Goal: Task Accomplishment & Management: Complete application form

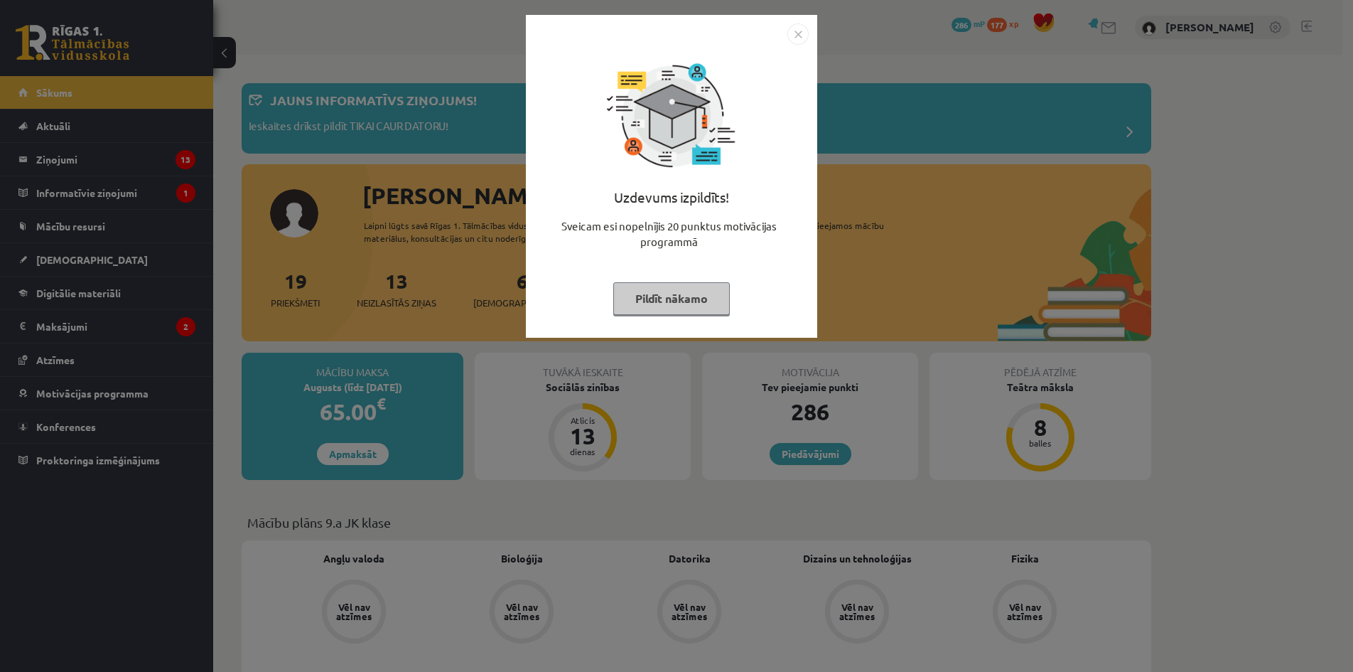
click at [799, 28] on img "Close" at bounding box center [797, 33] width 21 height 21
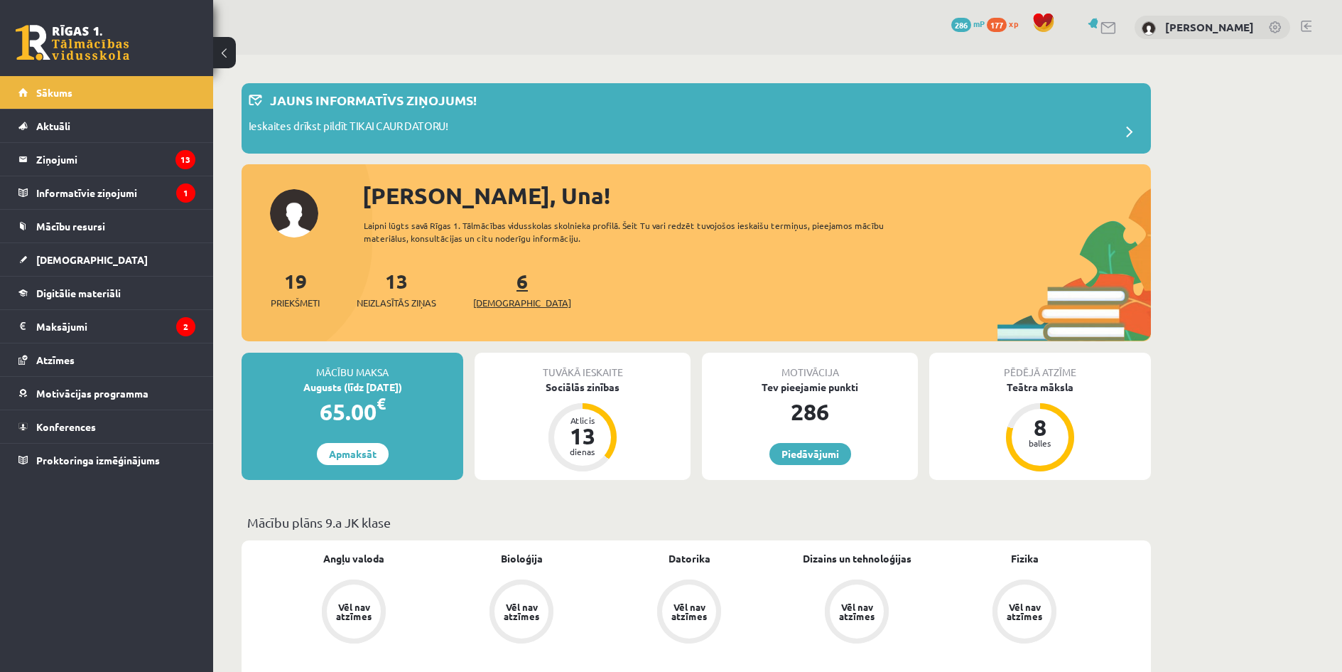
click at [505, 296] on span "[DEMOGRAPHIC_DATA]" at bounding box center [522, 303] width 98 height 14
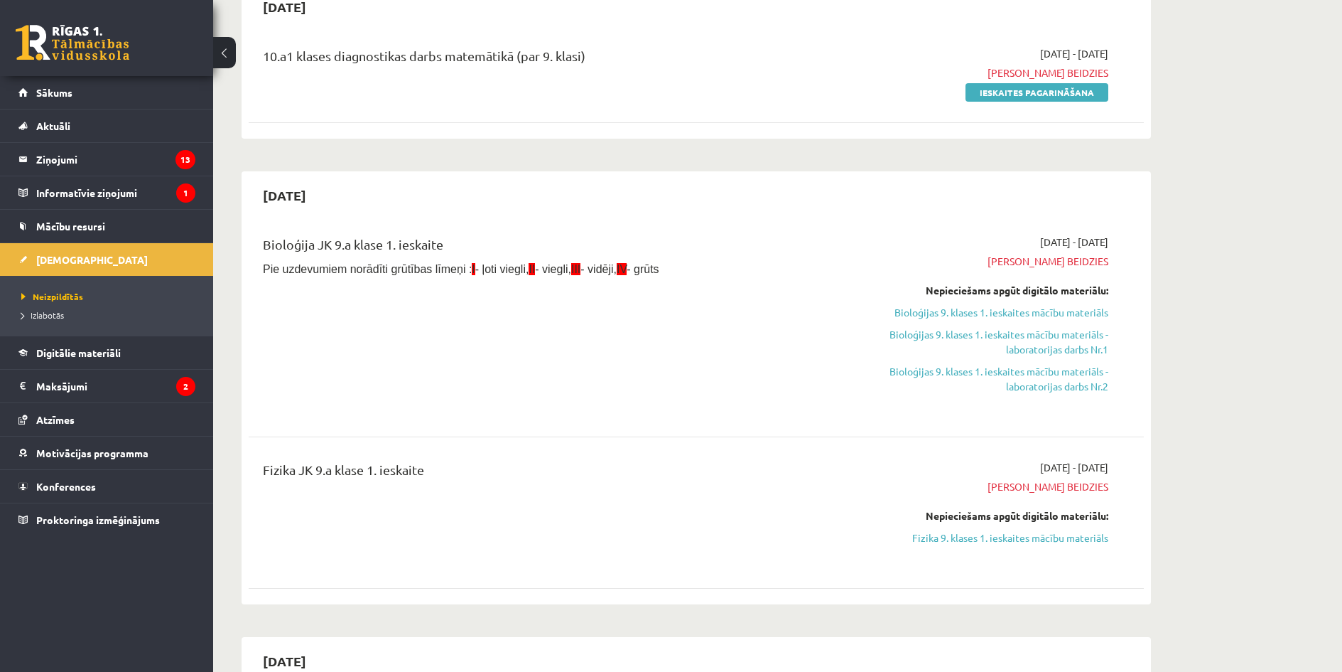
scroll to position [190, 0]
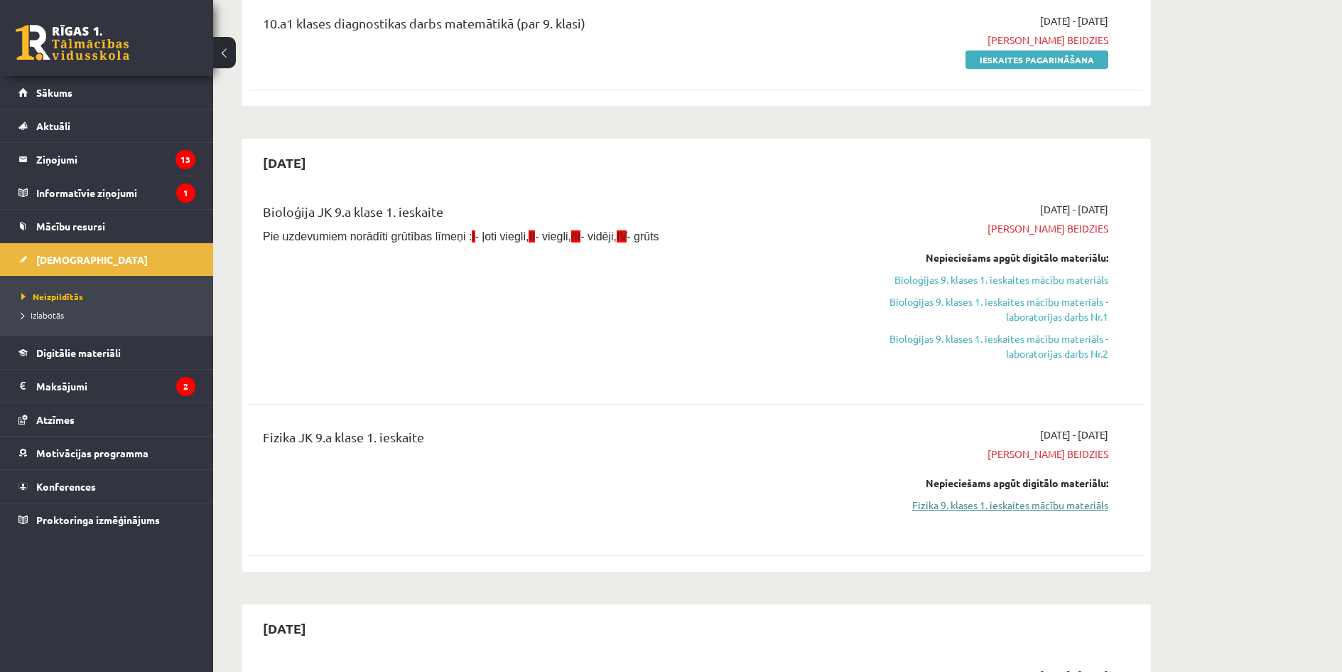
click at [990, 505] on link "Fizika 9. klases 1. ieskaites mācību materiāls" at bounding box center [975, 504] width 268 height 15
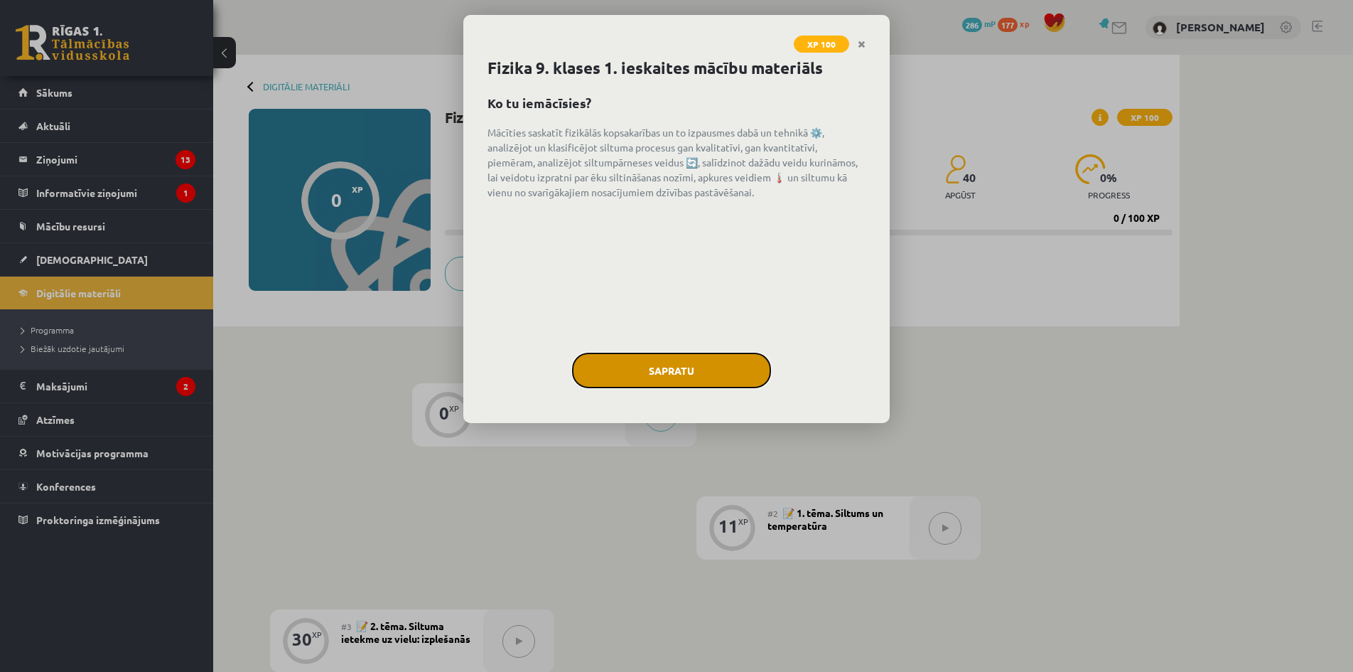
click at [730, 355] on button "Sapratu" at bounding box center [671, 370] width 199 height 36
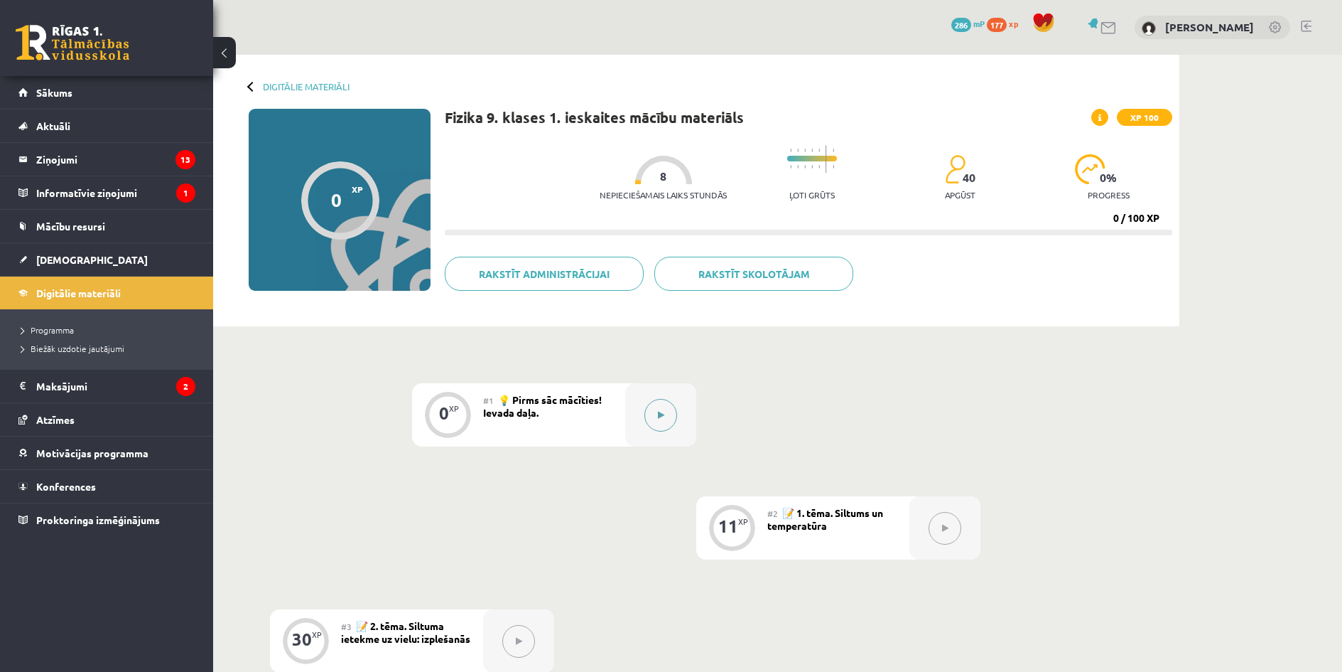
click at [668, 414] on button at bounding box center [661, 415] width 33 height 33
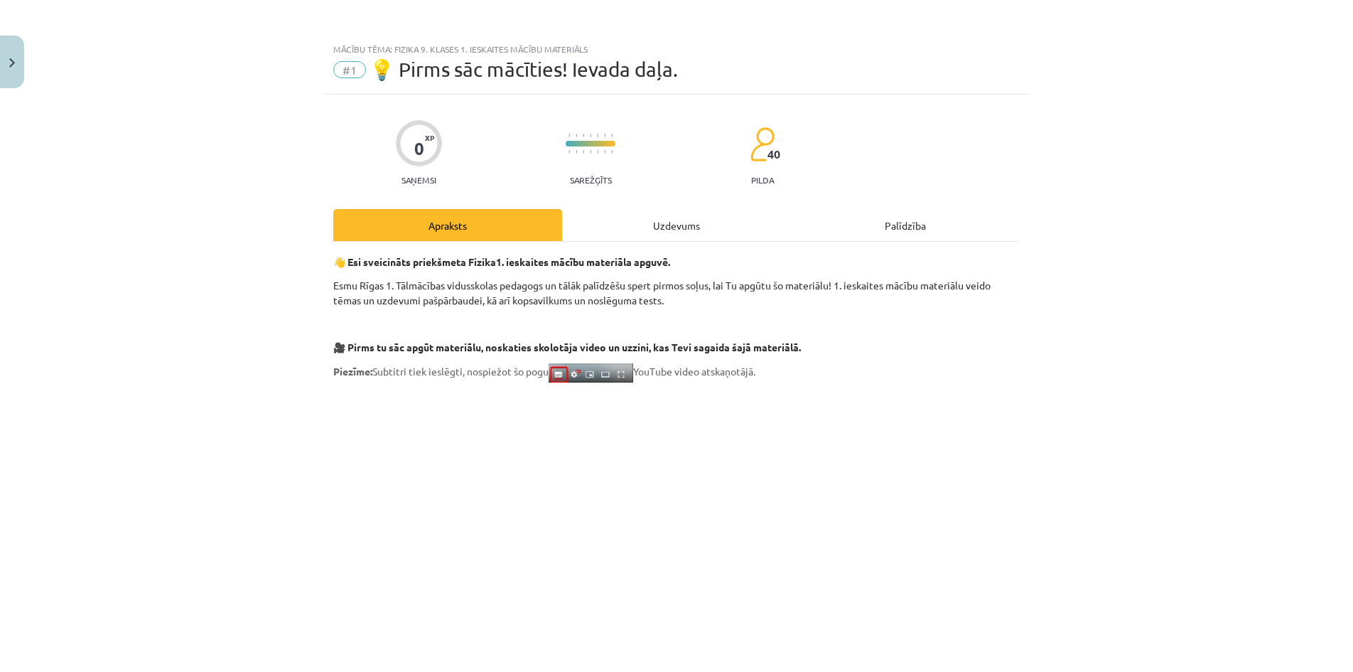
click at [486, 222] on div "Apraksts" at bounding box center [447, 225] width 229 height 32
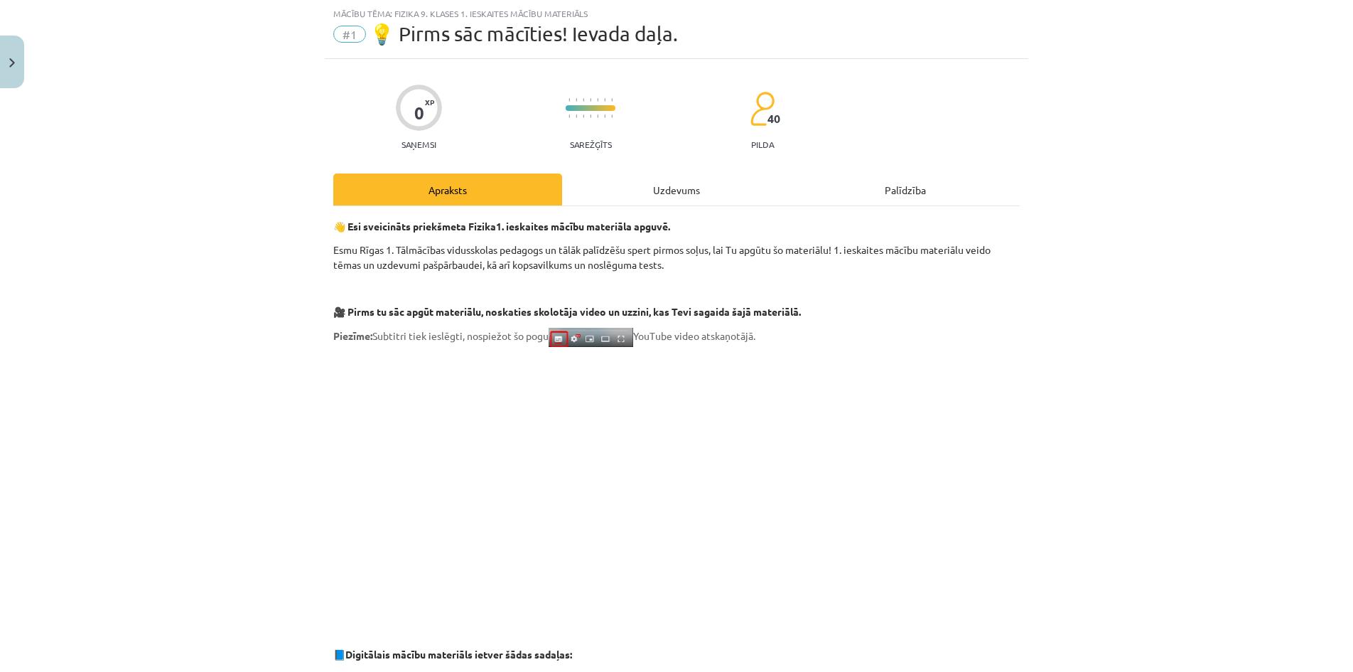
click at [653, 188] on div "Uzdevums" at bounding box center [676, 189] width 229 height 32
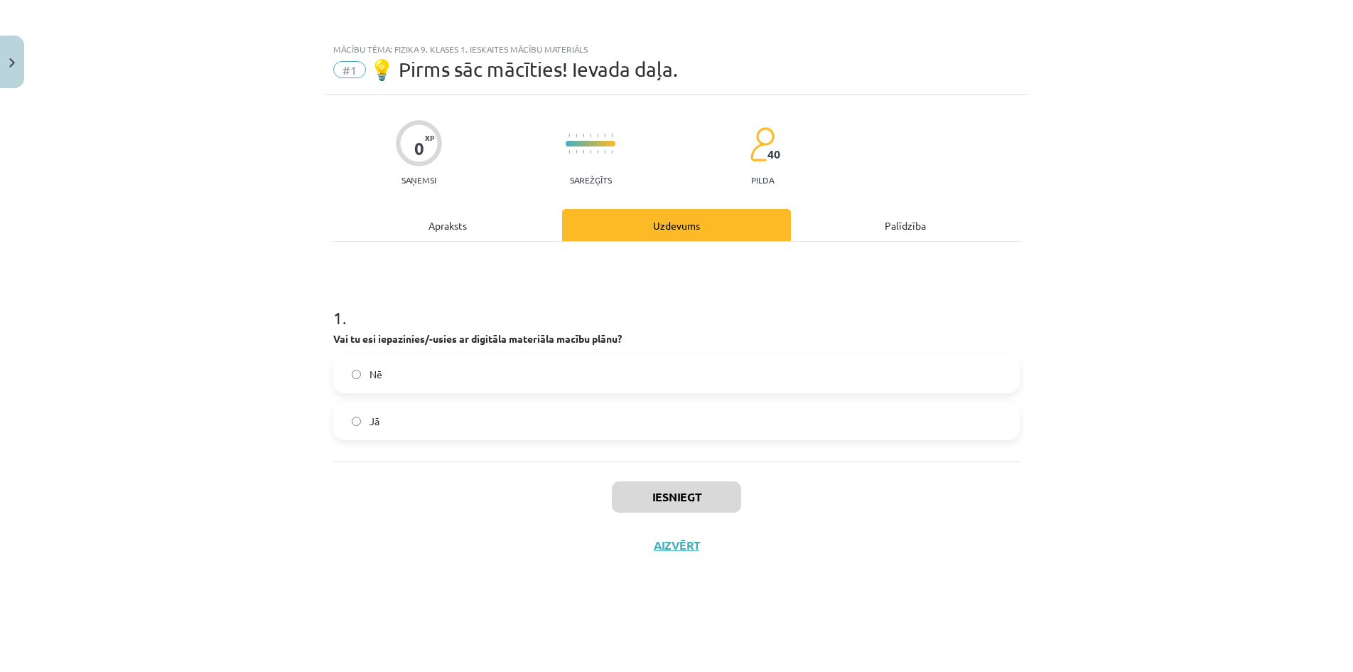
click at [390, 419] on label "Jā" at bounding box center [677, 421] width 684 height 36
click at [704, 495] on button "Iesniegt" at bounding box center [676, 496] width 129 height 31
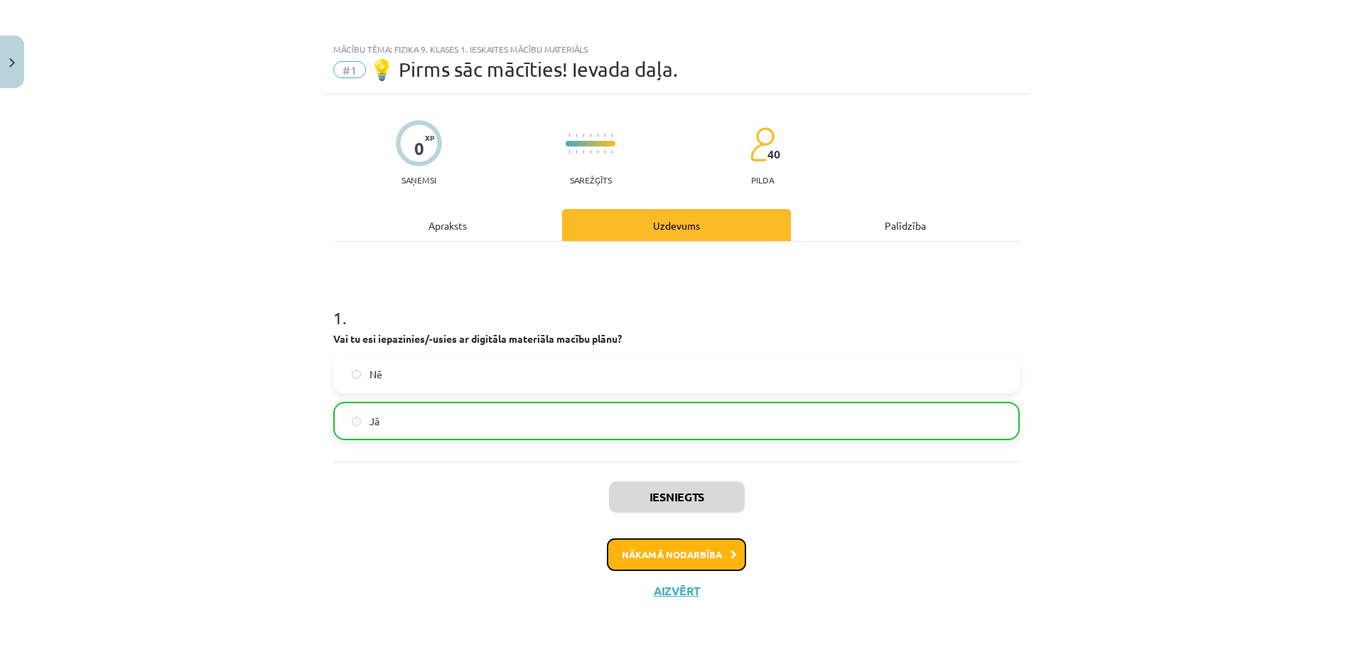
click at [716, 556] on button "Nākamā nodarbība" at bounding box center [676, 554] width 139 height 33
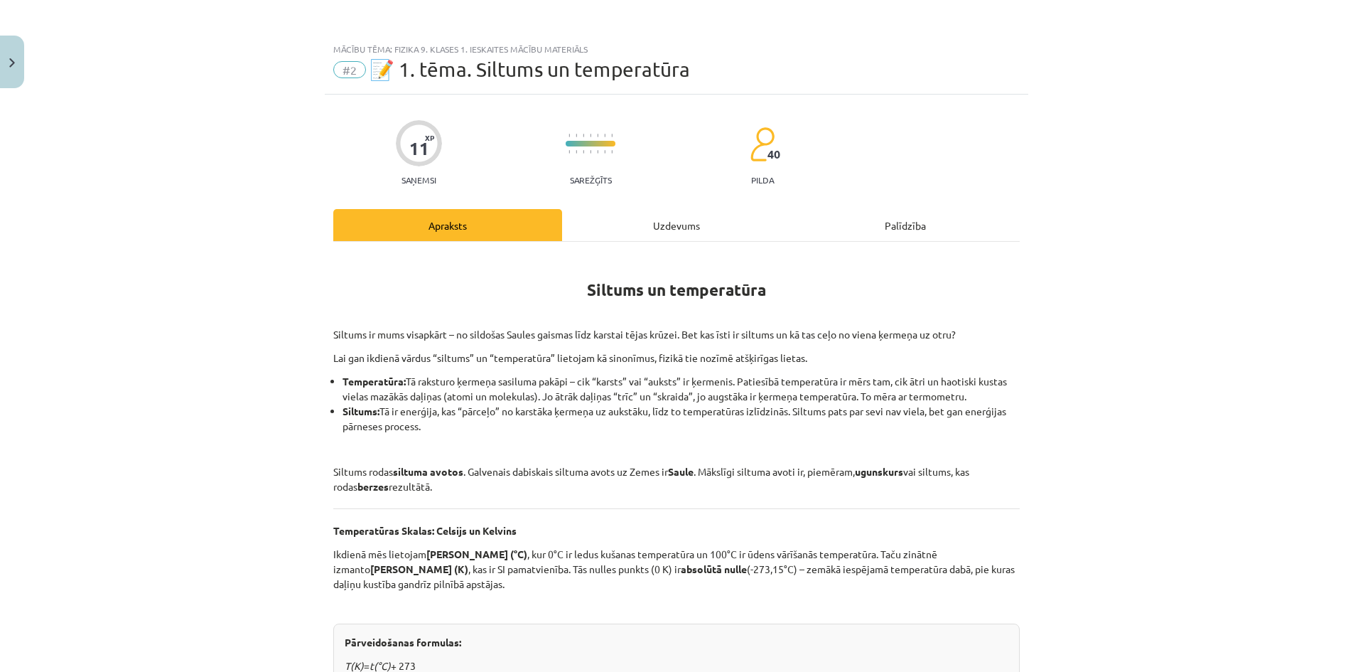
click at [676, 224] on div "Uzdevums" at bounding box center [676, 225] width 229 height 32
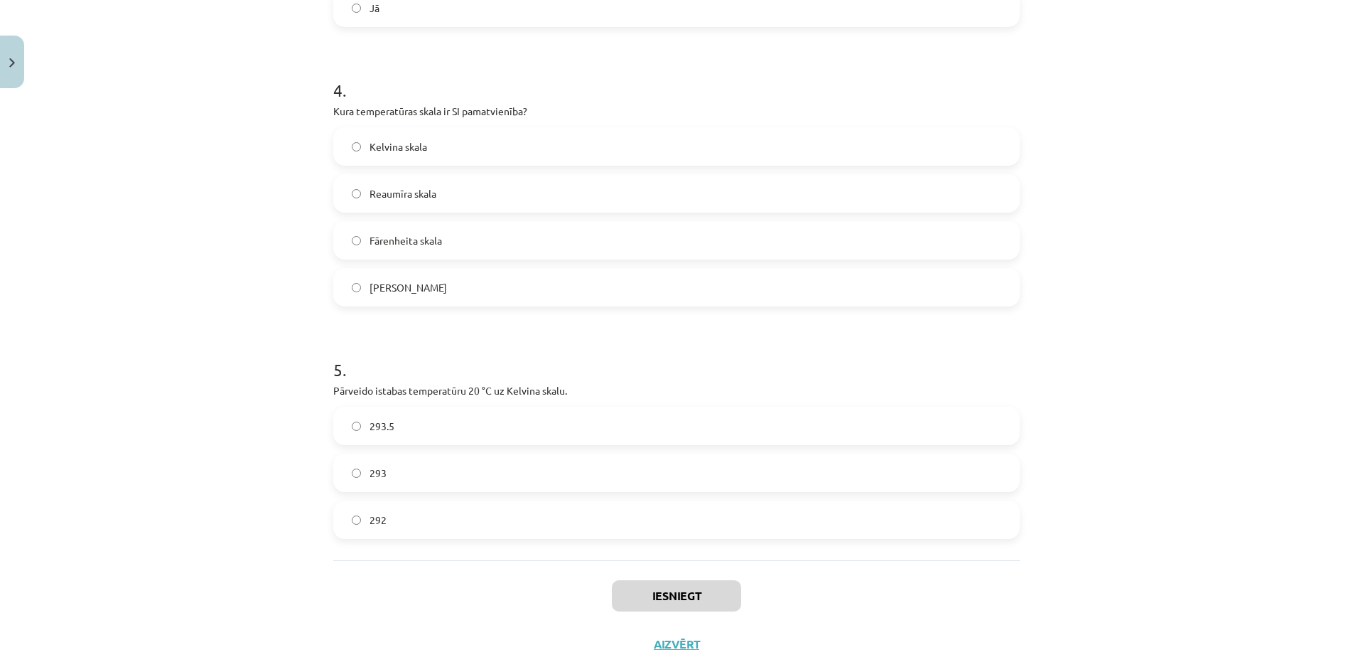
scroll to position [910, 0]
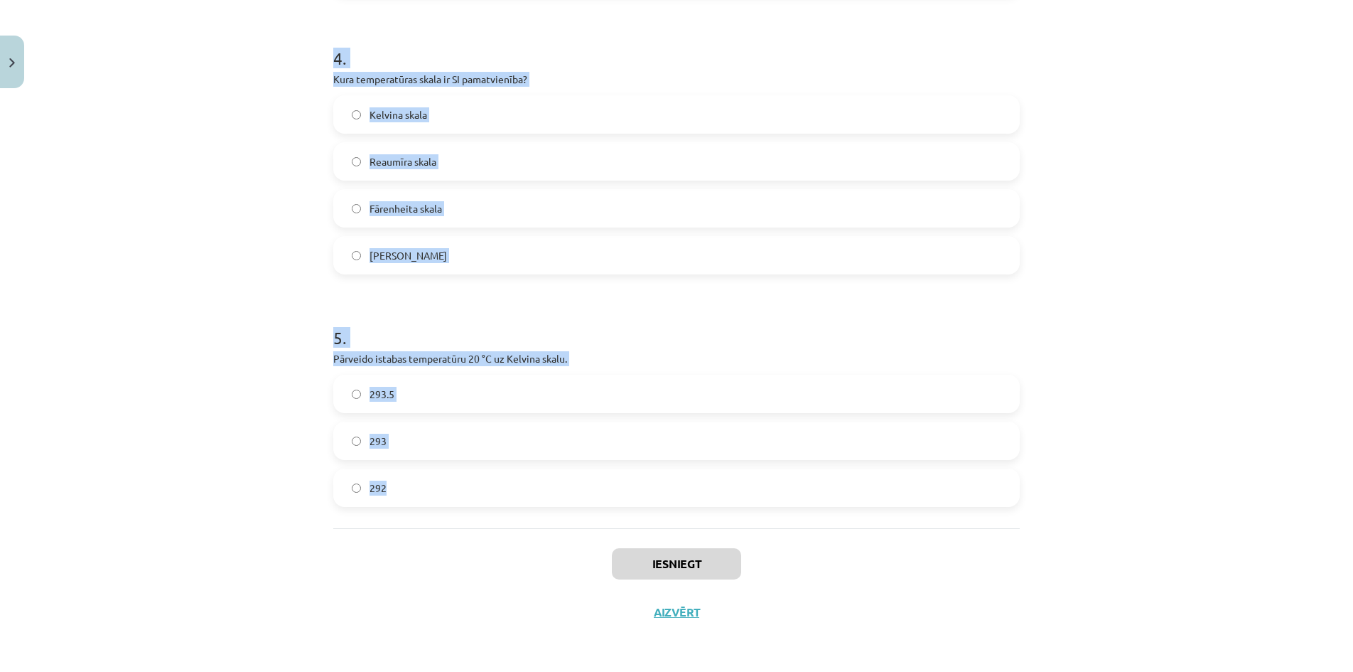
drag, startPoint x: 323, startPoint y: 270, endPoint x: 485, endPoint y: 497, distance: 278.7
copy form "1 . Kas ir galvenais dabiskais siltuma avots uz Zemes? Radiators Saule Ugunskur…"
drag, startPoint x: 946, startPoint y: 353, endPoint x: 942, endPoint y: 252, distance: 101.0
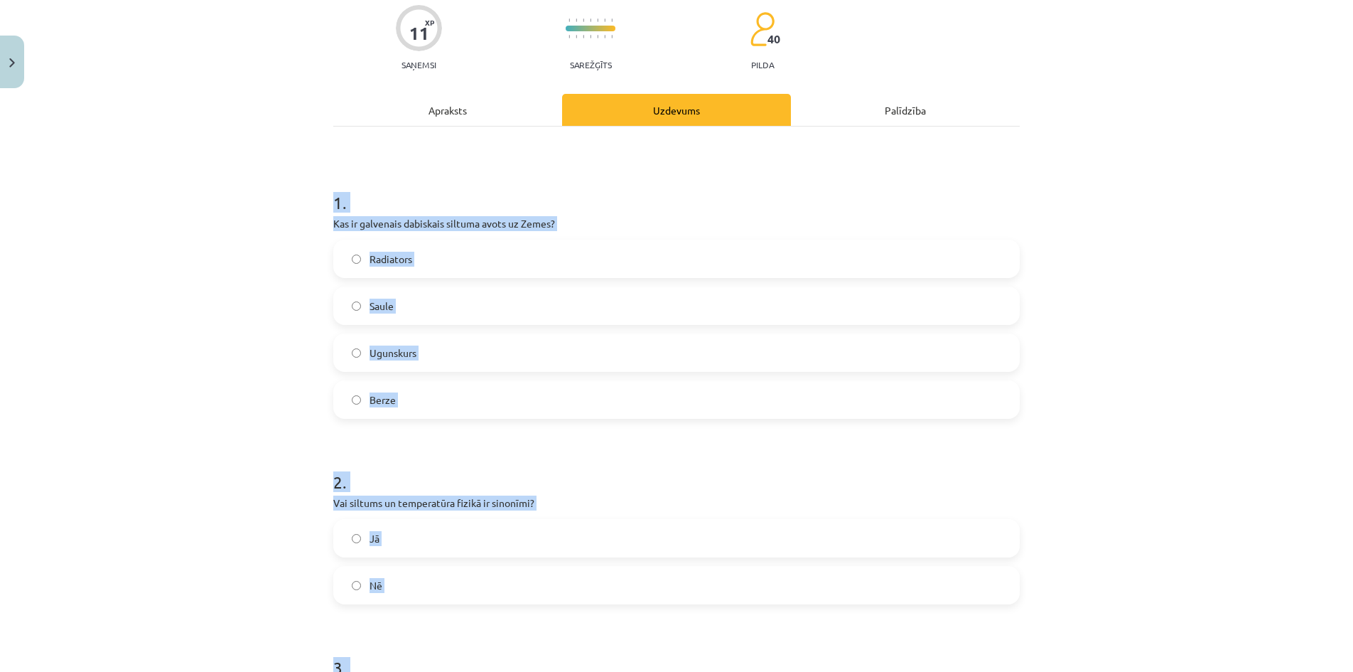
scroll to position [146, 0]
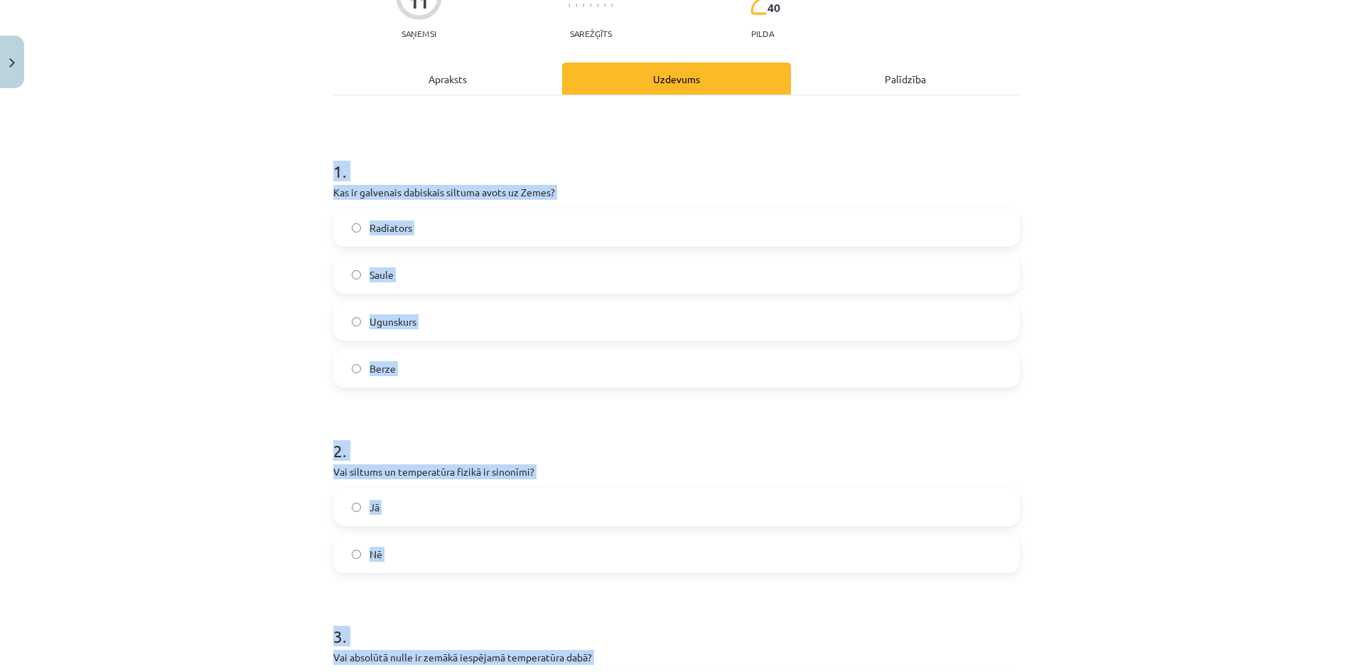
click at [393, 279] on label "Saule" at bounding box center [677, 275] width 684 height 36
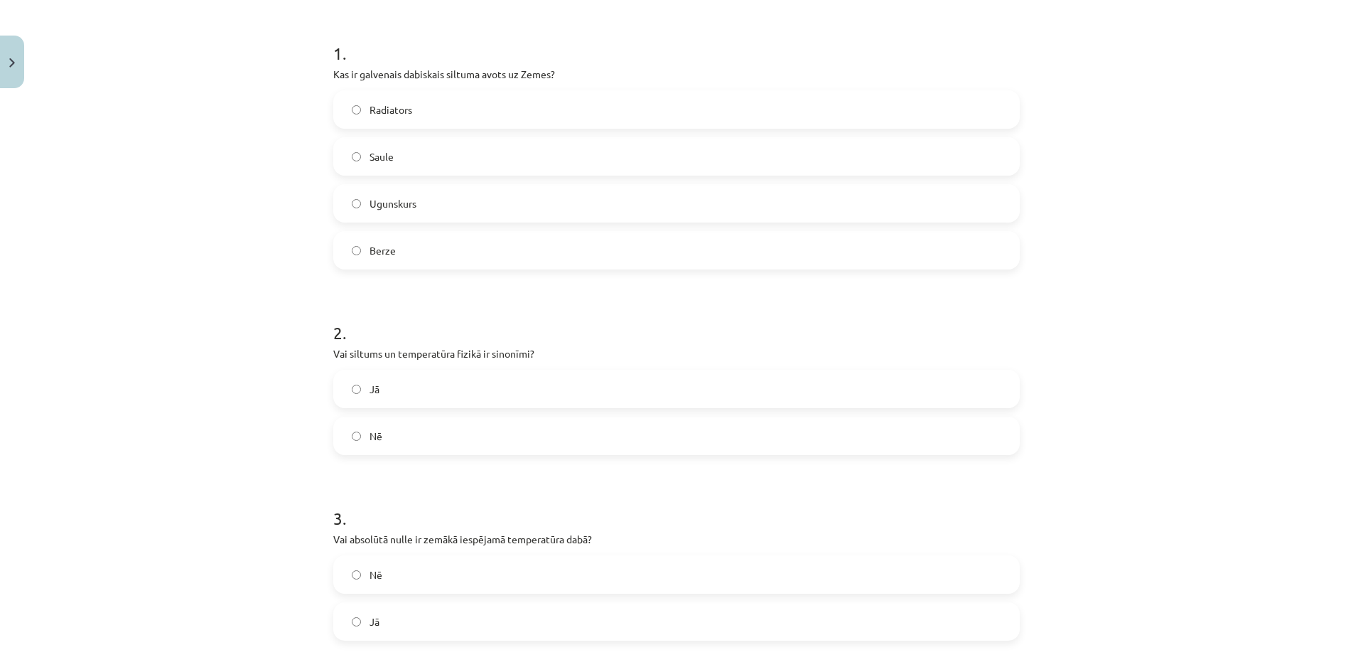
click at [389, 443] on label "Nē" at bounding box center [677, 436] width 684 height 36
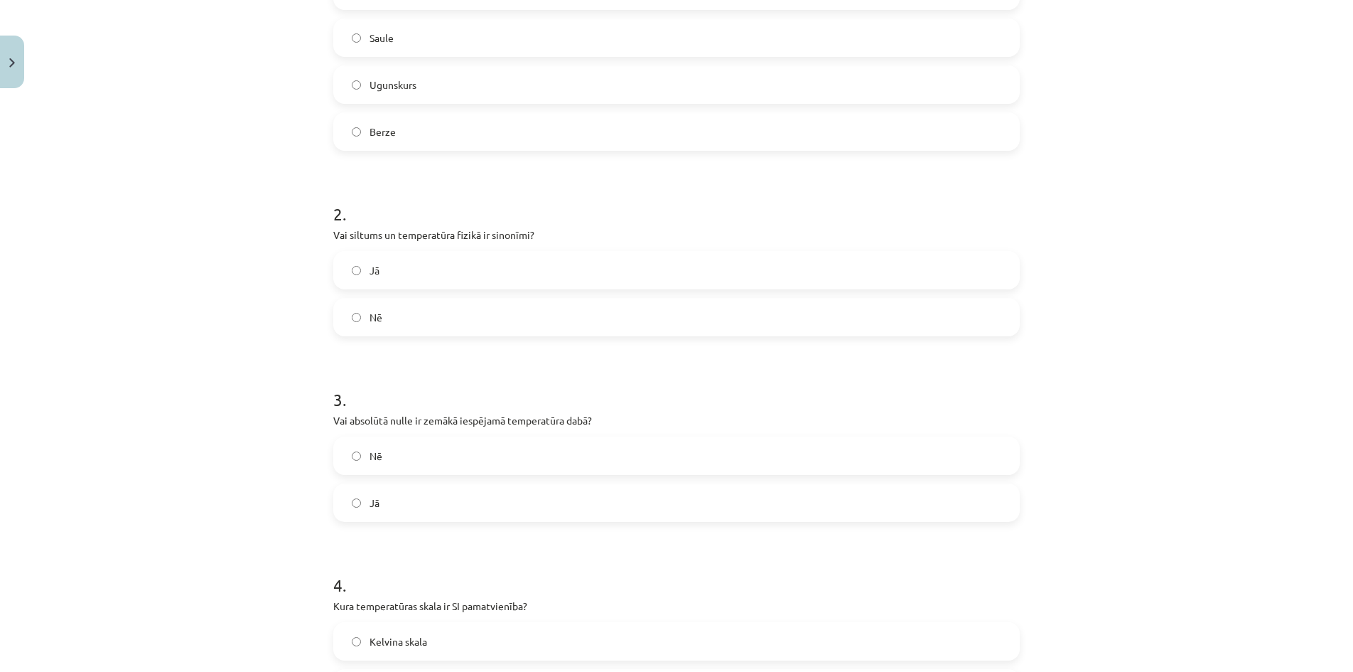
click at [404, 503] on label "Jā" at bounding box center [677, 503] width 684 height 36
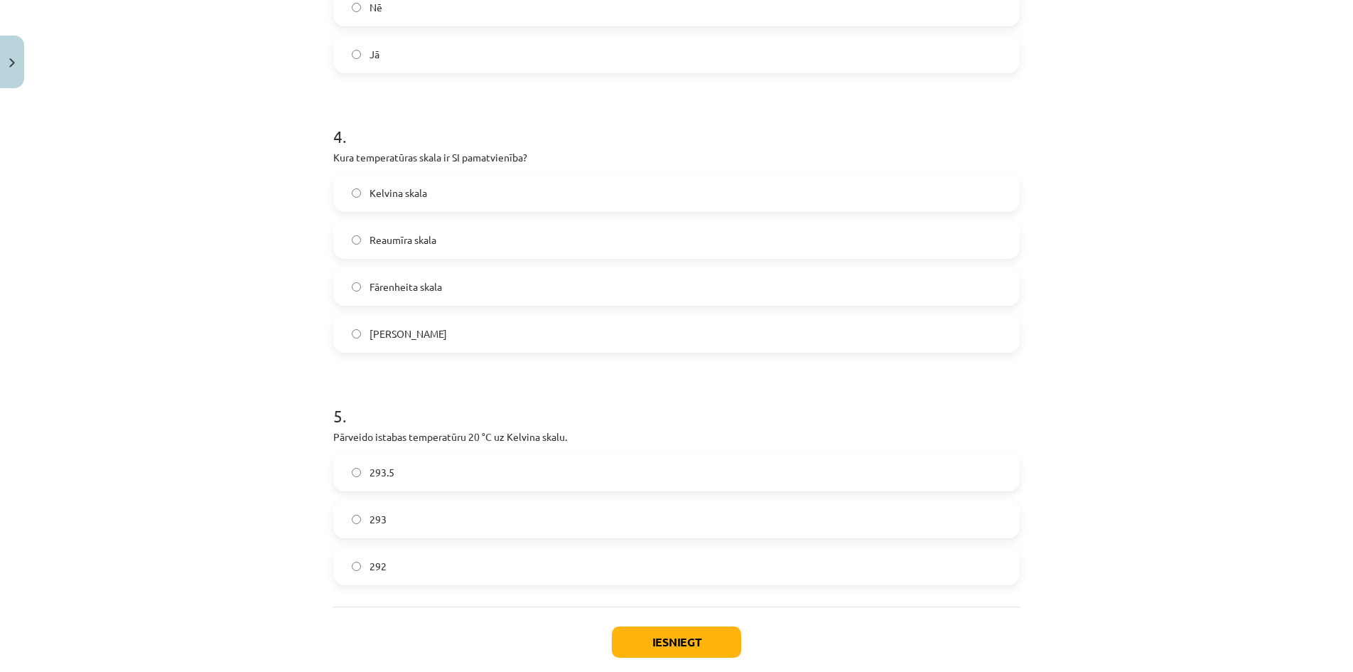
scroll to position [881, 0]
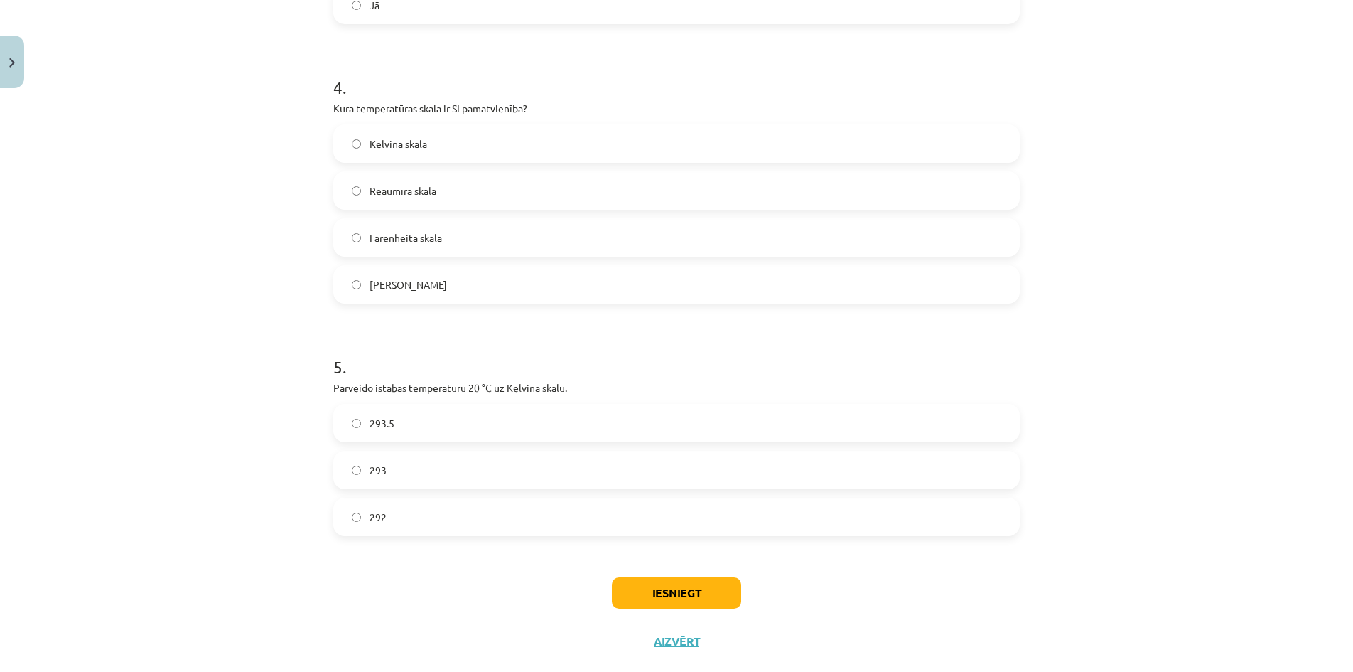
click at [402, 150] on span "Kelvina skala" at bounding box center [399, 143] width 58 height 15
click at [405, 442] on div "293.5 293 292" at bounding box center [676, 470] width 687 height 132
click at [403, 433] on label "293.5" at bounding box center [677, 423] width 684 height 36
click at [391, 469] on label "293" at bounding box center [677, 470] width 684 height 36
click at [704, 597] on button "Iesniegt" at bounding box center [676, 592] width 129 height 31
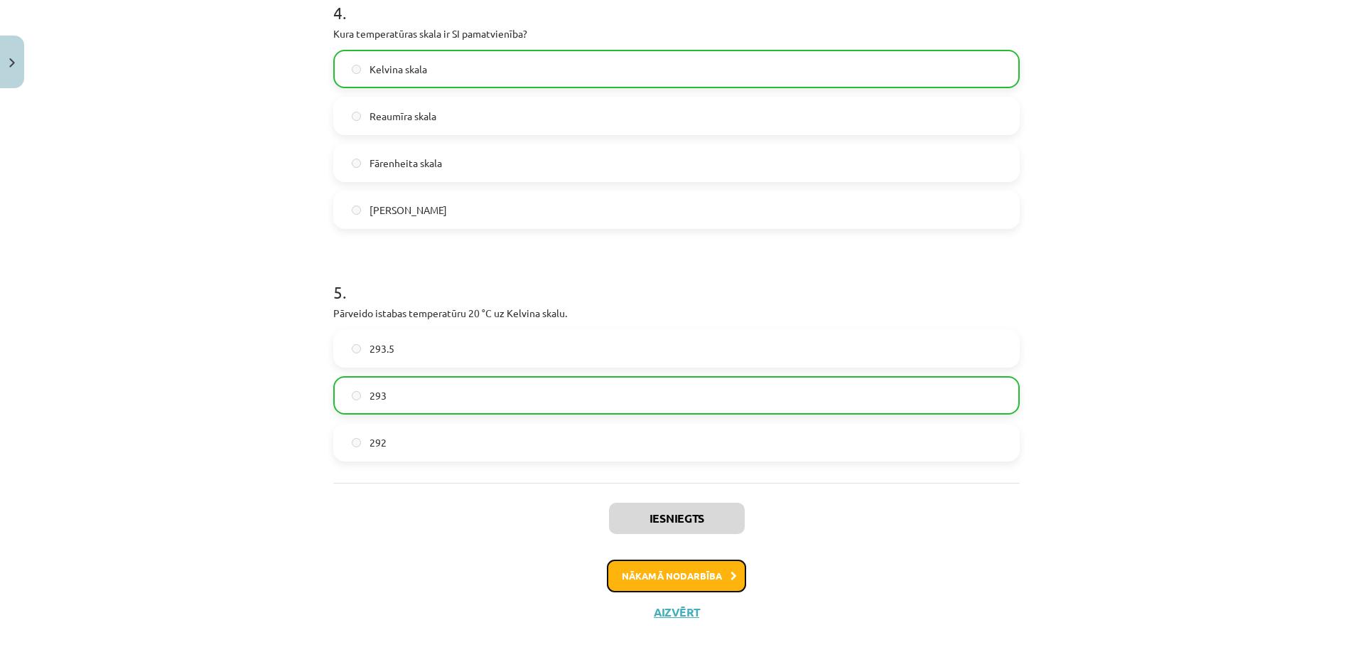
click at [702, 576] on button "Nākamā nodarbība" at bounding box center [676, 575] width 139 height 33
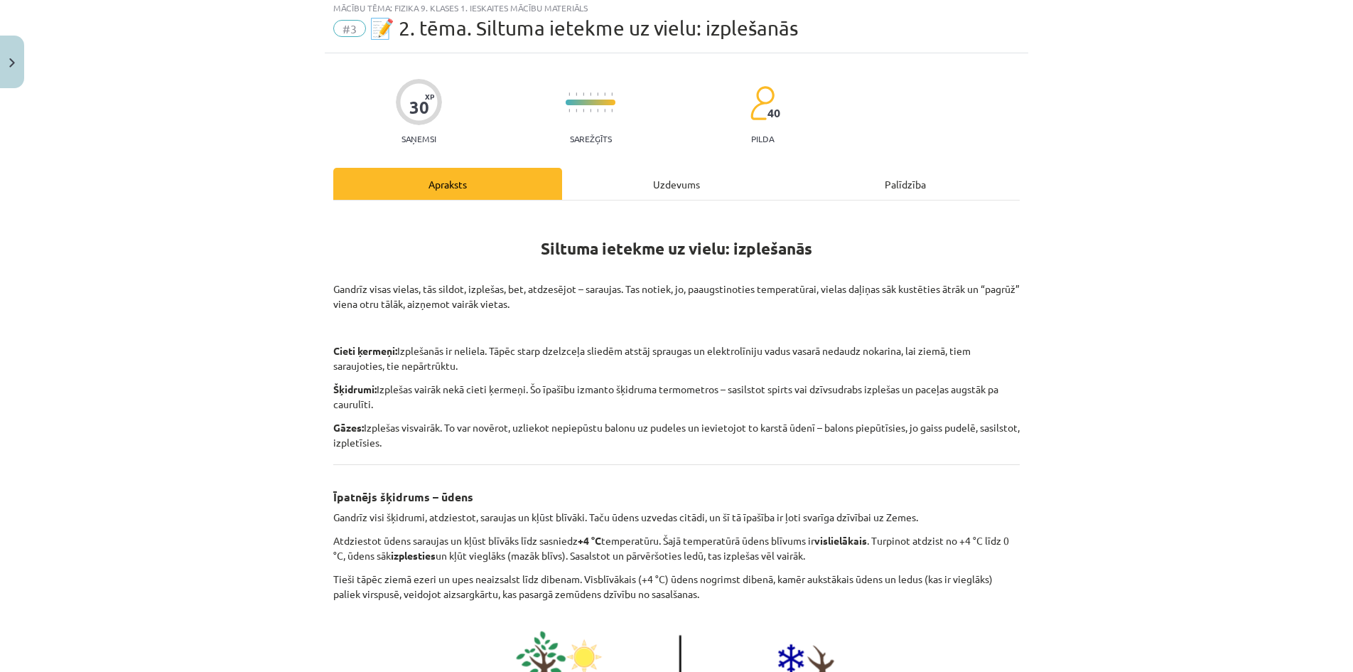
scroll to position [36, 0]
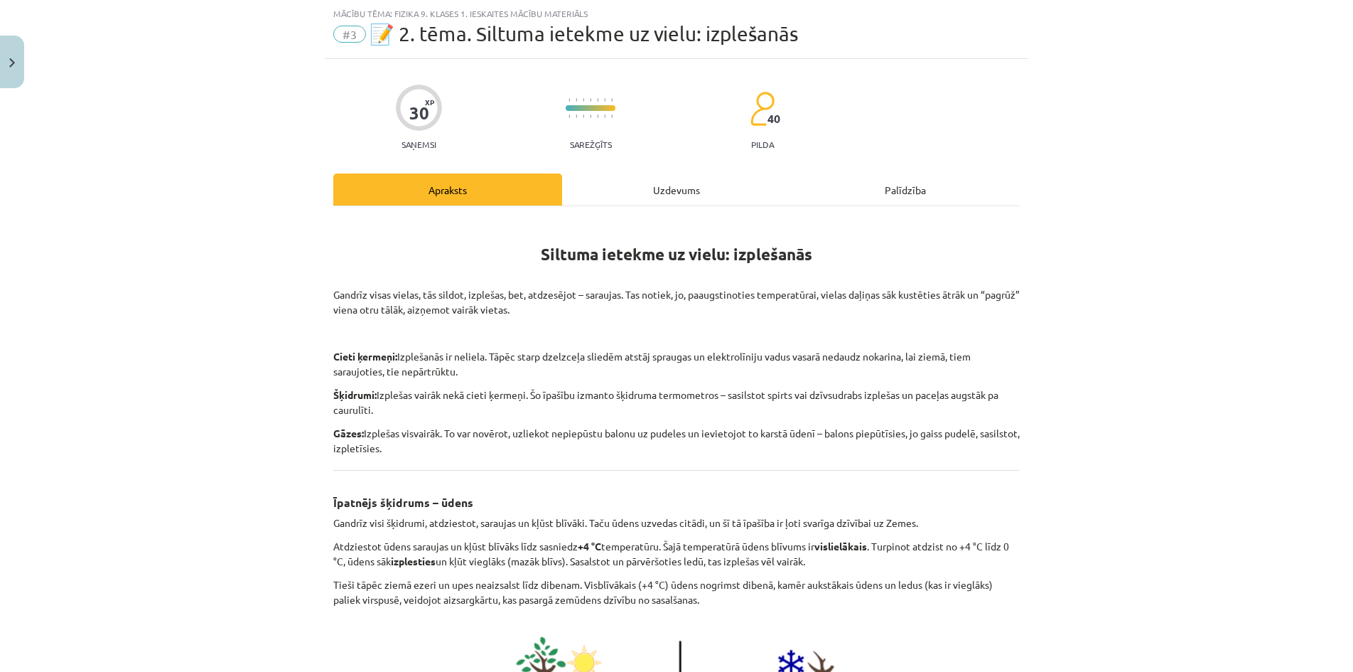
click at [696, 195] on div "Uzdevums" at bounding box center [676, 189] width 229 height 32
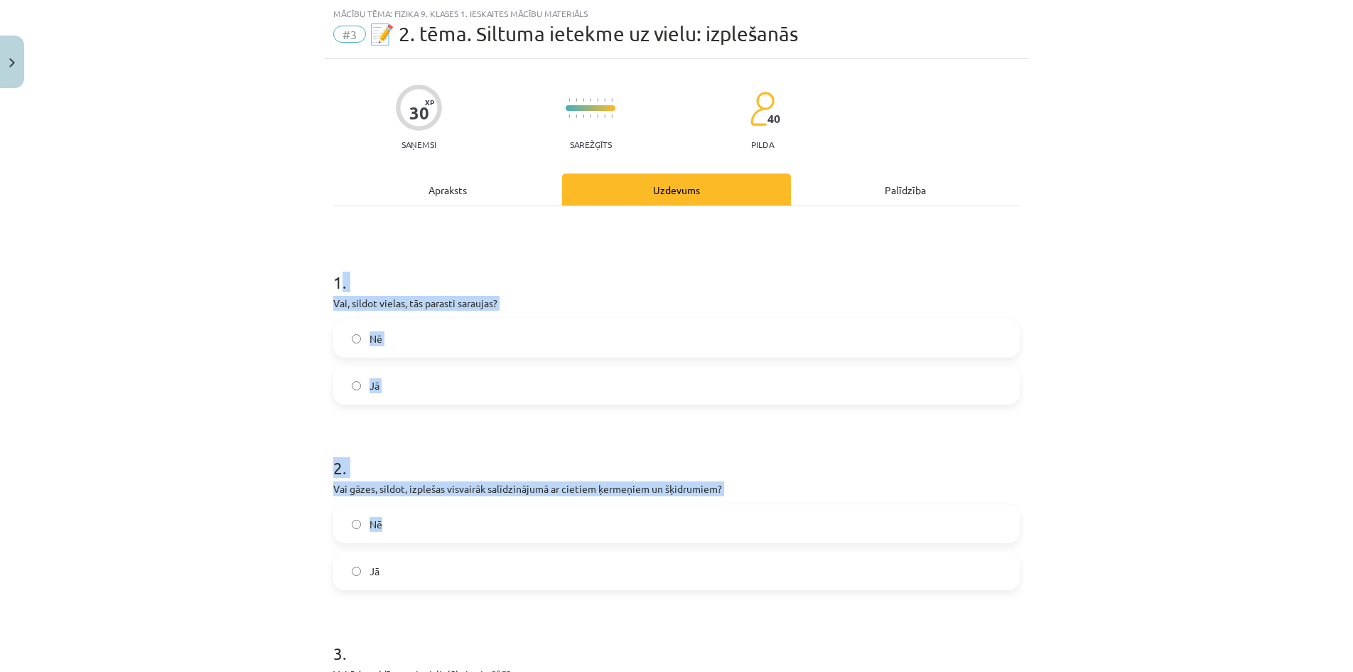
drag, startPoint x: 334, startPoint y: 276, endPoint x: 453, endPoint y: 524, distance: 275.9
click at [453, 524] on label "Nē" at bounding box center [677, 524] width 684 height 36
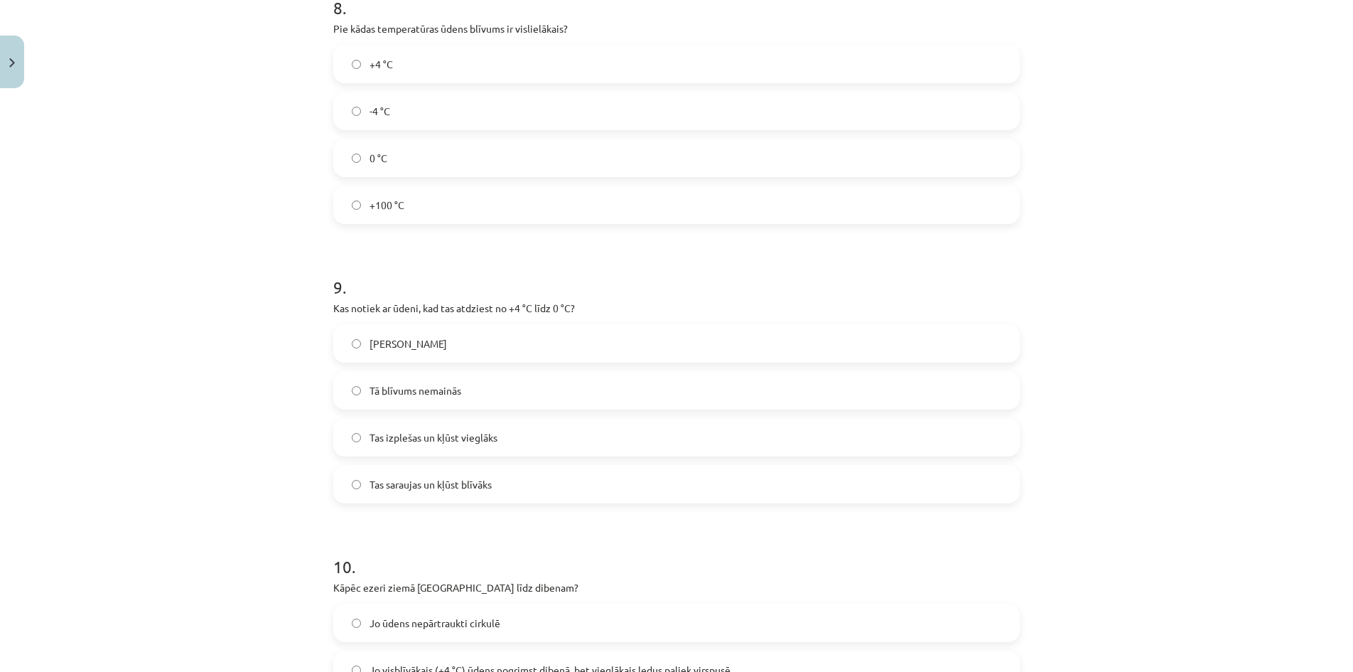
scroll to position [2165, 0]
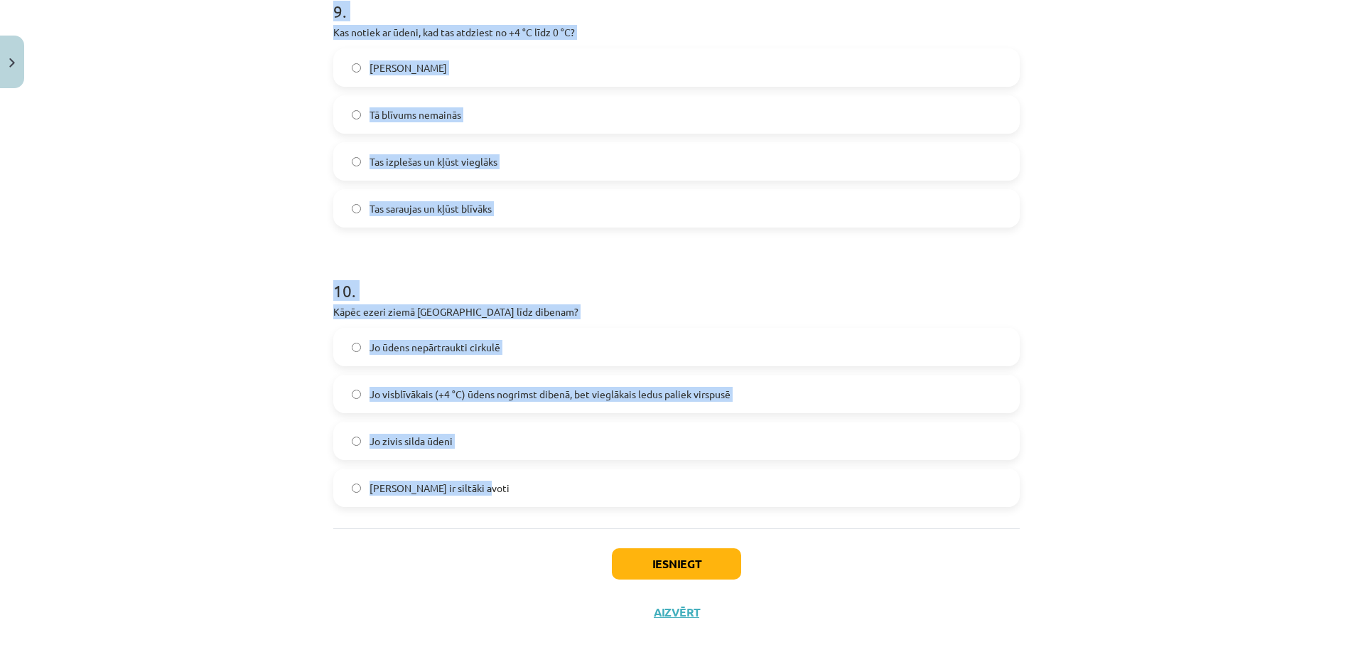
drag, startPoint x: 323, startPoint y: 274, endPoint x: 496, endPoint y: 508, distance: 290.7
copy form "1 . Vai, sildot vielas, tās parasti saraujas? Nē Jā 2 . Vai gāzes, sildot, izpl…"
drag, startPoint x: 950, startPoint y: 359, endPoint x: 946, endPoint y: 208, distance: 150.7
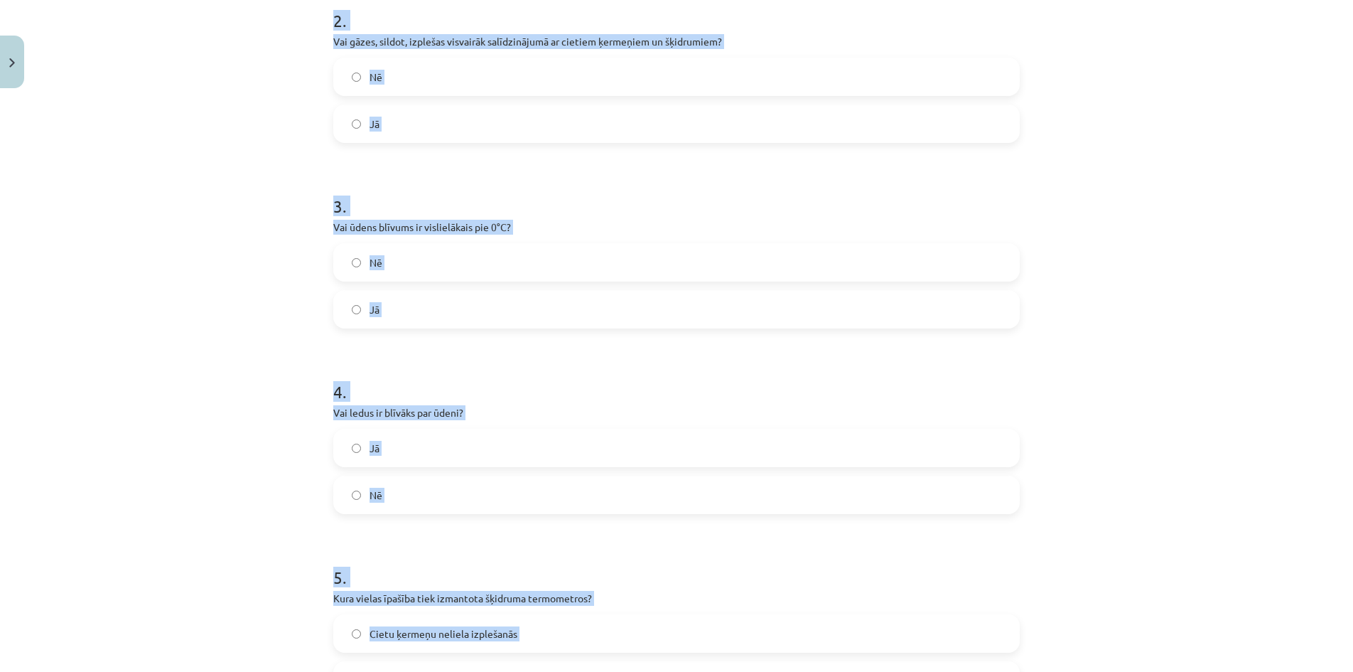
scroll to position [470, 0]
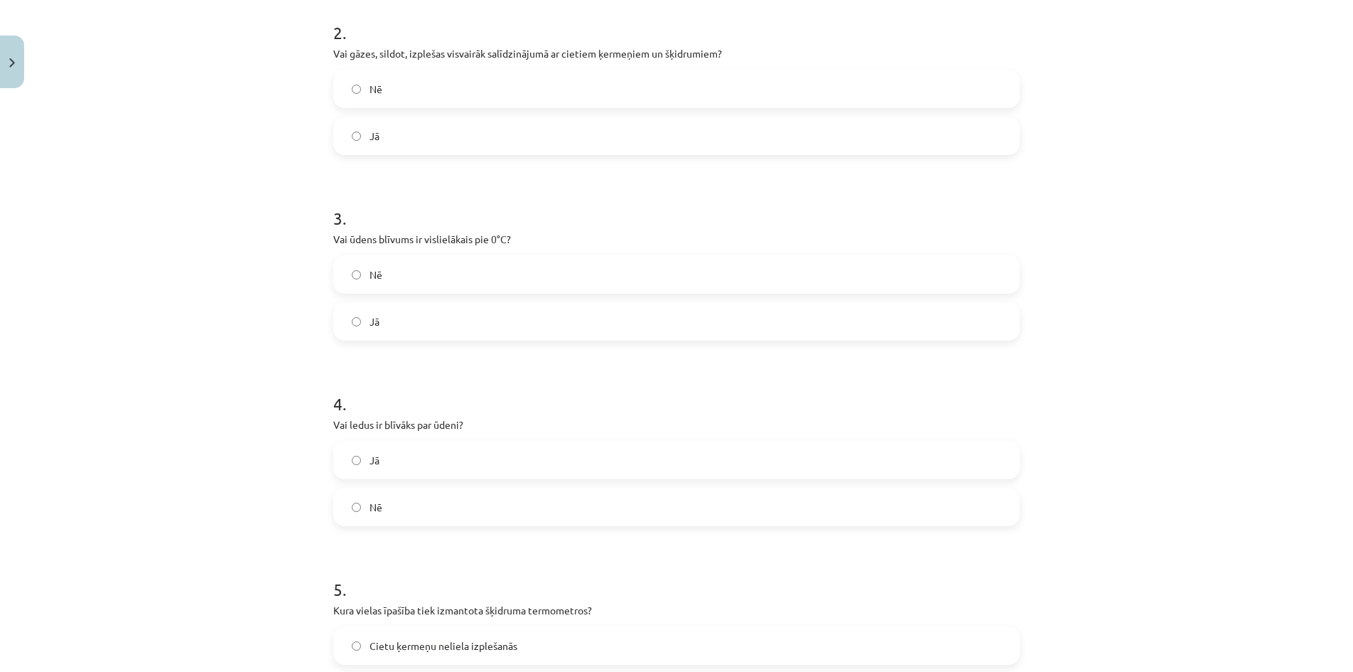
click at [399, 316] on label "Jā" at bounding box center [677, 321] width 684 height 36
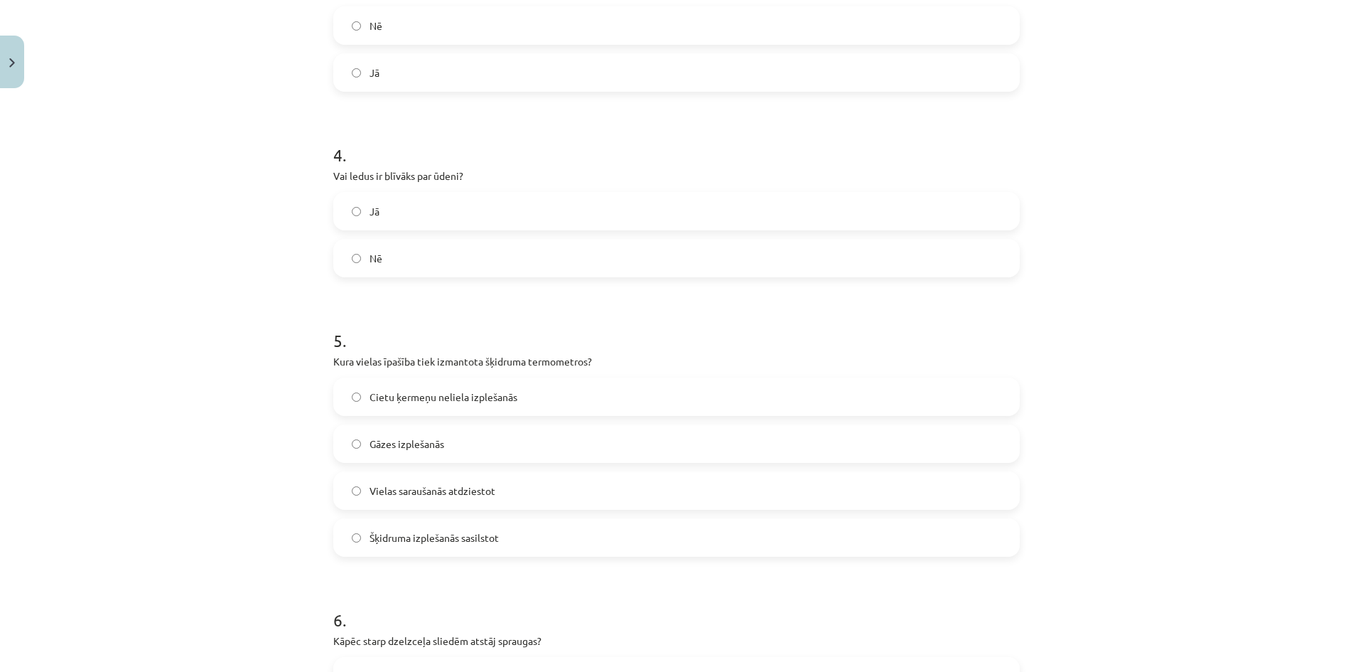
scroll to position [755, 0]
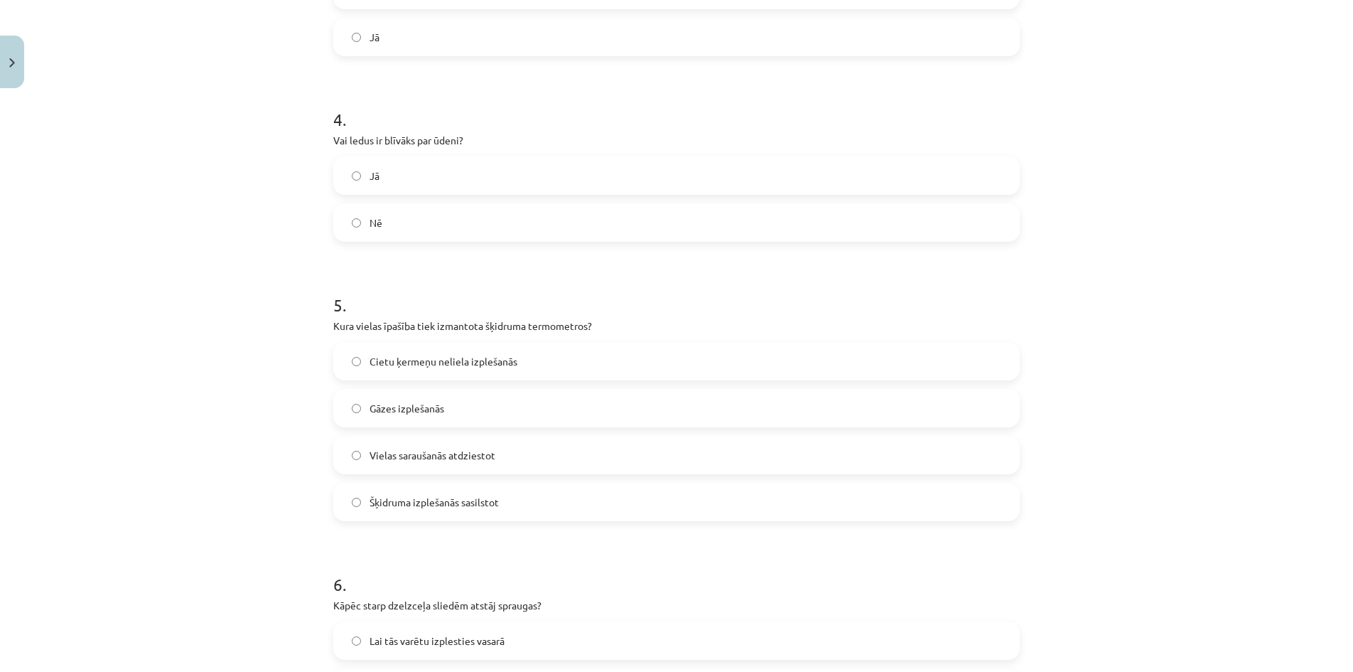
click at [370, 214] on label "Nē" at bounding box center [677, 223] width 684 height 36
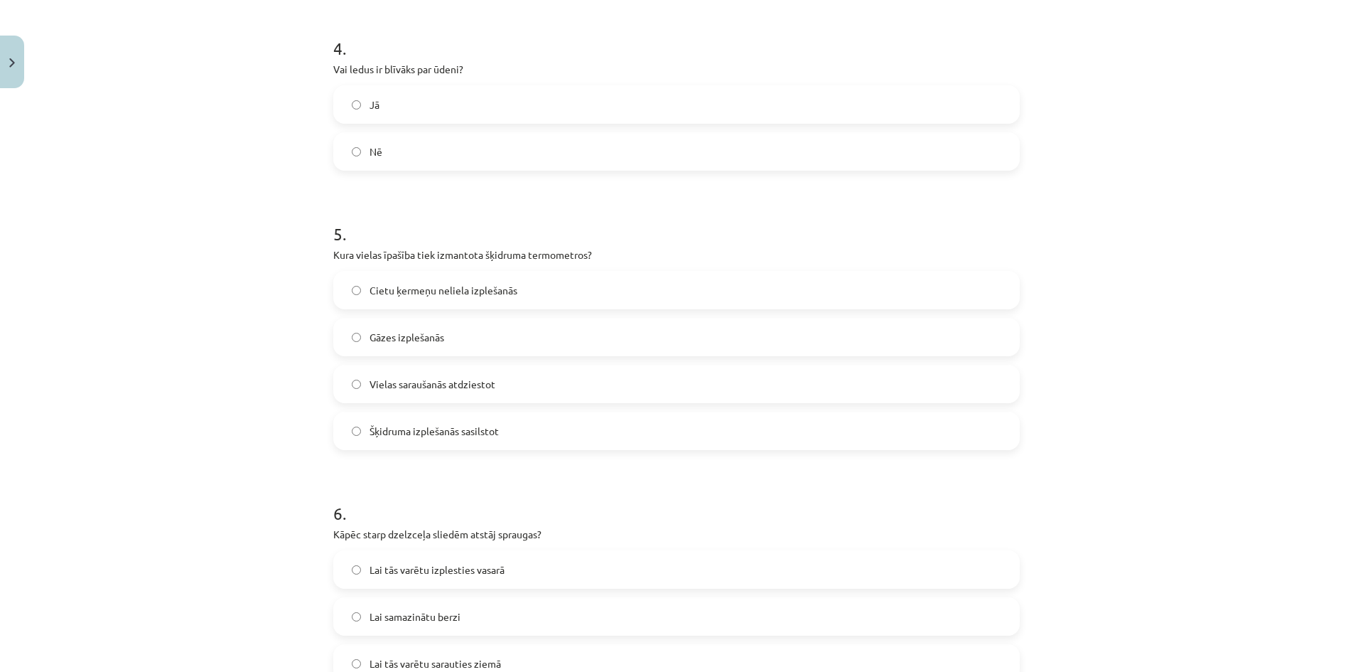
click at [455, 434] on span "Šķidruma izplešanās sasilstot" at bounding box center [434, 431] width 129 height 15
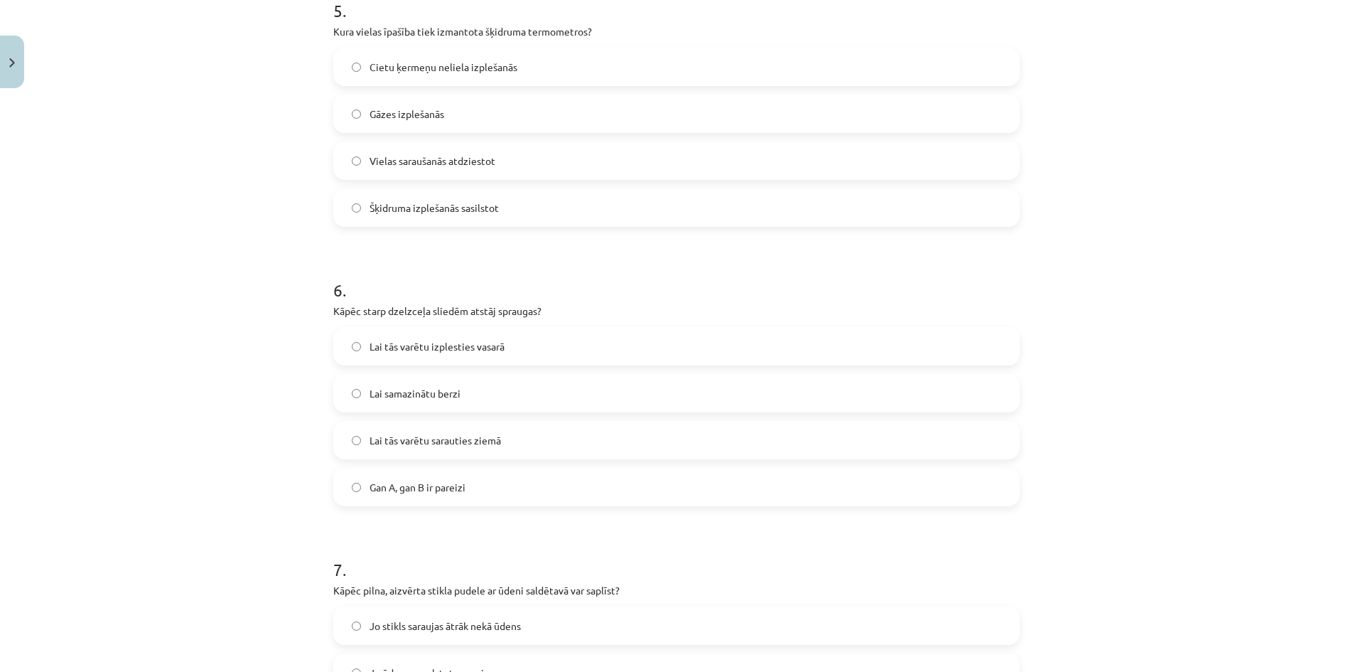
scroll to position [1063, 0]
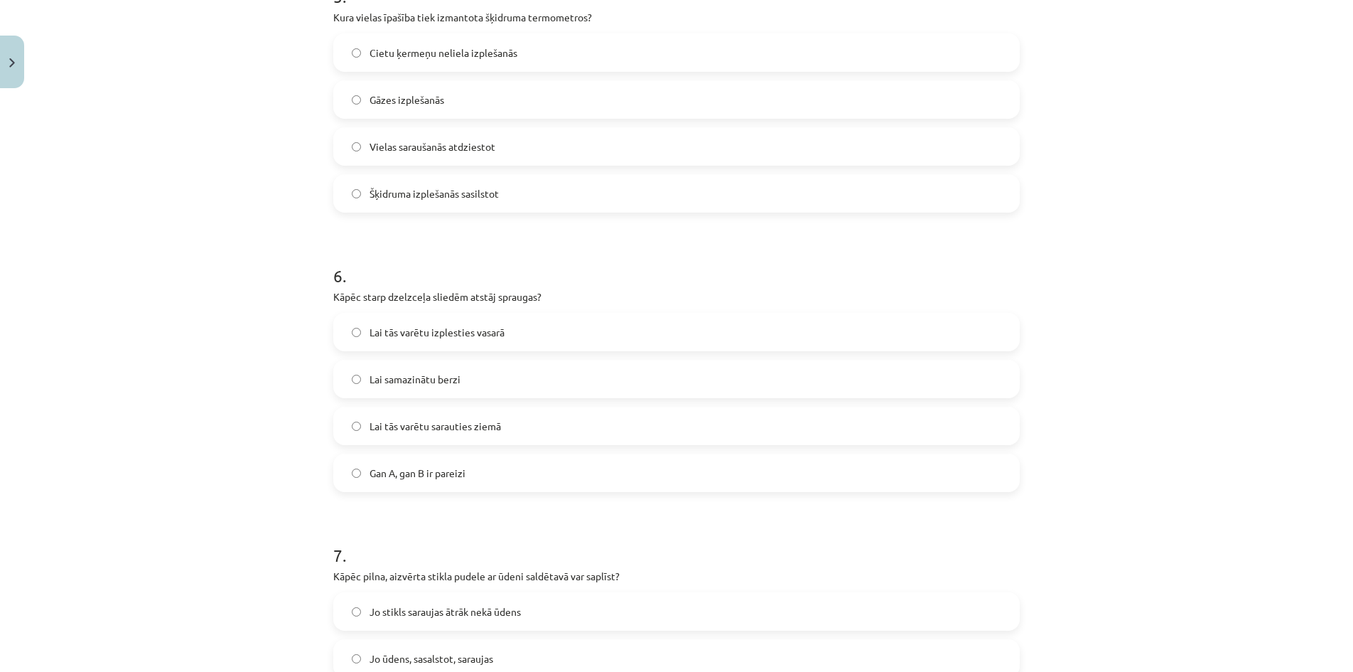
click at [488, 330] on span "Lai tās varētu izplesties vasarā" at bounding box center [437, 332] width 135 height 15
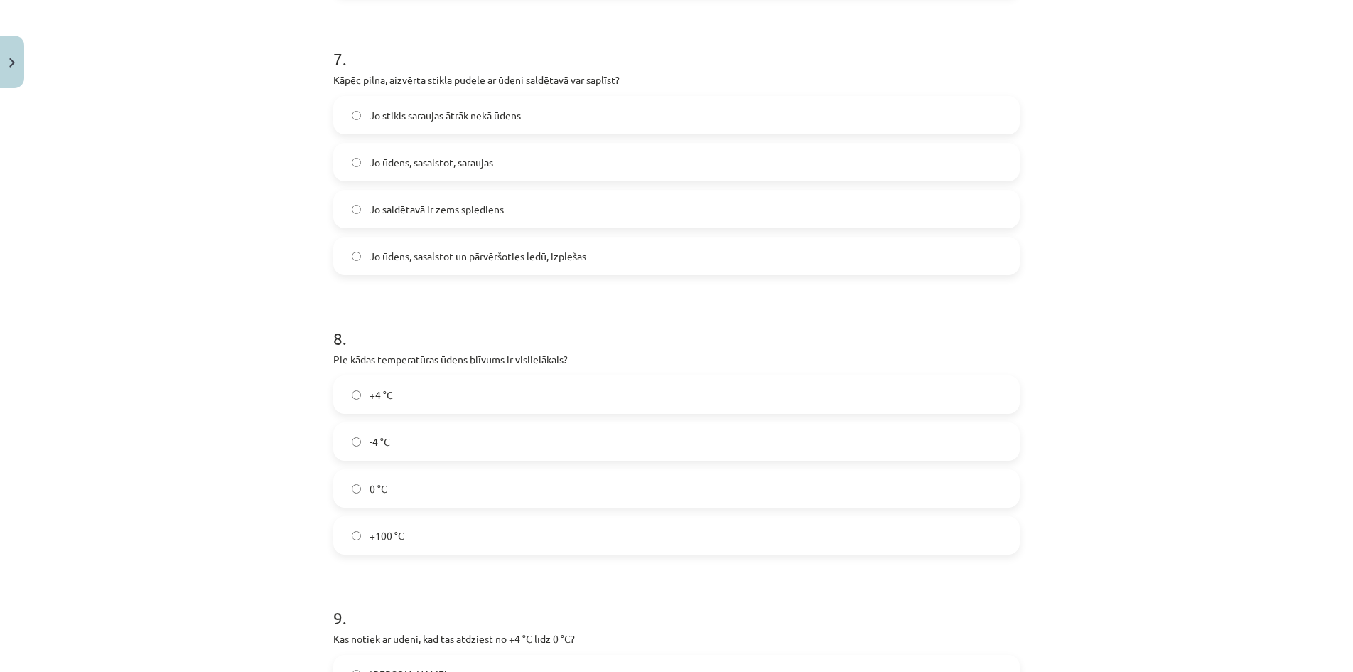
scroll to position [1561, 0]
click at [429, 254] on span "Jo ūdens, sasalstot un pārvēršoties ledū, izplešas" at bounding box center [478, 254] width 217 height 15
click at [392, 438] on label "-4 °C" at bounding box center [677, 440] width 684 height 36
click at [394, 394] on label "+4 °C" at bounding box center [677, 393] width 684 height 36
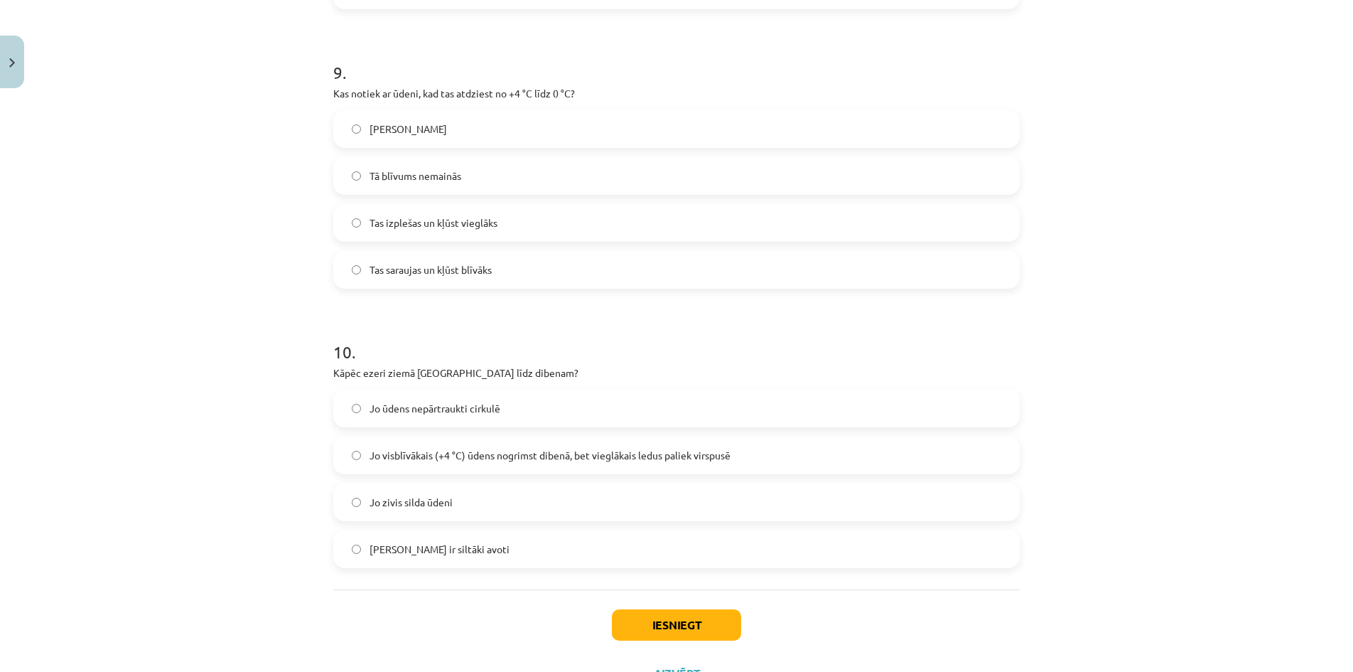
scroll to position [2105, 0]
click at [480, 219] on span "Tas izplešas un kļūst vieglāks" at bounding box center [434, 222] width 128 height 15
click at [515, 448] on span "Jo visblīvākais (+4 °C) ūdens nogrimst dibenā, bet vieglākais ledus paliek virs…" at bounding box center [550, 454] width 361 height 15
click at [681, 620] on button "Iesniegt" at bounding box center [676, 623] width 129 height 31
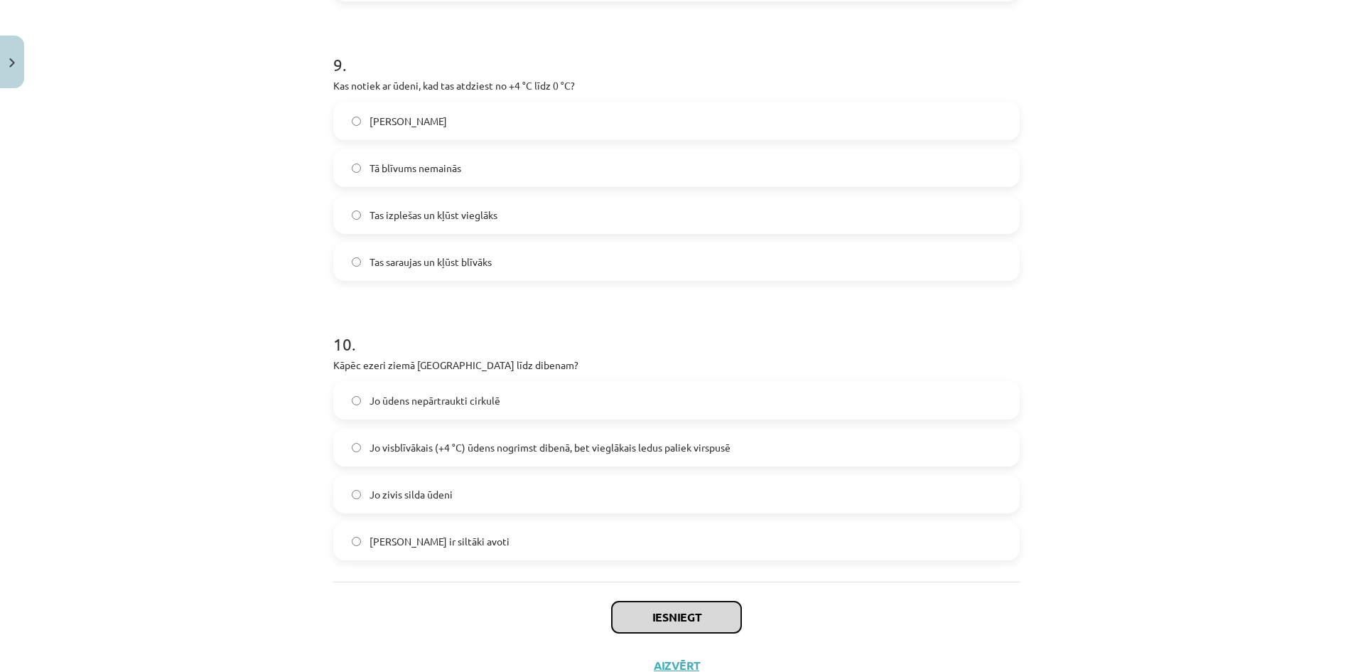
scroll to position [2165, 0]
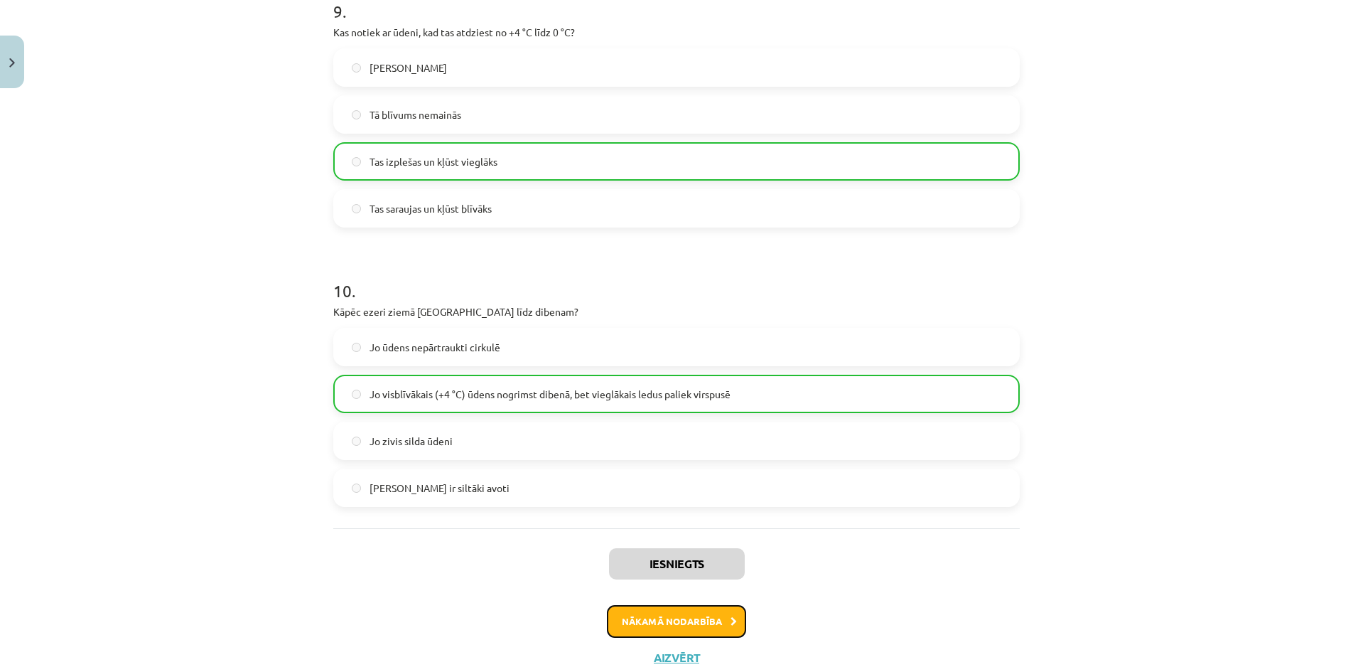
click at [663, 610] on button "Nākamā nodarbība" at bounding box center [676, 621] width 139 height 33
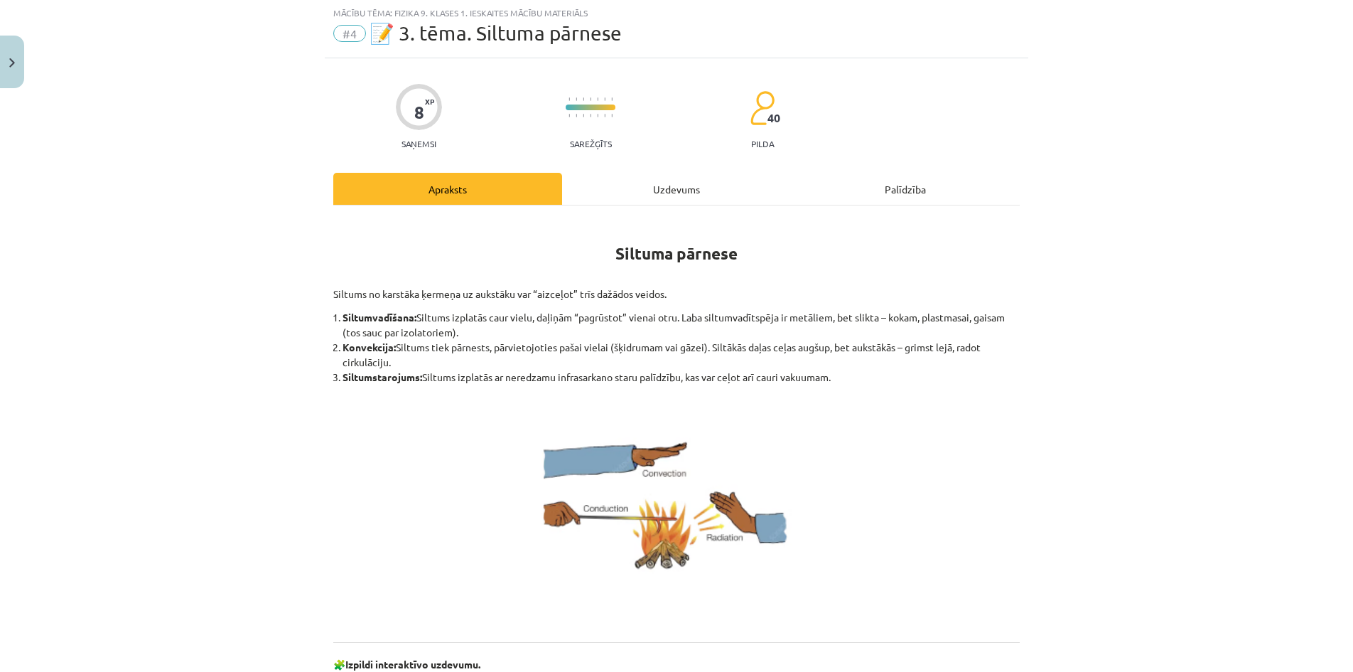
scroll to position [36, 0]
click at [657, 173] on div "Uzdevums" at bounding box center [676, 189] width 229 height 32
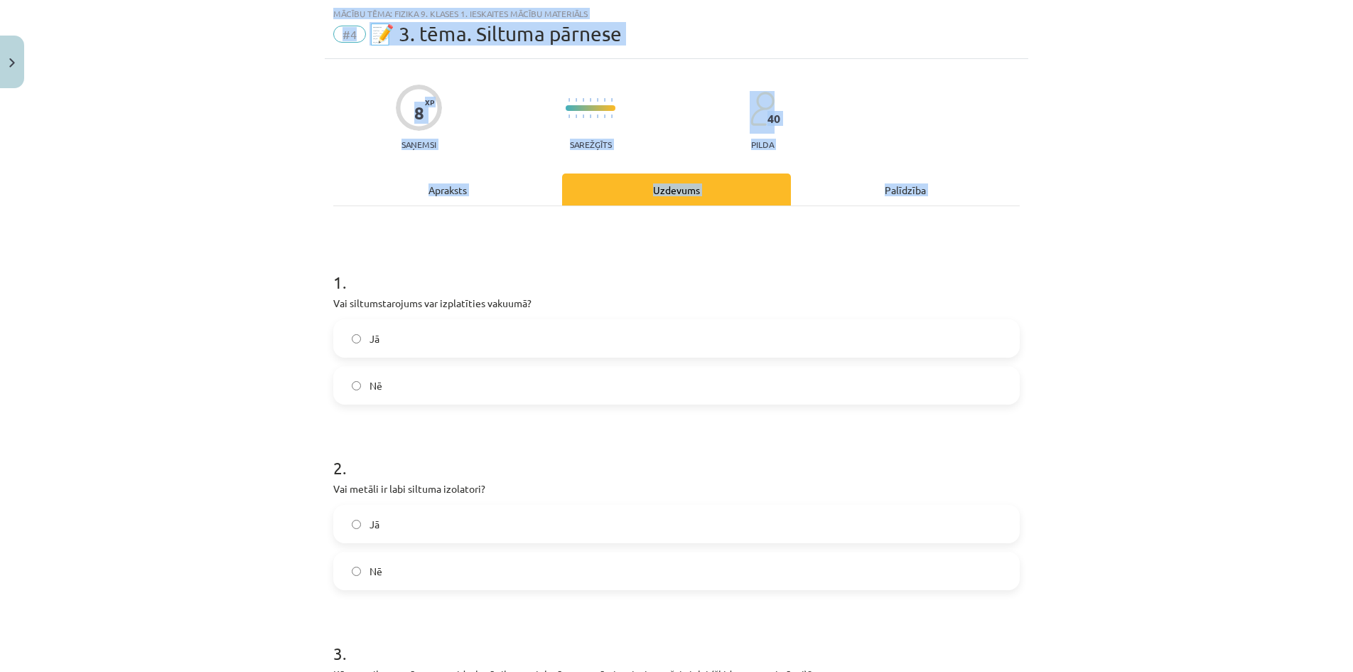
scroll to position [677, 0]
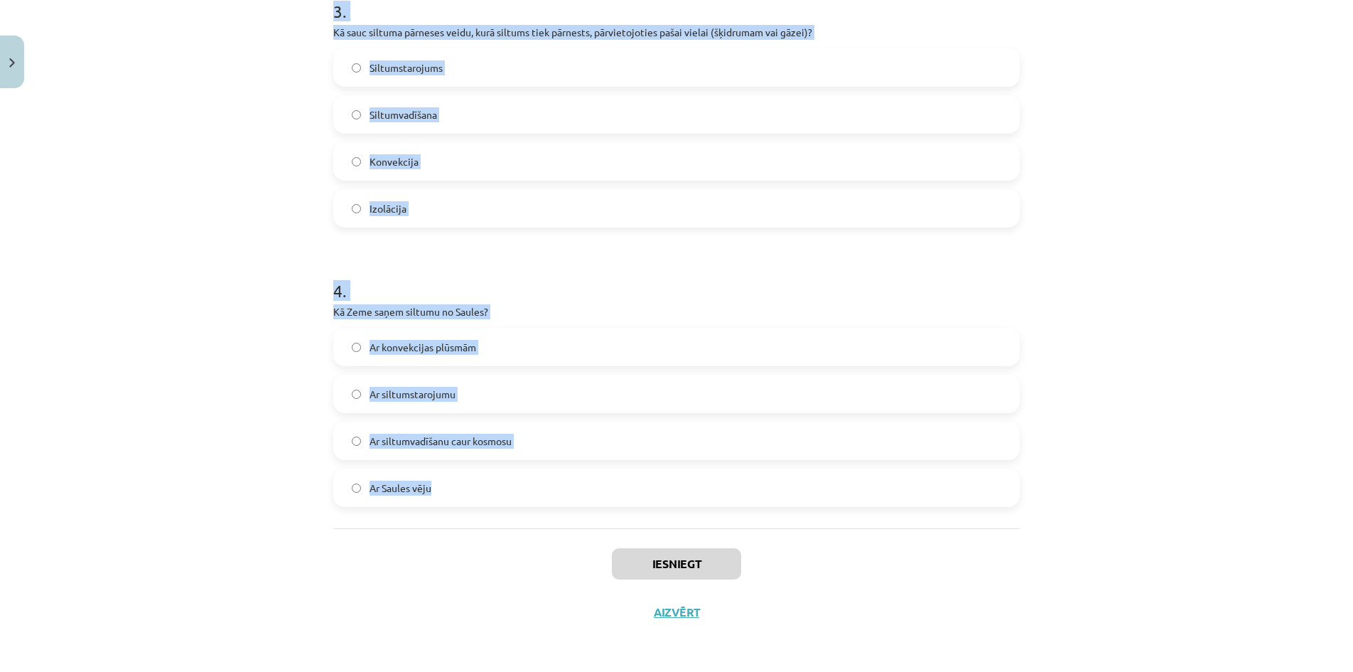
drag, startPoint x: 331, startPoint y: 274, endPoint x: 470, endPoint y: 519, distance: 281.0
click at [470, 519] on div "8 XP Saņemsi Sarežģīts 40 pilda Apraksts Uzdevums Palīdzība 1 . Vai siltumstaro…" at bounding box center [677, 26] width 704 height 1219
copy form "1 . Vai siltumstarojums var izplatīties vakuumā? Jā Nē 2 . Vai metāli ir labi s…"
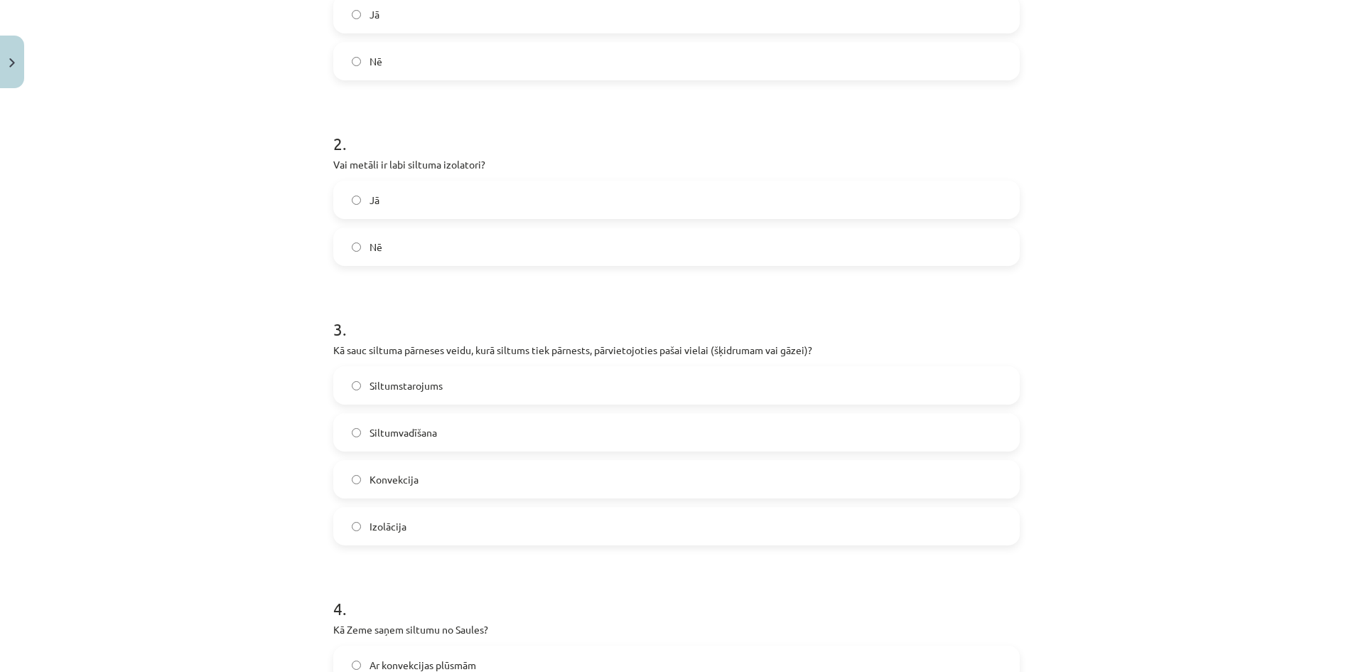
scroll to position [0, 0]
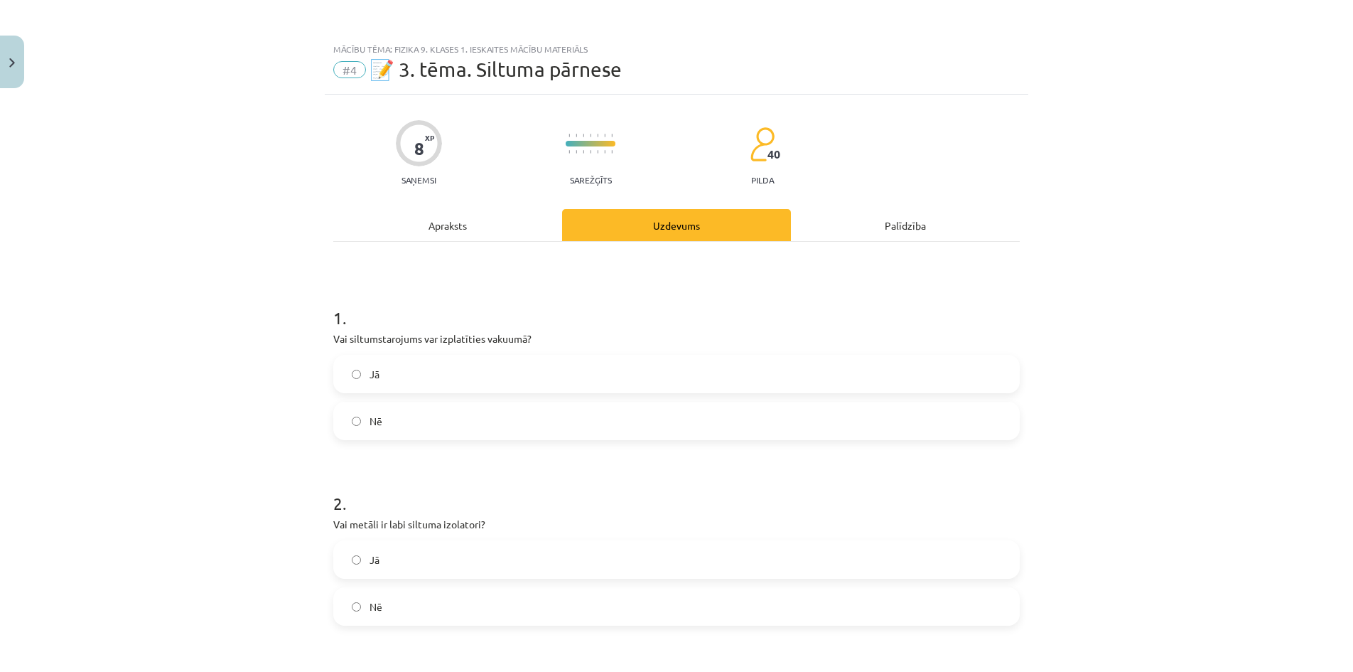
click at [342, 374] on label "Jā" at bounding box center [677, 374] width 684 height 36
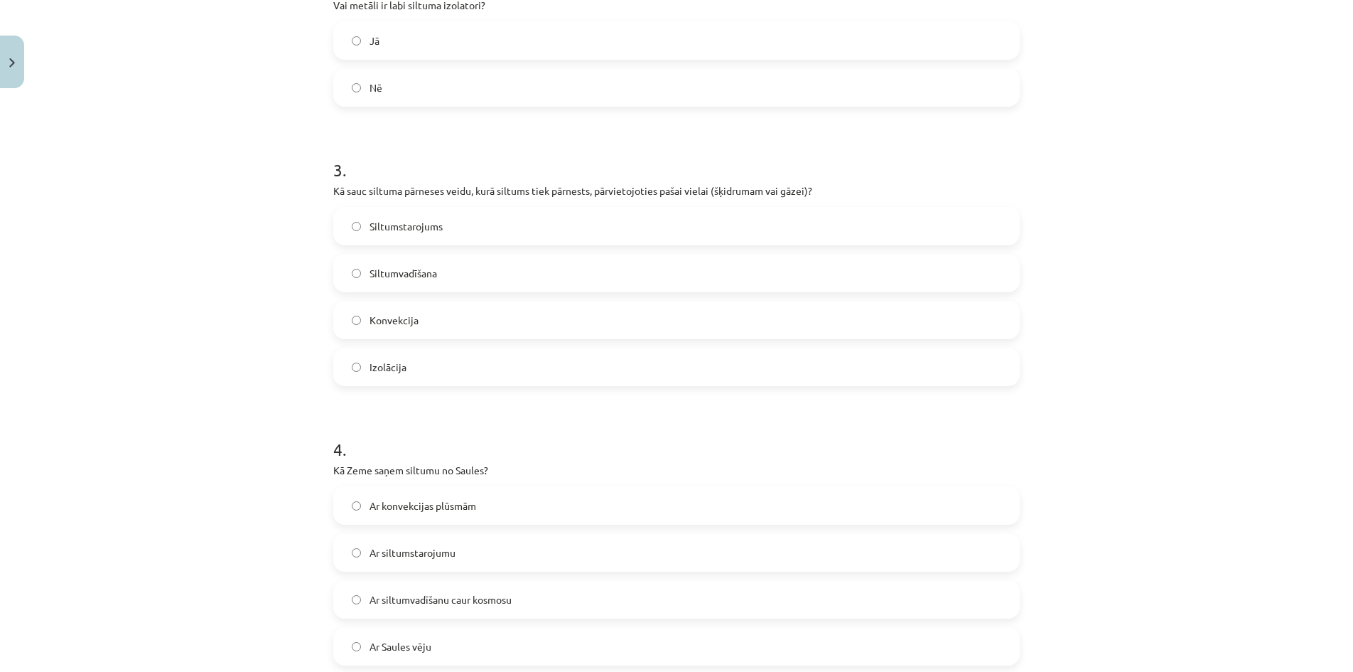
scroll to position [521, 0]
click at [393, 325] on span "Konvekcija" at bounding box center [394, 318] width 49 height 15
click at [377, 97] on label "Nē" at bounding box center [677, 86] width 684 height 36
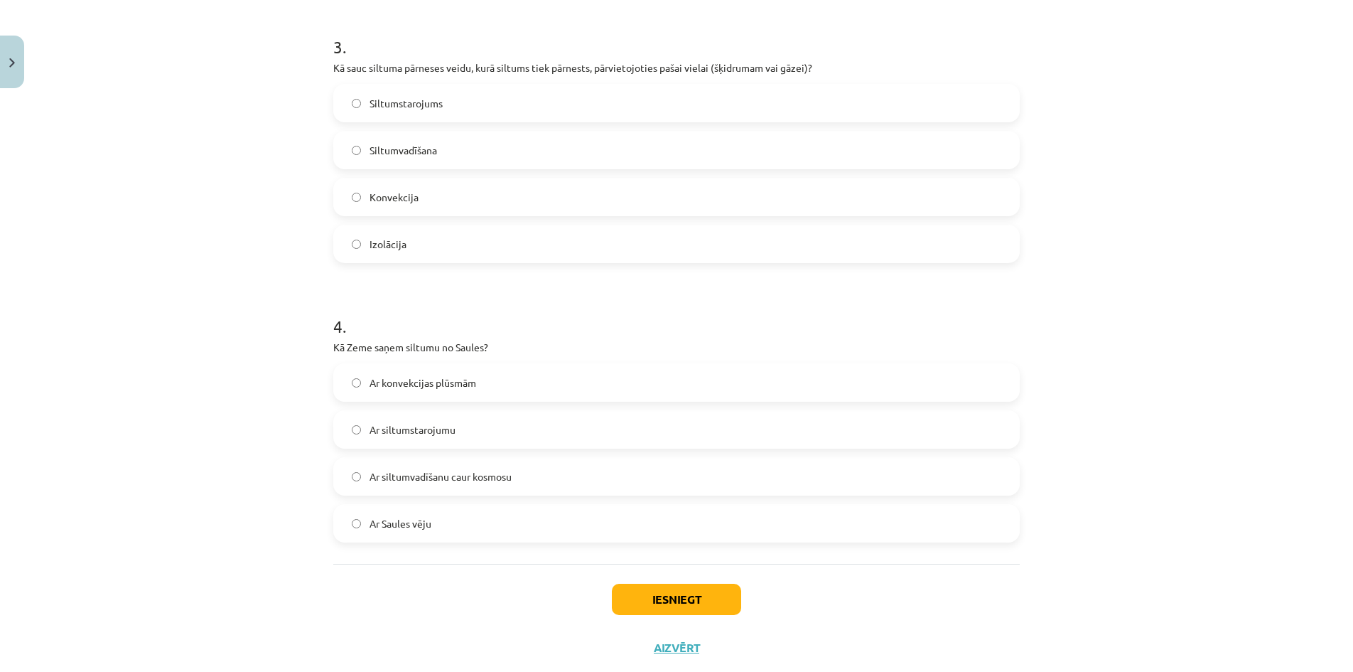
scroll to position [677, 0]
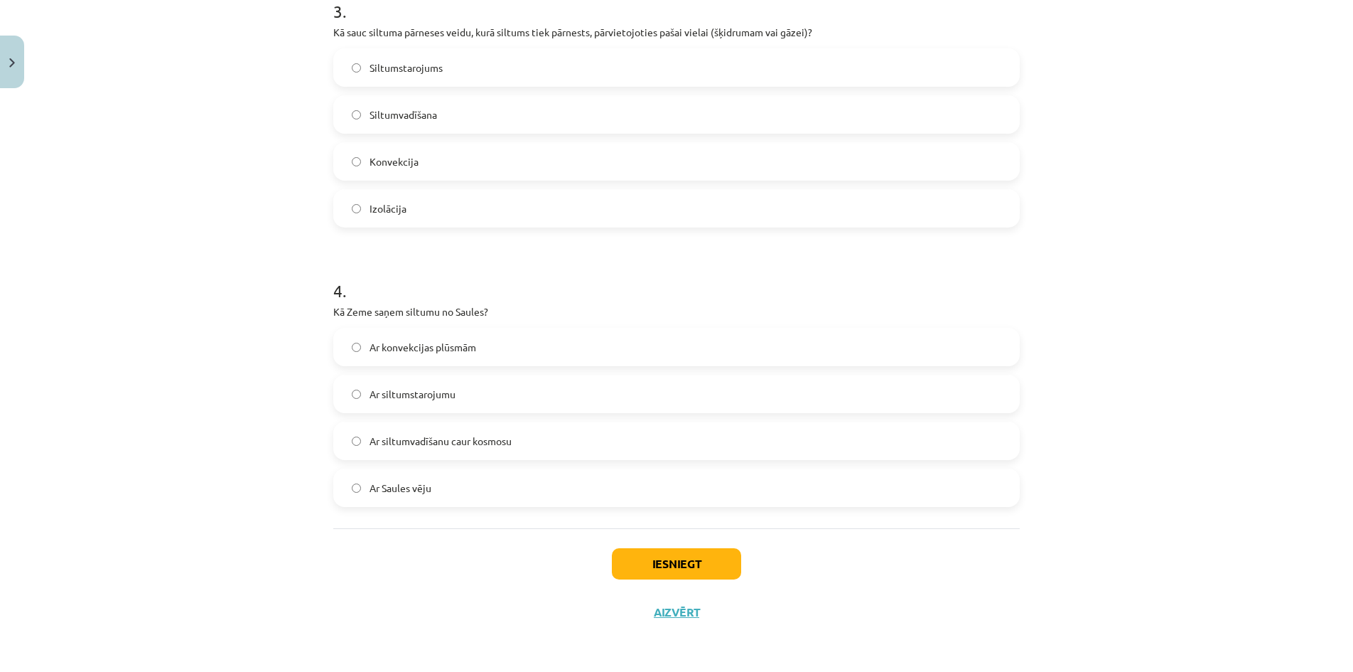
click at [446, 394] on span "Ar siltumstarojumu" at bounding box center [413, 394] width 86 height 15
click at [726, 566] on button "Iesniegt" at bounding box center [676, 563] width 129 height 31
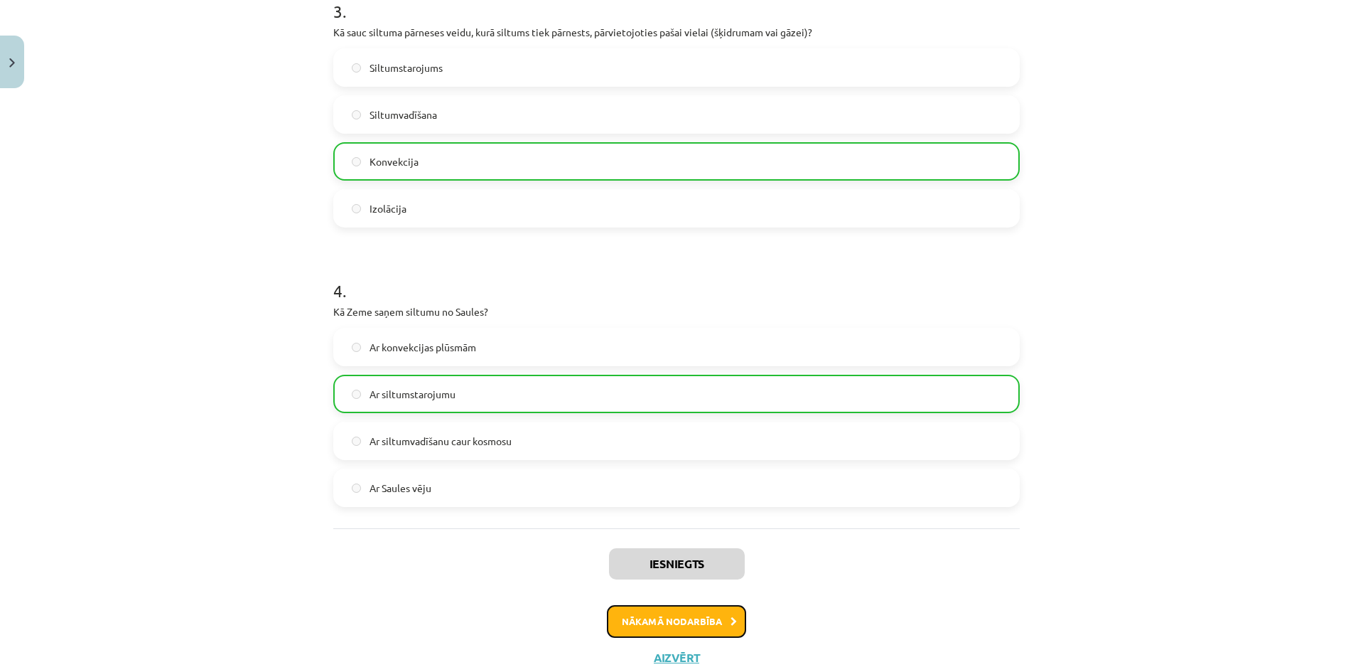
click at [625, 620] on button "Nākamā nodarbība" at bounding box center [676, 621] width 139 height 33
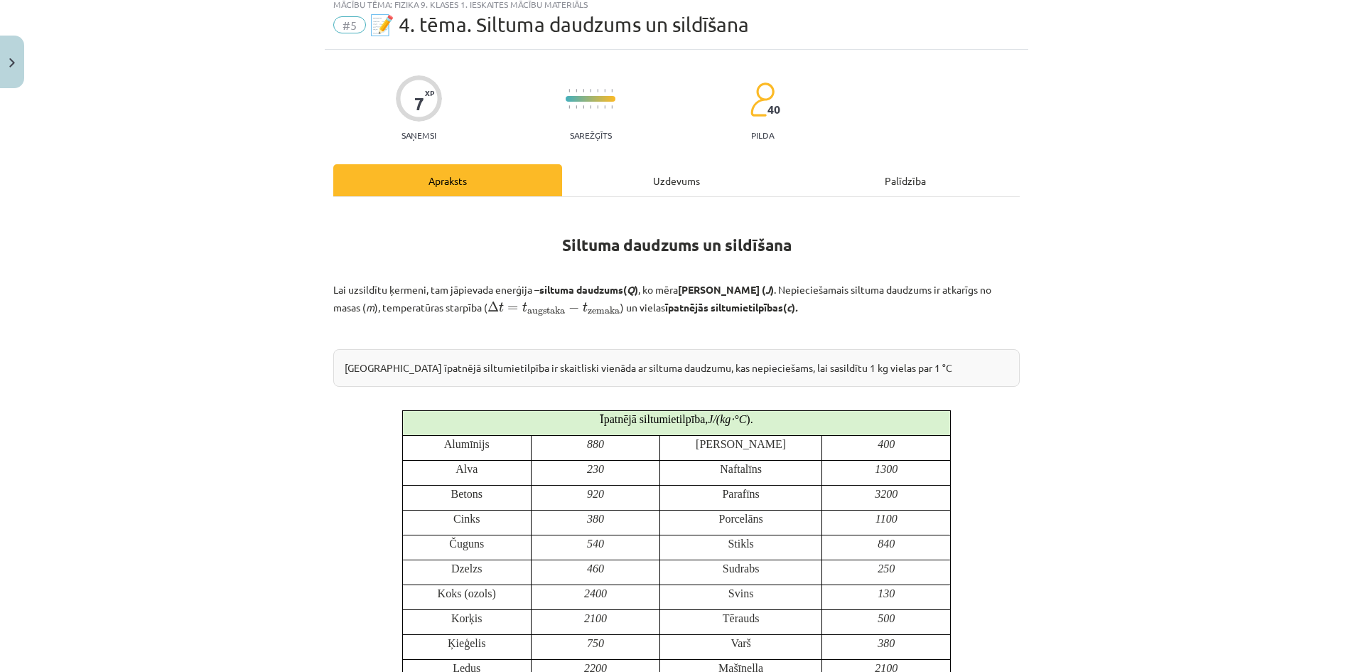
scroll to position [36, 0]
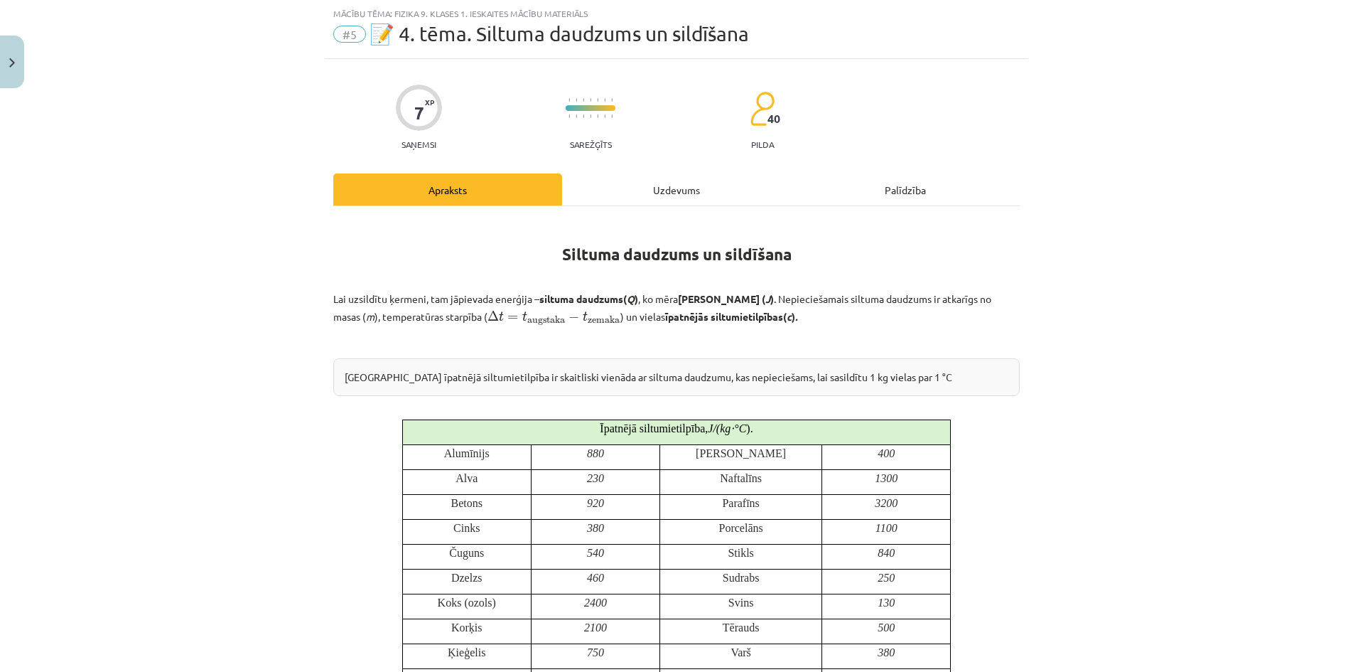
click at [654, 198] on div "Uzdevums" at bounding box center [676, 189] width 229 height 32
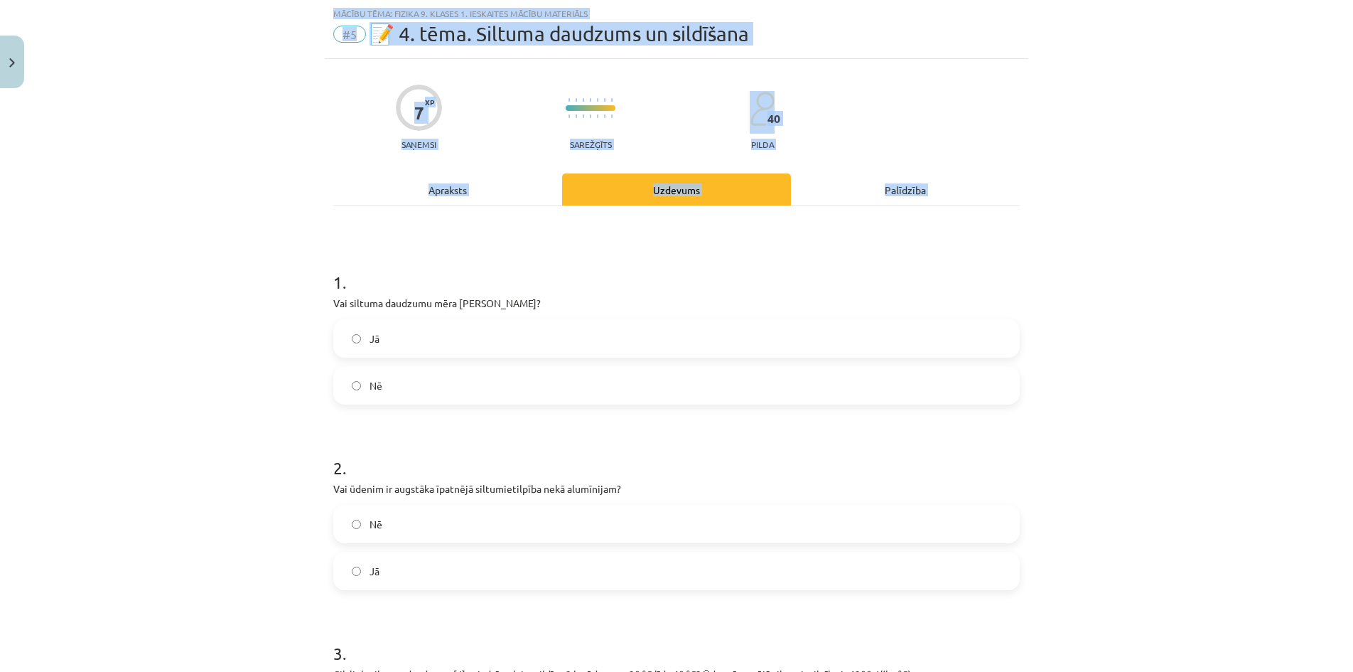
scroll to position [351, 0]
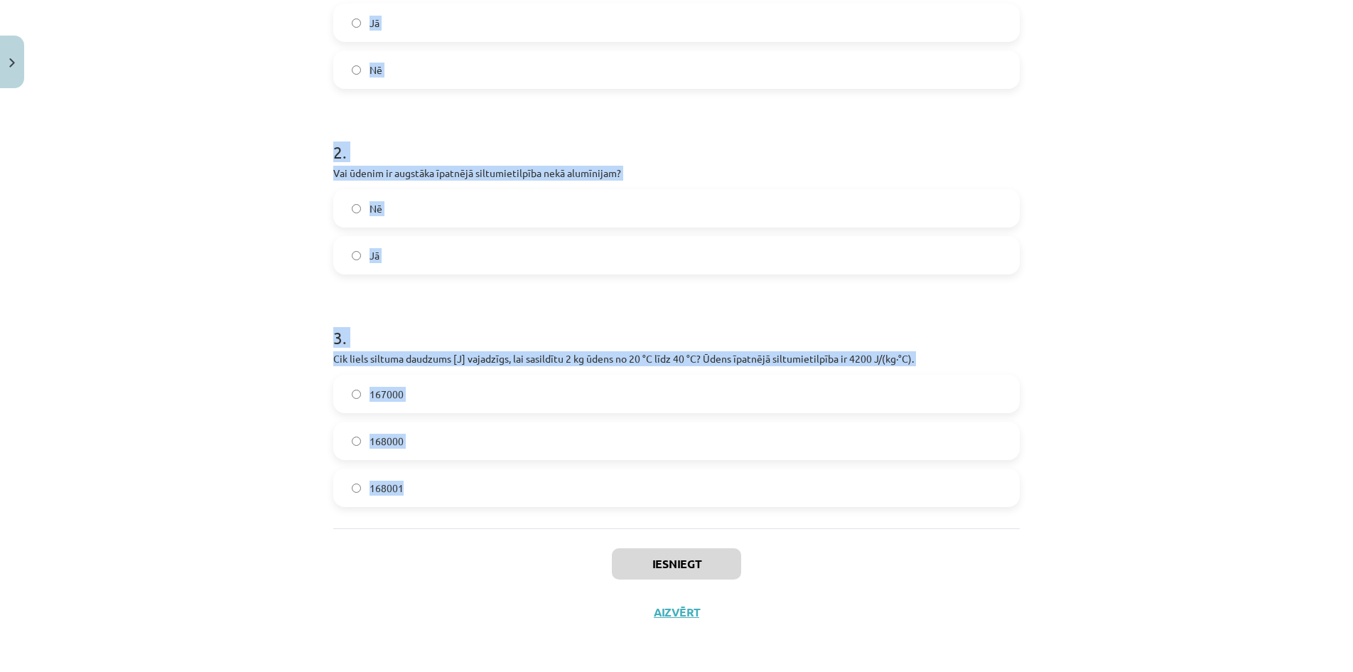
drag, startPoint x: 331, startPoint y: 276, endPoint x: 438, endPoint y: 507, distance: 255.0
click at [478, 510] on div "1 . Vai siltuma daudzumu mēra Celsija grādos? Jā Nē 2 . Vai ūdenim ir augstāka …" at bounding box center [676, 209] width 687 height 637
copy form "1 . Vai siltuma daudzumu mēra Celsija grādos? Jā Nē 2 . Vai ūdenim ir augstāka …"
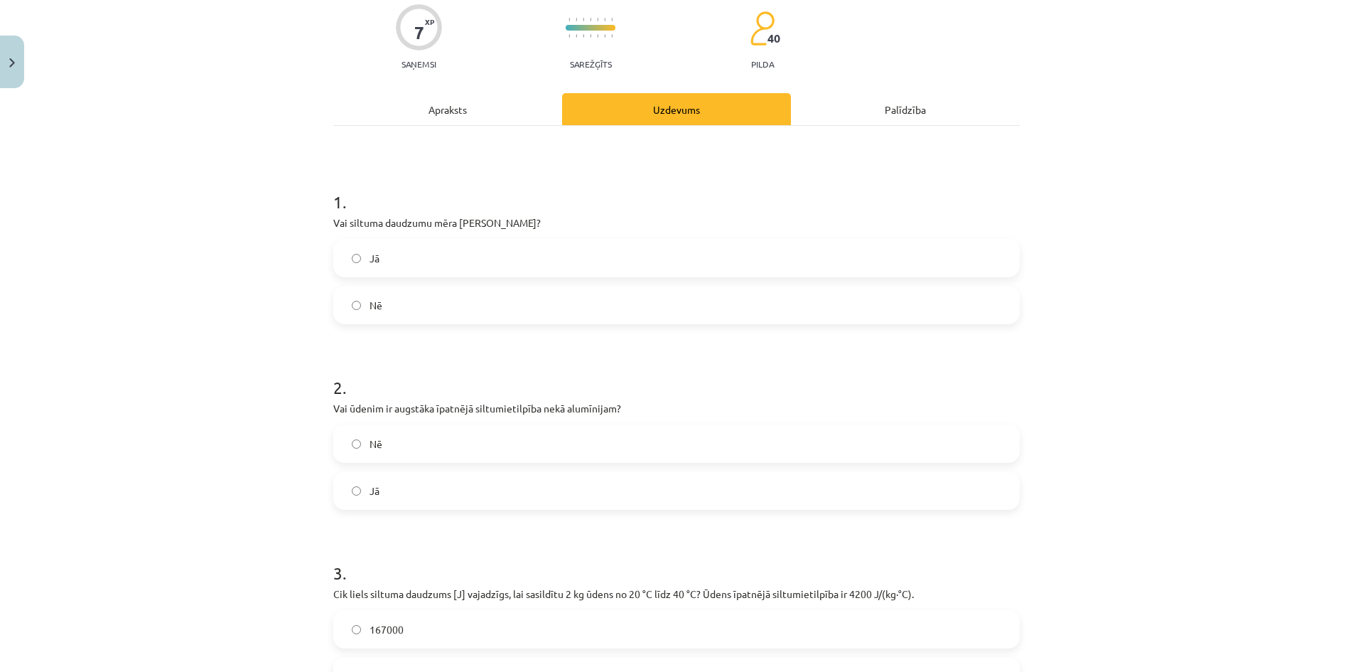
scroll to position [129, 0]
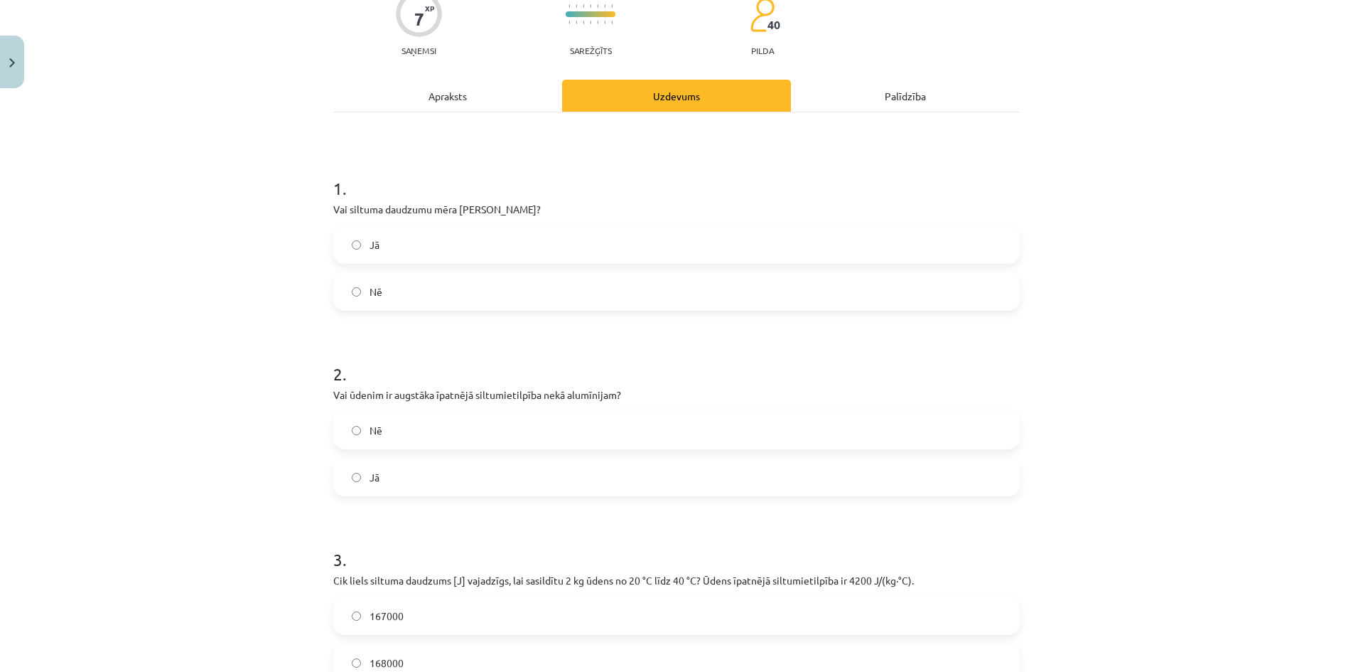
click at [416, 285] on label "Nē" at bounding box center [677, 292] width 684 height 36
click at [411, 427] on label "Nē" at bounding box center [677, 430] width 684 height 36
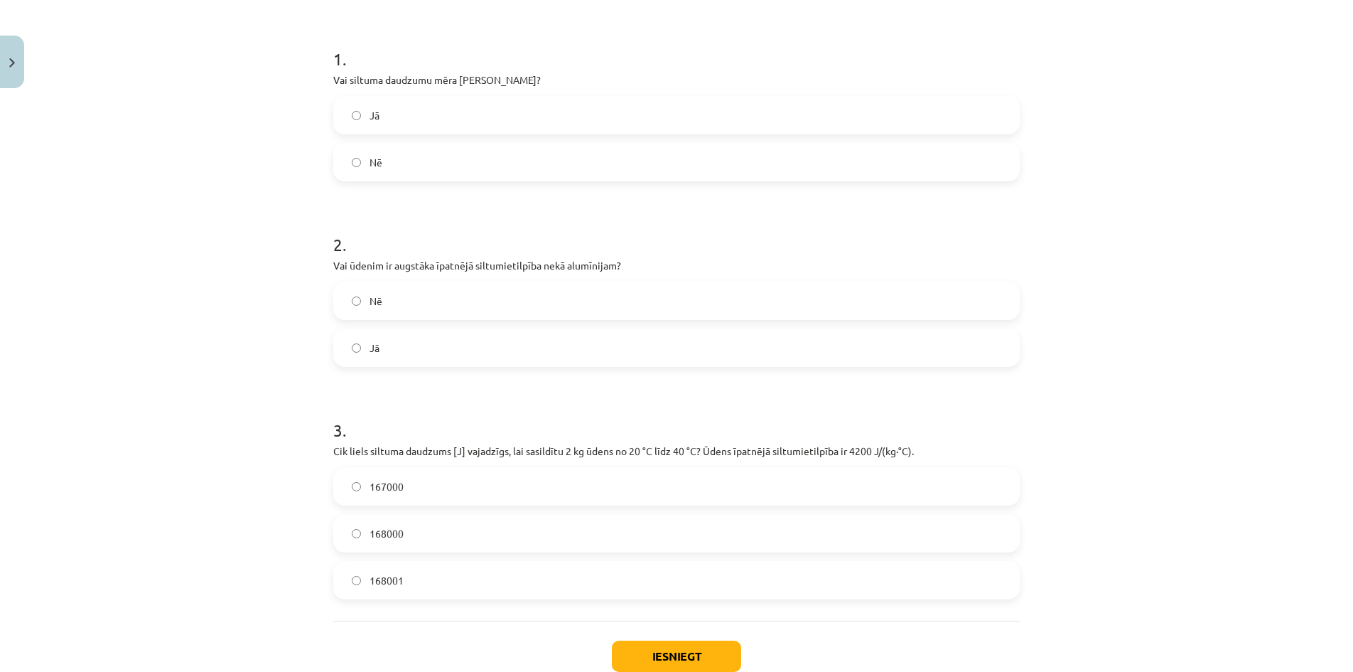
scroll to position [271, 0]
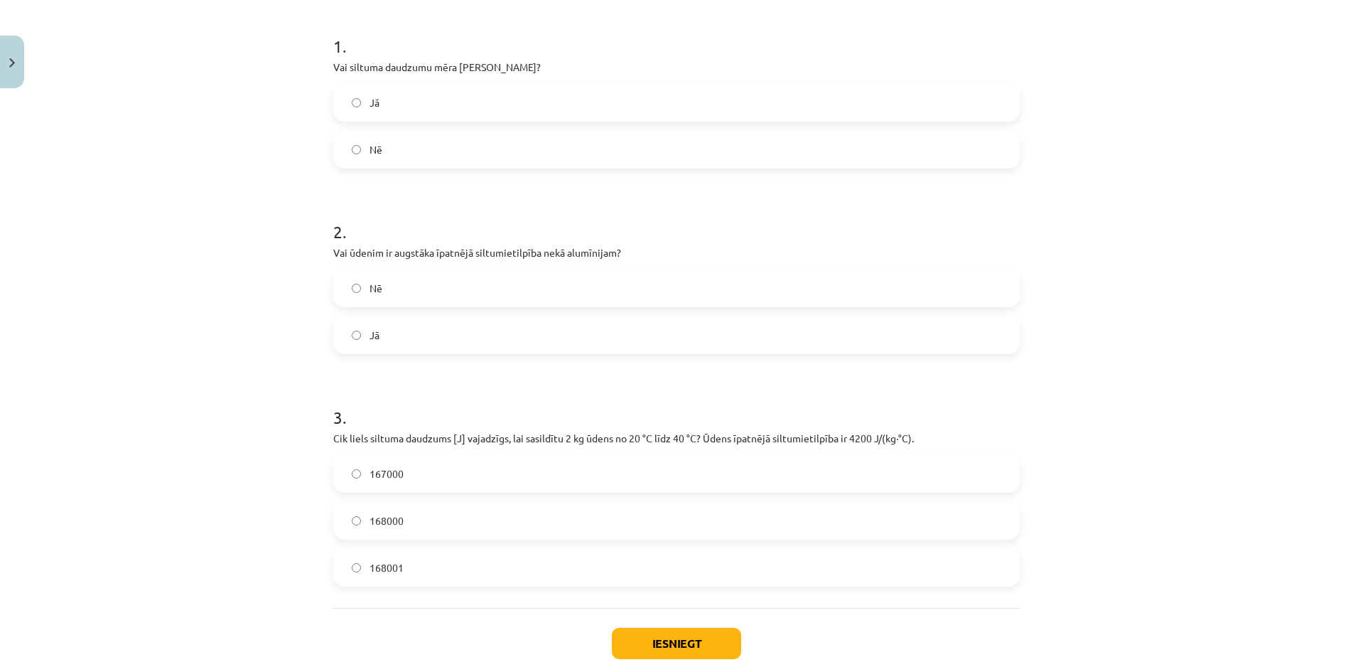
click at [399, 341] on label "Jā" at bounding box center [677, 335] width 684 height 36
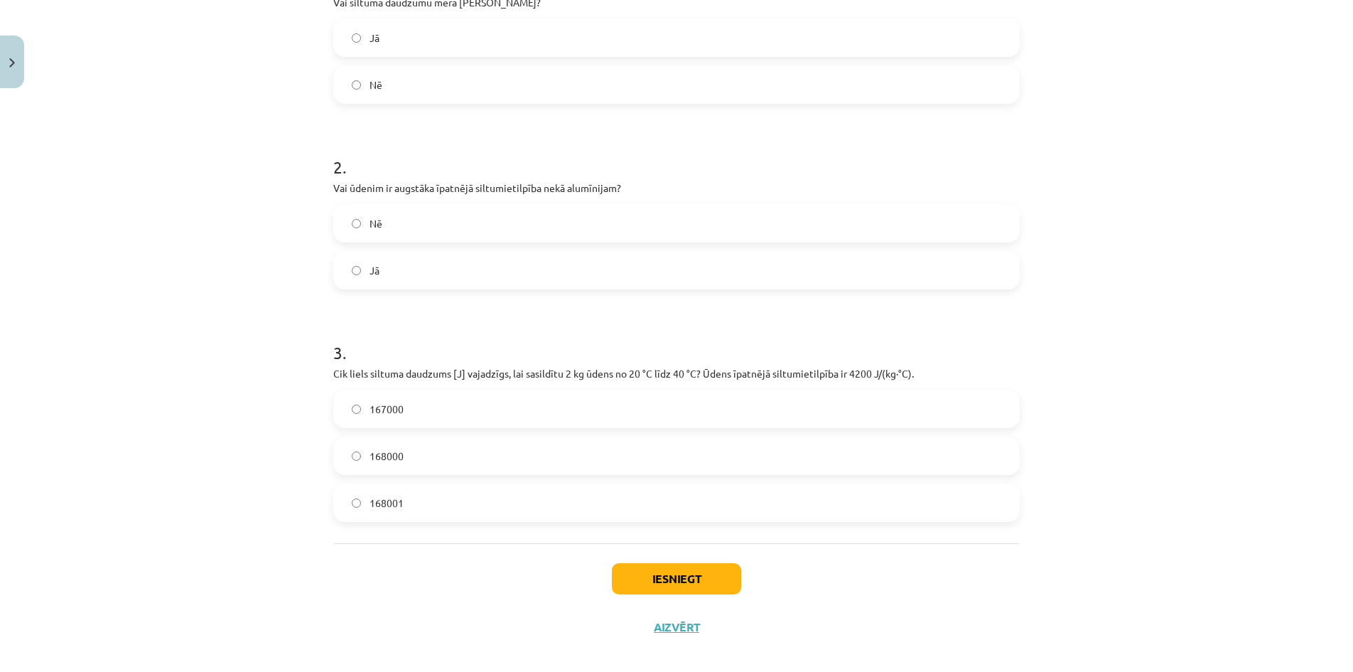
scroll to position [351, 0]
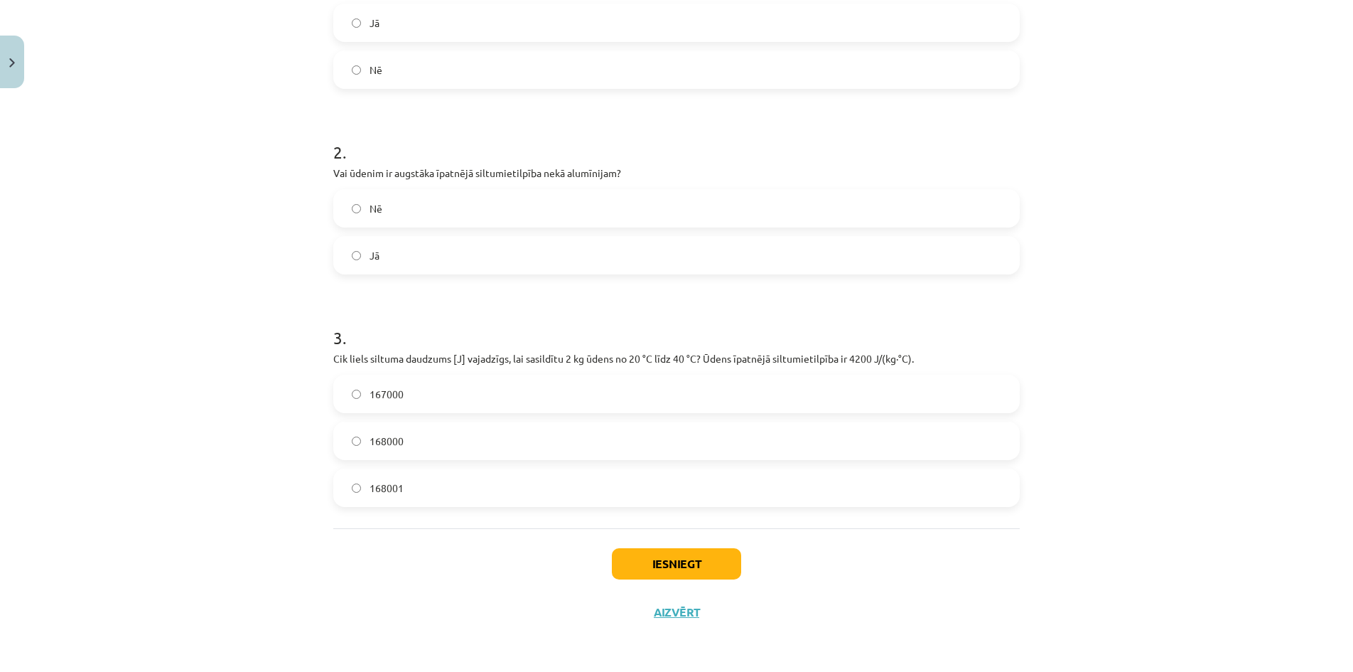
click at [413, 448] on label "168000" at bounding box center [677, 441] width 684 height 36
click at [714, 567] on button "Iesniegt" at bounding box center [676, 563] width 129 height 31
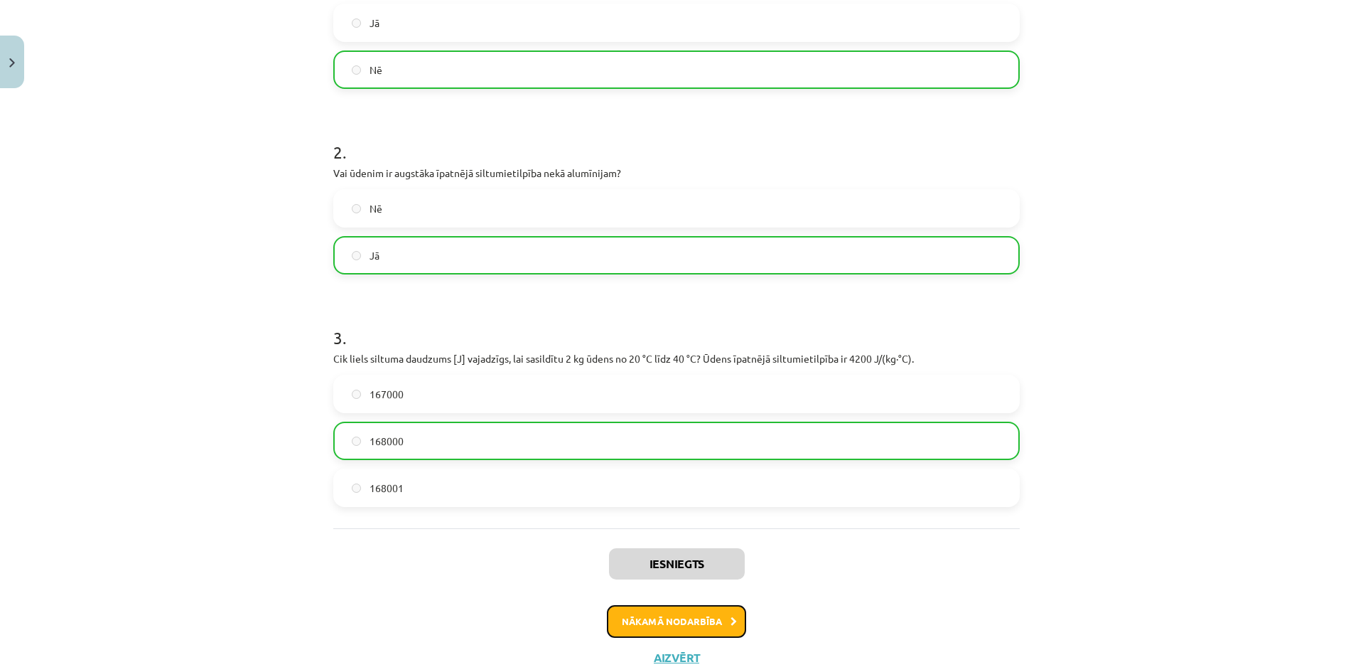
click at [679, 624] on button "Nākamā nodarbība" at bounding box center [676, 621] width 139 height 33
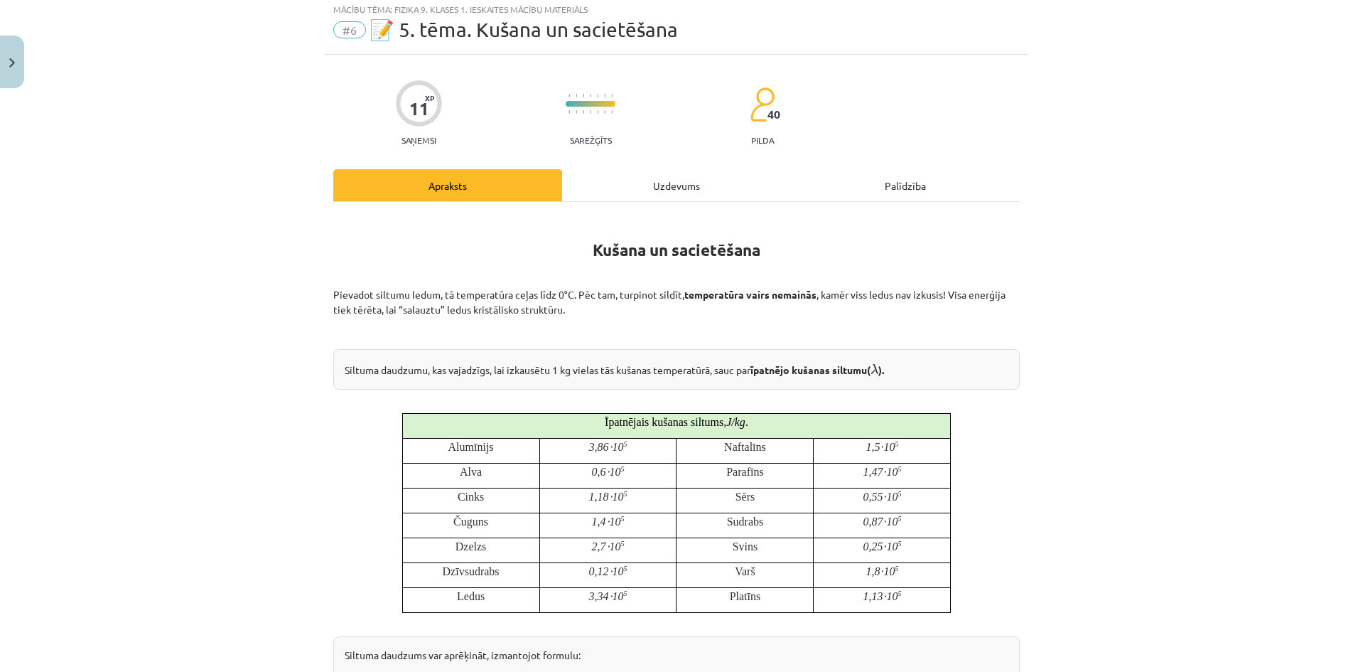
scroll to position [36, 0]
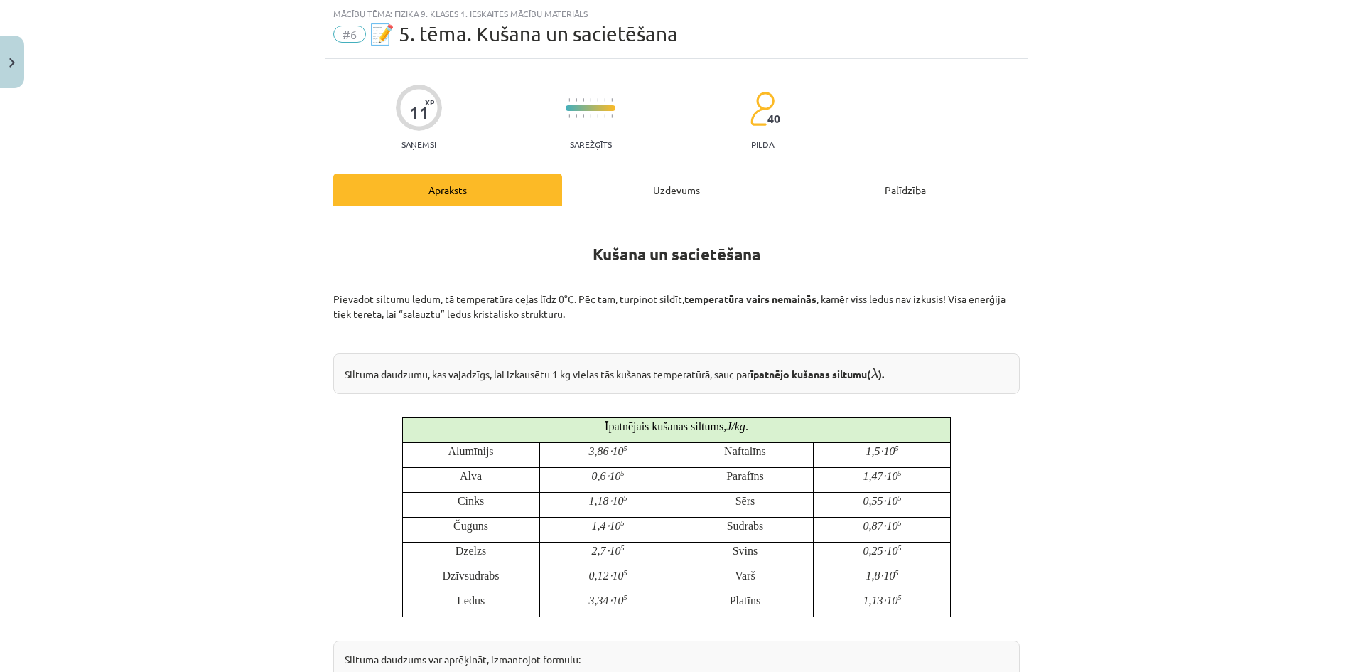
click at [696, 186] on div "Uzdevums" at bounding box center [676, 189] width 229 height 32
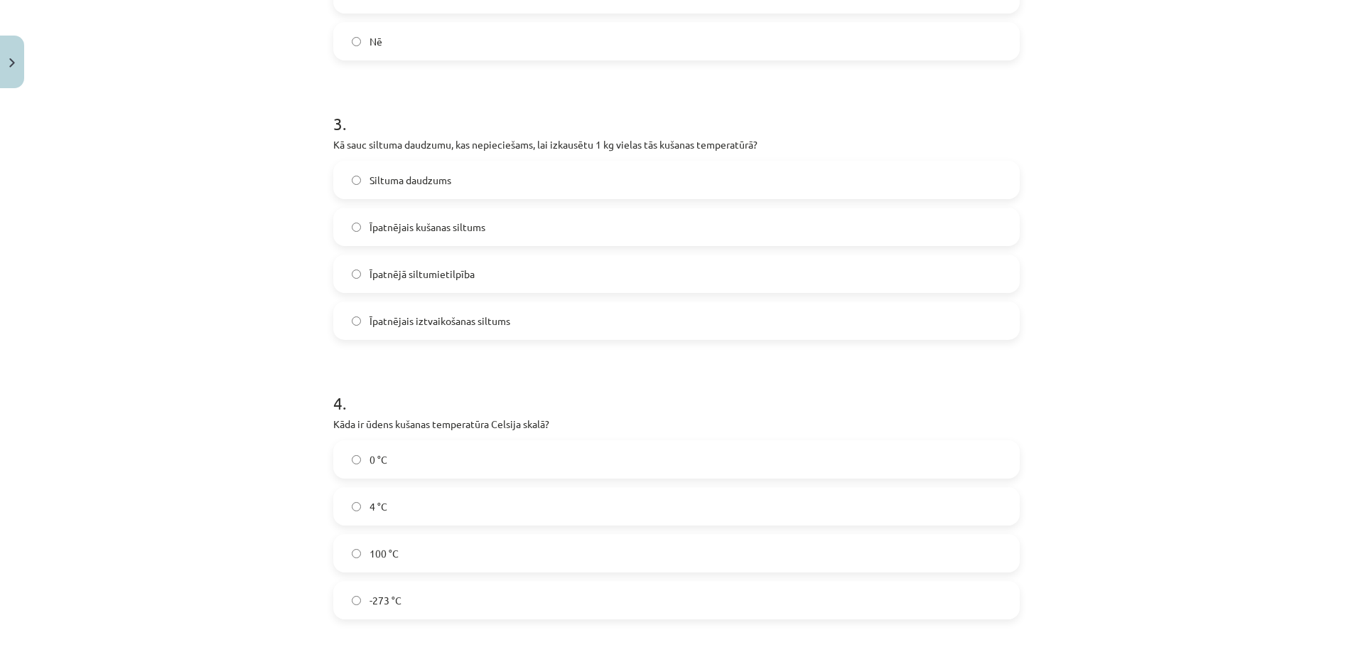
scroll to position [925, 0]
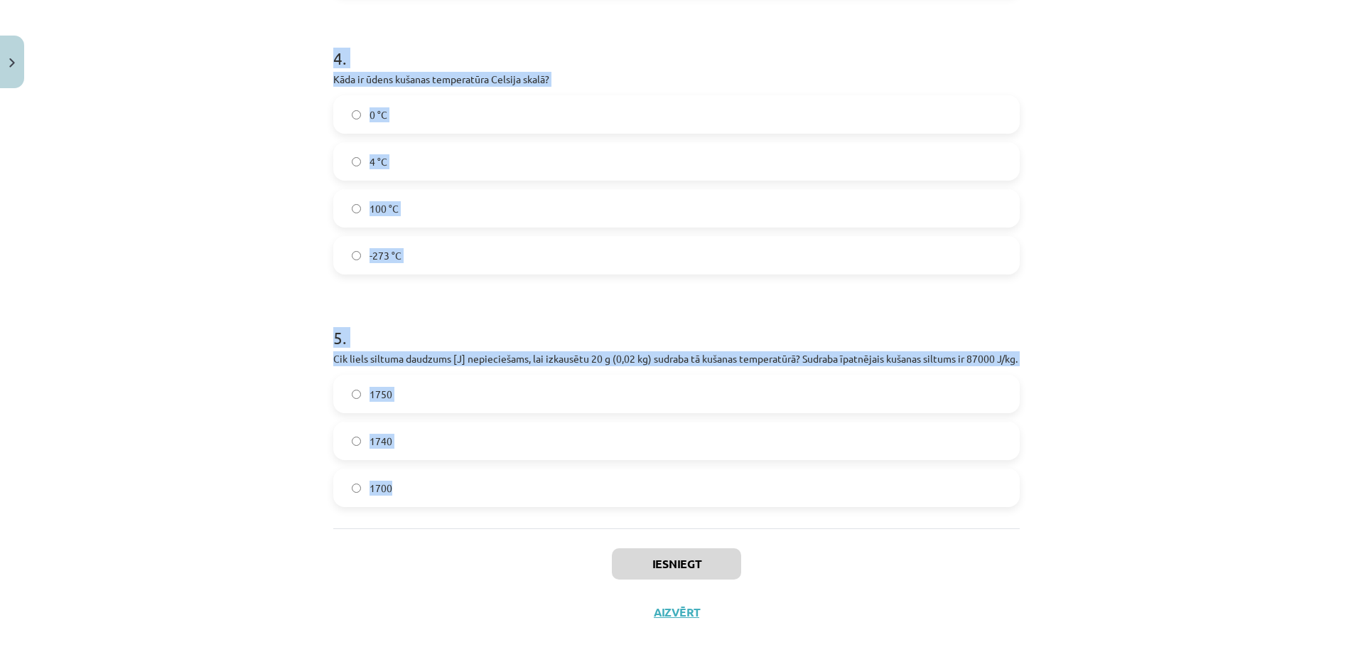
drag, startPoint x: 325, startPoint y: 275, endPoint x: 445, endPoint y: 490, distance: 245.6
copy form "1 . Vai kušanas procesā vielas temperatūra nepārtraukti paaugstinās? Jā Nē 2 . …"
drag, startPoint x: 1117, startPoint y: 477, endPoint x: 1112, endPoint y: 451, distance: 26.8
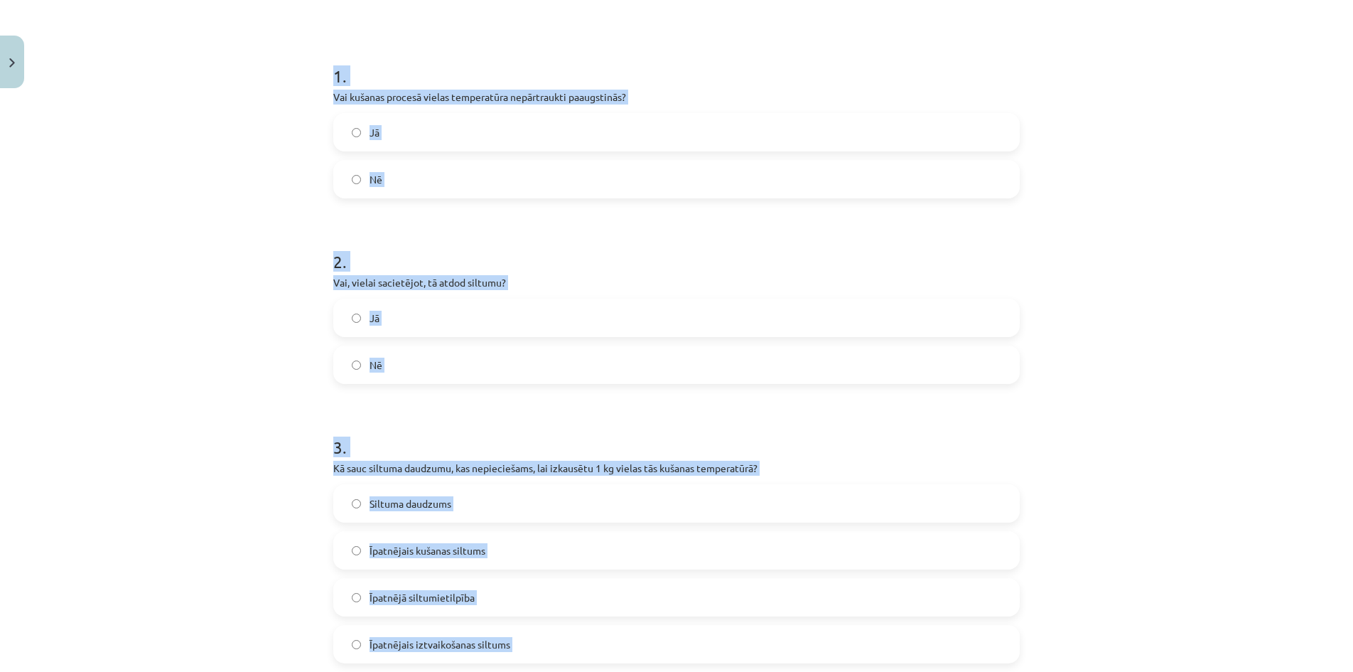
scroll to position [0, 0]
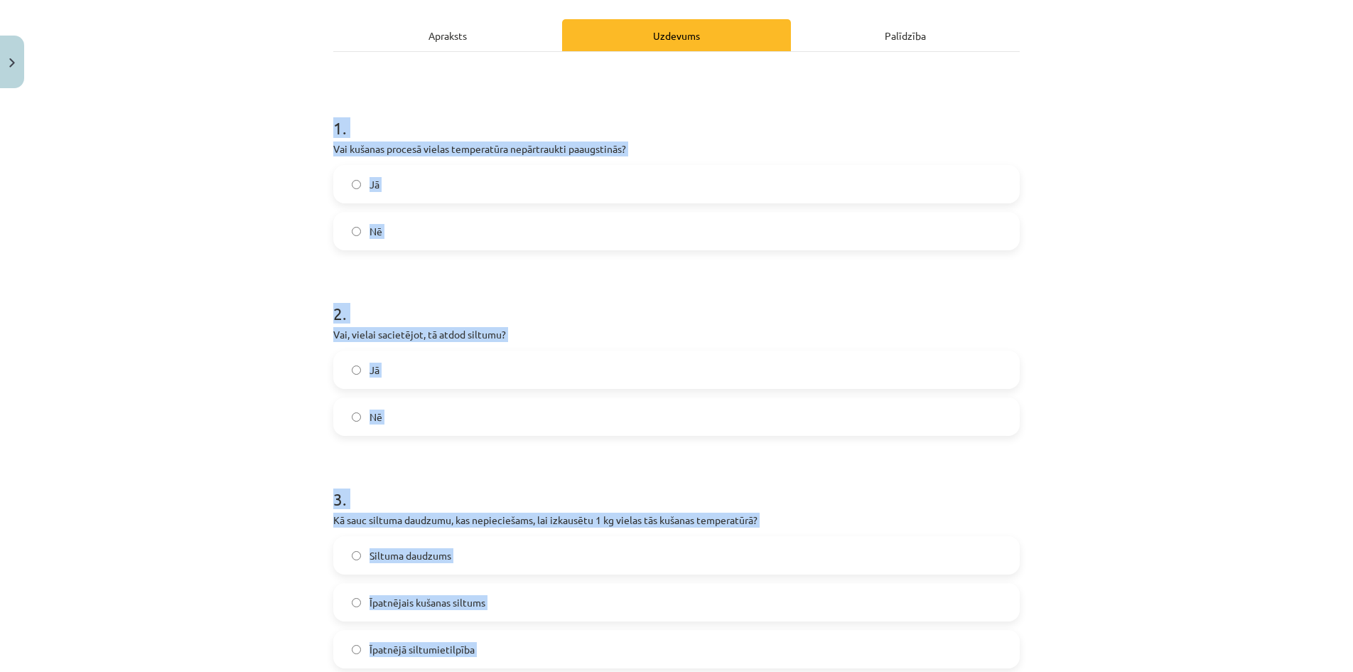
click at [884, 391] on div "Jā Nē" at bounding box center [676, 392] width 687 height 85
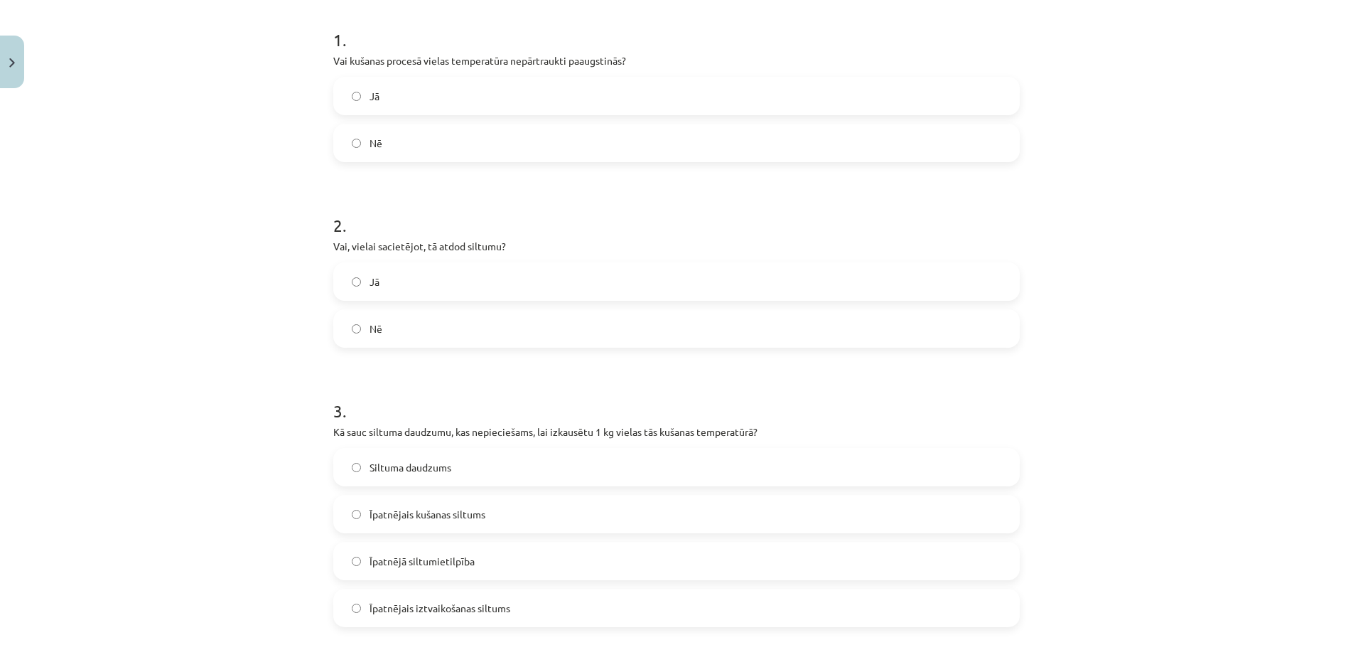
scroll to position [308, 0]
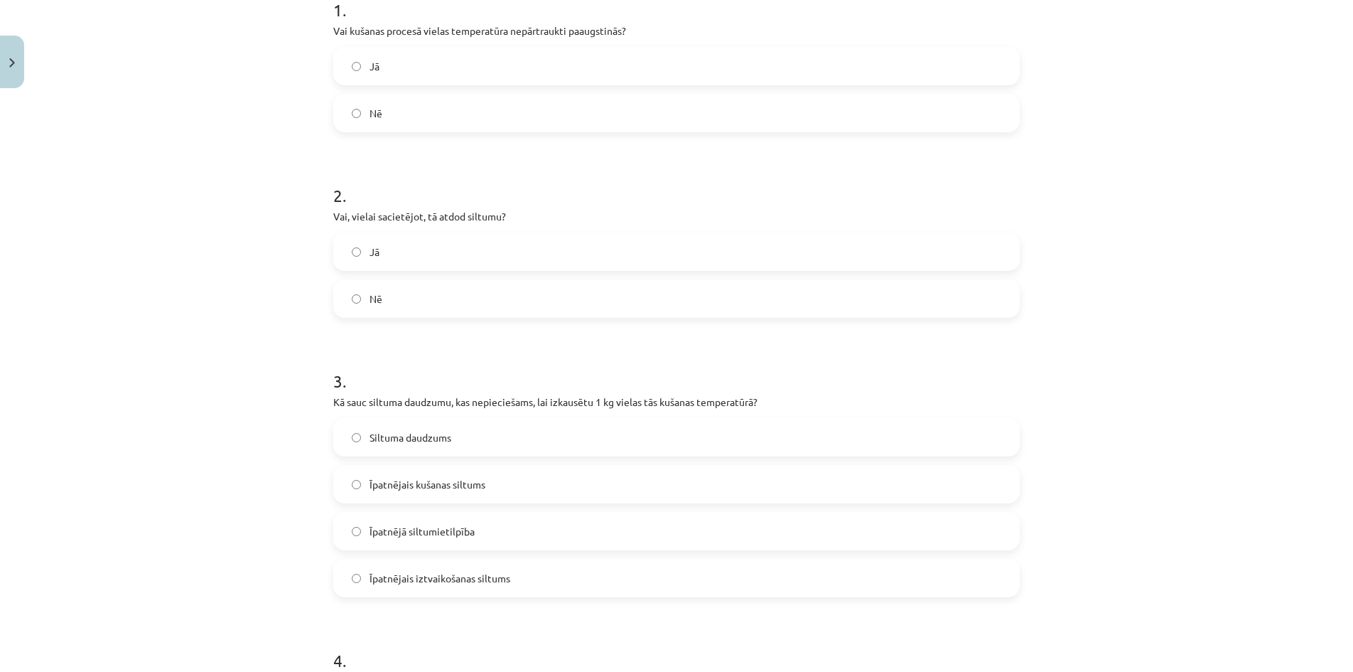
click at [377, 107] on label "Nē" at bounding box center [677, 113] width 684 height 36
click at [385, 248] on label "Jā" at bounding box center [677, 252] width 684 height 36
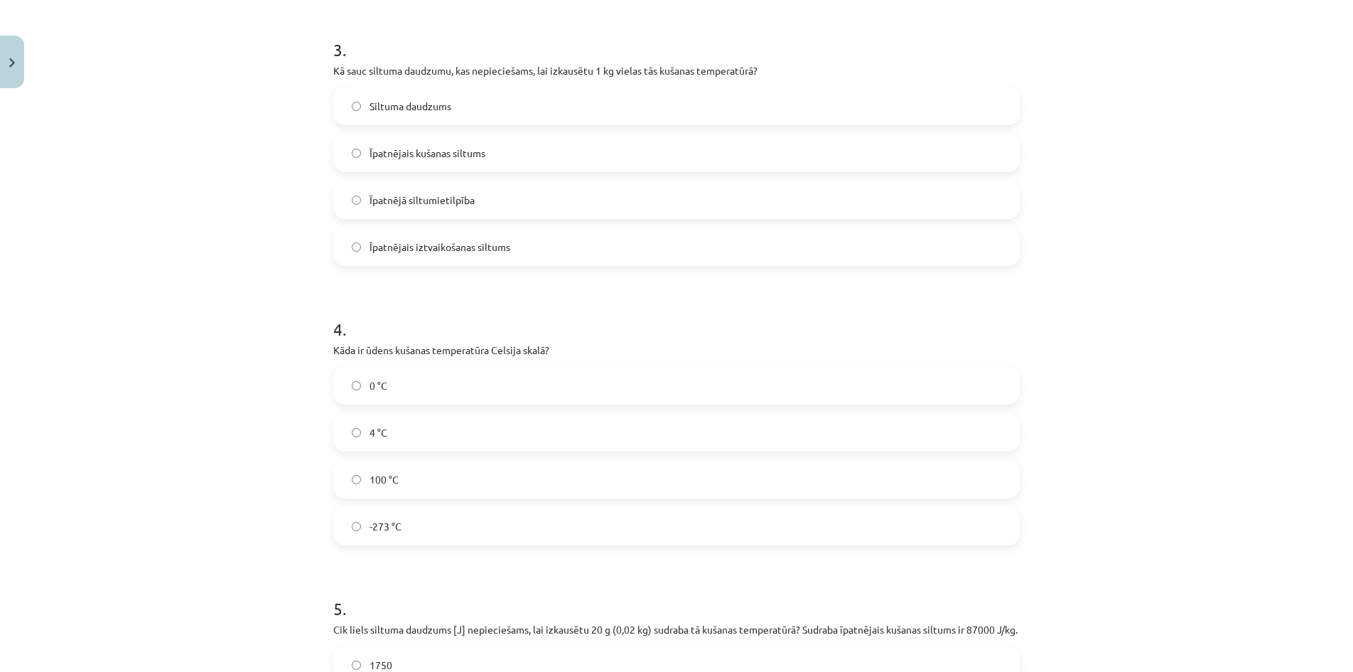
scroll to position [640, 0]
click at [404, 384] on label "0 °C" at bounding box center [677, 385] width 684 height 36
click at [483, 154] on label "Īpatnējais kušanas siltums" at bounding box center [677, 152] width 684 height 36
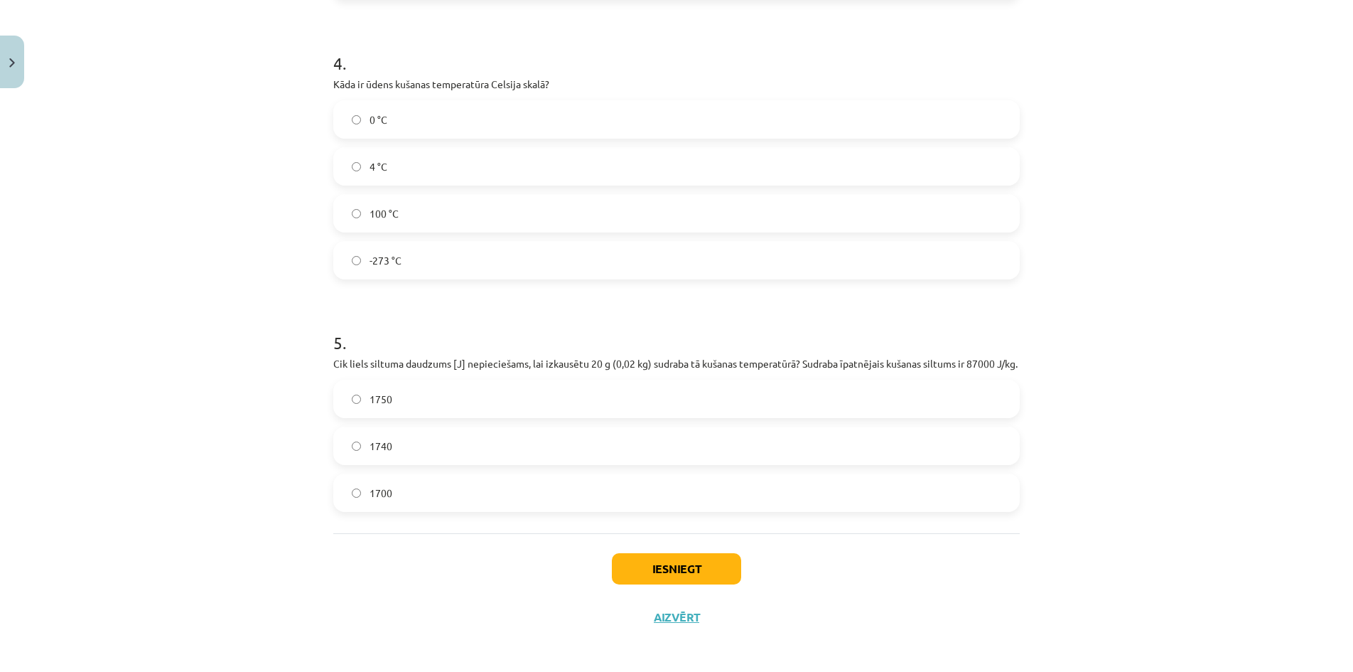
scroll to position [925, 0]
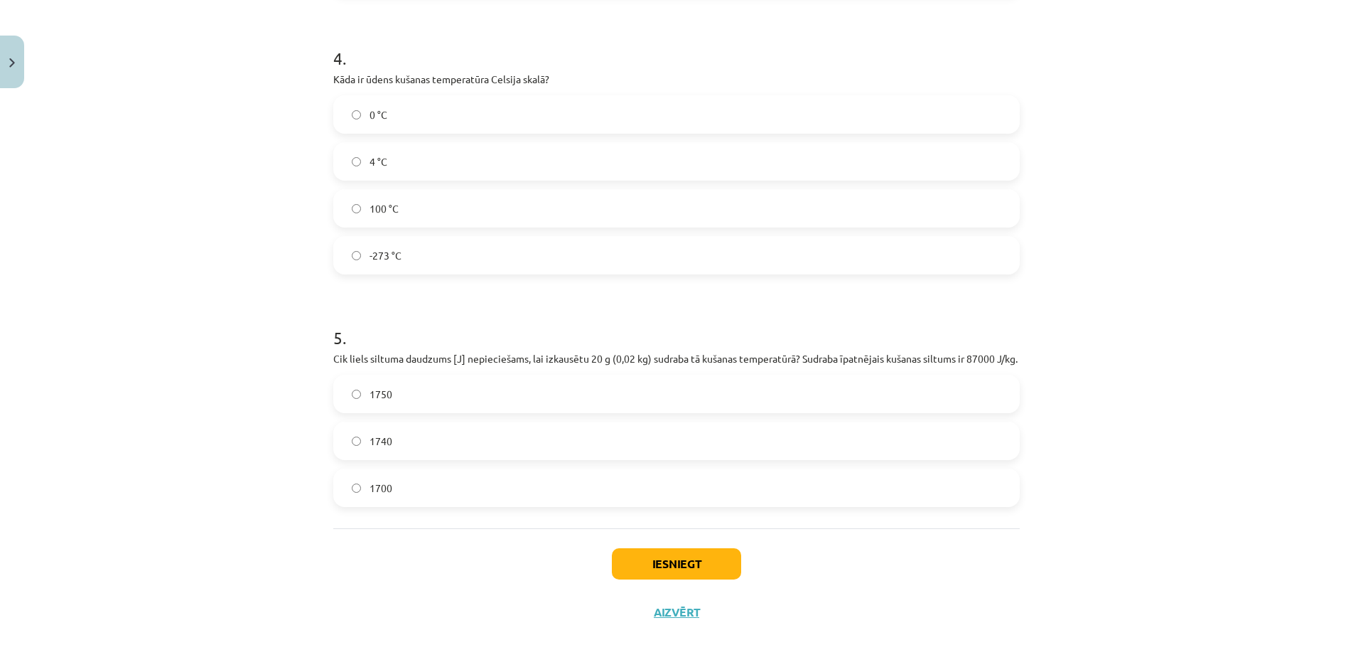
click at [398, 434] on label "1740" at bounding box center [677, 441] width 684 height 36
click at [689, 561] on button "Iesniegt" at bounding box center [676, 563] width 129 height 31
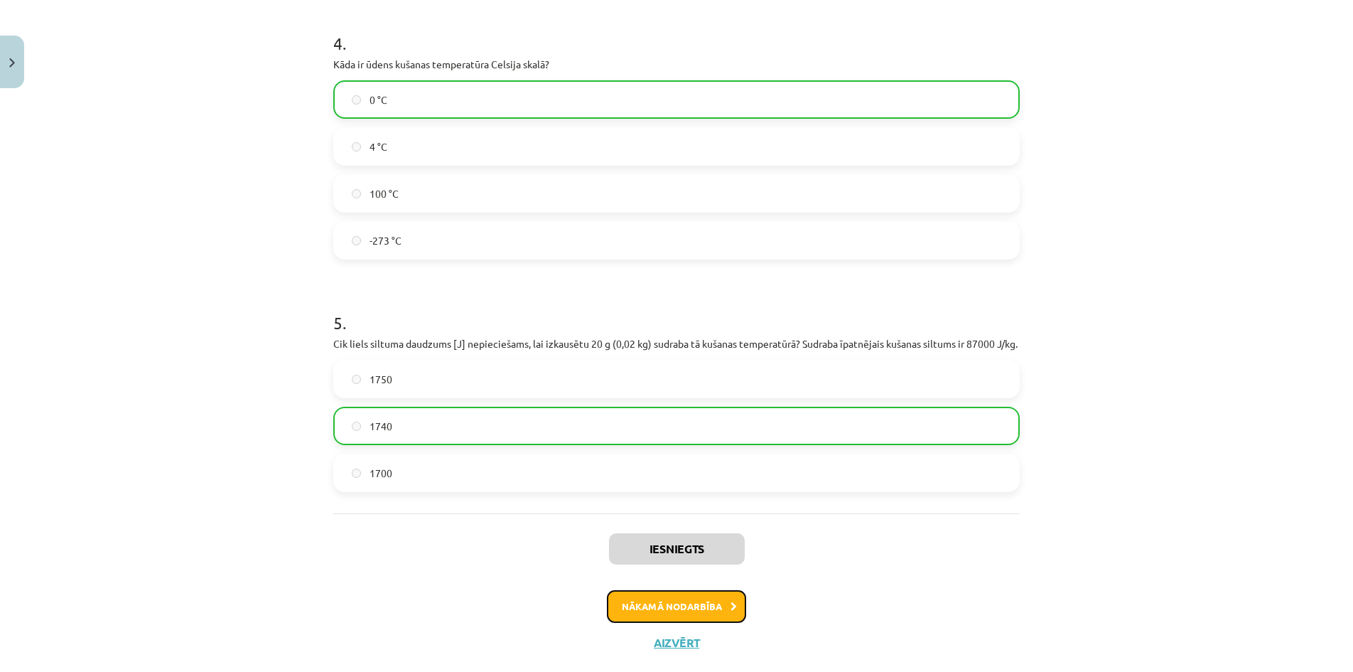
click at [732, 623] on button "Nākamā nodarbība" at bounding box center [676, 606] width 139 height 33
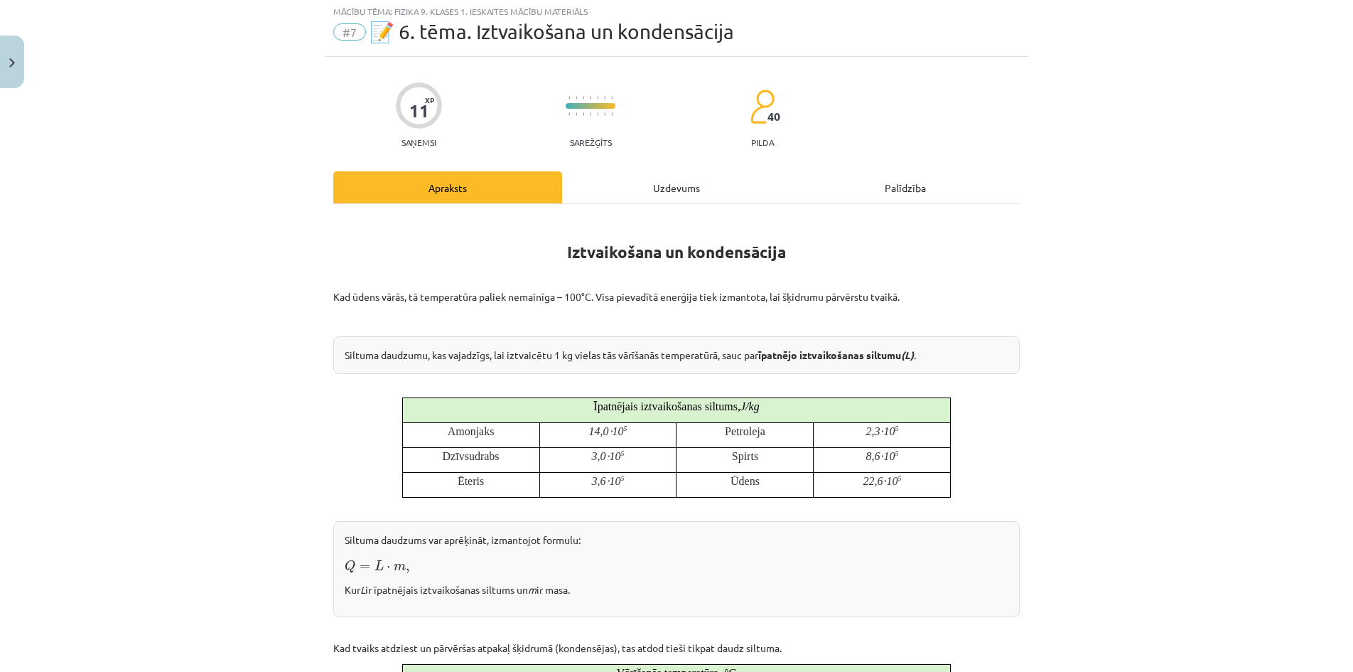
scroll to position [36, 0]
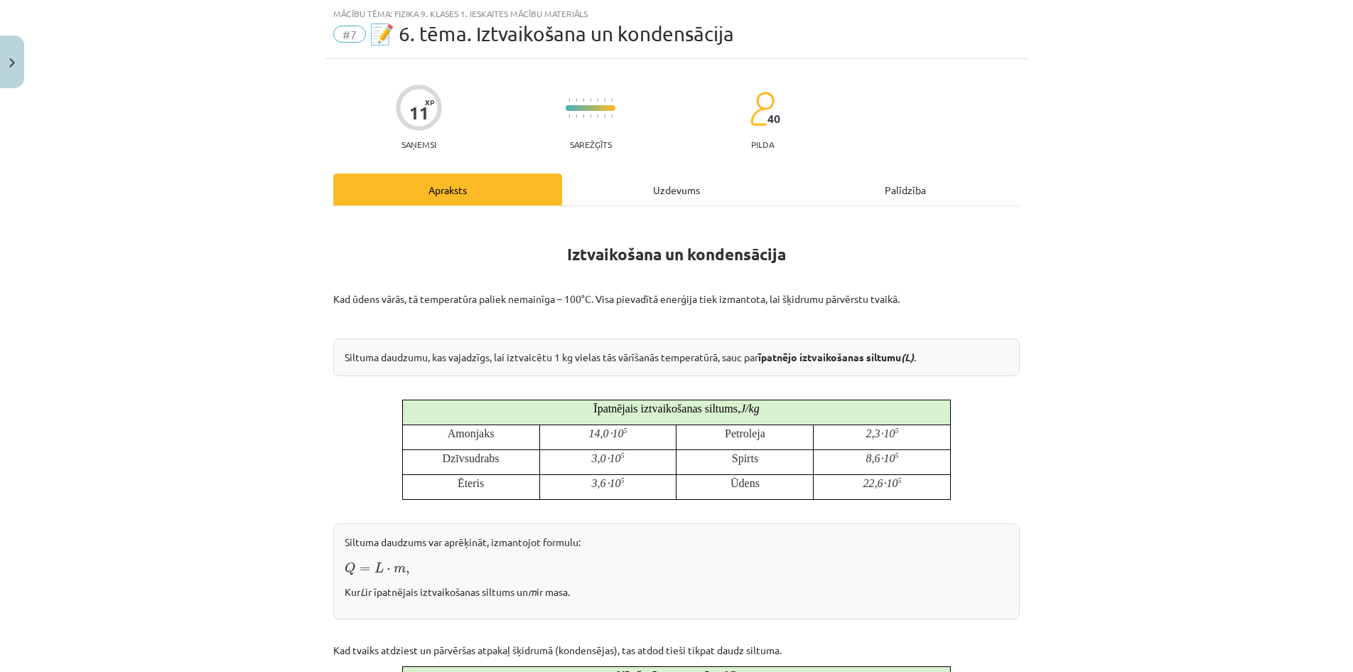
click at [645, 184] on div "Uzdevums" at bounding box center [676, 189] width 229 height 32
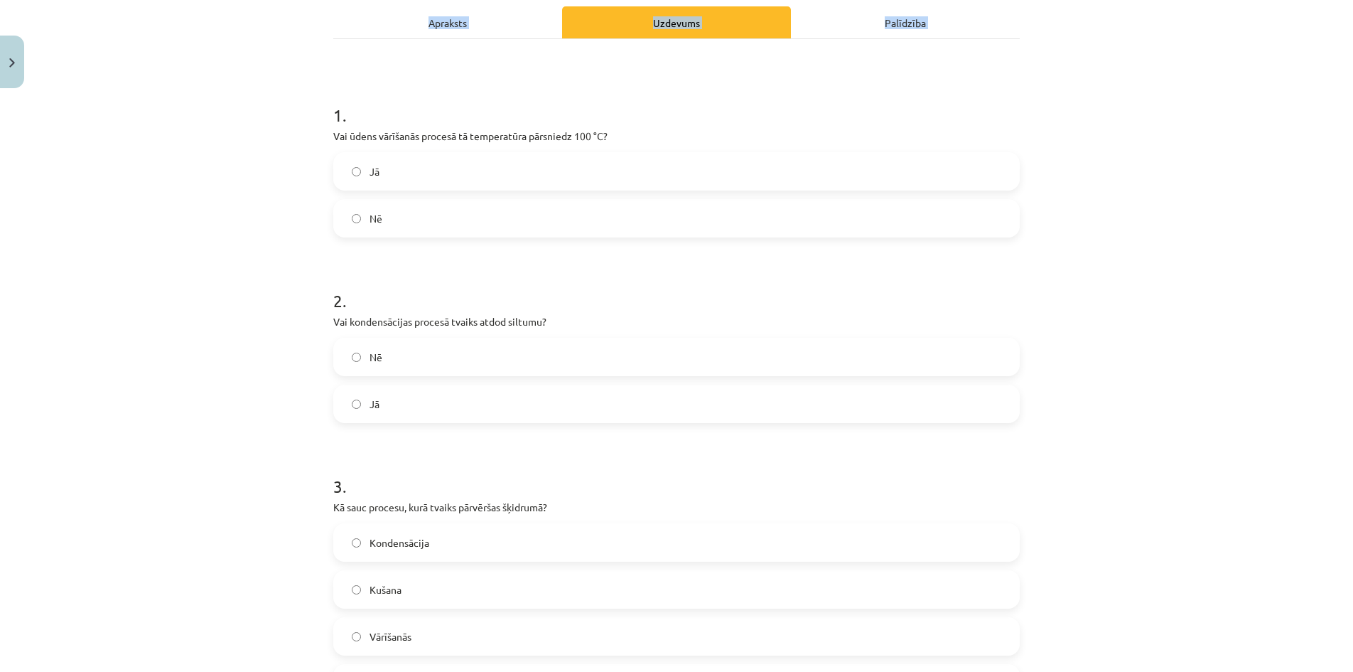
scroll to position [910, 0]
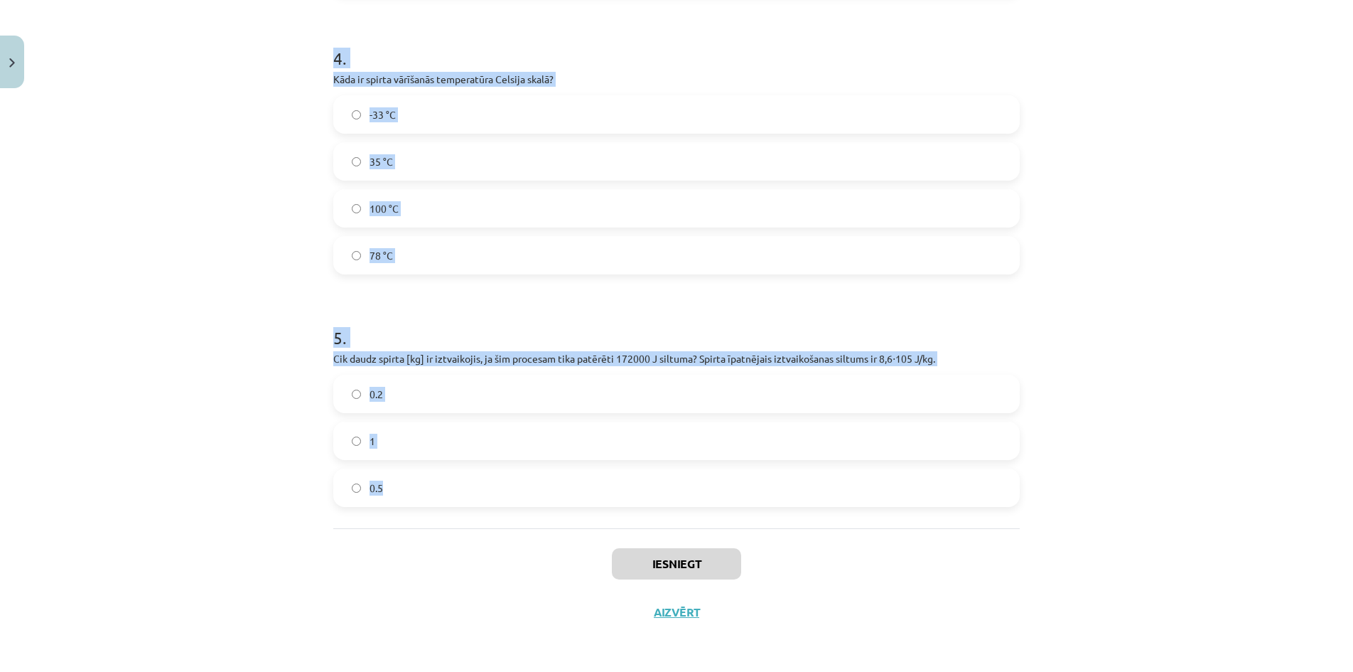
drag, startPoint x: 326, startPoint y: 276, endPoint x: 483, endPoint y: 495, distance: 268.8
copy form "1 . Vai ūdens vārīšanās procesā tā temperatūra pārsniedz 100 °C? Jā Nē 2 . Vai …"
drag, startPoint x: 1061, startPoint y: 403, endPoint x: 991, endPoint y: 183, distance: 231.1
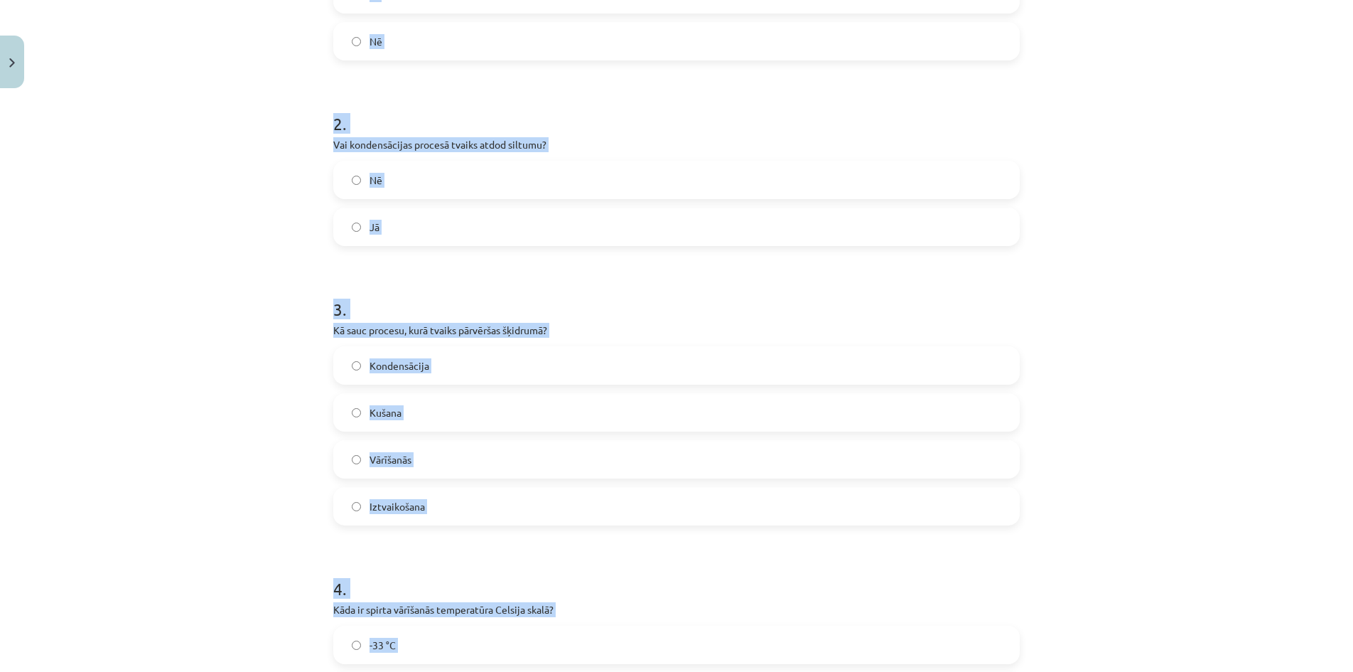
scroll to position [356, 0]
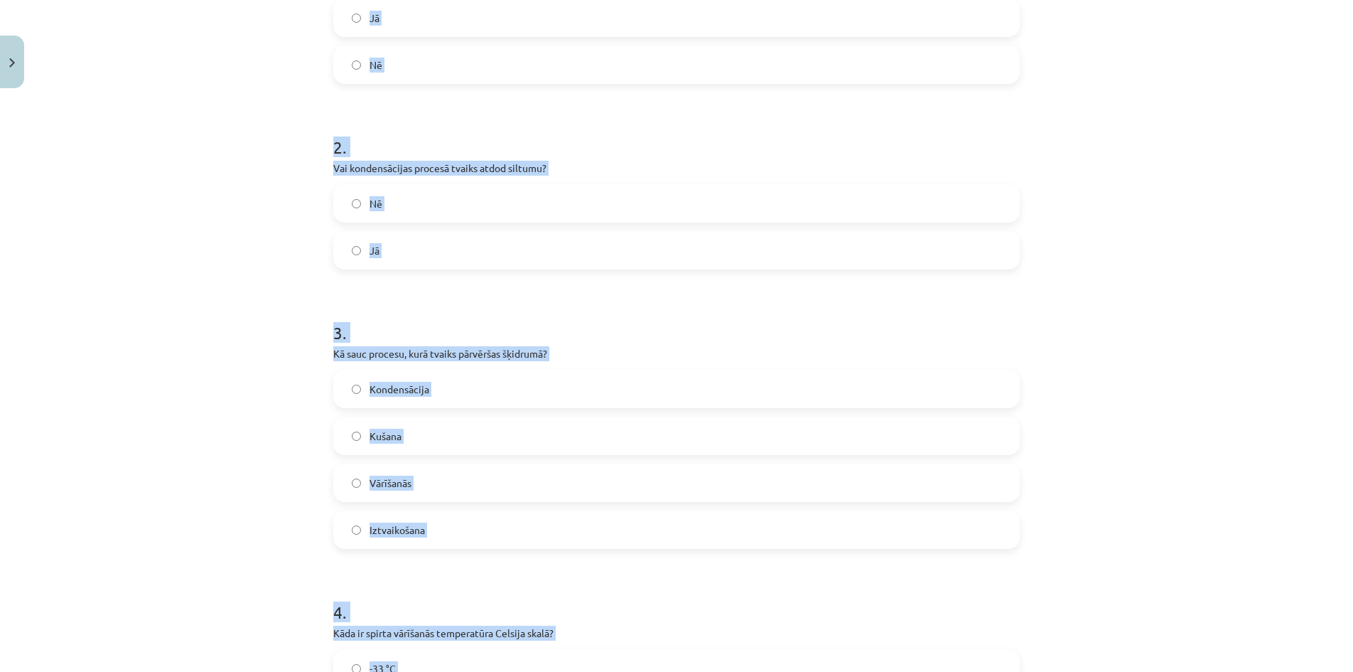
click at [381, 66] on label "Nē" at bounding box center [677, 65] width 684 height 36
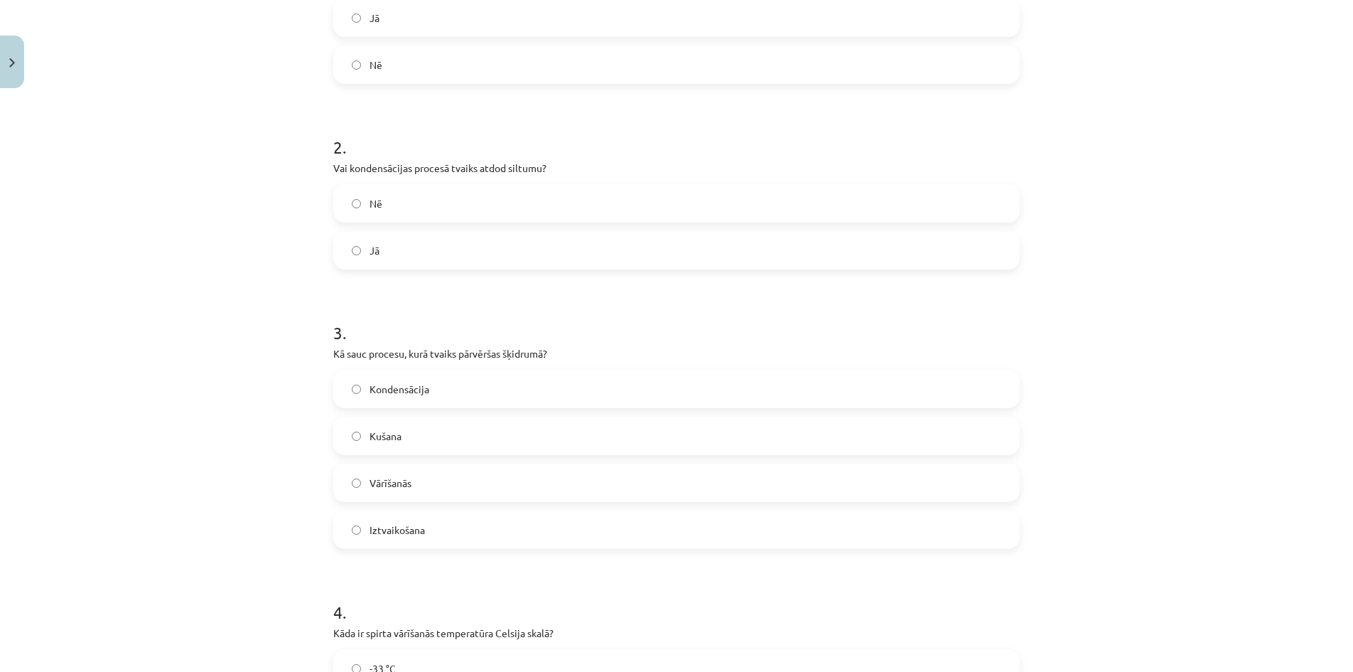
click at [387, 255] on label "Jā" at bounding box center [677, 250] width 684 height 36
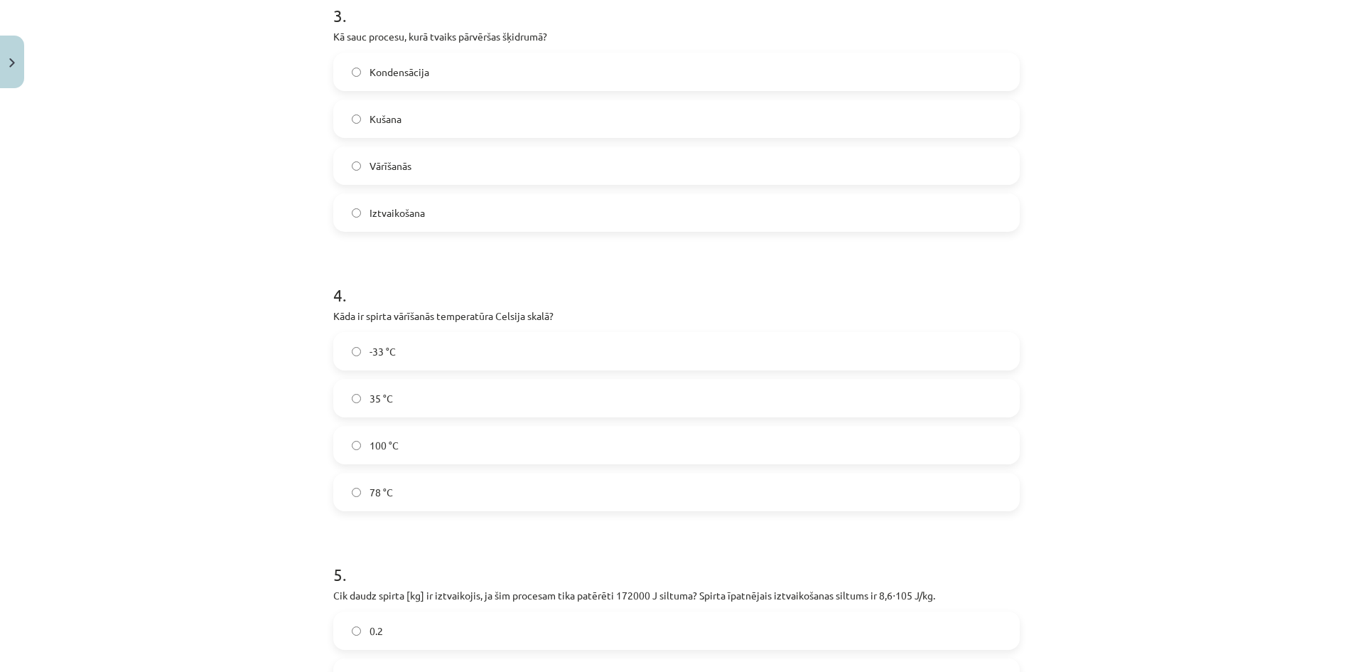
scroll to position [687, 0]
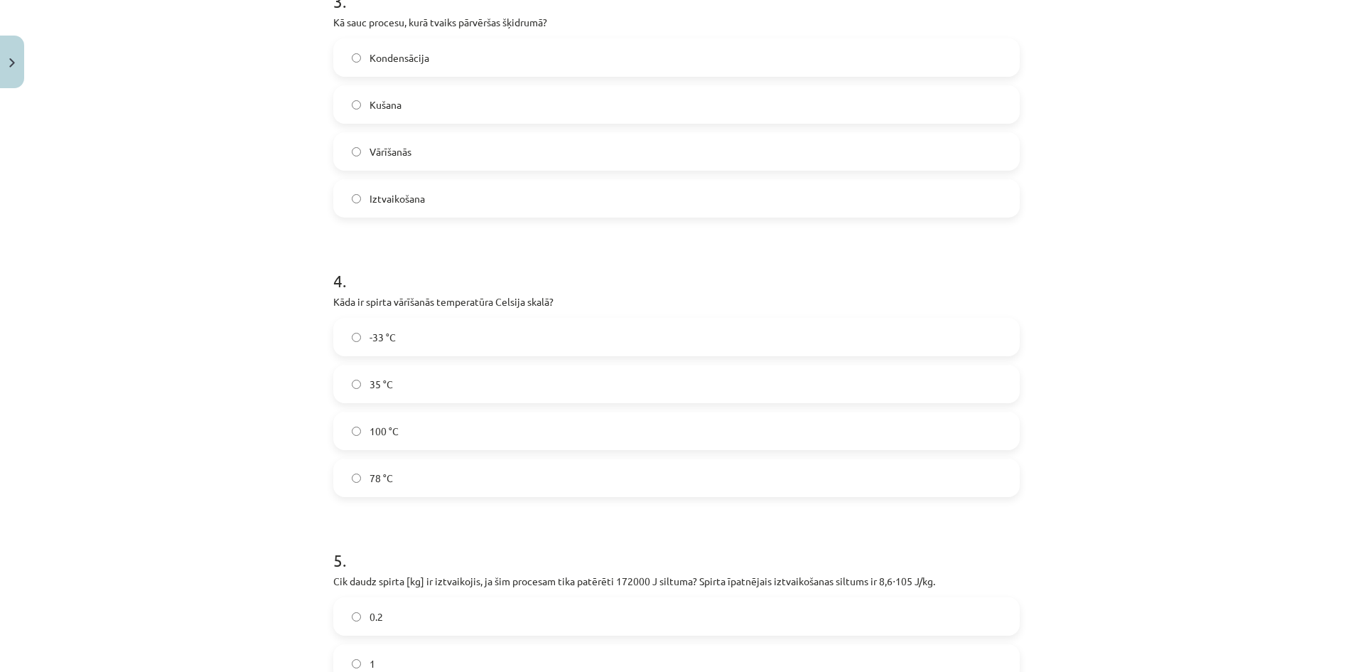
click at [404, 53] on span "Kondensācija" at bounding box center [400, 57] width 60 height 15
click at [413, 485] on label "78 °C" at bounding box center [677, 478] width 684 height 36
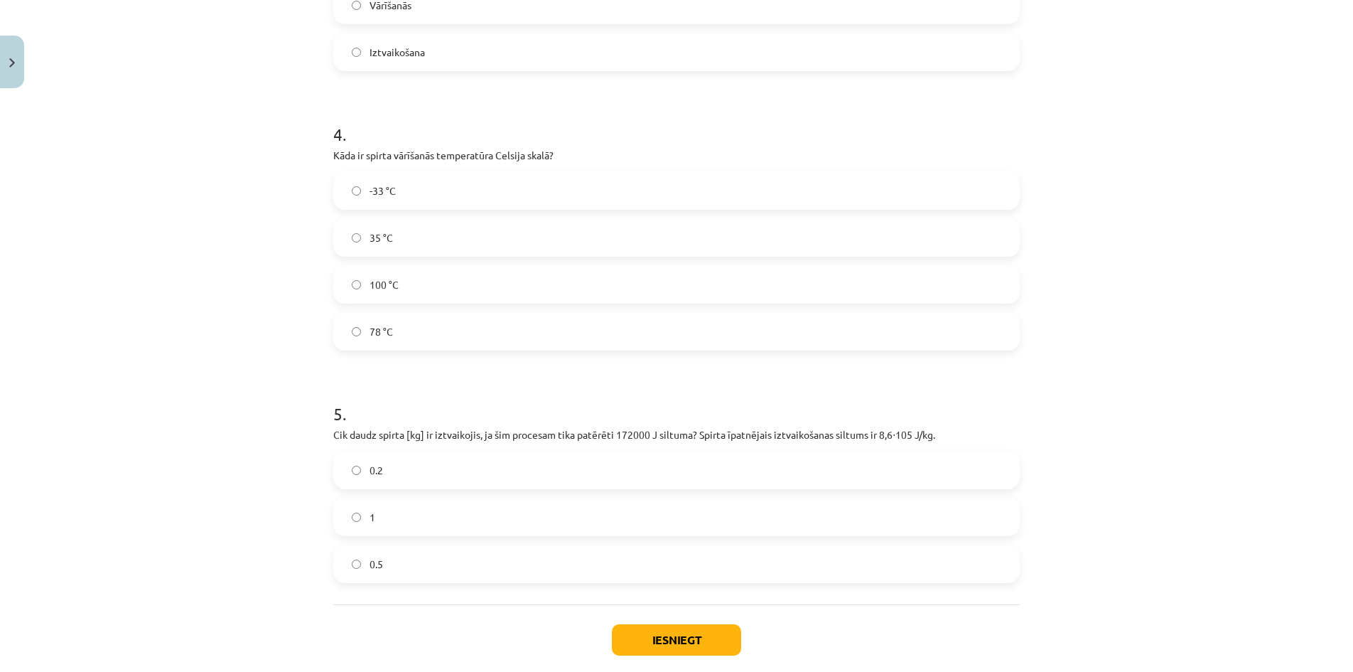
scroll to position [910, 0]
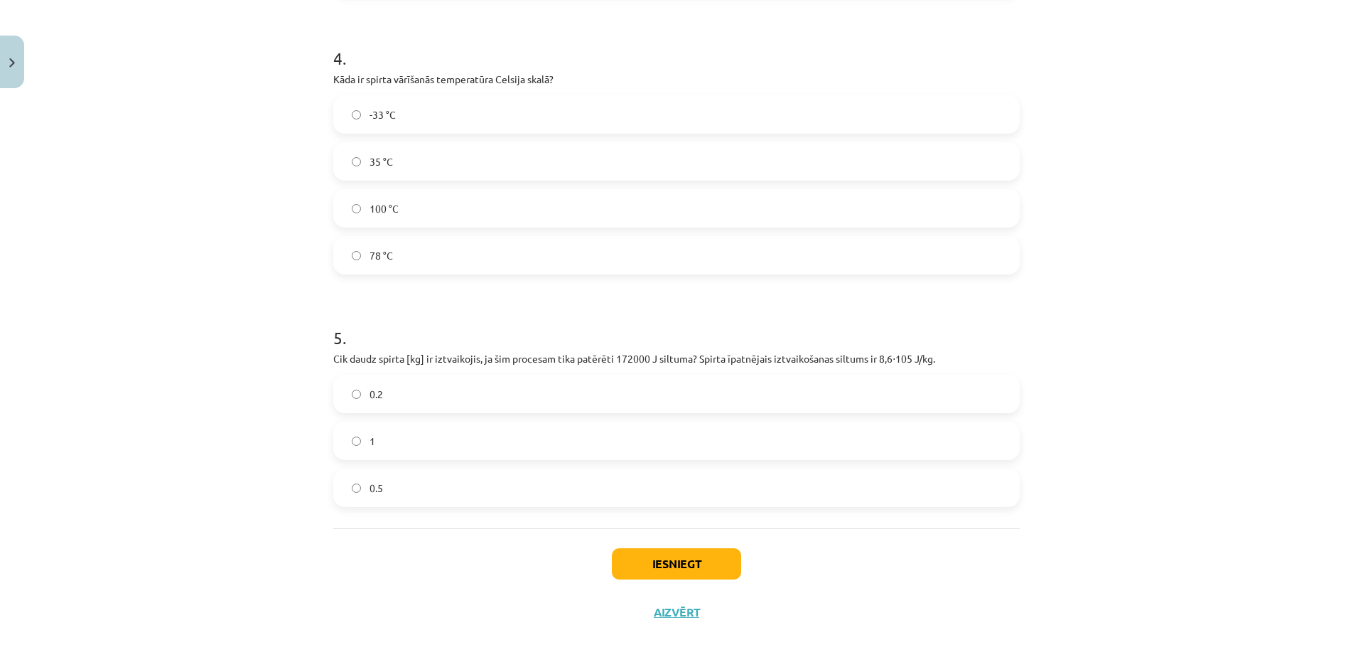
click at [385, 391] on label "0.2" at bounding box center [677, 394] width 684 height 36
click at [723, 557] on button "Iesniegt" at bounding box center [676, 563] width 129 height 31
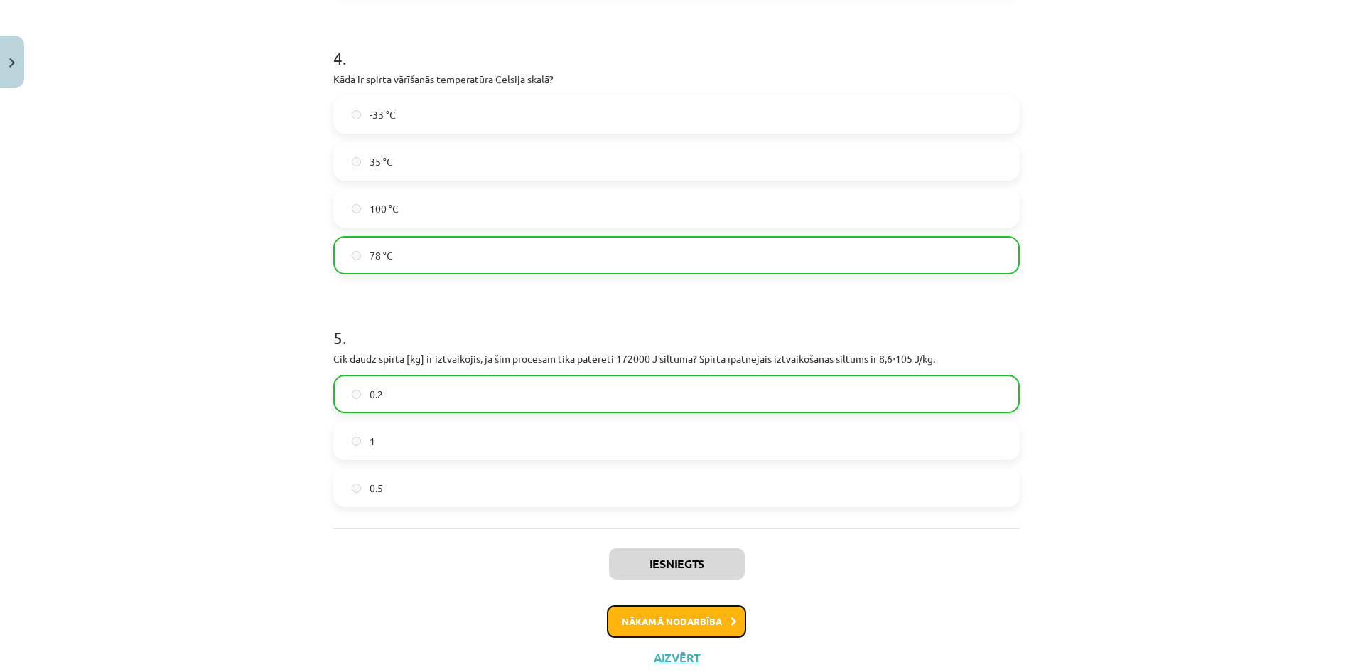
click at [695, 624] on button "Nākamā nodarbība" at bounding box center [676, 621] width 139 height 33
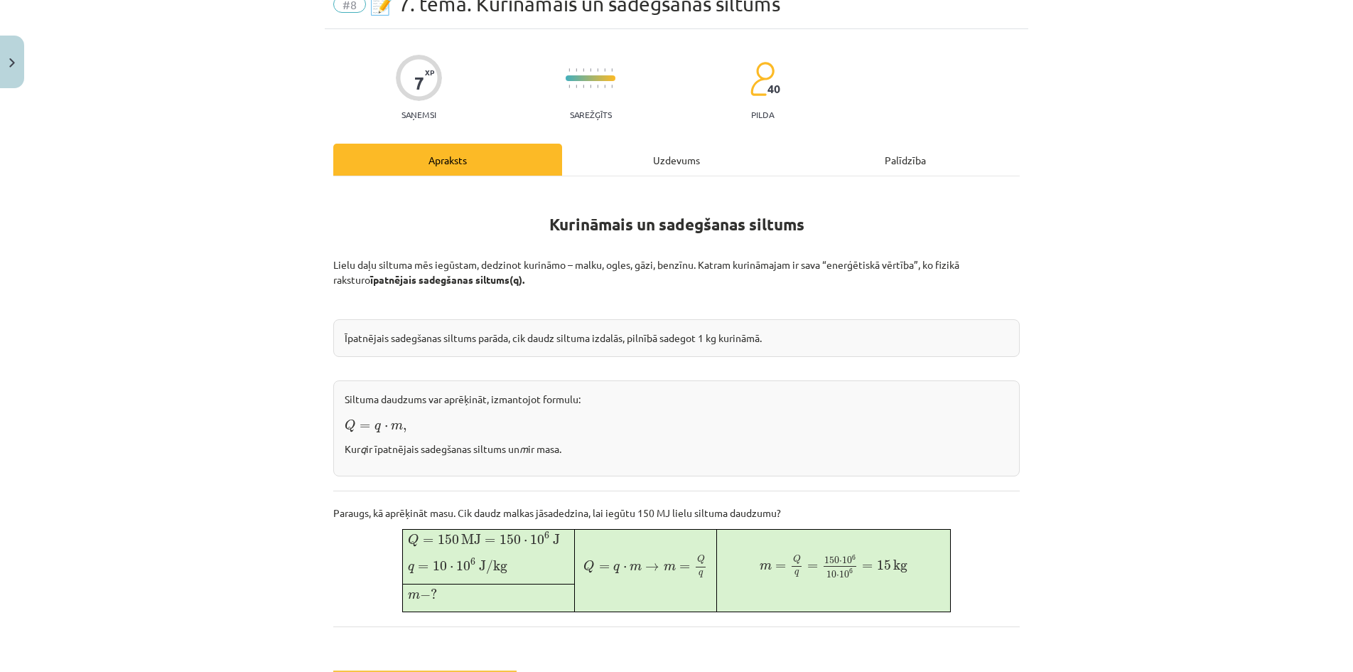
scroll to position [36, 0]
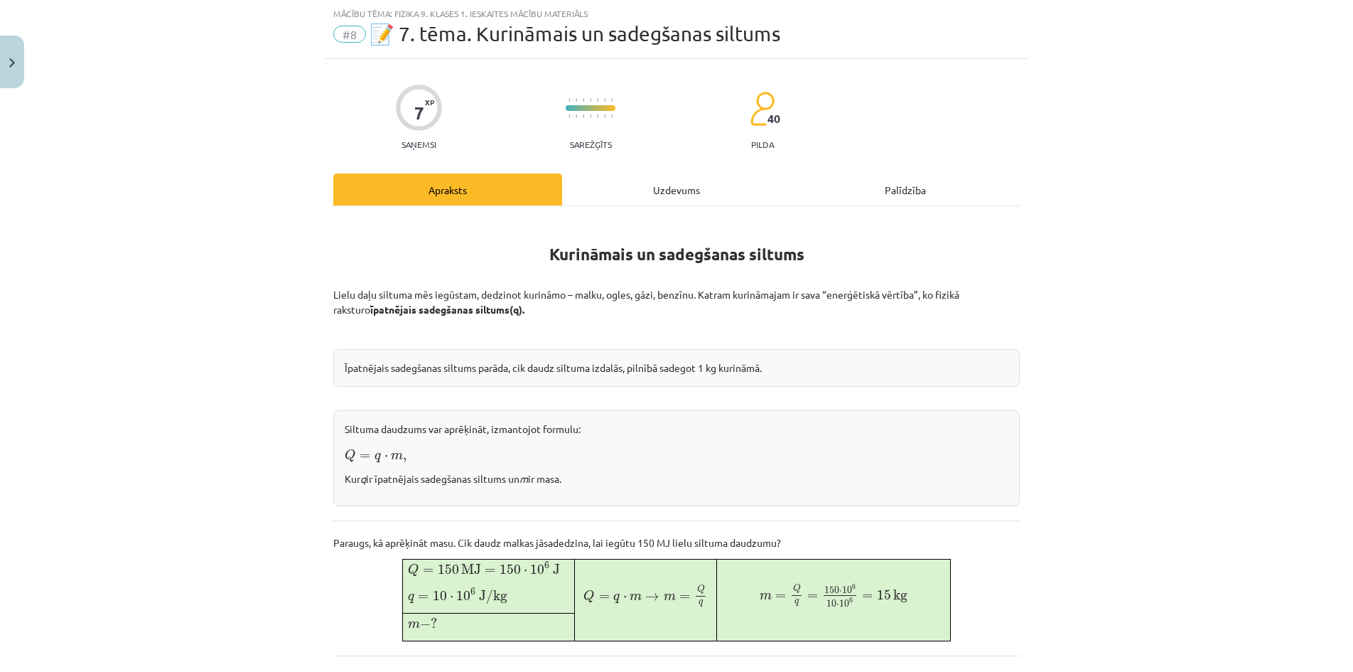
click at [658, 193] on div "Uzdevums" at bounding box center [676, 189] width 229 height 32
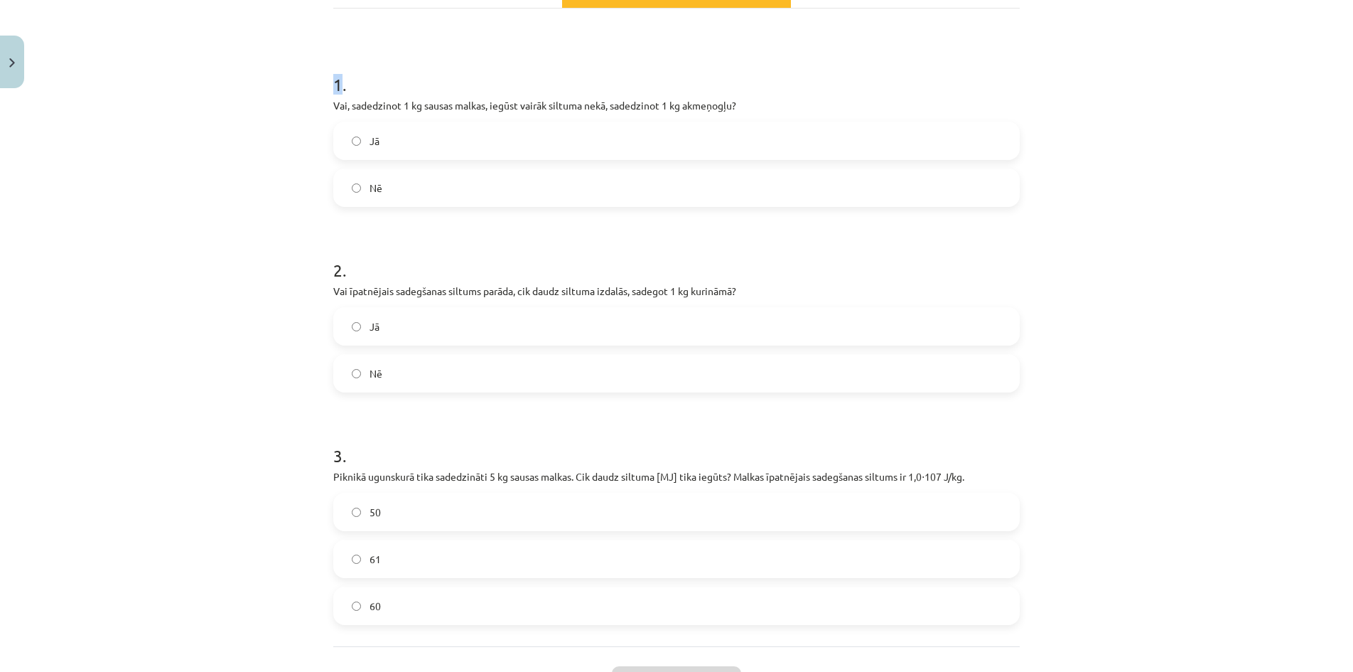
scroll to position [351, 0]
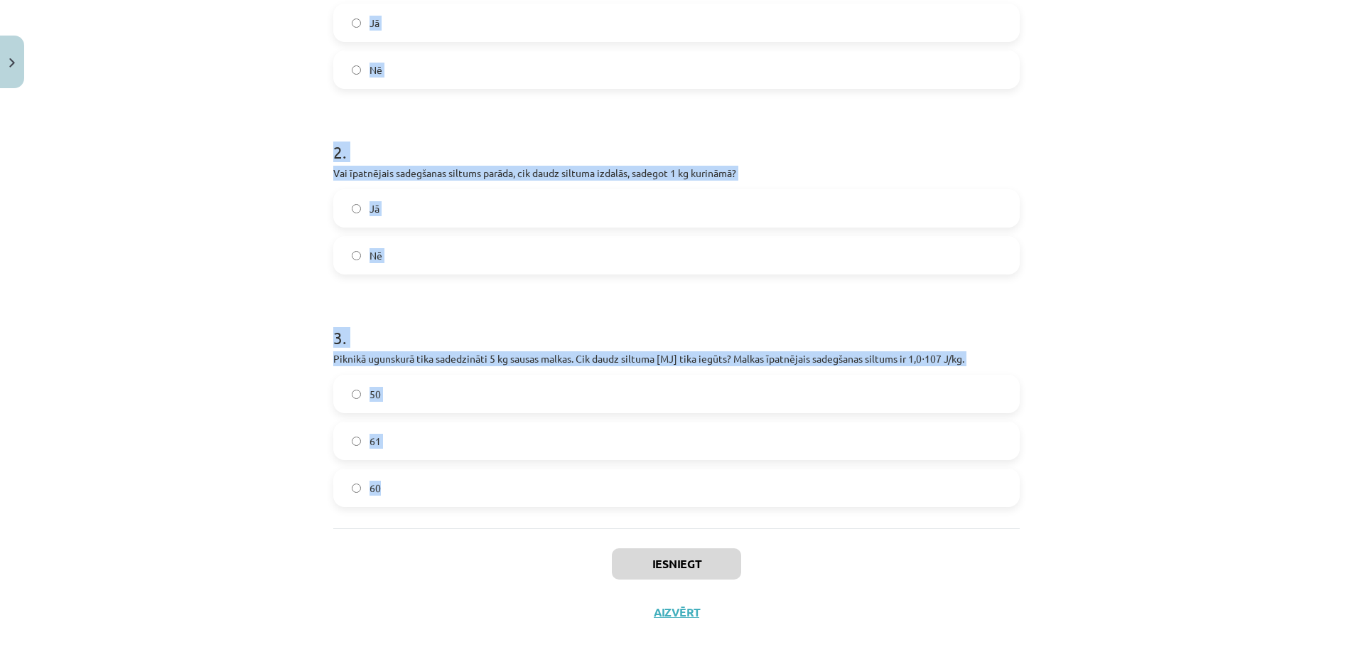
drag, startPoint x: 333, startPoint y: 271, endPoint x: 490, endPoint y: 483, distance: 263.5
click at [490, 483] on form "1 . Vai, sadedzinot 1 kg sausas malkas, iegūst vairāk siltuma nekā, sadedzinot …" at bounding box center [676, 219] width 687 height 575
copy form ". Vai, sadedzinot 1 kg sausas malkas, iegūst vairāk siltuma nekā, sadedzinot 1 …"
click at [201, 309] on div "Mācību tēma: Fizika 9. klases 1. ieskaites mācību materiāls #8 📝 7. tēma. Kurin…" at bounding box center [676, 336] width 1353 height 672
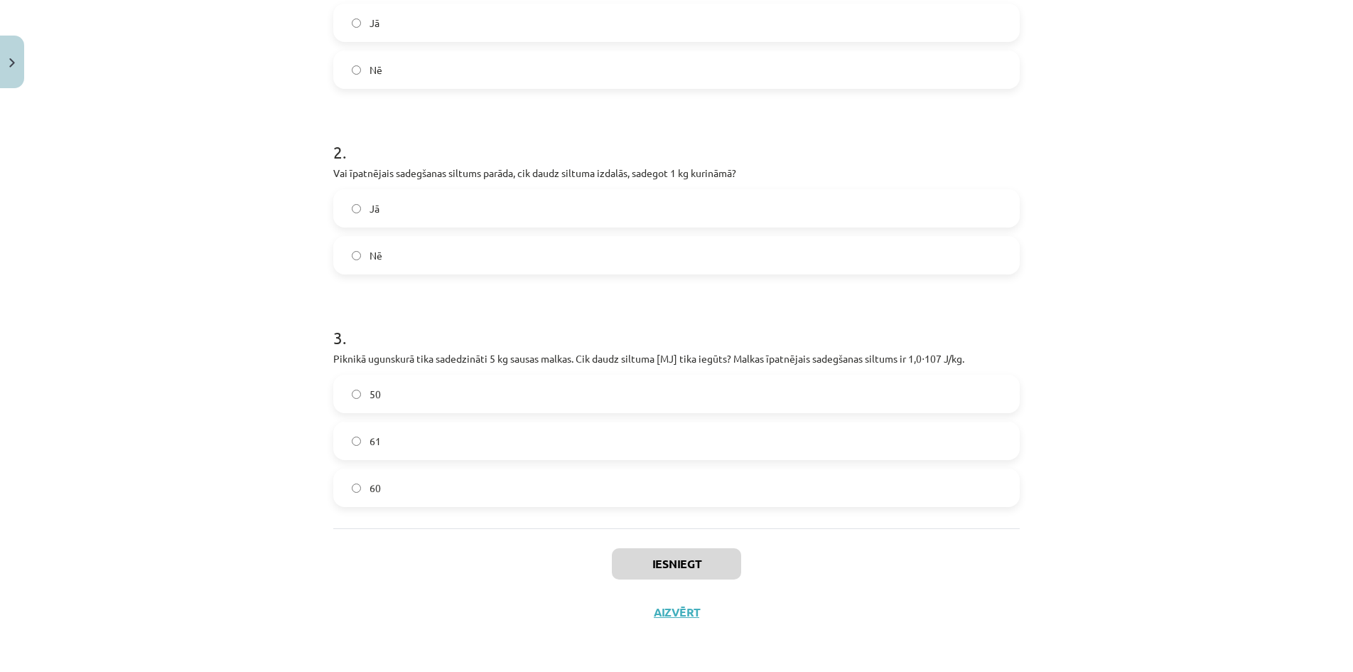
scroll to position [328, 0]
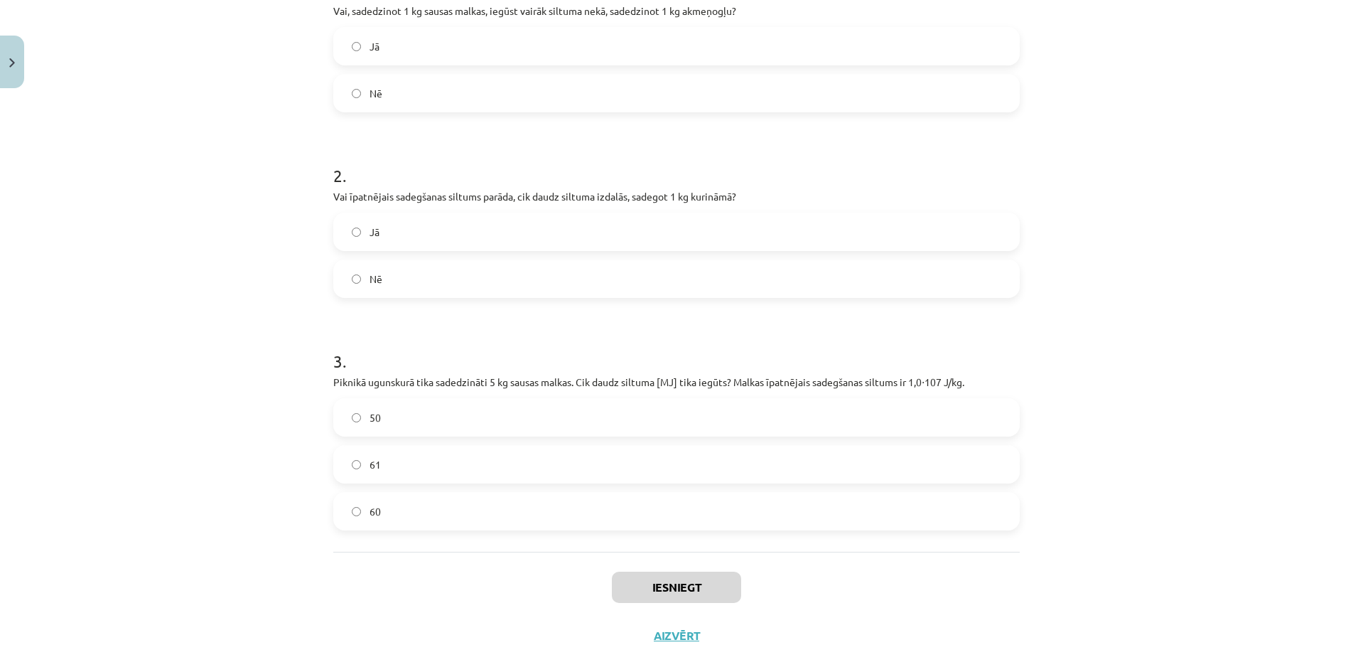
click at [370, 99] on span "Nē" at bounding box center [376, 93] width 13 height 15
click at [384, 237] on label "Jā" at bounding box center [677, 232] width 684 height 36
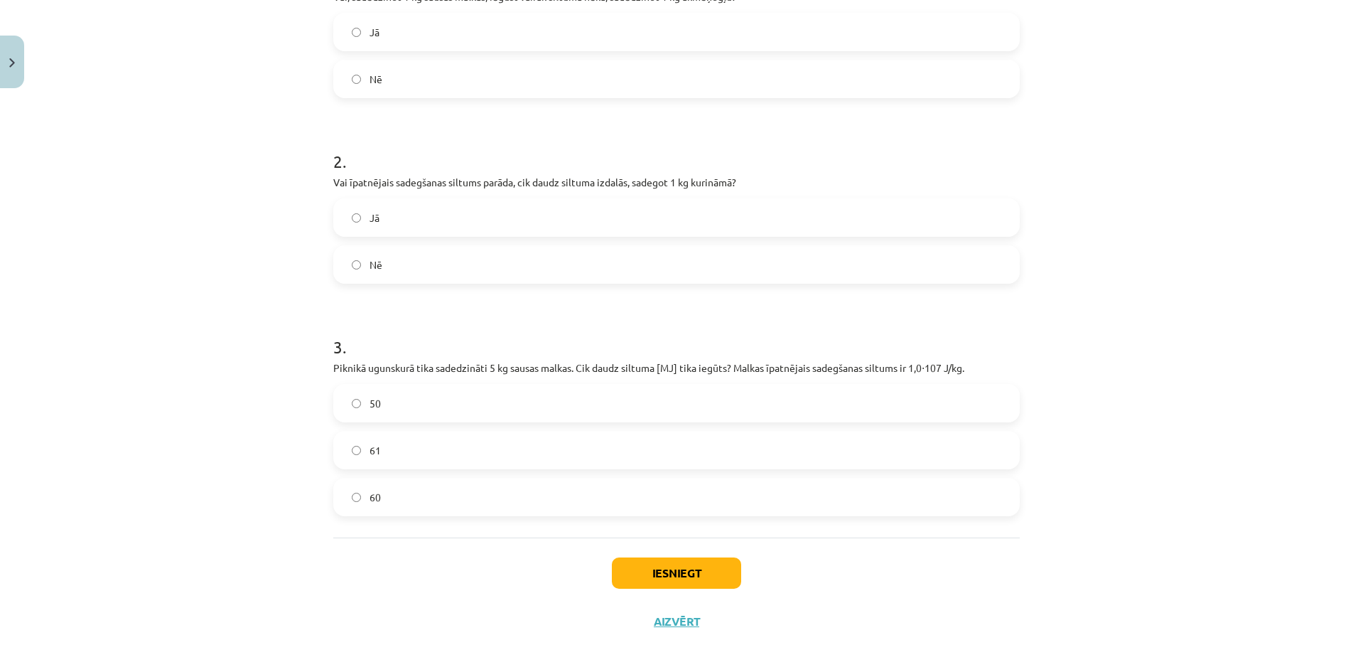
scroll to position [351, 0]
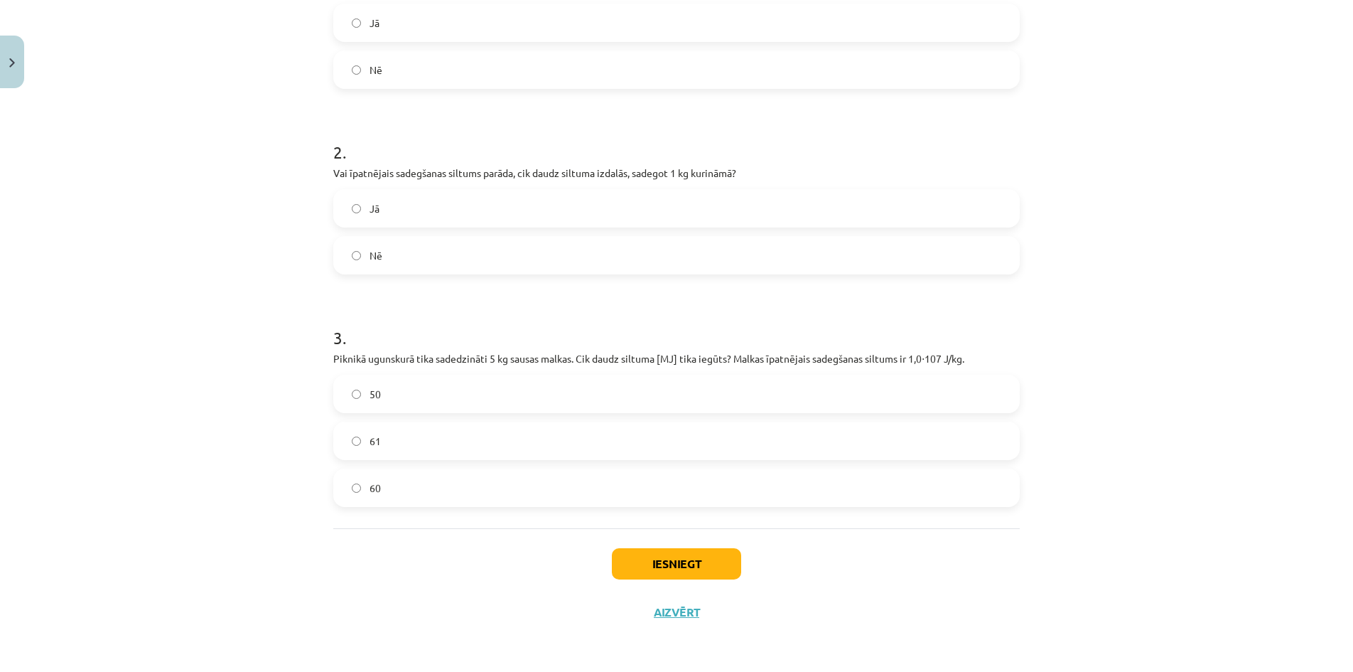
click at [373, 392] on span "50" at bounding box center [375, 394] width 11 height 15
click at [704, 564] on button "Iesniegt" at bounding box center [676, 563] width 129 height 31
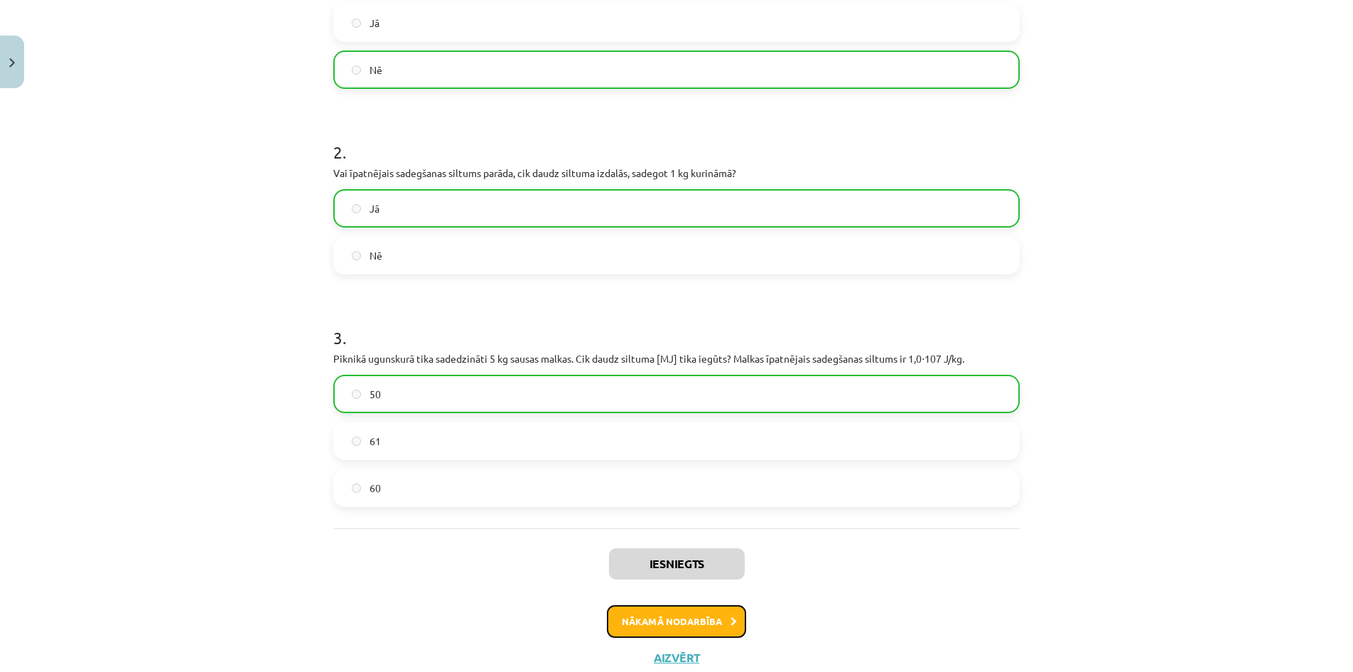
click at [637, 618] on button "Nākamā nodarbība" at bounding box center [676, 621] width 139 height 33
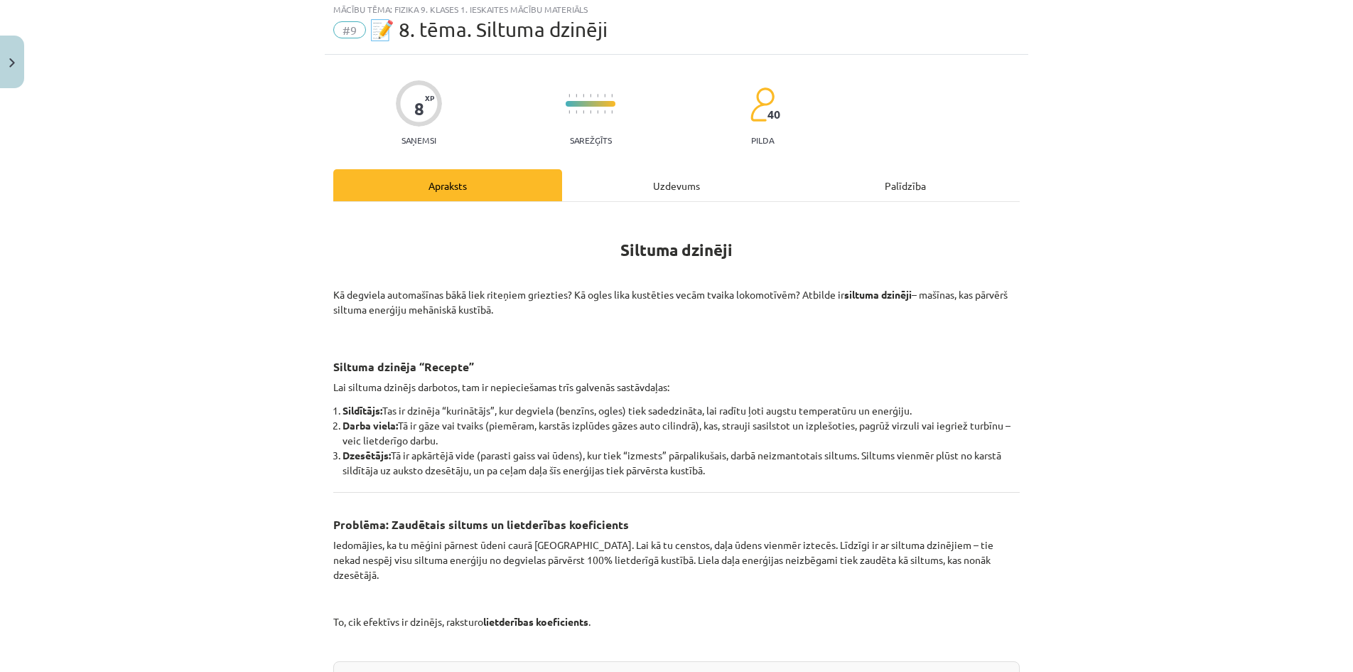
scroll to position [36, 0]
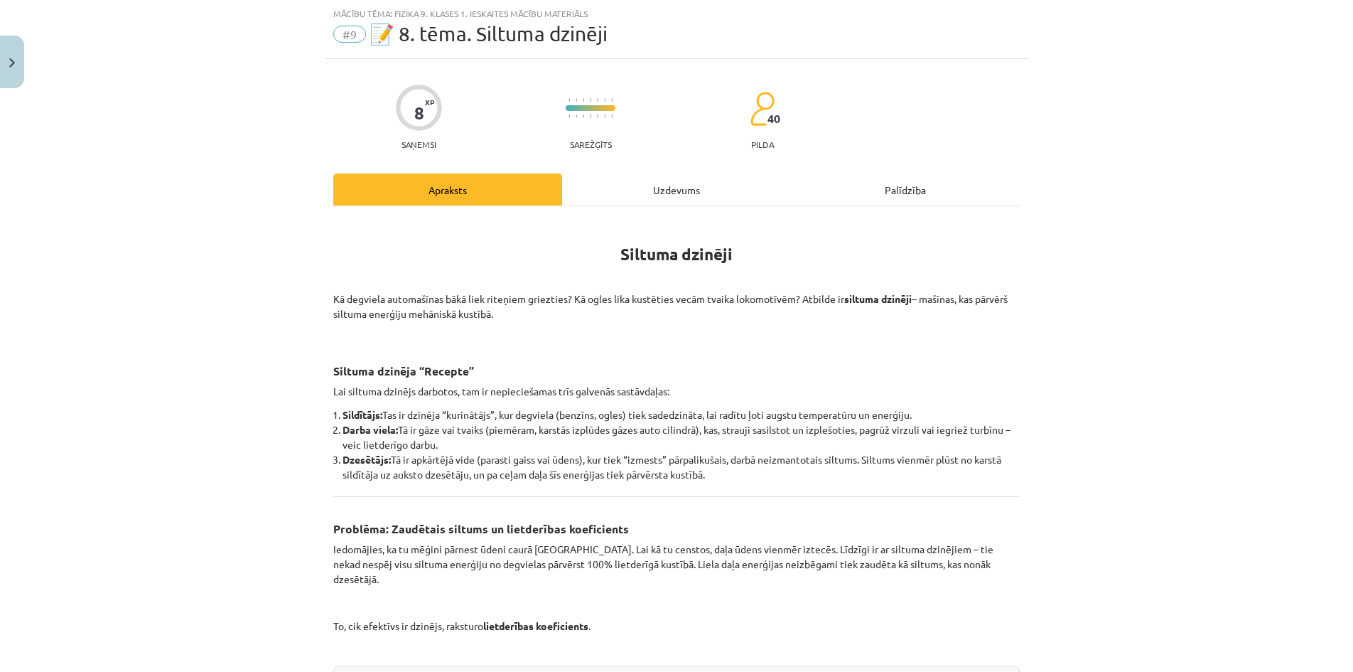
click at [659, 186] on div "Uzdevums" at bounding box center [676, 189] width 229 height 32
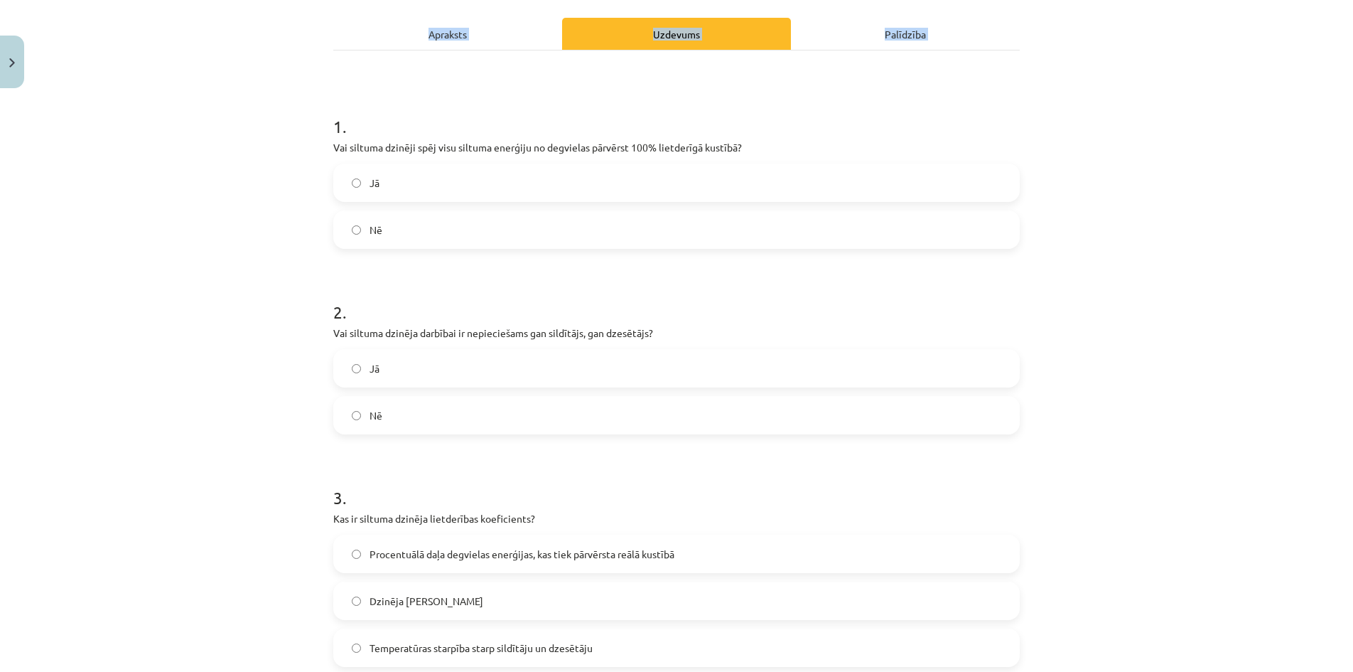
scroll to position [677, 0]
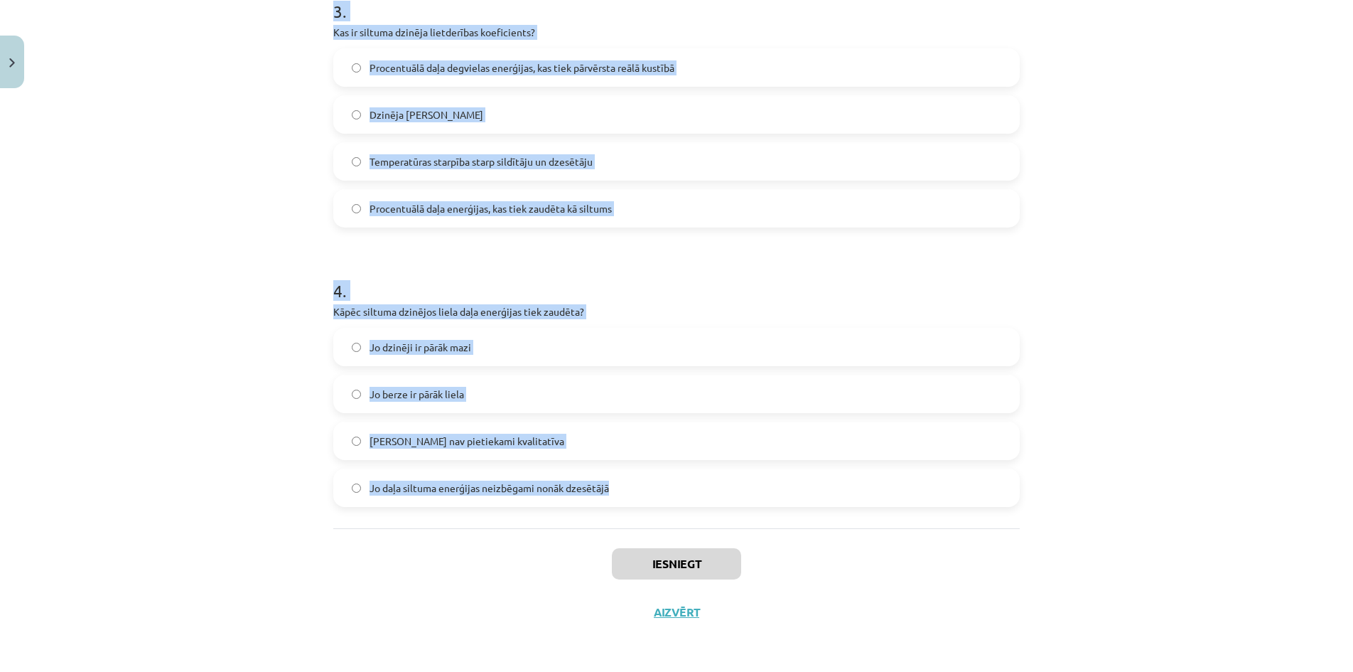
drag, startPoint x: 324, startPoint y: 270, endPoint x: 657, endPoint y: 505, distance: 408.0
click at [657, 505] on div "8 XP Saņemsi Sarežģīts 40 pilda Apraksts Uzdevums Palīdzība 1 . Vai siltuma dzi…" at bounding box center [677, 26] width 704 height 1219
copy form "1 . Vai siltuma dzinēji spēj visu siltuma enerģiju no degvielas pārvērst 100% l…"
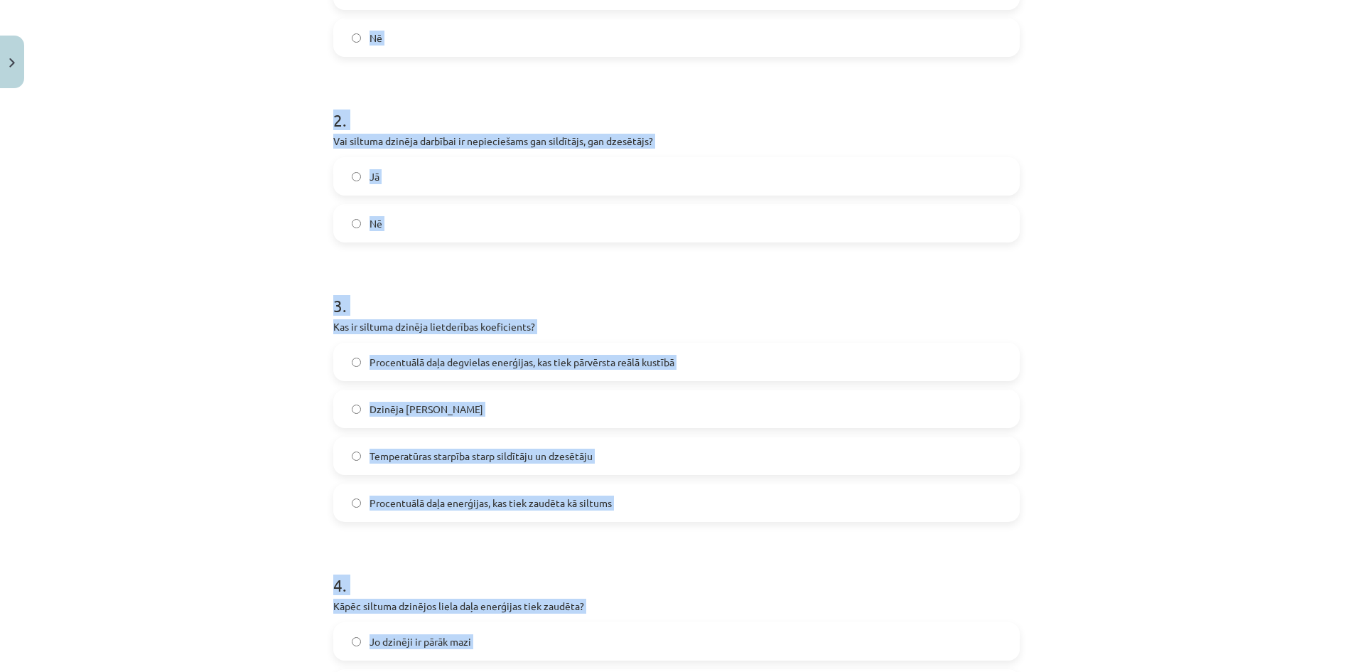
scroll to position [322, 0]
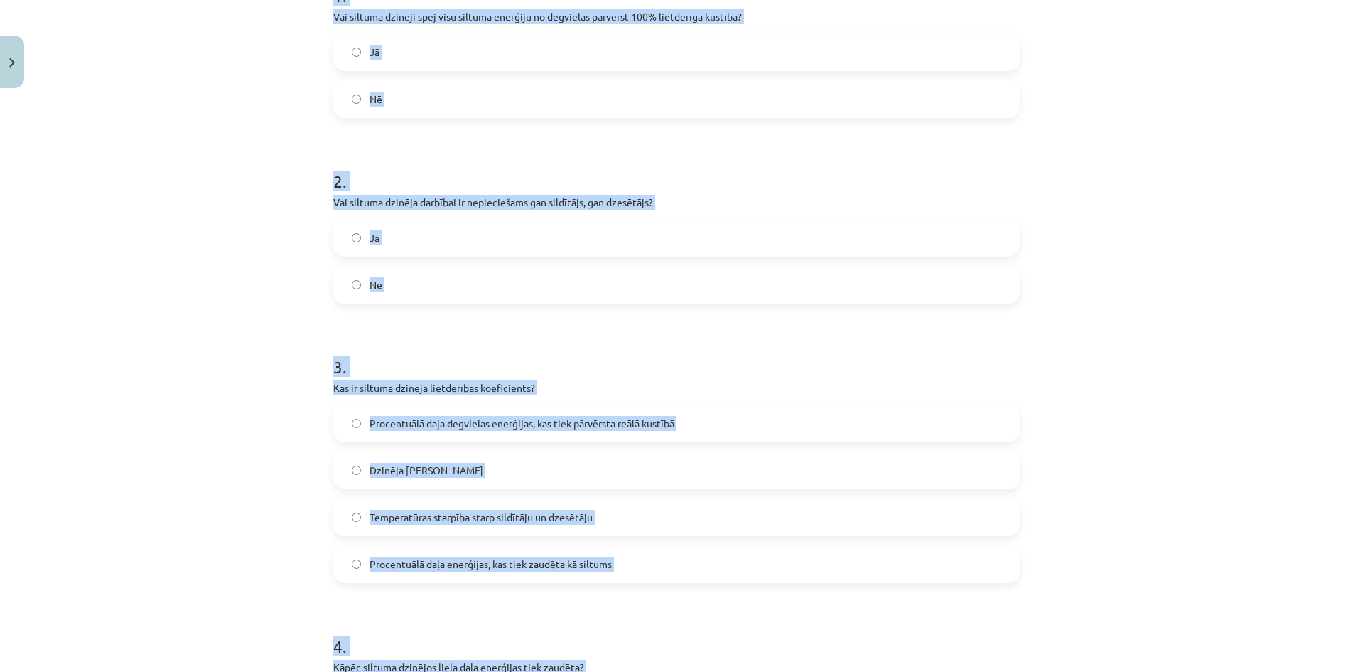
click at [385, 104] on label "Nē" at bounding box center [677, 99] width 684 height 36
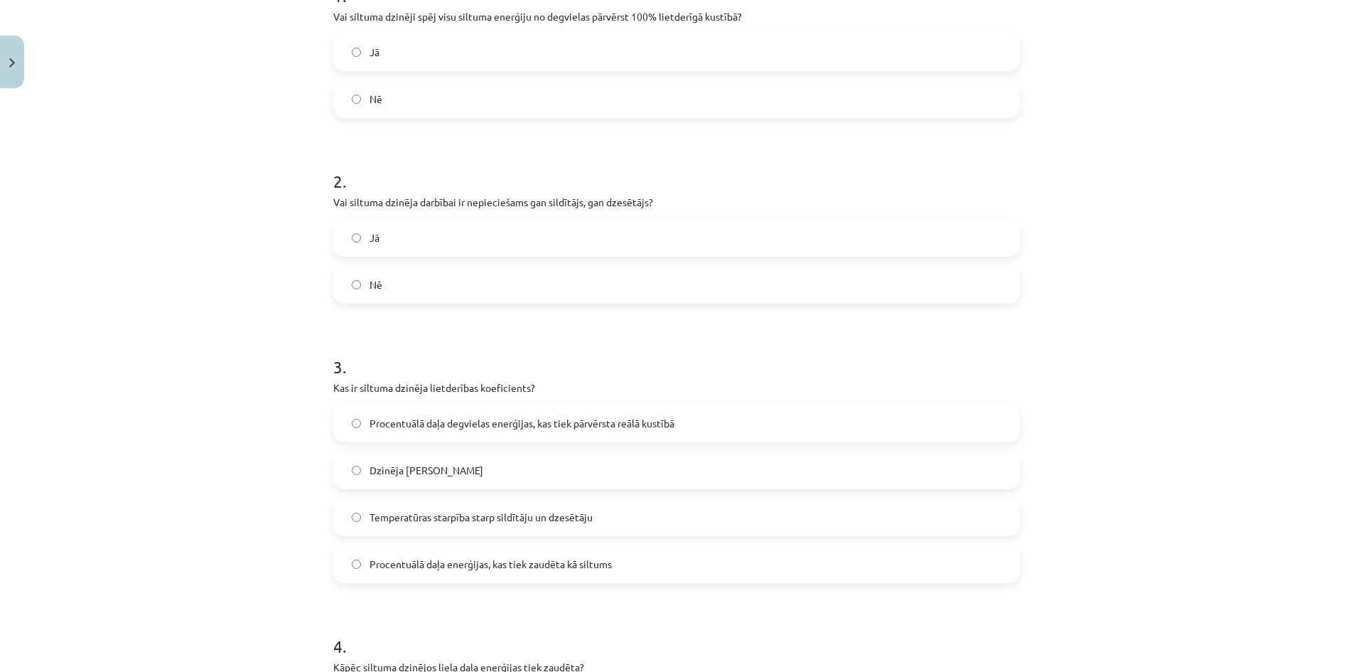
click at [382, 237] on label "Jā" at bounding box center [677, 238] width 684 height 36
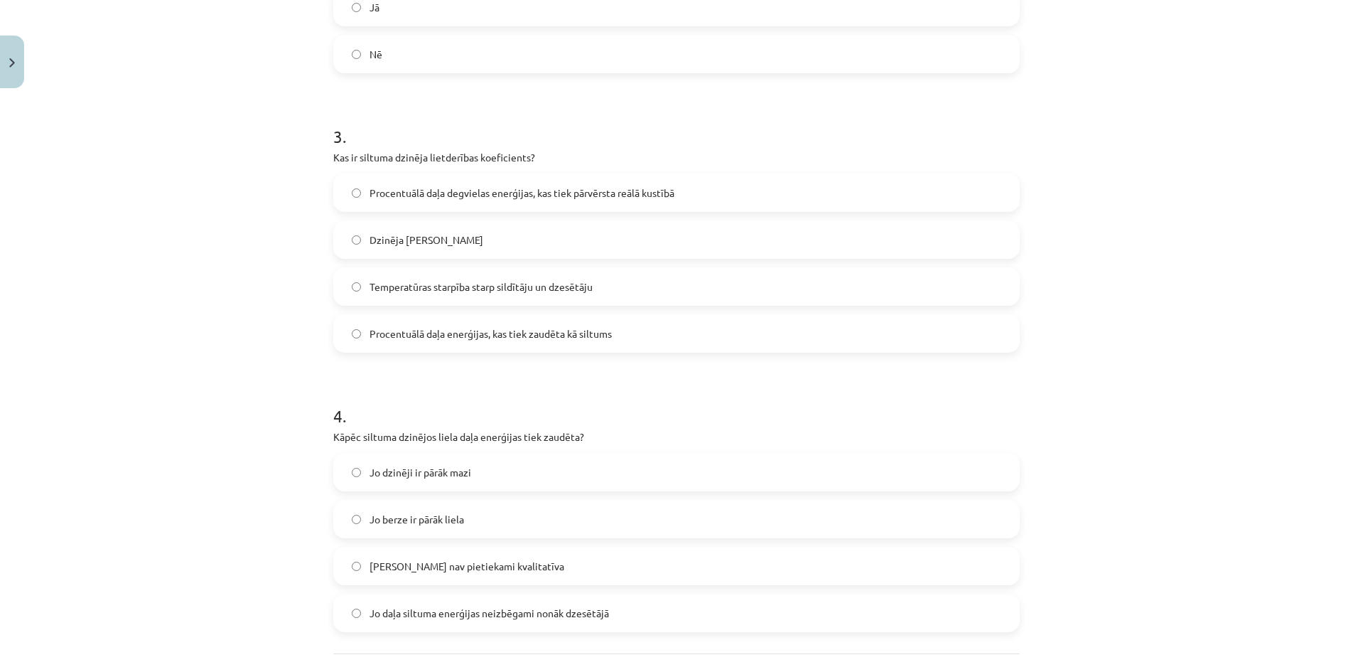
scroll to position [654, 0]
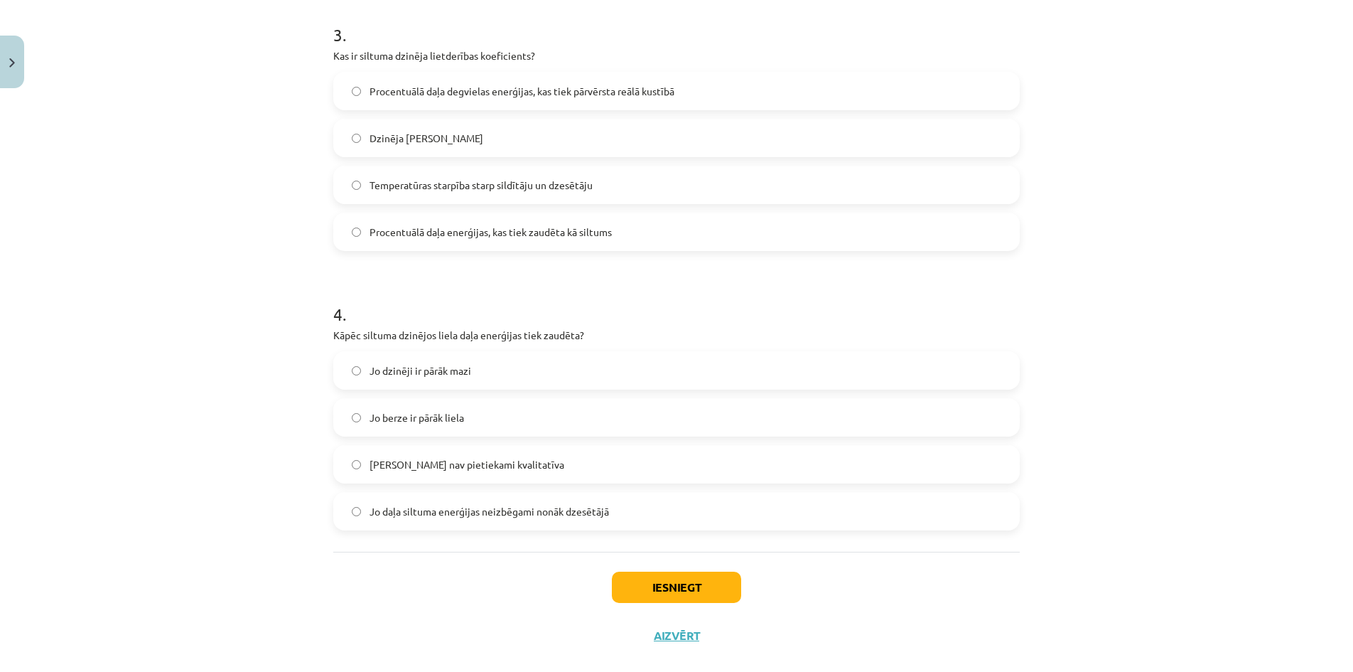
click at [452, 91] on span "Procentuālā daļa degvielas enerģijas, kas tiek pārvērsta reālā kustībā" at bounding box center [522, 91] width 305 height 15
click at [509, 510] on span "Jo daļa siltuma enerģijas neizbēgami nonāk dzesētājā" at bounding box center [489, 511] width 239 height 15
click at [713, 586] on button "Iesniegt" at bounding box center [676, 586] width 129 height 31
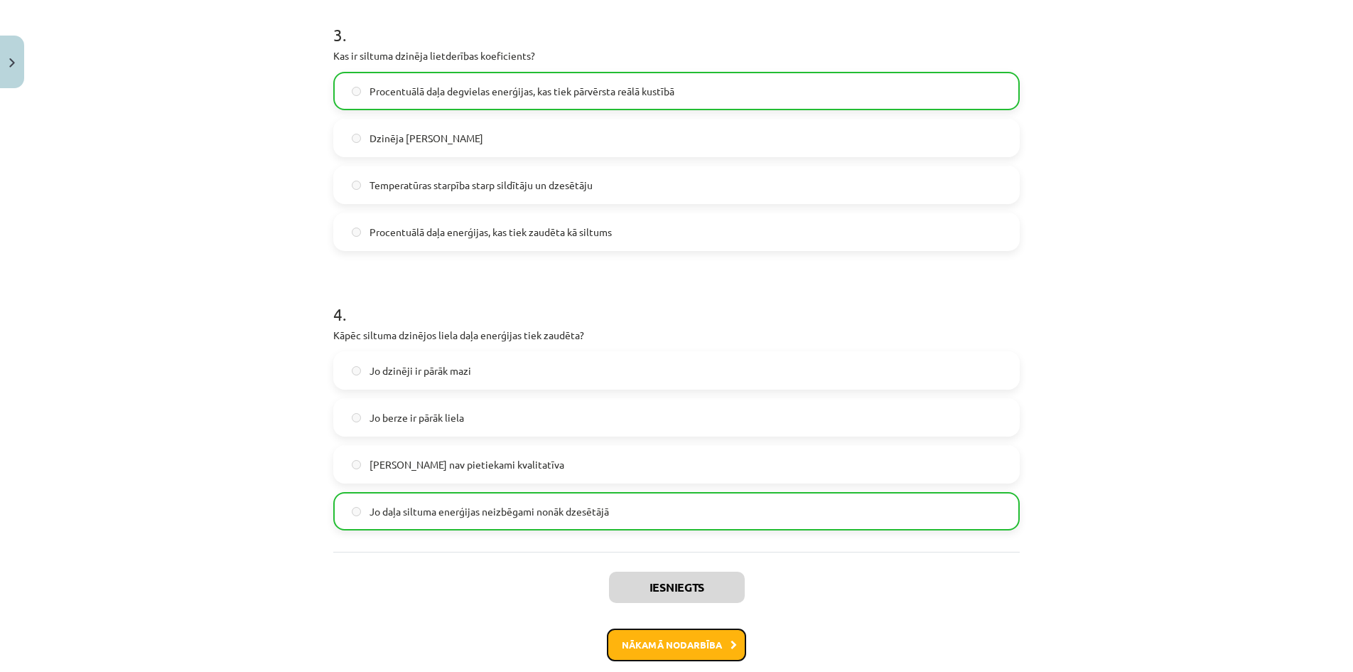
click at [709, 644] on button "Nākamā nodarbība" at bounding box center [676, 644] width 139 height 33
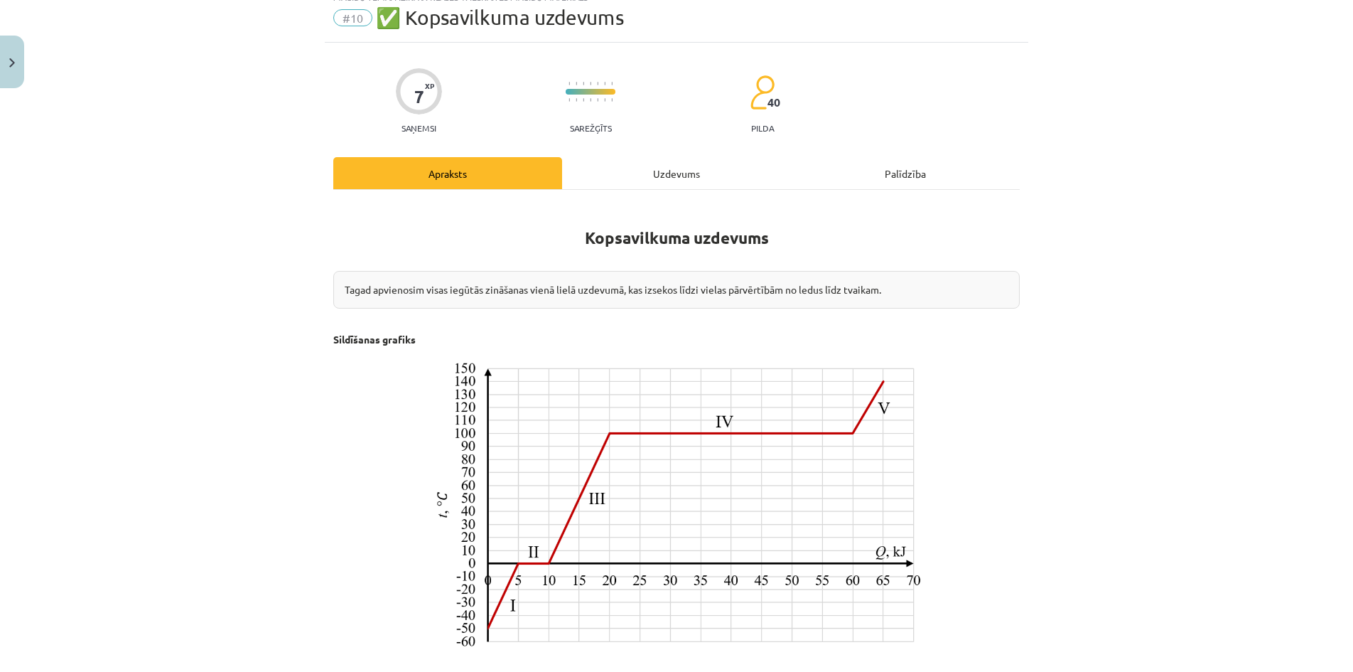
scroll to position [36, 0]
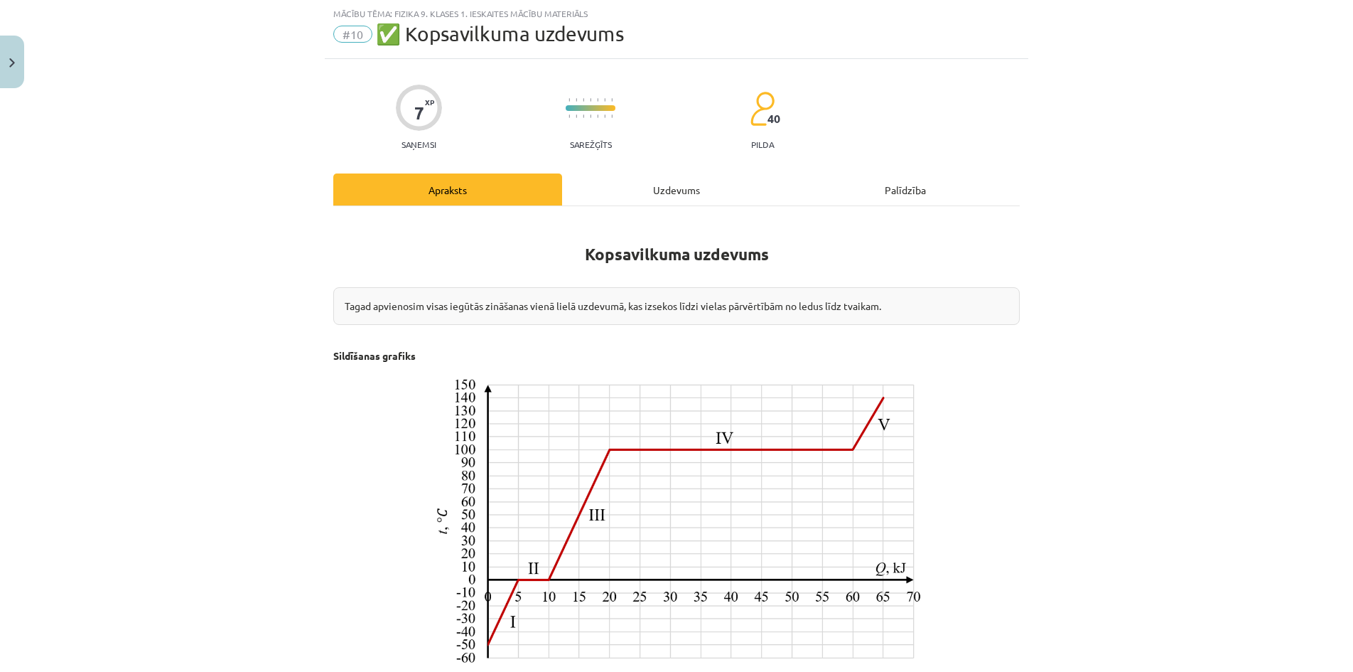
click at [657, 186] on div "Uzdevums" at bounding box center [676, 189] width 229 height 32
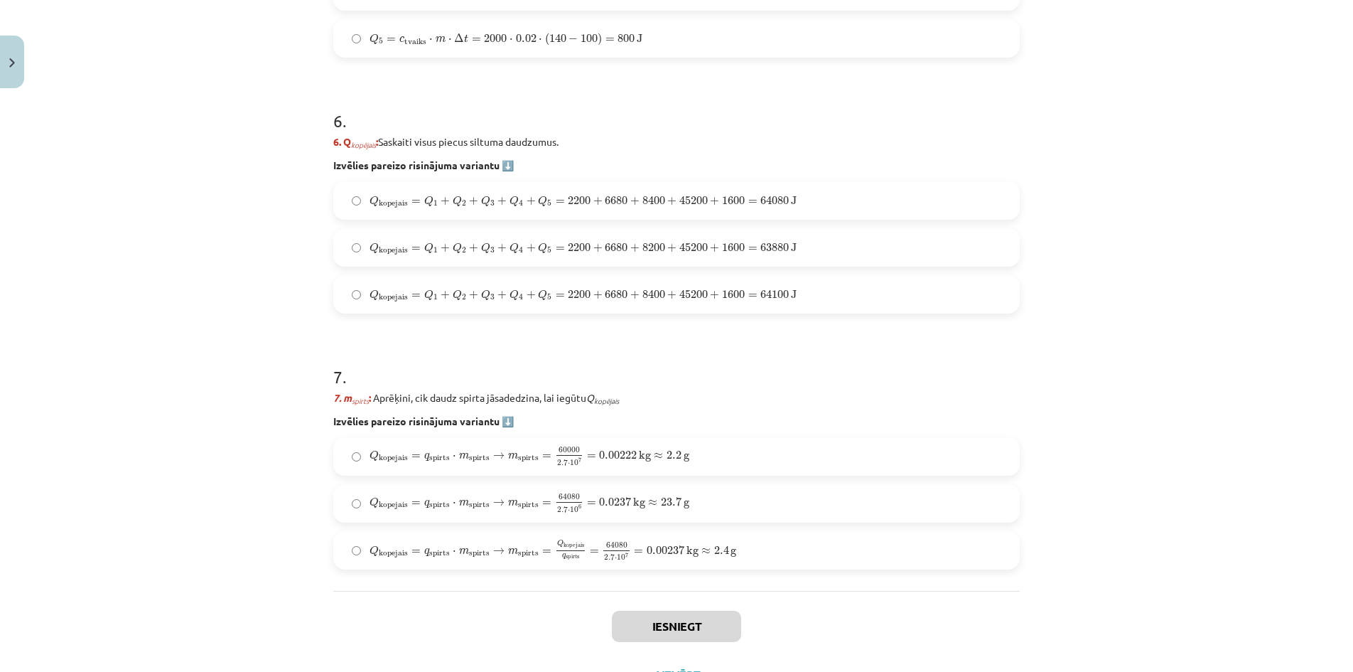
scroll to position [1866, 0]
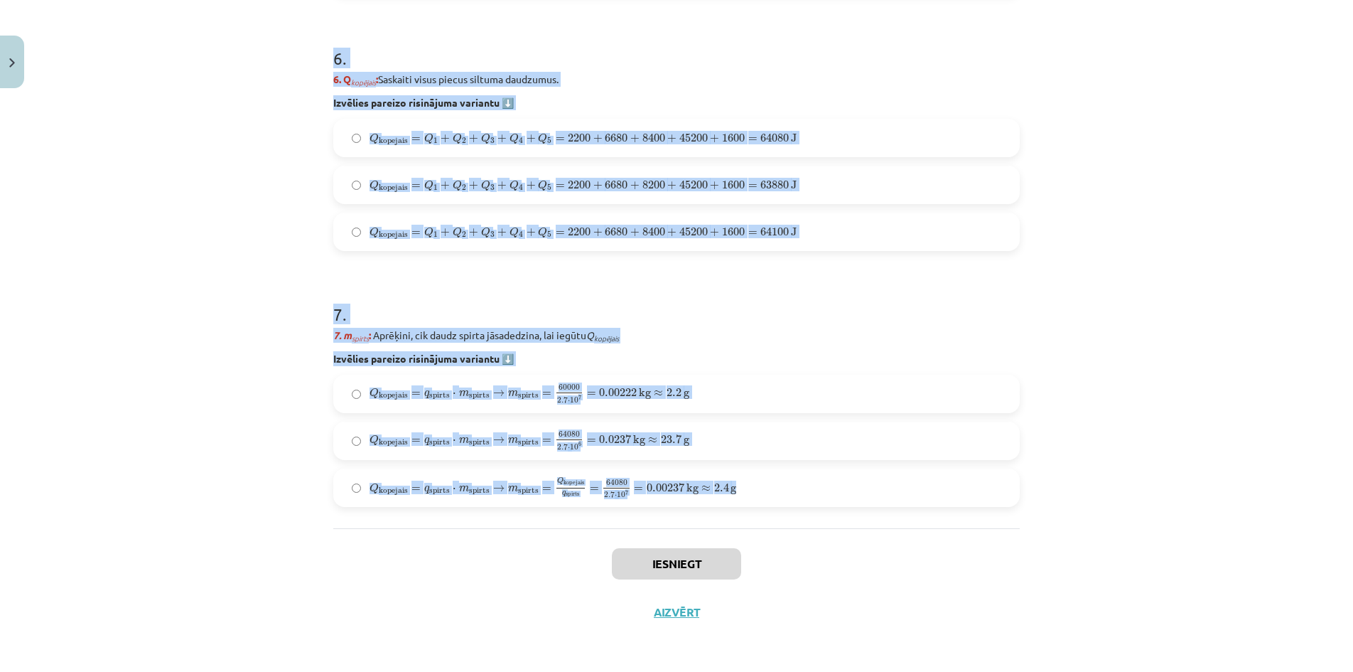
drag, startPoint x: 326, startPoint y: 267, endPoint x: 782, endPoint y: 504, distance: 513.7
copy form "1 . Uzdevums: No ledus līdz tvaikam Aprēķini, cik daudz spirta jāsadedzina spir…"
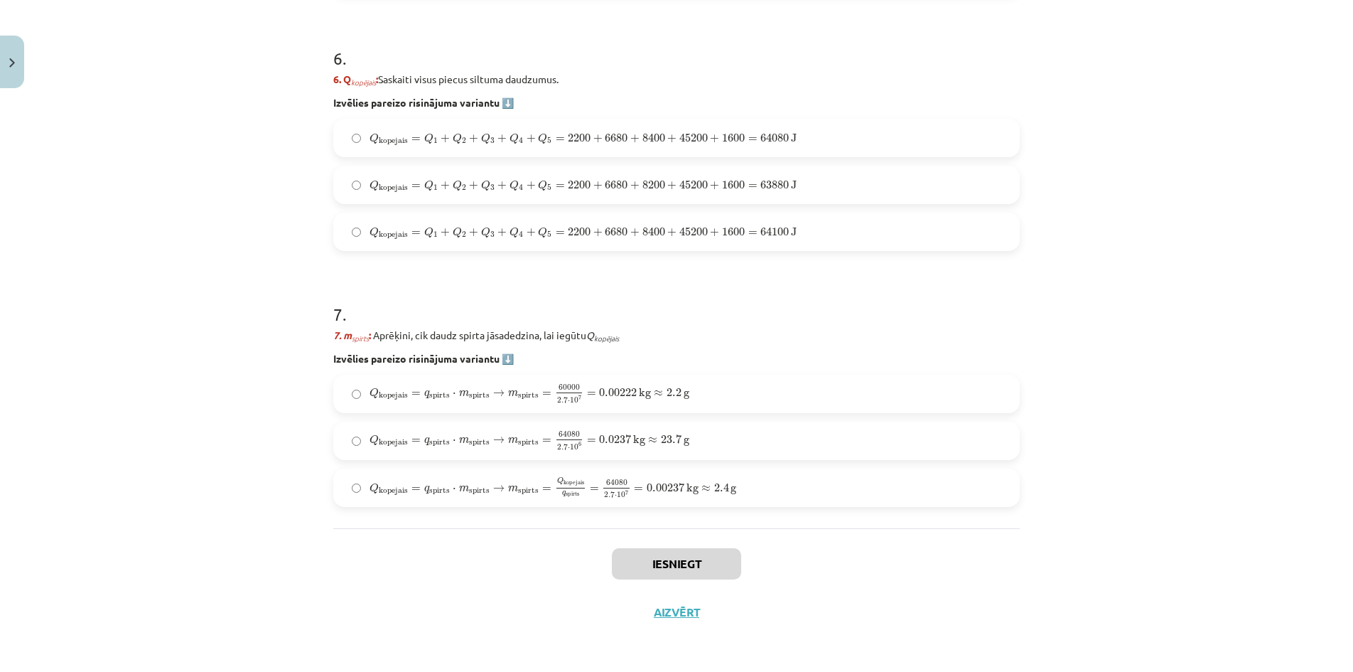
click at [839, 475] on label "Q kopejais = q spirts ⋅ m spirts → m spirts = Q kopejais q spirts = 64080 2.7 ⋅…" at bounding box center [677, 488] width 684 height 36
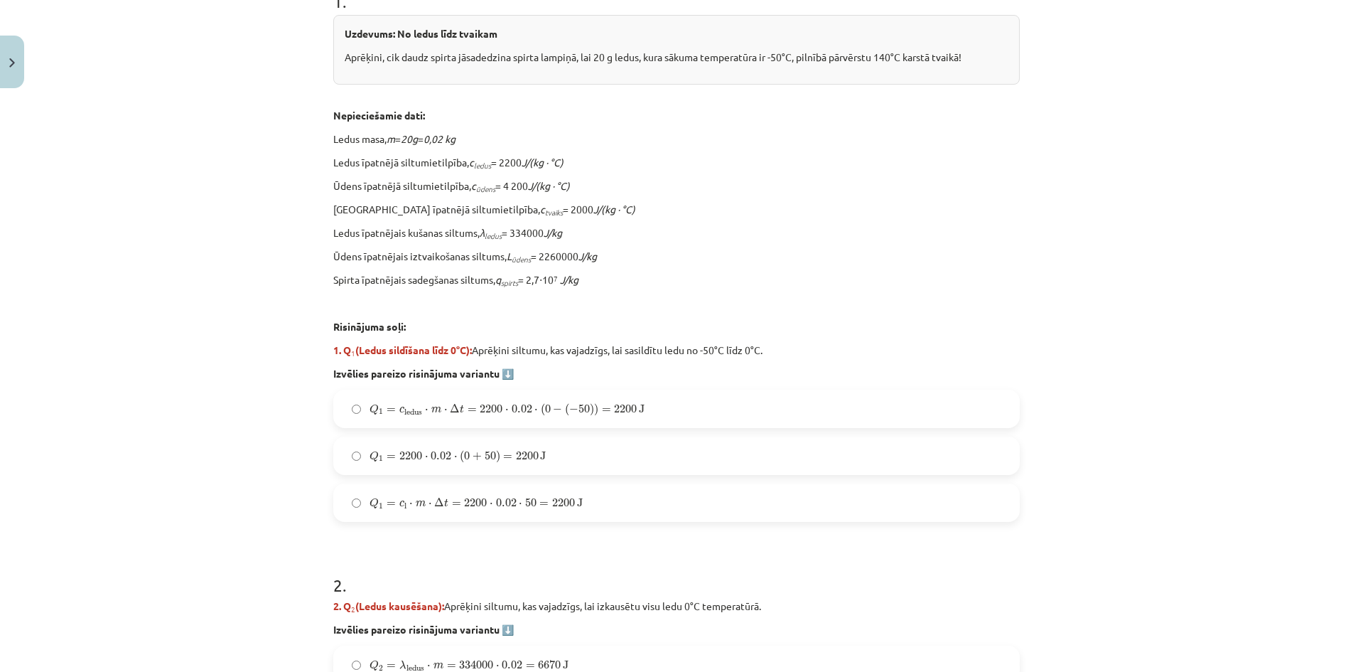
scroll to position [343, 0]
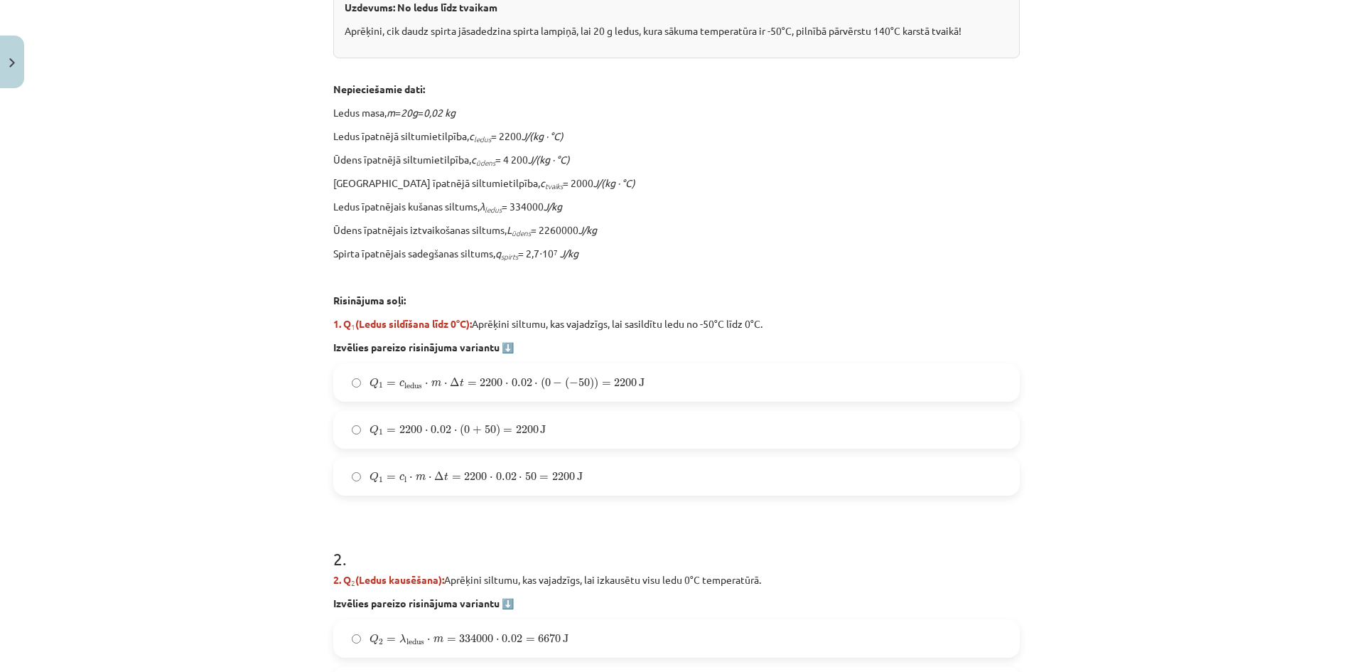
click at [569, 473] on span "Q 1 = c l ⋅ m ⋅ Δ t = 2200 ⋅ 0.02 ⋅ 50 = 2200 J" at bounding box center [476, 476] width 213 height 11
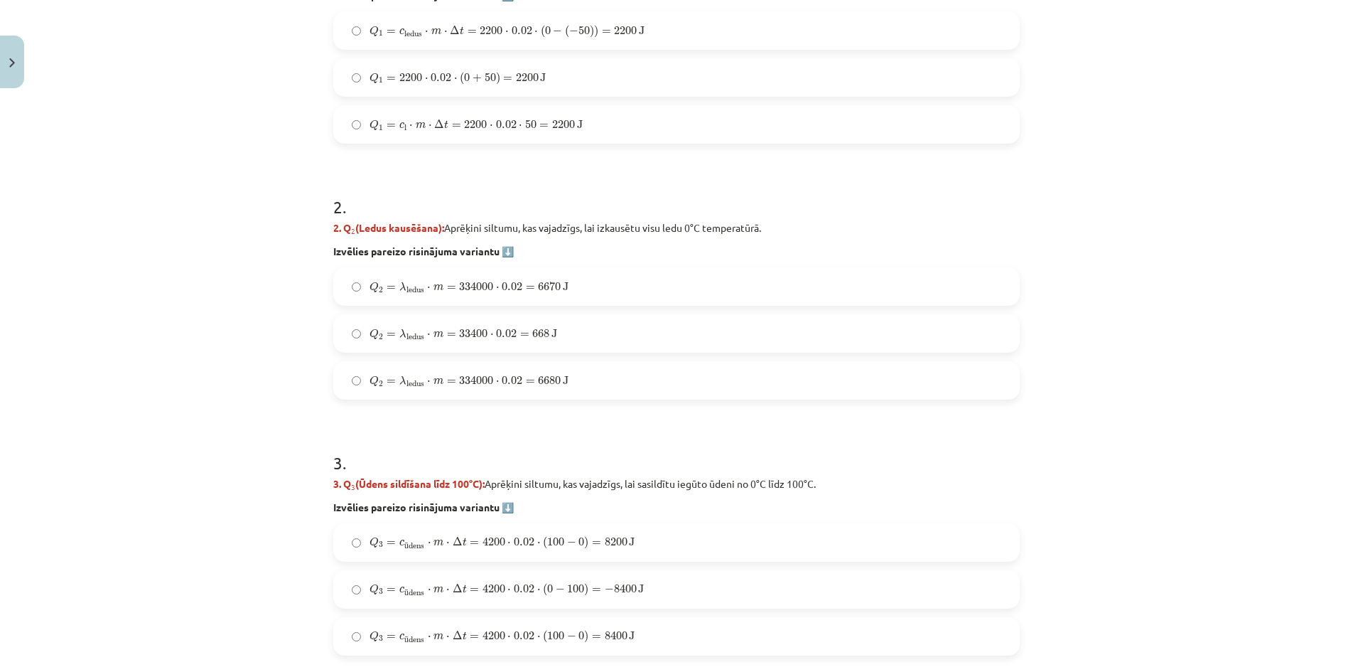
scroll to position [698, 0]
click at [549, 380] on span "6680" at bounding box center [549, 376] width 23 height 9
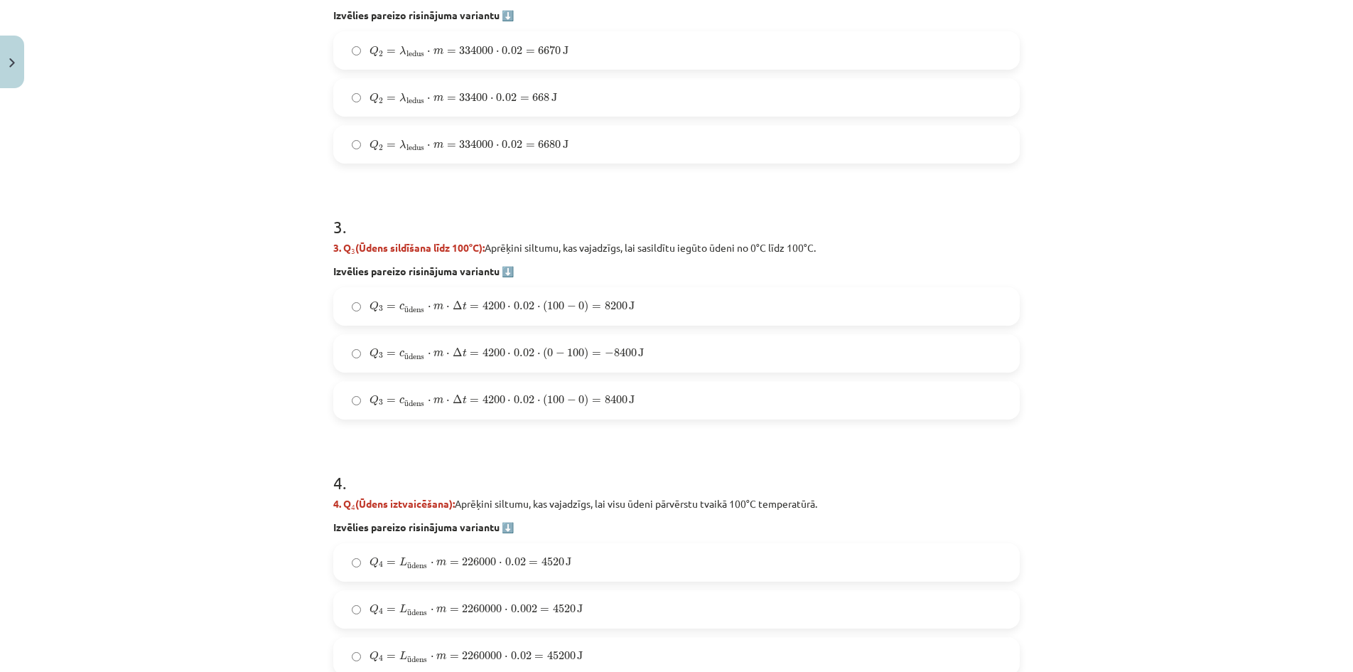
scroll to position [959, 0]
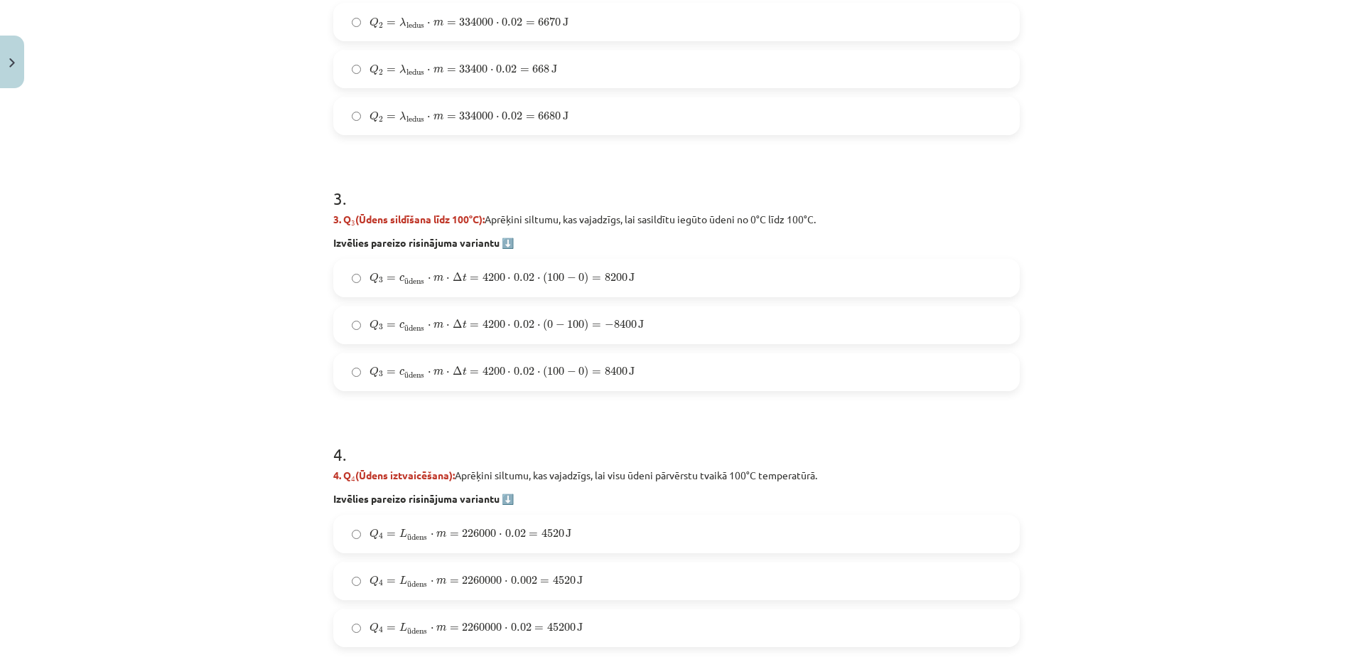
click at [607, 373] on span "8400" at bounding box center [616, 371] width 23 height 9
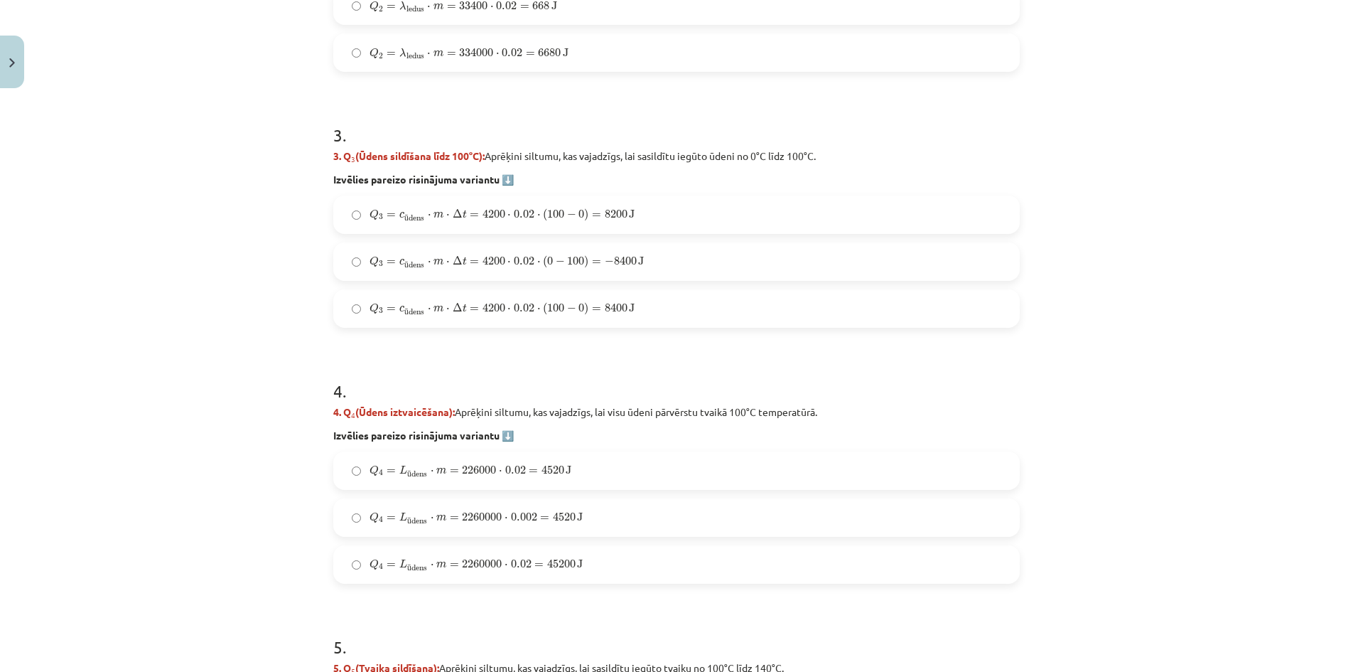
scroll to position [1053, 0]
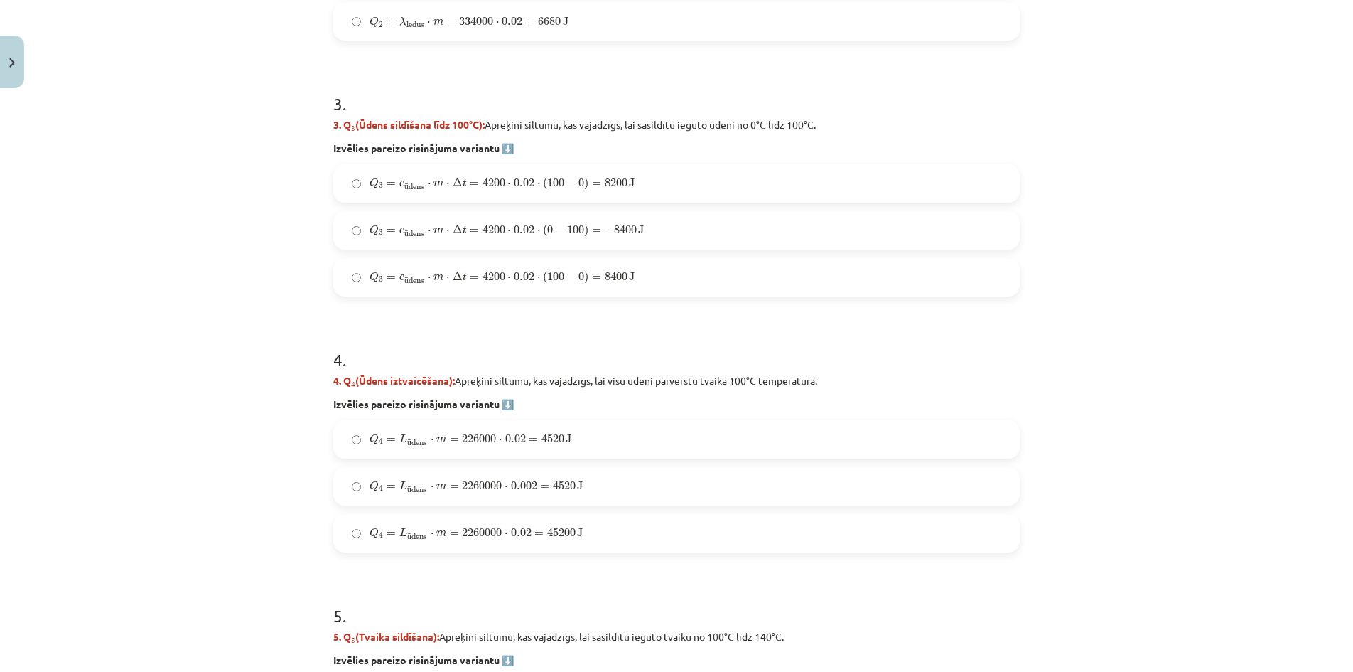
click at [588, 529] on label "Q 4 = L ū dens ⋅ m = 2260000 ⋅ 0.02 = 45200 J Q 4 = L ūdens ⋅ m = 2260000 ⋅ 0.0…" at bounding box center [677, 533] width 684 height 36
click at [560, 528] on span "45200" at bounding box center [561, 532] width 28 height 9
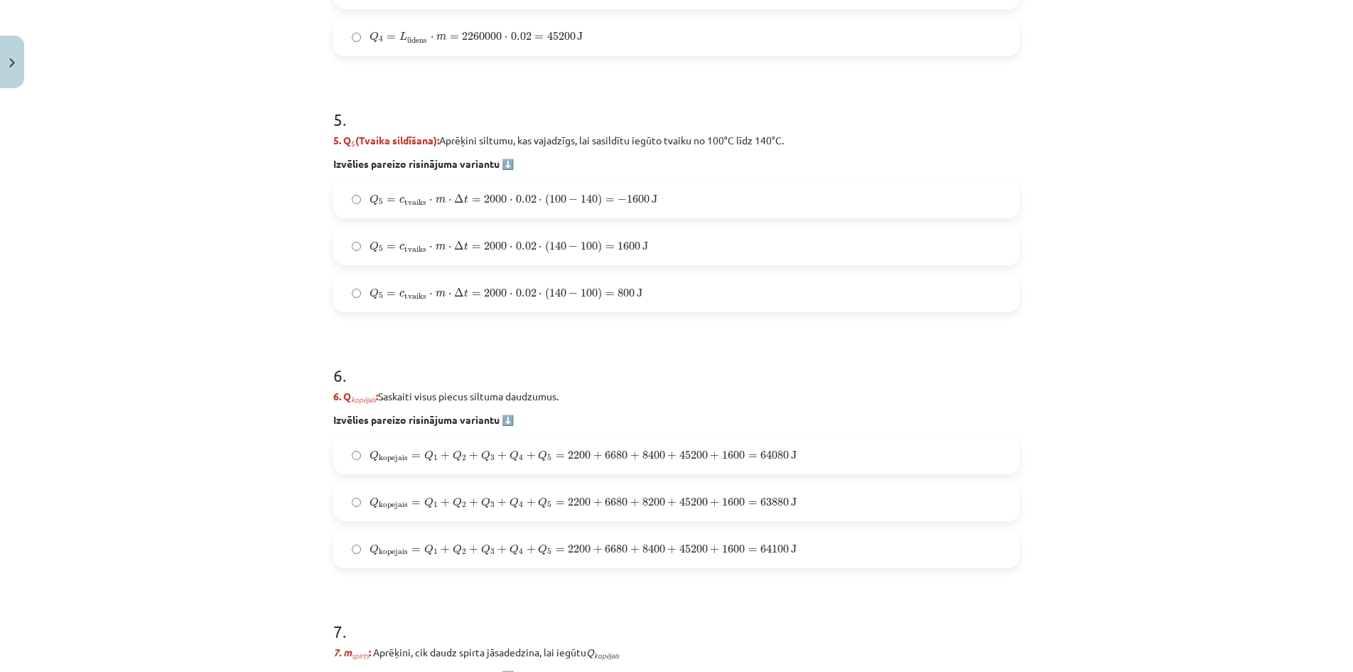
scroll to position [1575, 0]
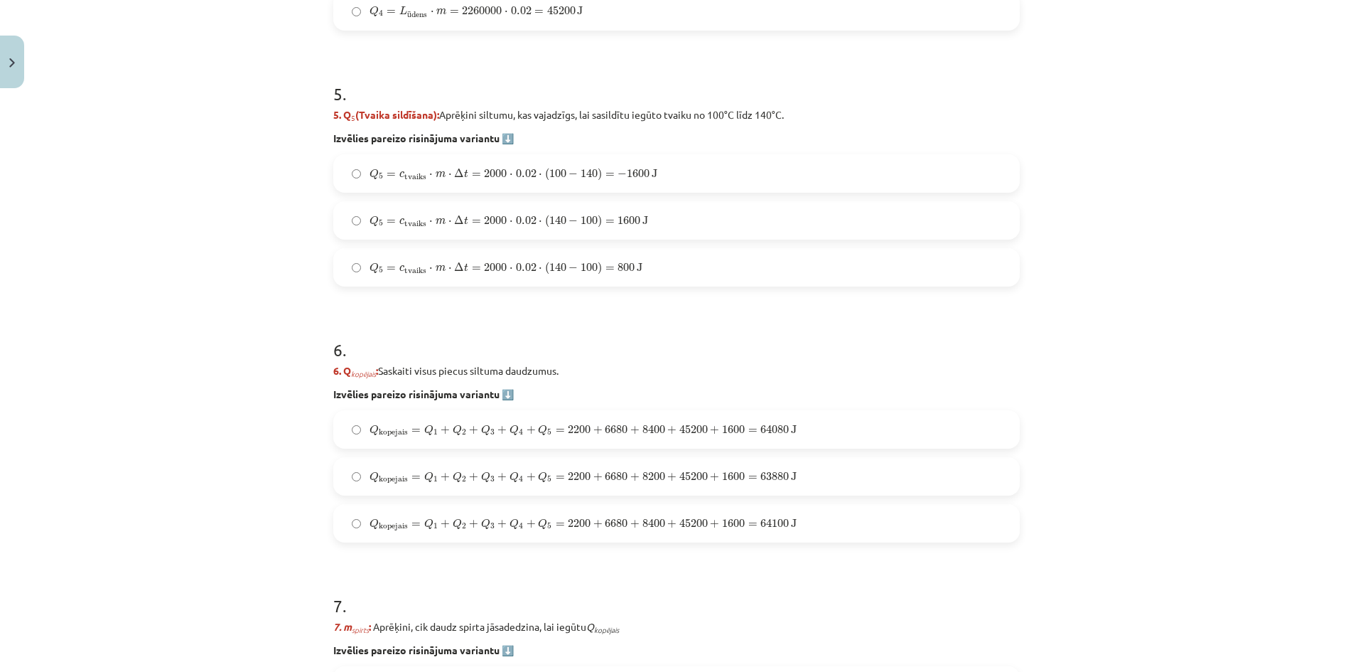
click at [628, 223] on span "1600" at bounding box center [629, 220] width 23 height 9
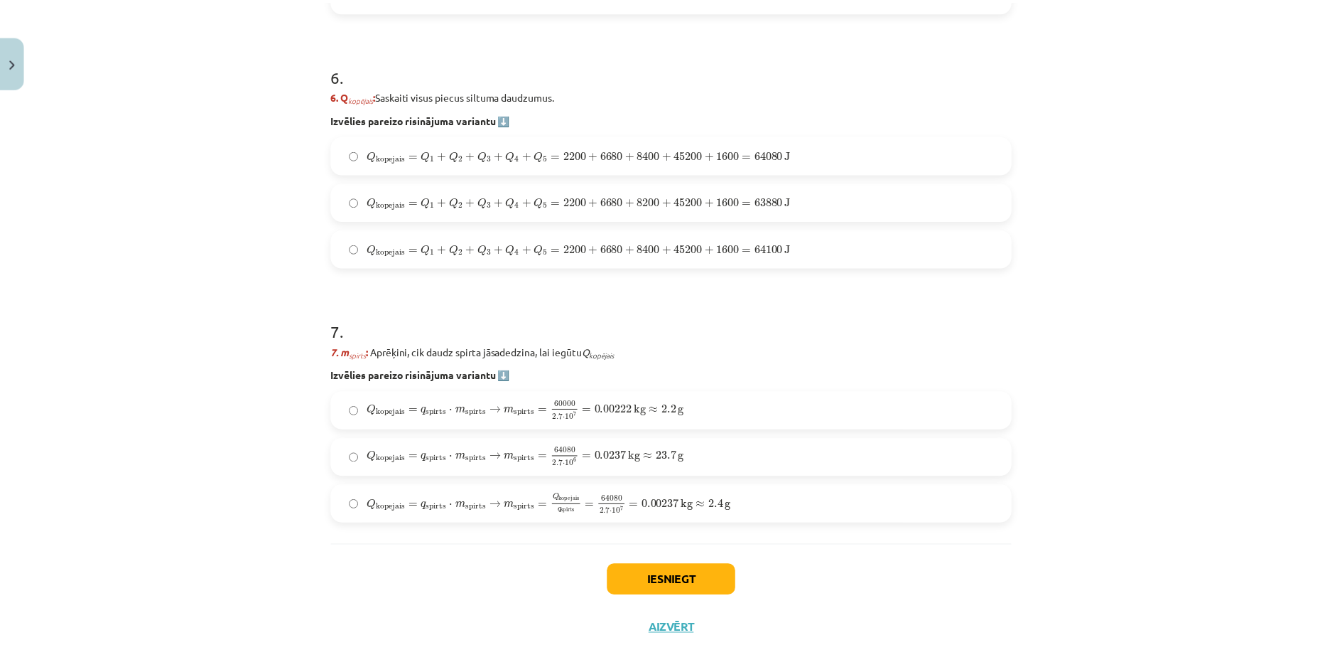
scroll to position [1859, 0]
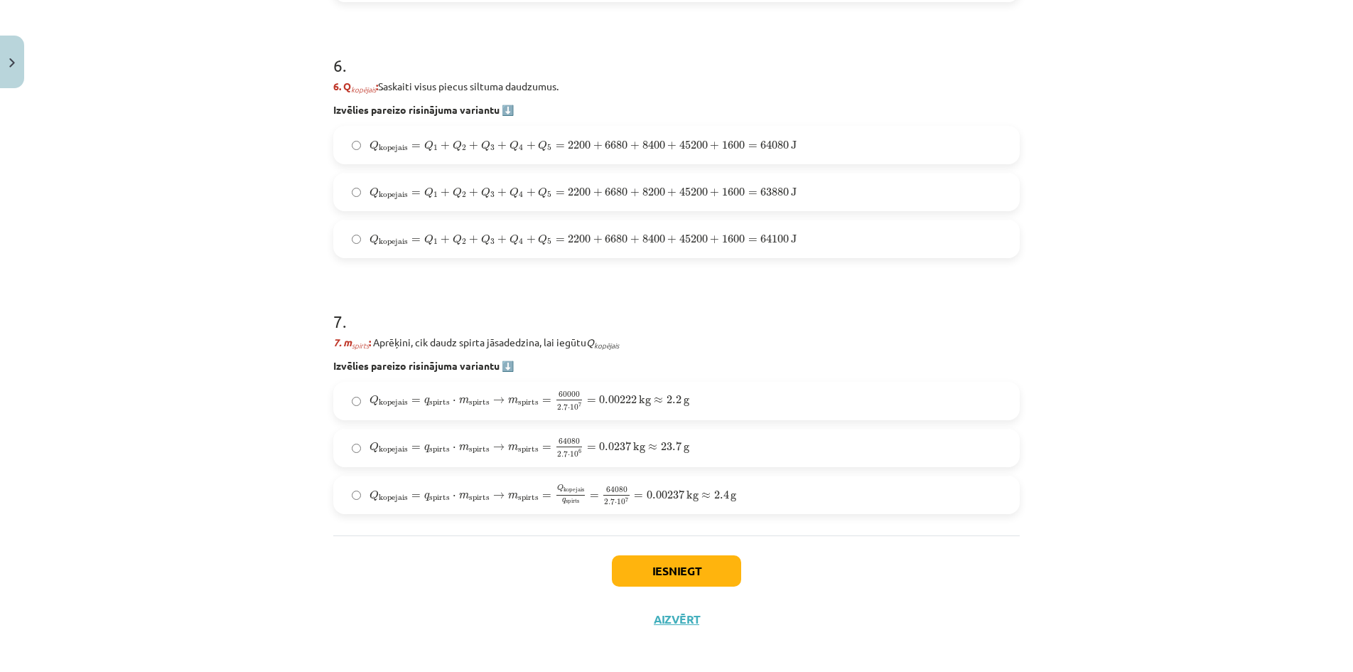
click at [791, 141] on span "J" at bounding box center [794, 145] width 6 height 9
click at [719, 497] on span "2.4" at bounding box center [721, 494] width 15 height 9
click at [707, 571] on button "Iesniegt" at bounding box center [676, 570] width 129 height 31
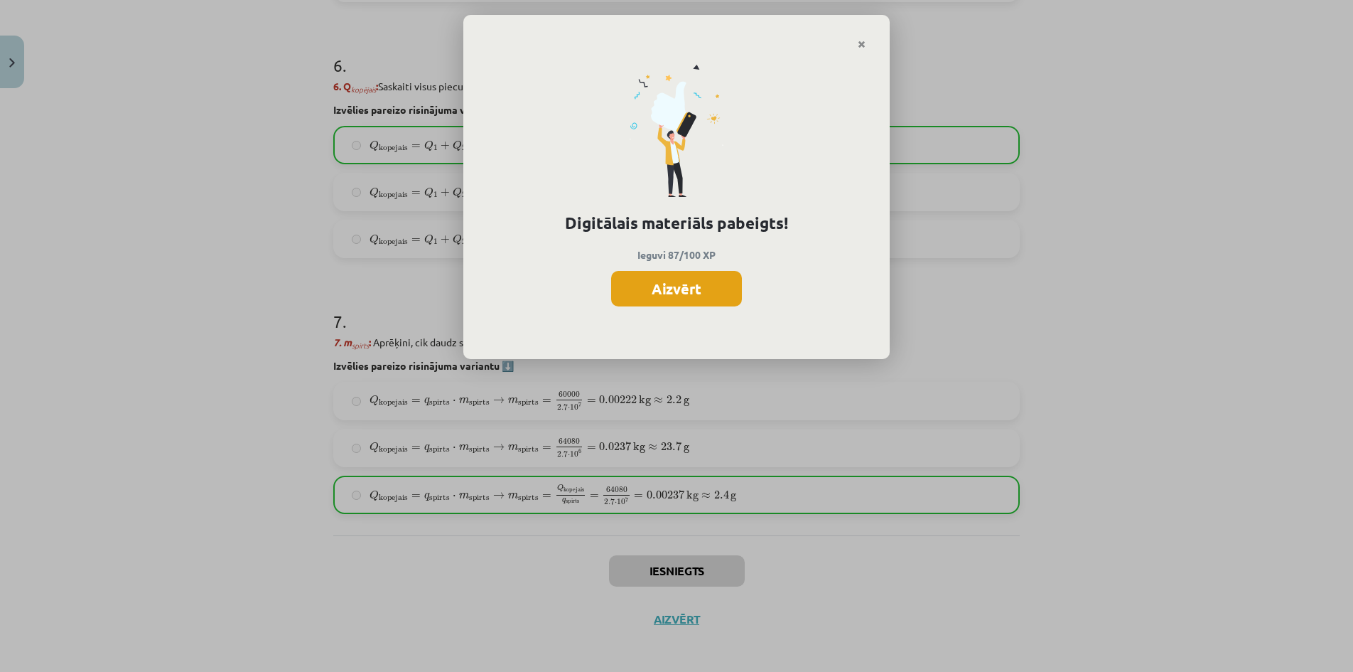
click at [704, 292] on button "Aizvērt" at bounding box center [676, 289] width 131 height 36
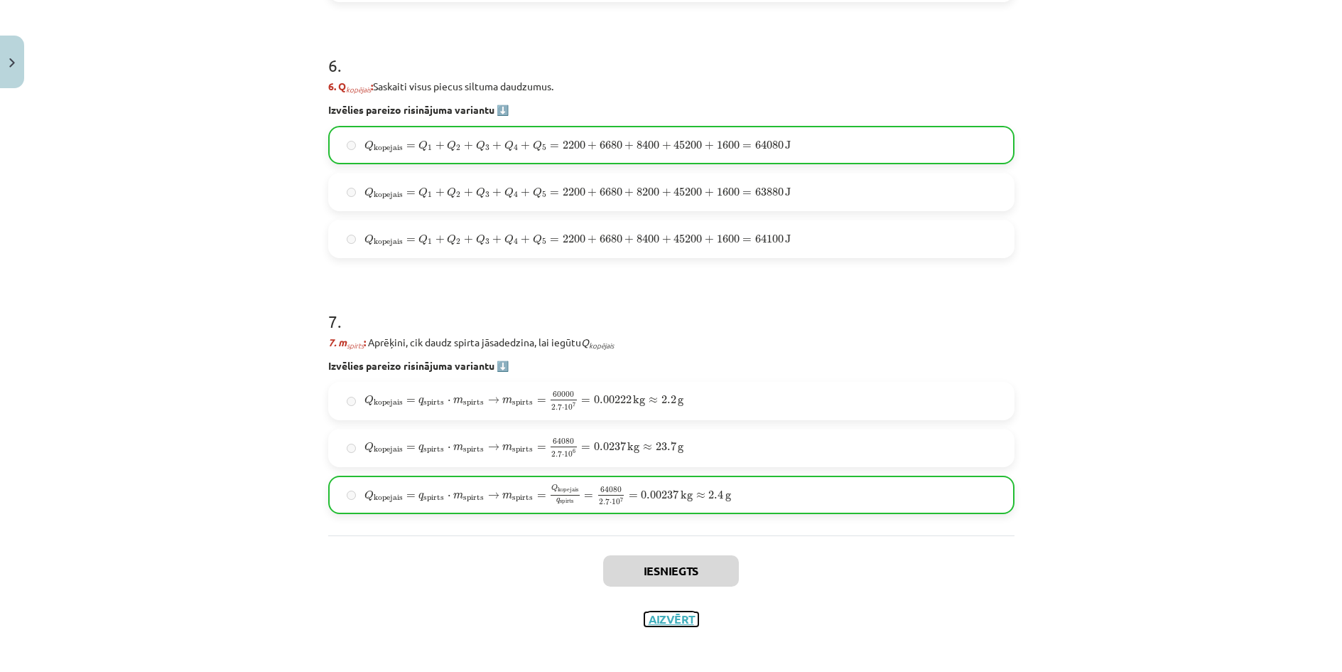
click at [672, 624] on button "Aizvērt" at bounding box center [672, 619] width 54 height 14
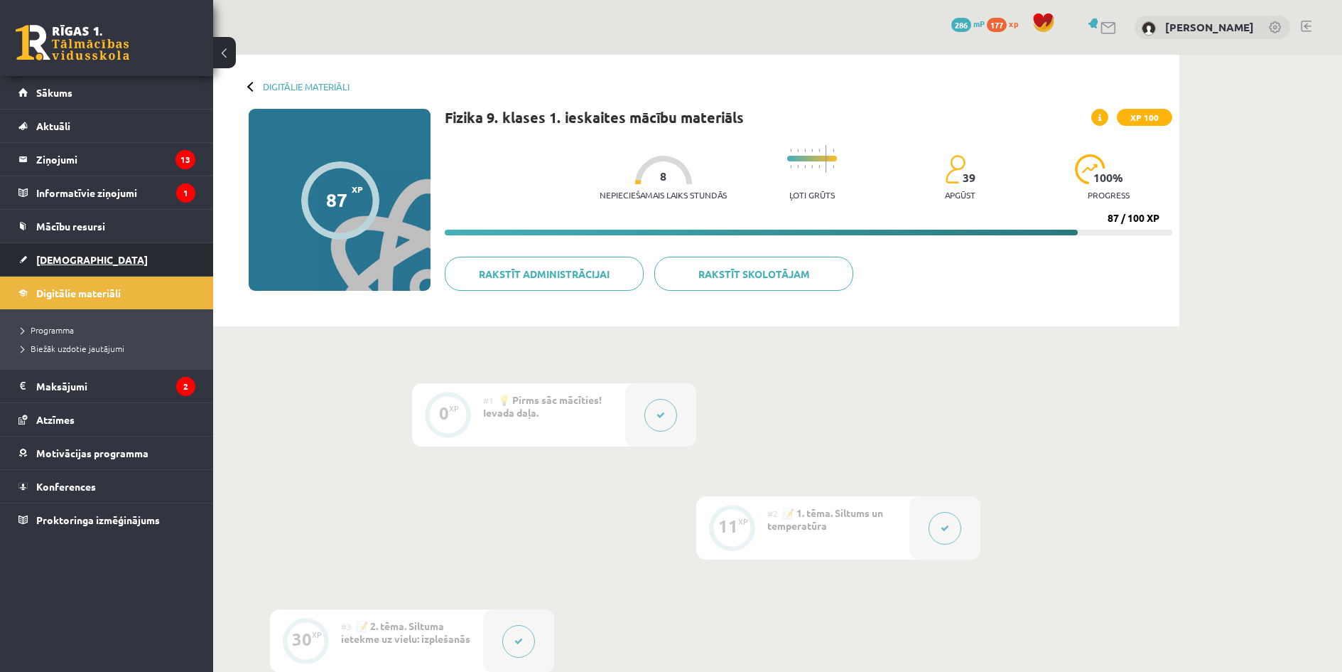
click at [126, 260] on link "[DEMOGRAPHIC_DATA]" at bounding box center [106, 259] width 177 height 33
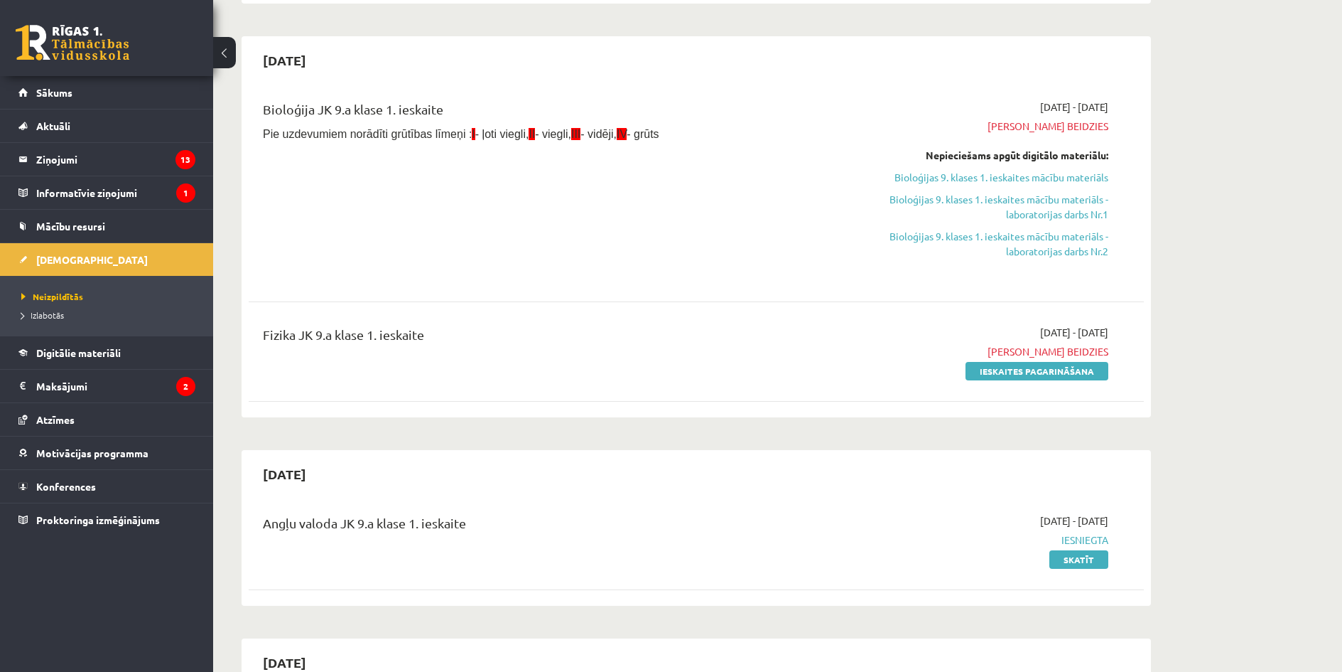
scroll to position [308, 0]
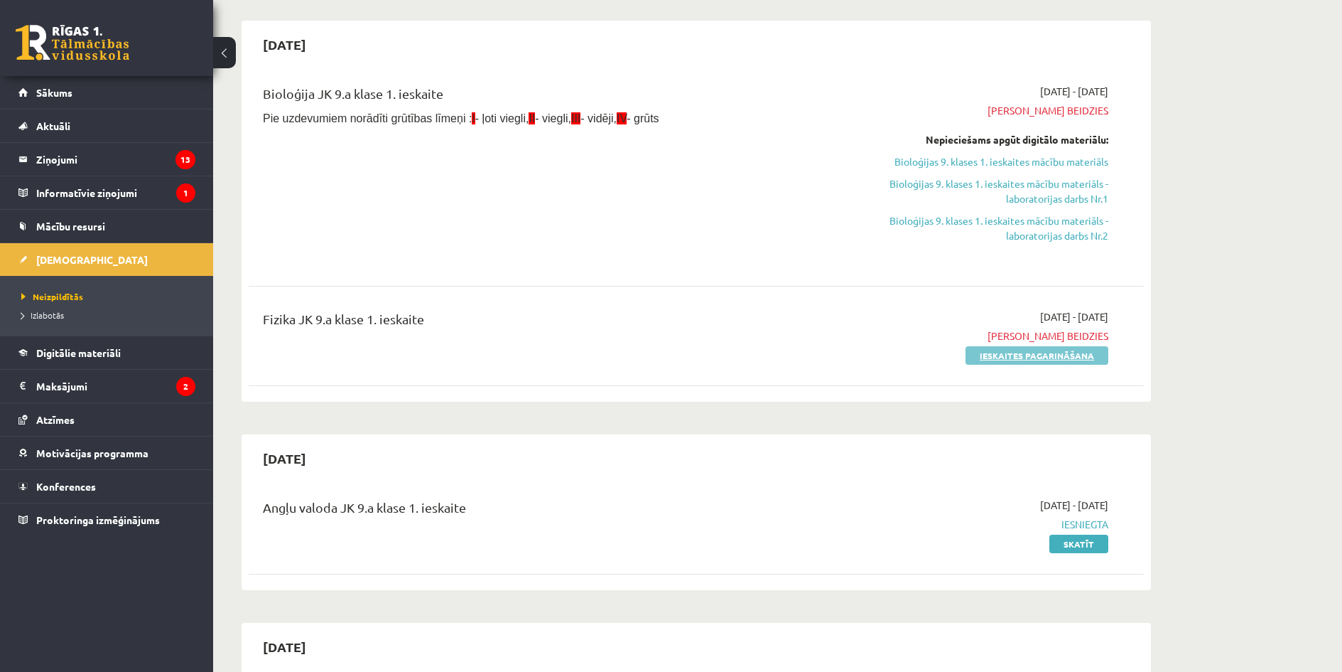
click at [999, 355] on link "Ieskaites pagarināšana" at bounding box center [1037, 355] width 143 height 18
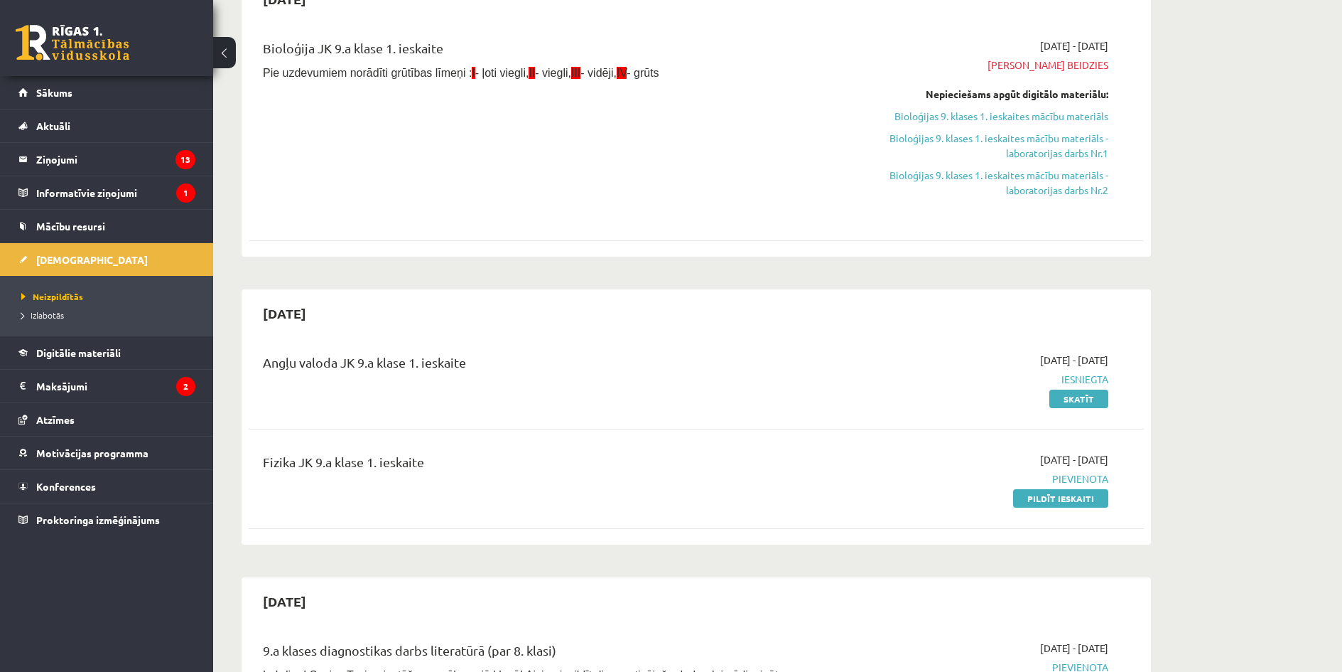
scroll to position [379, 0]
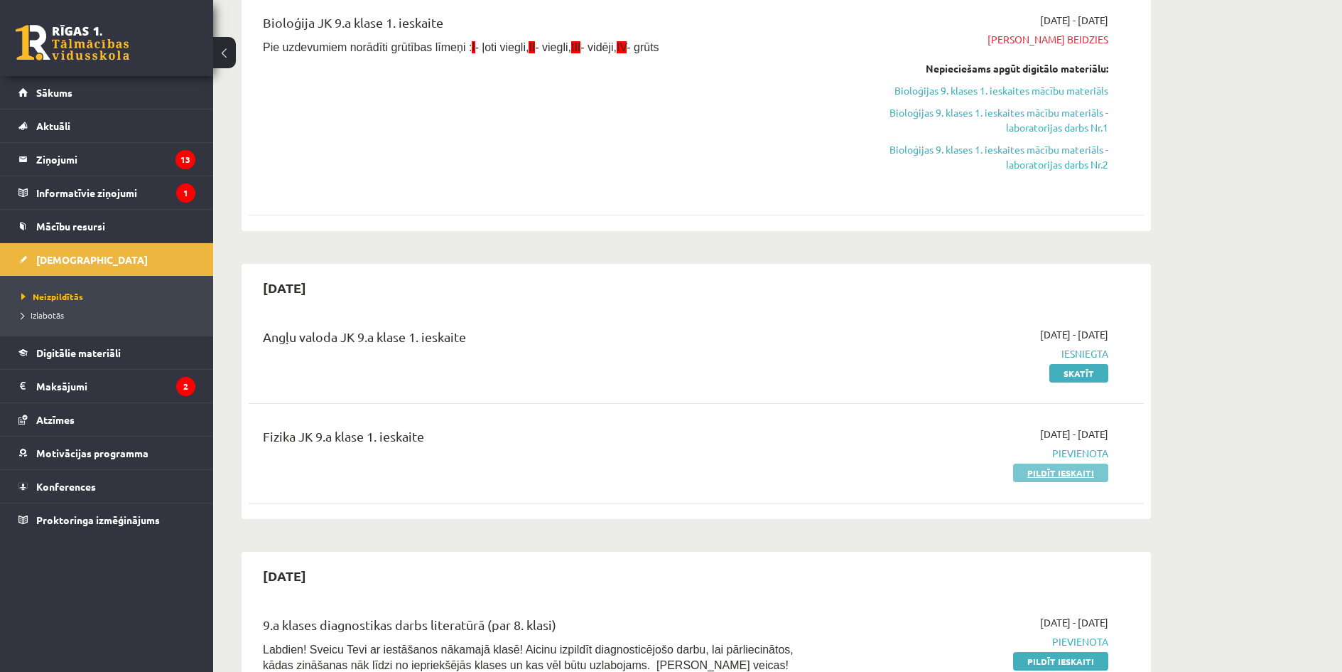
click at [1077, 474] on link "Pildīt ieskaiti" at bounding box center [1060, 472] width 95 height 18
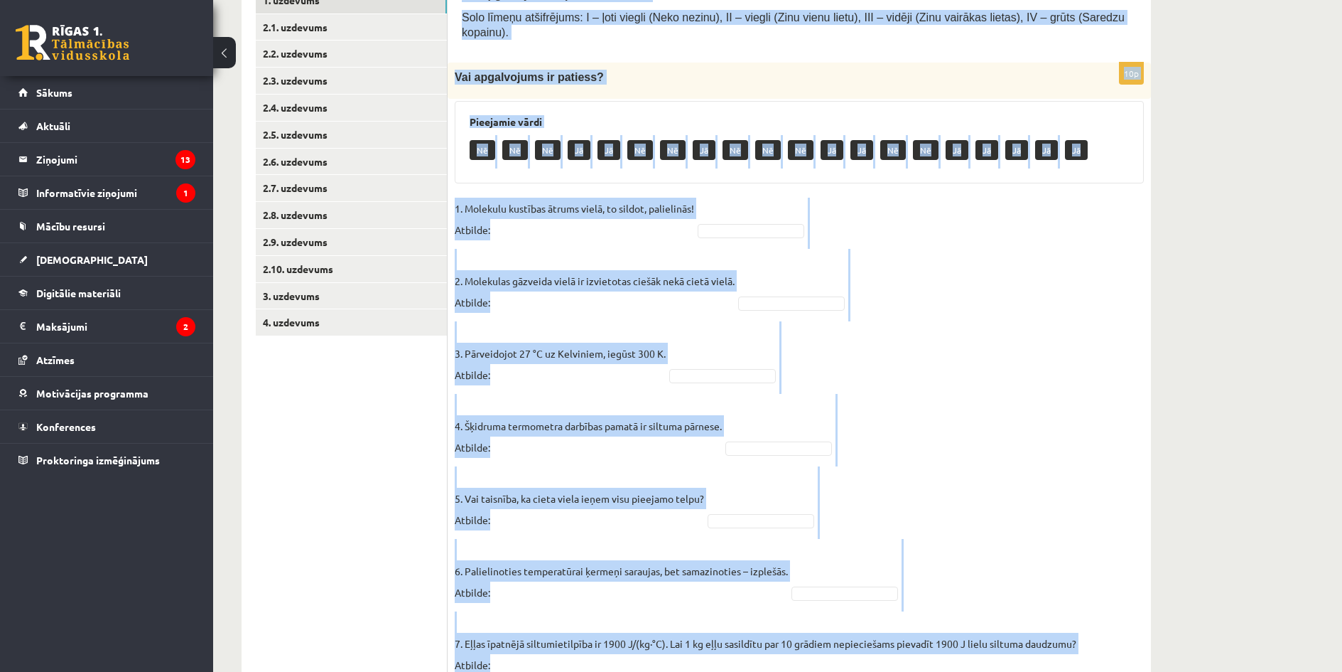
scroll to position [618, 0]
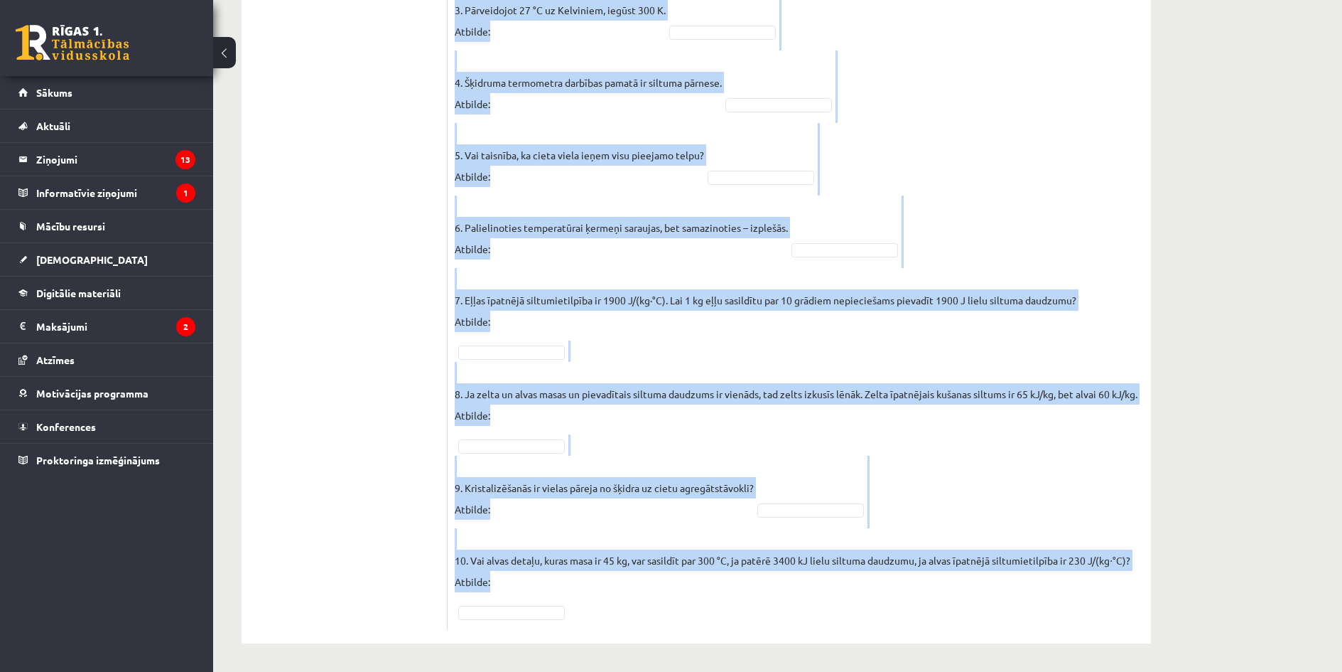
drag, startPoint x: 458, startPoint y: 139, endPoint x: 660, endPoint y: 601, distance: 503.5
click at [660, 601] on div "Vai apgalvojums ir patiess? SOLO I Solo līmeņu atšifrējums: I – ļoti viegli (Ne…" at bounding box center [800, 136] width 704 height 1013
copy form "Vai apgalvojums ir patiess? SOLO I Solo līmeņu atšifrējums: I – ļoti viegli (Ne…"
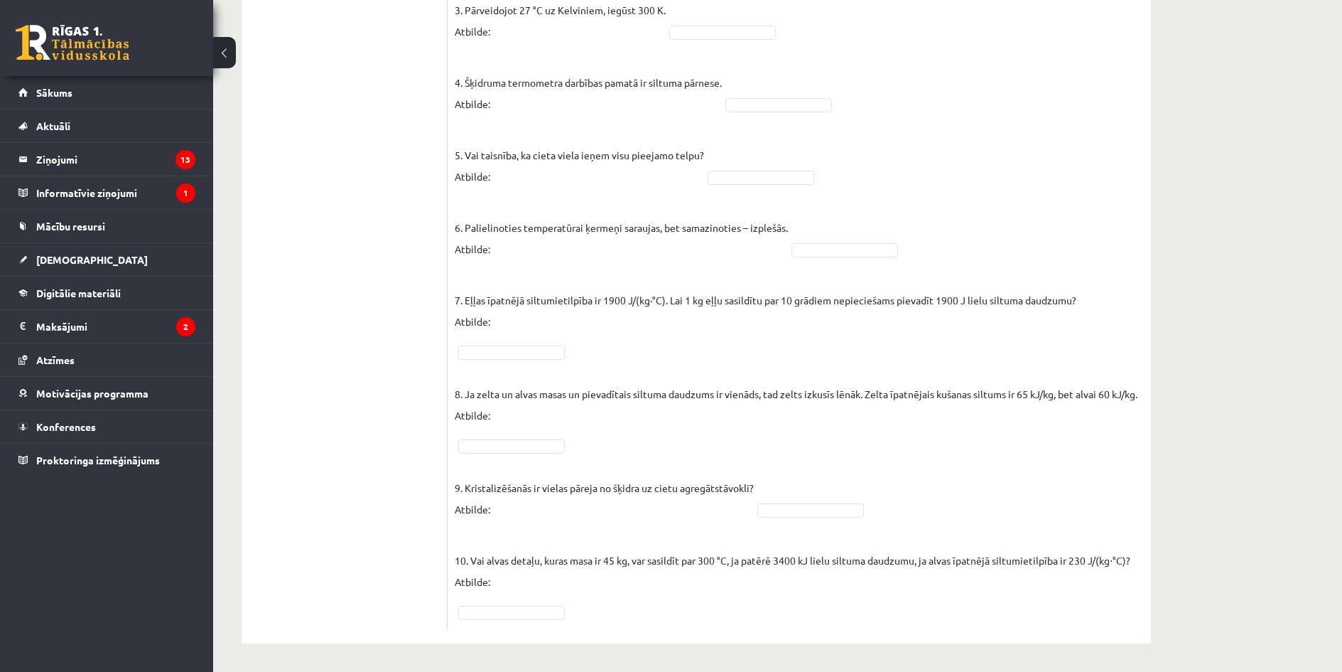
click at [404, 259] on ul "1. uzdevums 2.1. uzdevums 2.2. uzdevums 2.3. uzdevums 2.4. uzdevums 2.5. uzdevu…" at bounding box center [352, 136] width 192 height 985
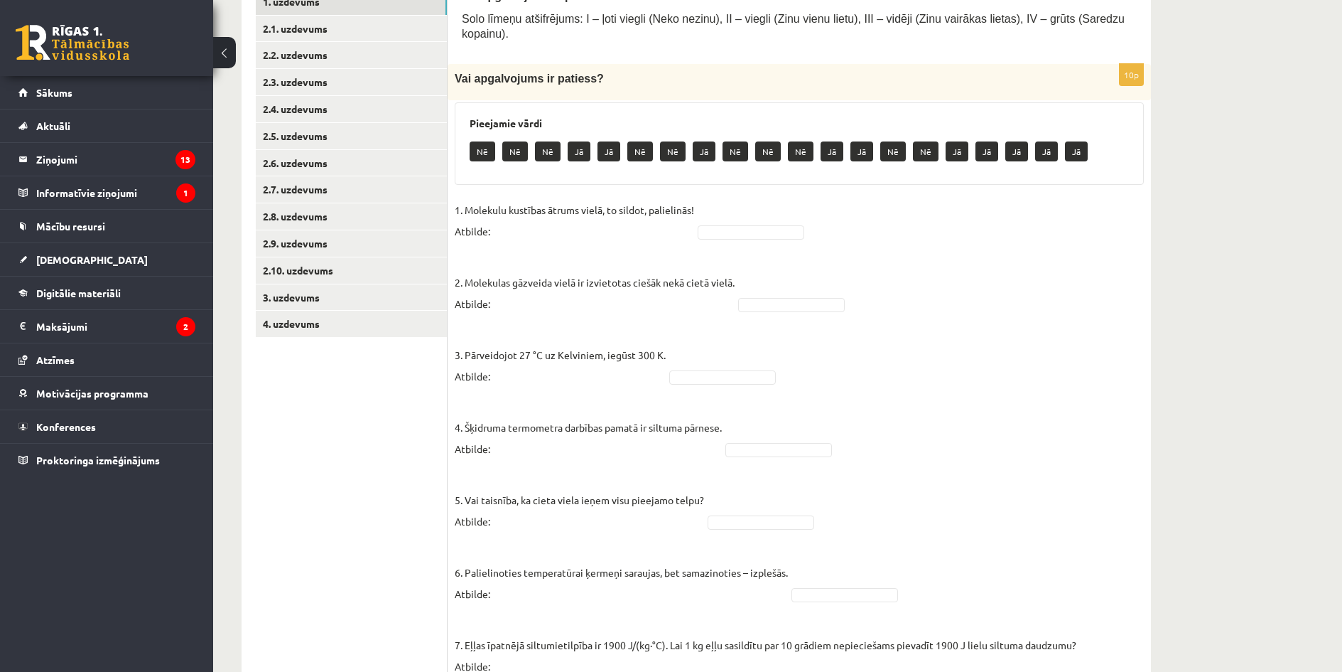
scroll to position [263, 0]
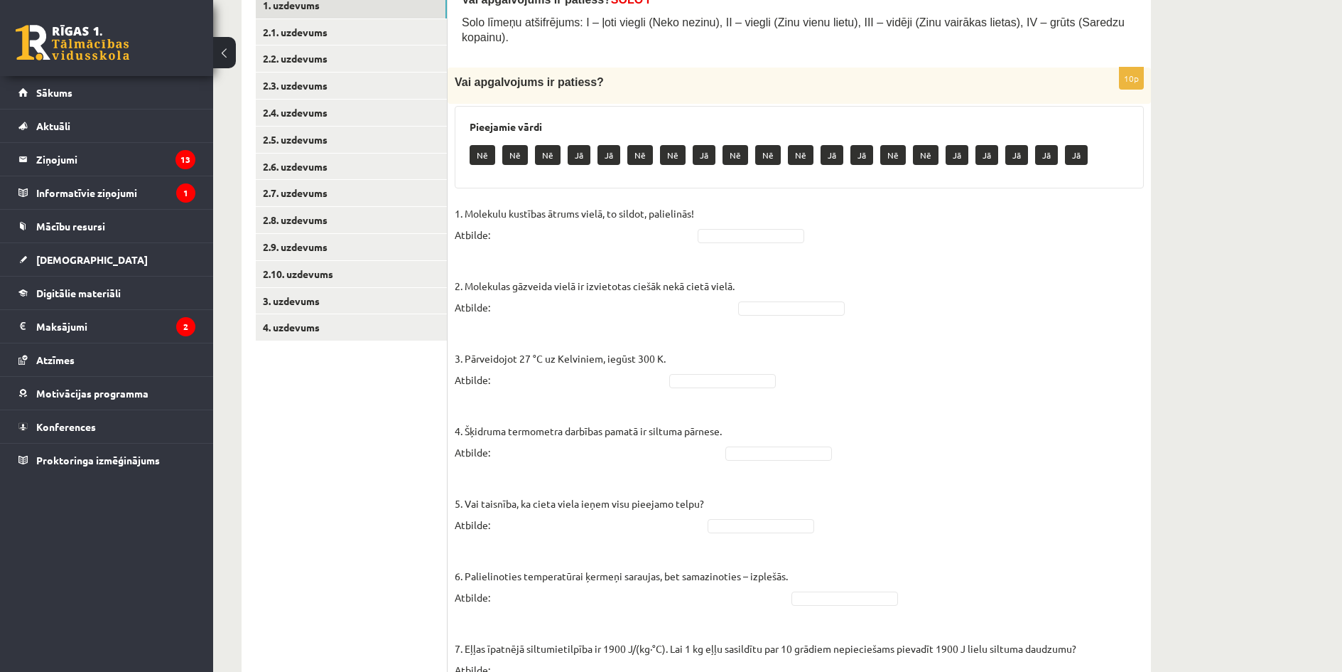
click at [528, 221] on p "1. Molekulu kustības ātrums vielā, to sildot, palielinās! Atbilde:" at bounding box center [574, 224] width 239 height 43
drag, startPoint x: 615, startPoint y: 225, endPoint x: 630, endPoint y: 225, distance: 14.2
click at [625, 225] on p "1. Molekulu kustības ātrums vielā, to sildot, palielinās! Atbilde:" at bounding box center [574, 224] width 239 height 43
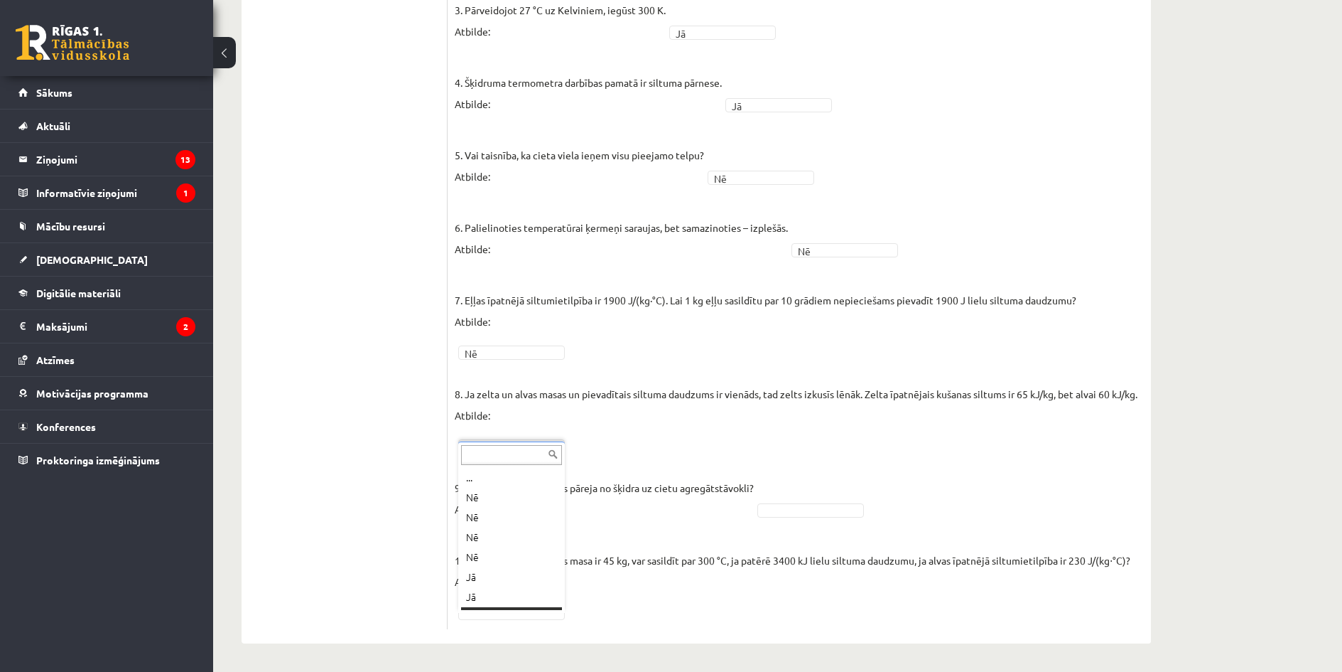
scroll to position [17, 0]
click at [564, 517] on p "9. Kristalizēšanās ir vielas pāreja no šķidra uz cietu agregātstāvokli? Atbilde:" at bounding box center [604, 488] width 299 height 64
drag, startPoint x: 523, startPoint y: 510, endPoint x: 770, endPoint y: 504, distance: 246.7
click at [524, 510] on p "9. Kristalizēšanās ir vielas pāreja no šķidra uz cietu agregātstāvokli? Atbilde:" at bounding box center [604, 488] width 299 height 64
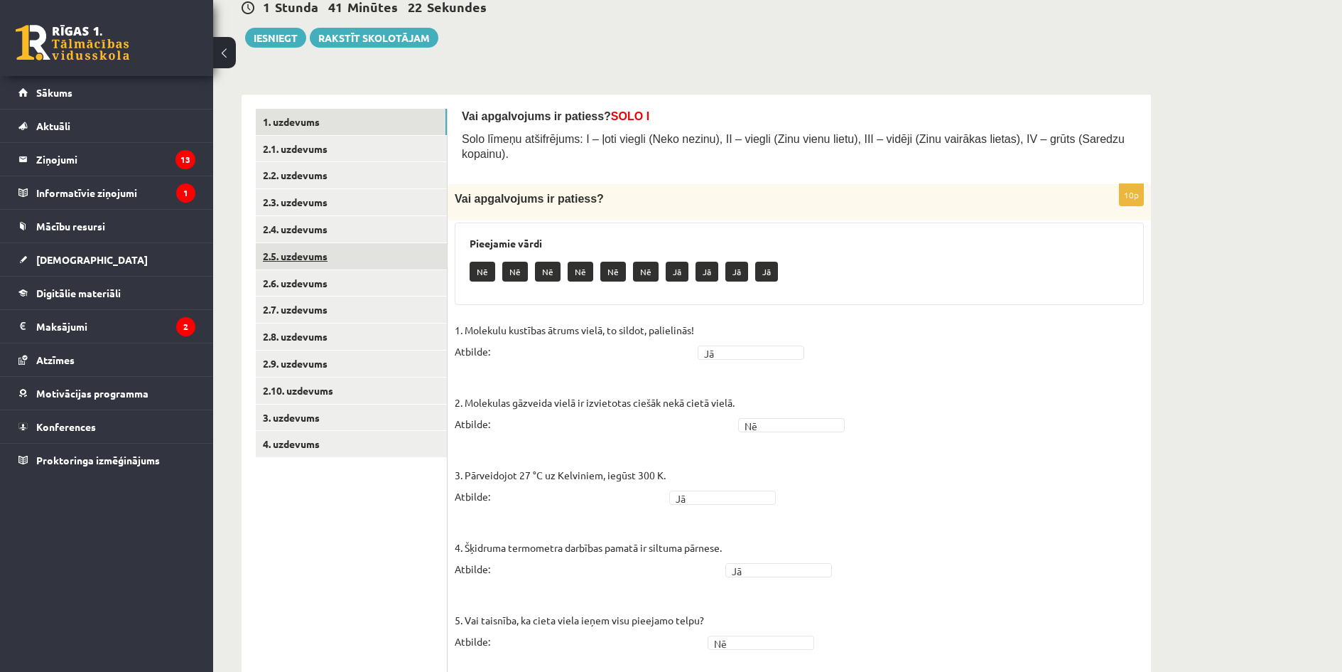
scroll to position [121, 0]
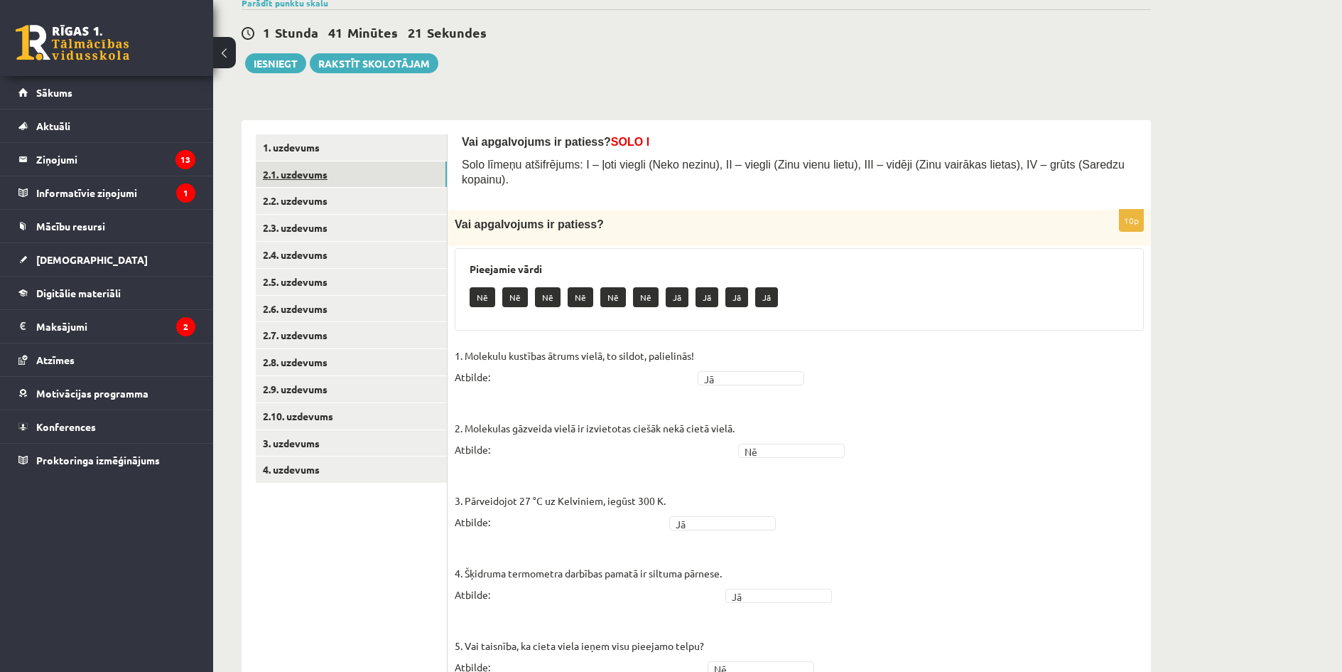
click at [325, 179] on link "2.1. uzdevums" at bounding box center [351, 174] width 191 height 26
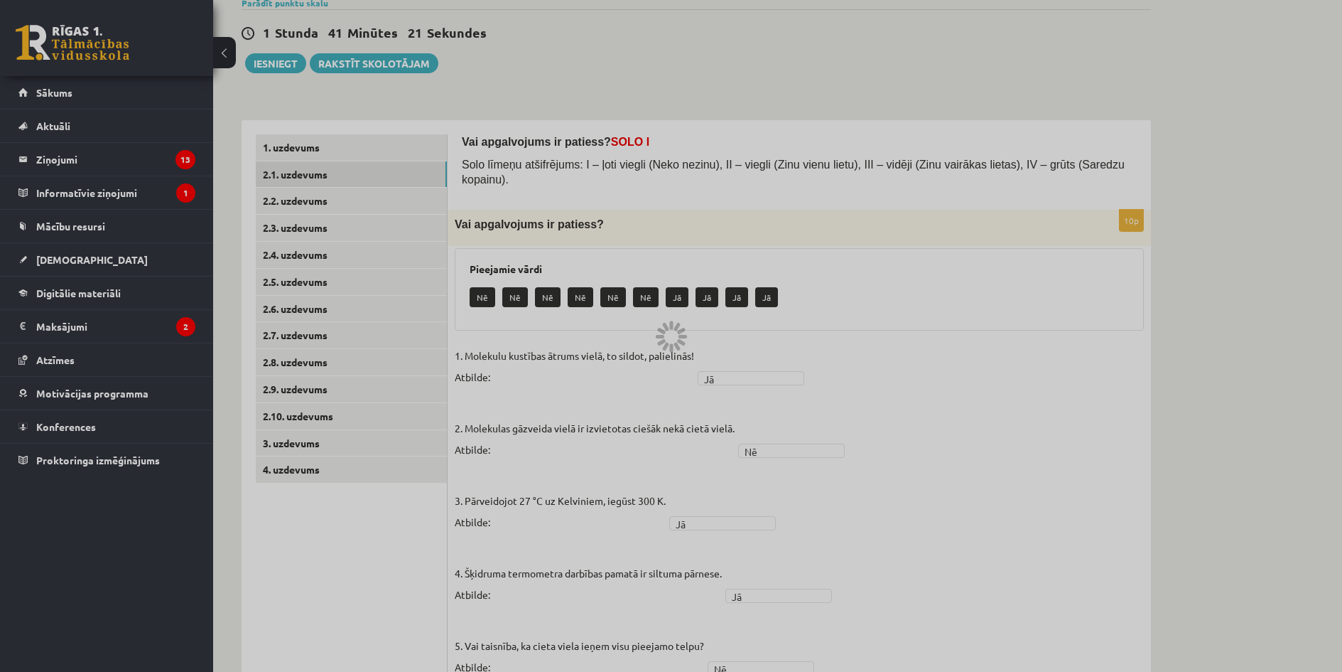
scroll to position [0, 0]
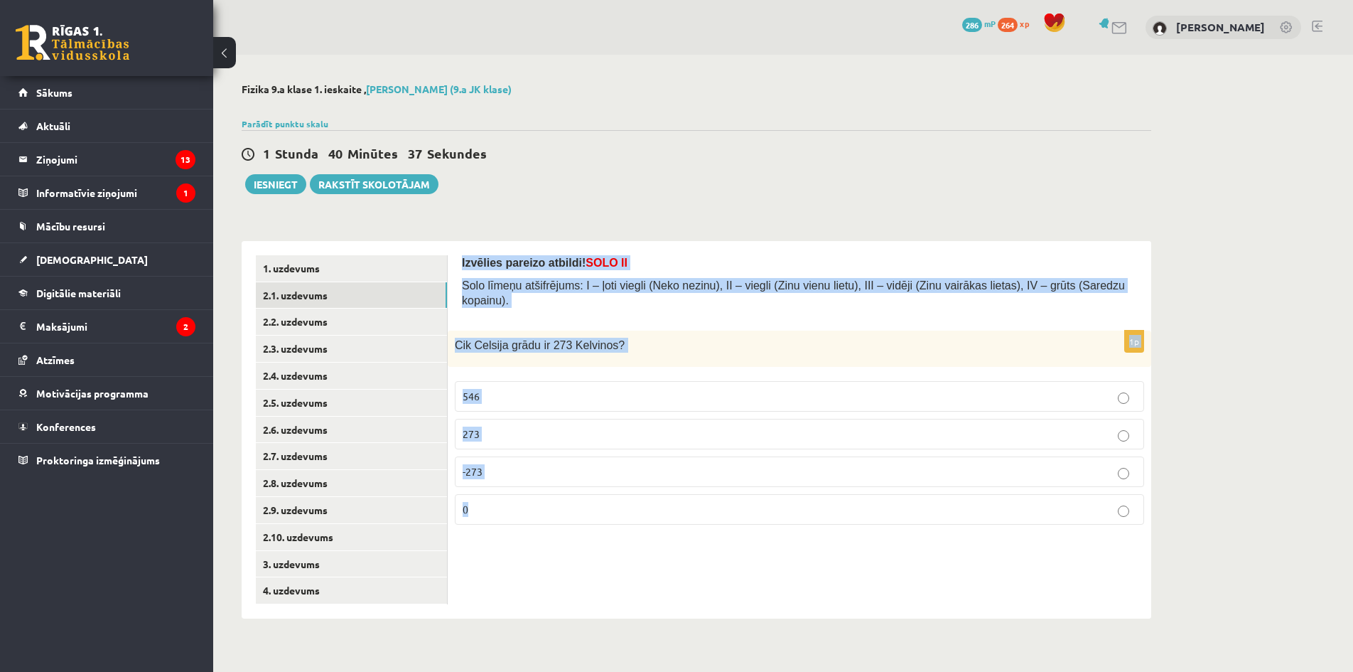
drag, startPoint x: 461, startPoint y: 257, endPoint x: 717, endPoint y: 539, distance: 381.4
click at [716, 539] on div "Izvēlies pareizo atbildi! SOLO II Solo līmeņu atšifrējums: I – ļoti viegli (Nek…" at bounding box center [800, 429] width 704 height 377
copy form "Izvēlies pareizo atbildi! SOLO II Solo līmeņu atšifrējums: I – ļoti viegli (Nek…"
click at [500, 502] on p "0" at bounding box center [800, 509] width 674 height 15
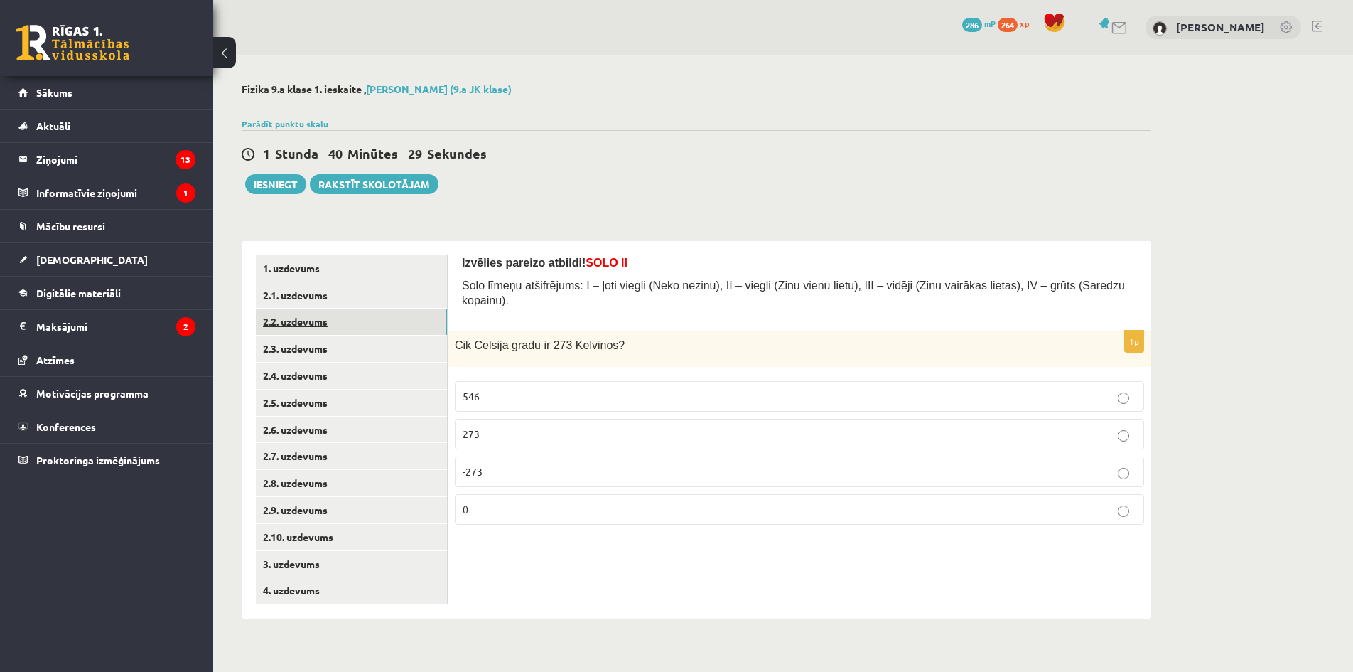
click at [332, 323] on link "2.2. uzdevums" at bounding box center [351, 321] width 191 height 26
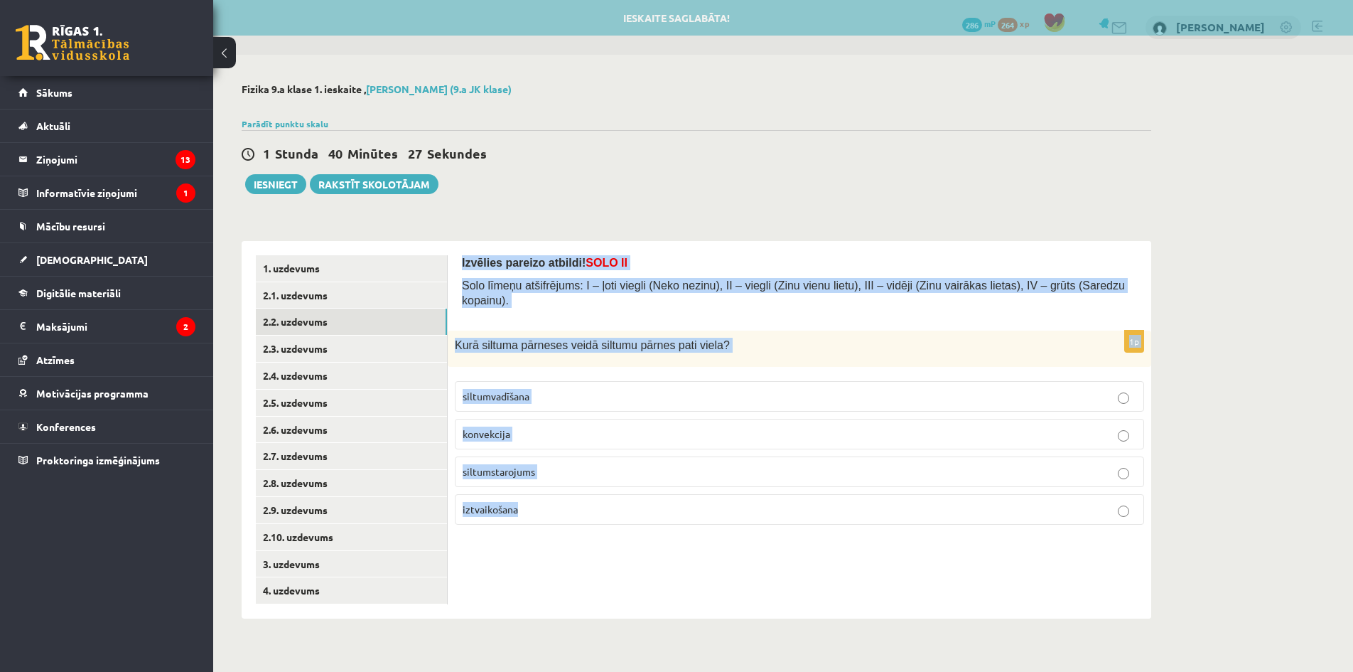
drag, startPoint x: 459, startPoint y: 253, endPoint x: 539, endPoint y: 566, distance: 322.8
click at [539, 566] on div "Izvēlies pareizo atbildi! SOLO II Solo līmeņu atšifrējums: I – ļoti viegli (Nek…" at bounding box center [800, 429] width 704 height 377
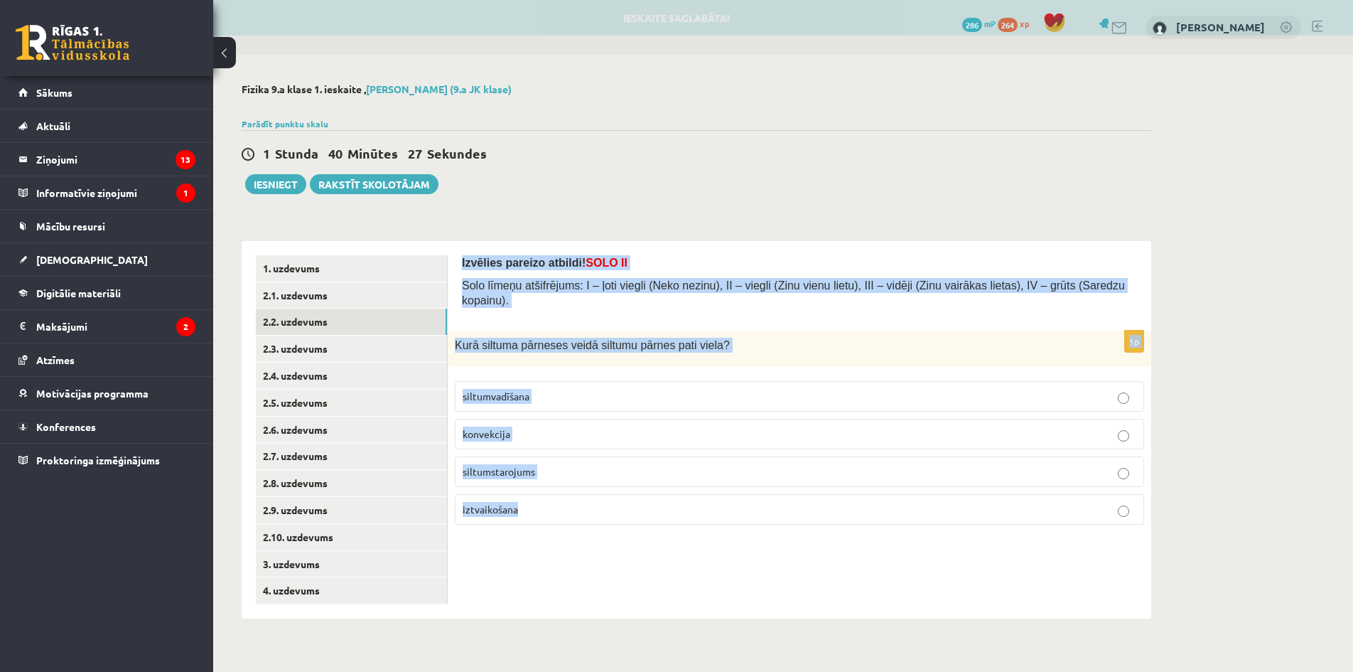
copy form "Izvēlies pareizo atbildi! SOLO II Solo līmeņu atšifrējums: I – ļoti viegli (Nek…"
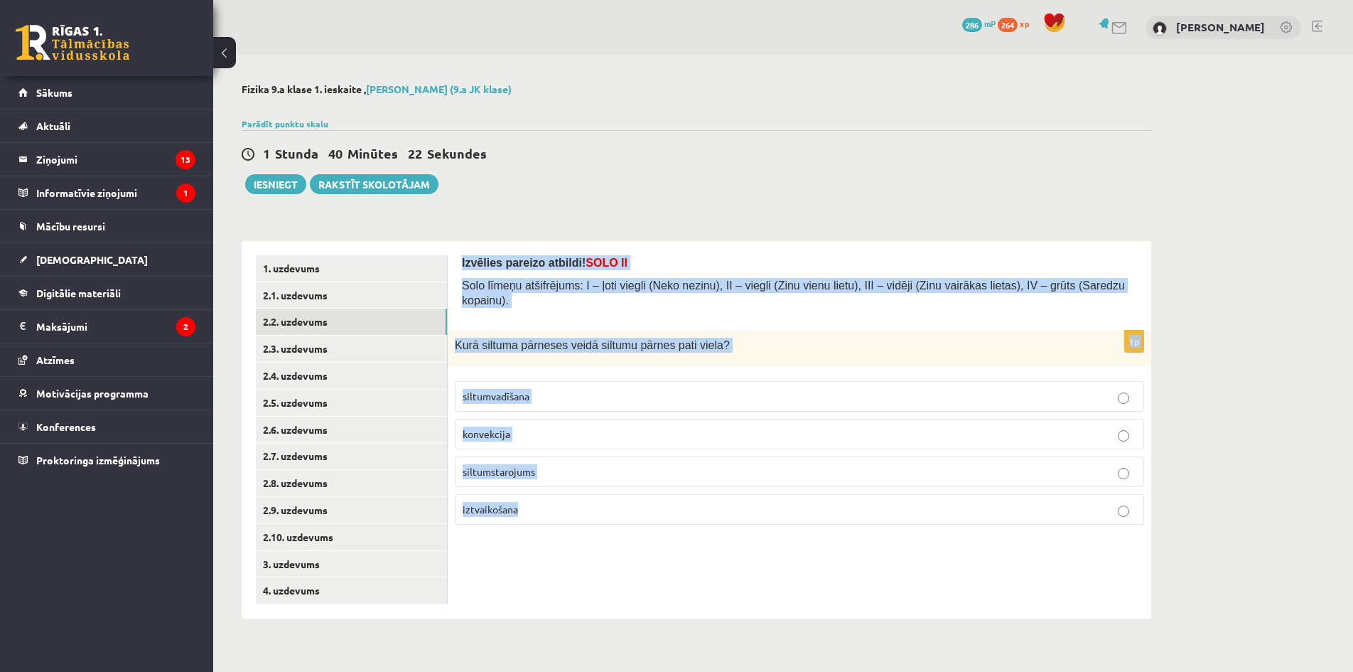
click at [586, 426] on p "konvekcija" at bounding box center [800, 433] width 674 height 15
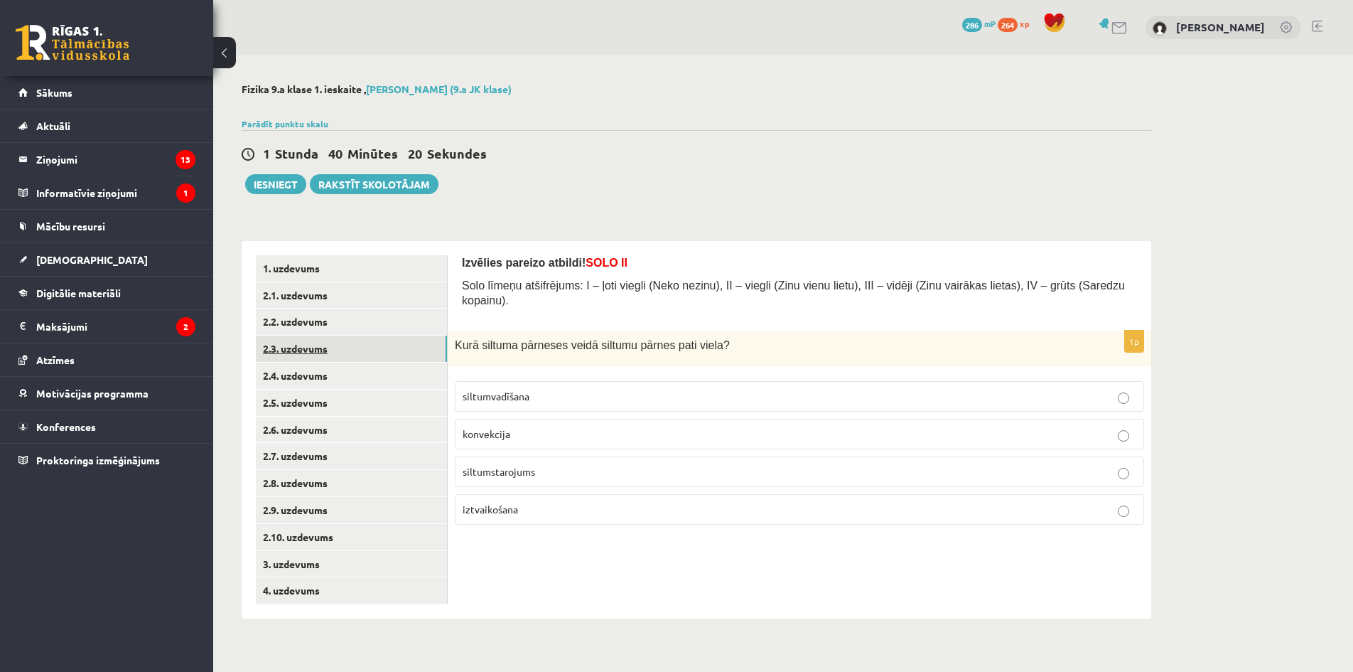
click at [350, 359] on link "2.3. uzdevums" at bounding box center [351, 348] width 191 height 26
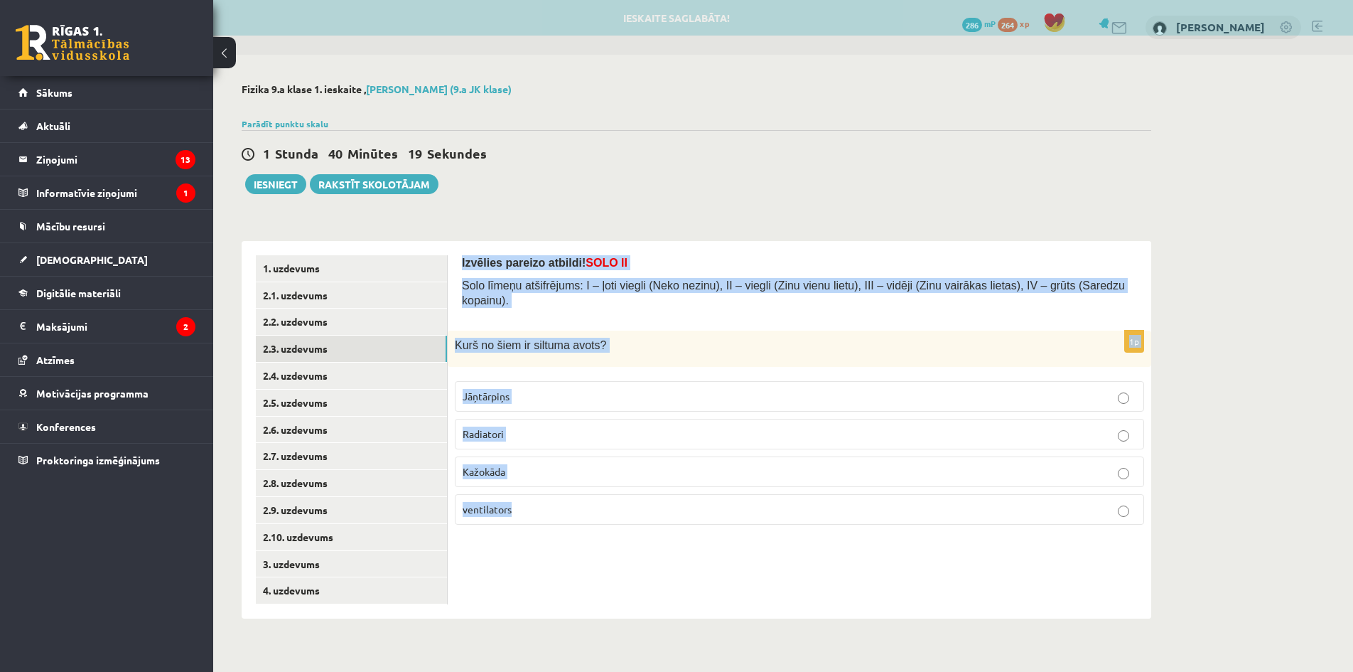
drag, startPoint x: 468, startPoint y: 281, endPoint x: 548, endPoint y: 537, distance: 267.3
click at [548, 537] on div "Izvēlies pareizo atbildi! SOLO II Solo līmeņu atšifrējums: I – ļoti viegli (Nek…" at bounding box center [800, 429] width 704 height 377
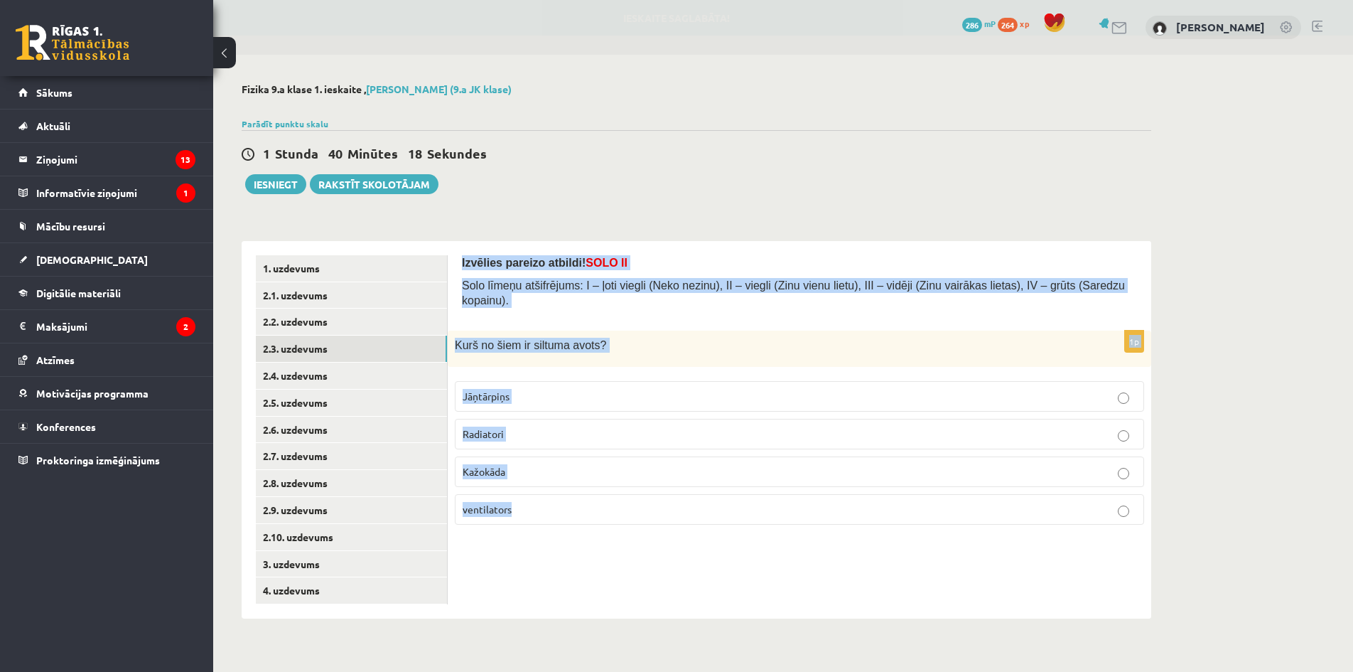
copy form "Izvēlies pareizo atbildi! SOLO II Solo līmeņu atšifrējums: I – ļoti viegli (Nek…"
click at [579, 426] on p "Radiatori" at bounding box center [800, 433] width 674 height 15
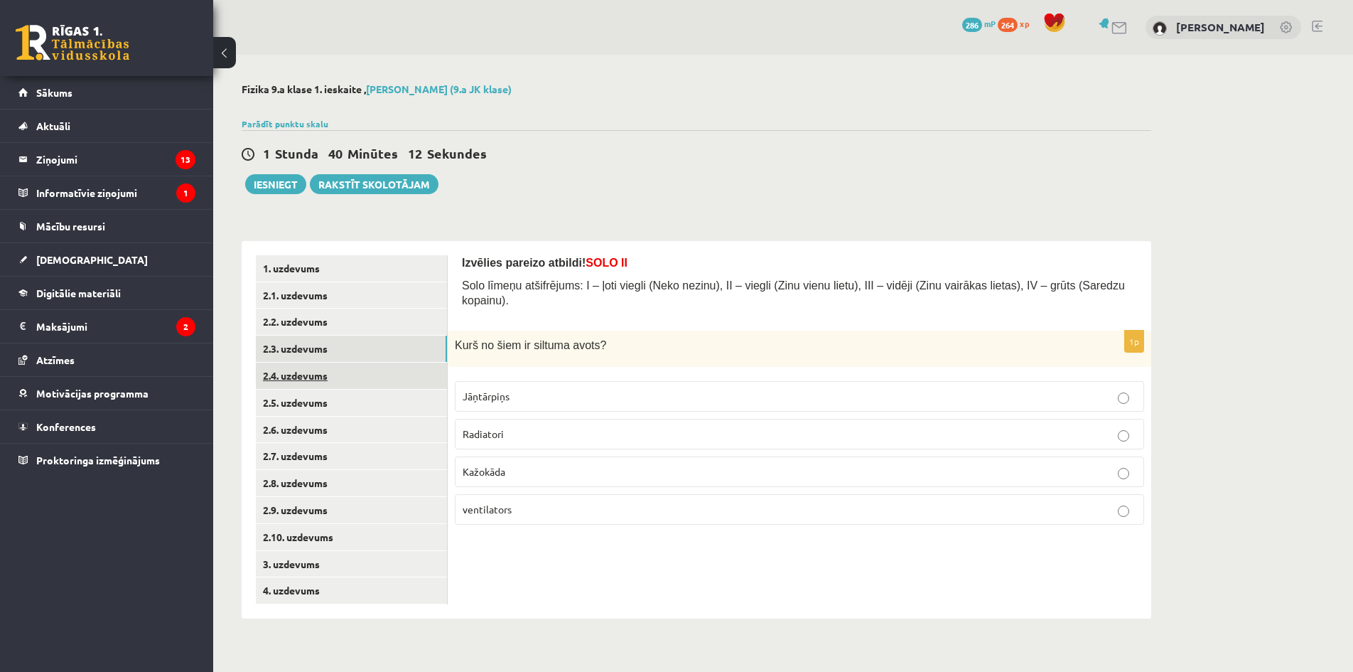
click at [381, 380] on link "2.4. uzdevums" at bounding box center [351, 375] width 191 height 26
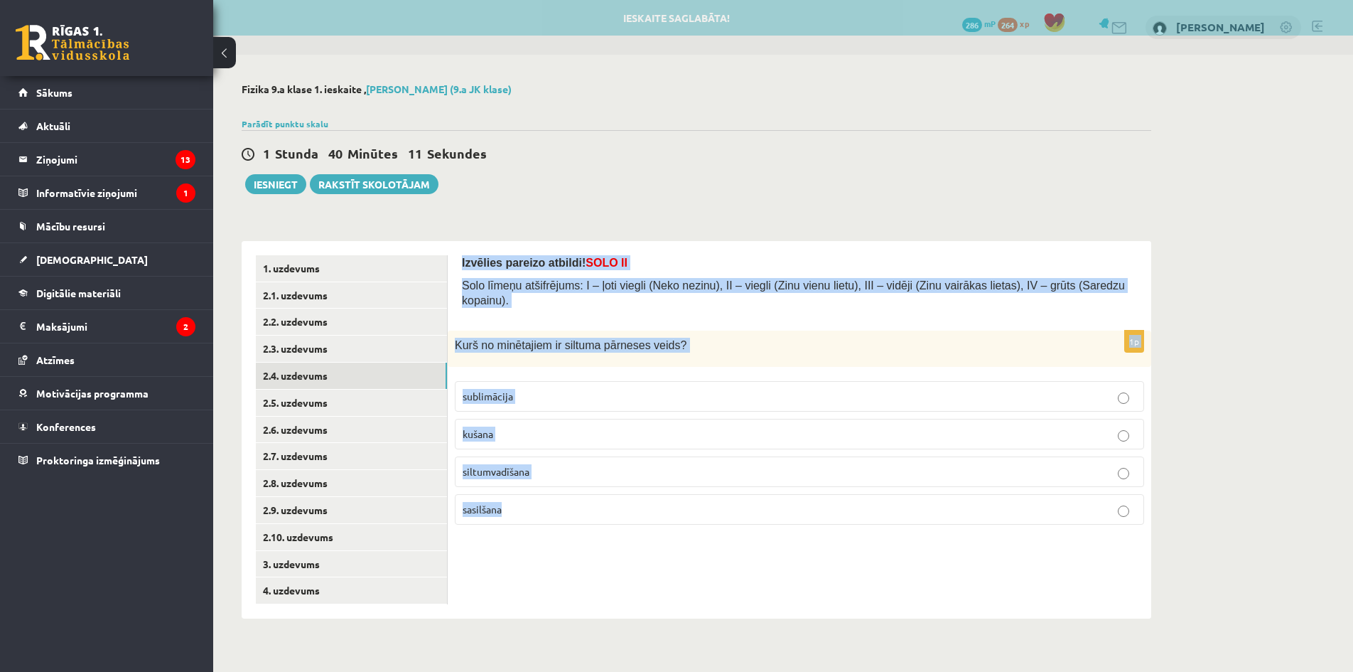
drag, startPoint x: 463, startPoint y: 271, endPoint x: 522, endPoint y: 520, distance: 255.1
click at [522, 520] on div "Izvēlies pareizo atbildi! SOLO II Solo līmeņu atšifrējums: I – ļoti viegli (Nek…" at bounding box center [800, 429] width 704 height 377
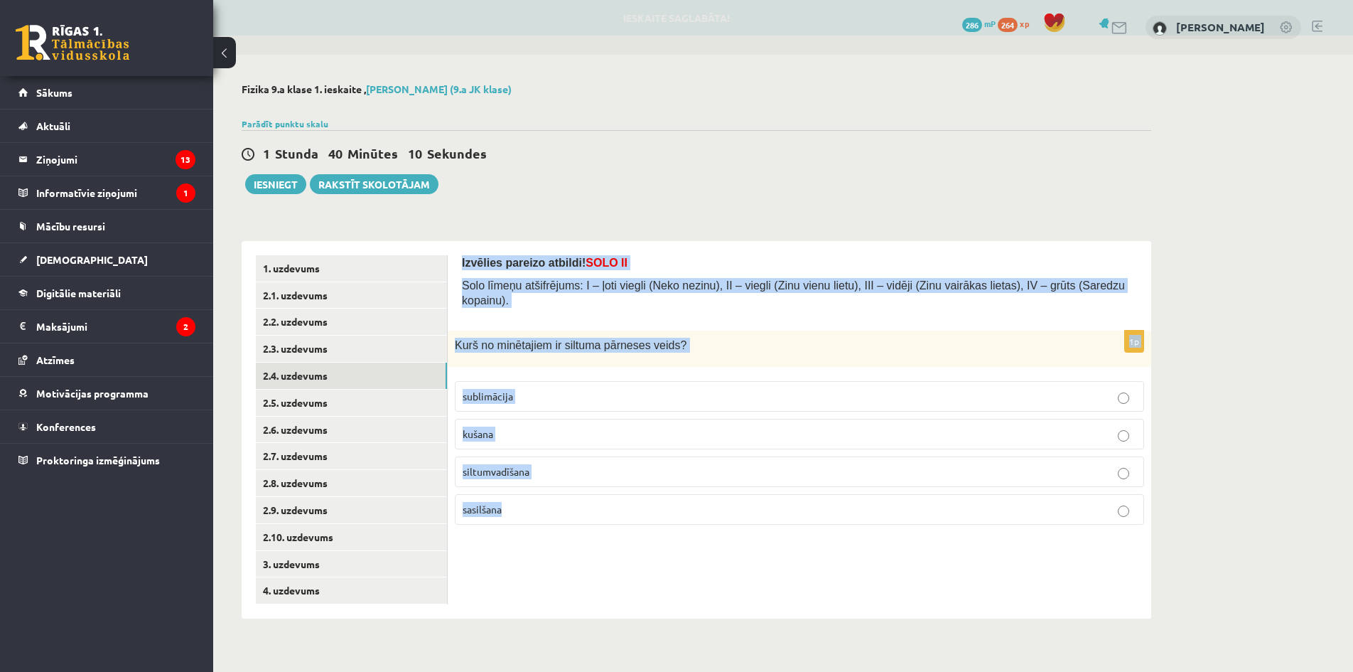
copy form "Izvēlies pareizo atbildi! SOLO II Solo līmeņu atšifrējums: I – ļoti viegli (Nek…"
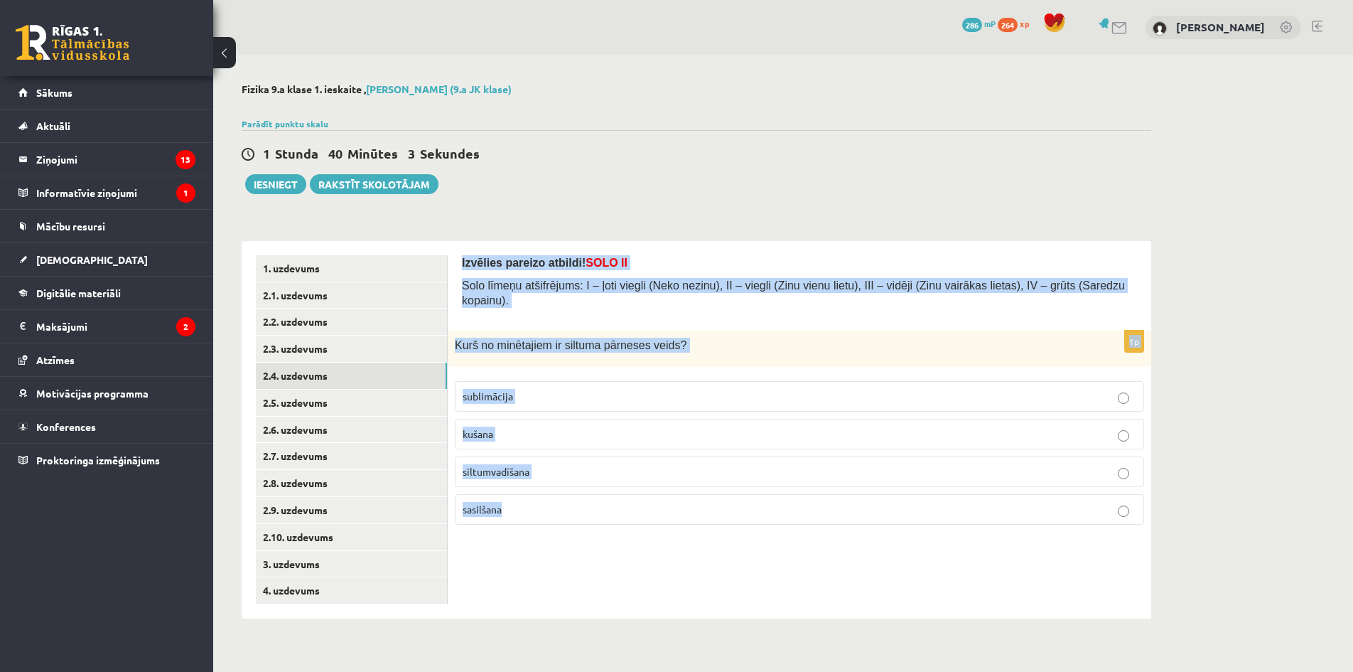
click at [573, 464] on p "siltumvadīšana" at bounding box center [800, 471] width 674 height 15
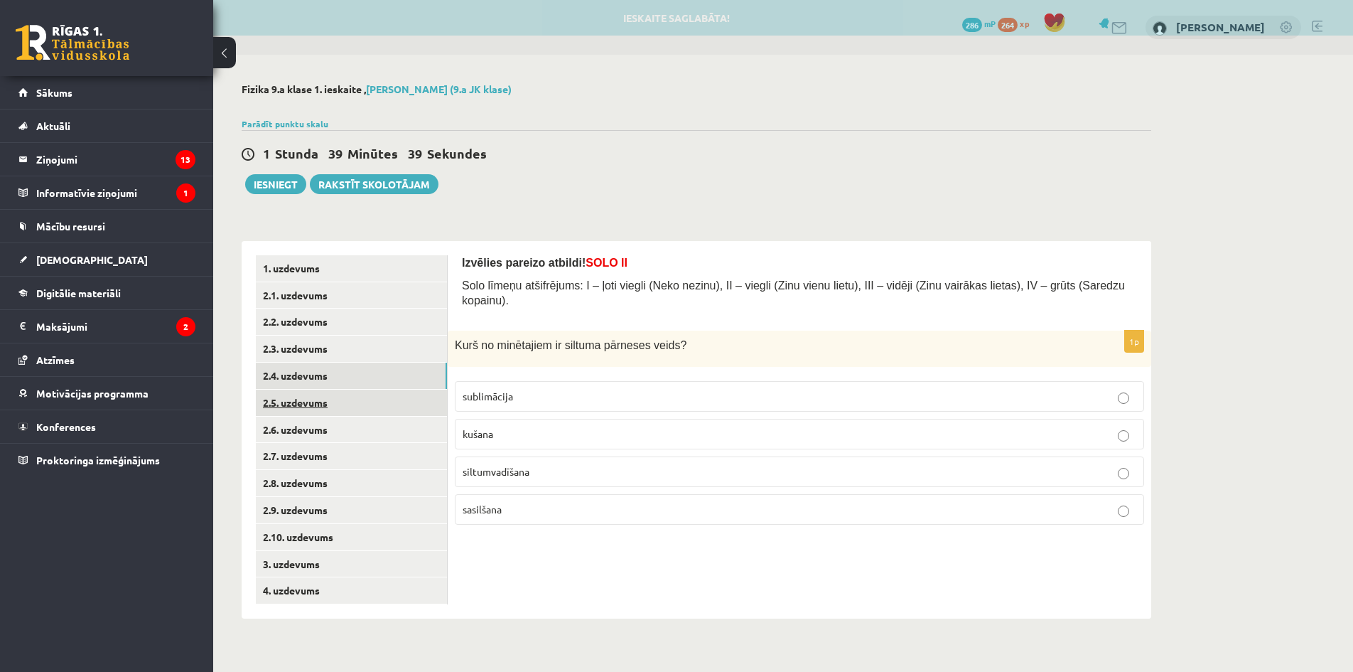
click at [360, 406] on link "2.5. uzdevums" at bounding box center [351, 402] width 191 height 26
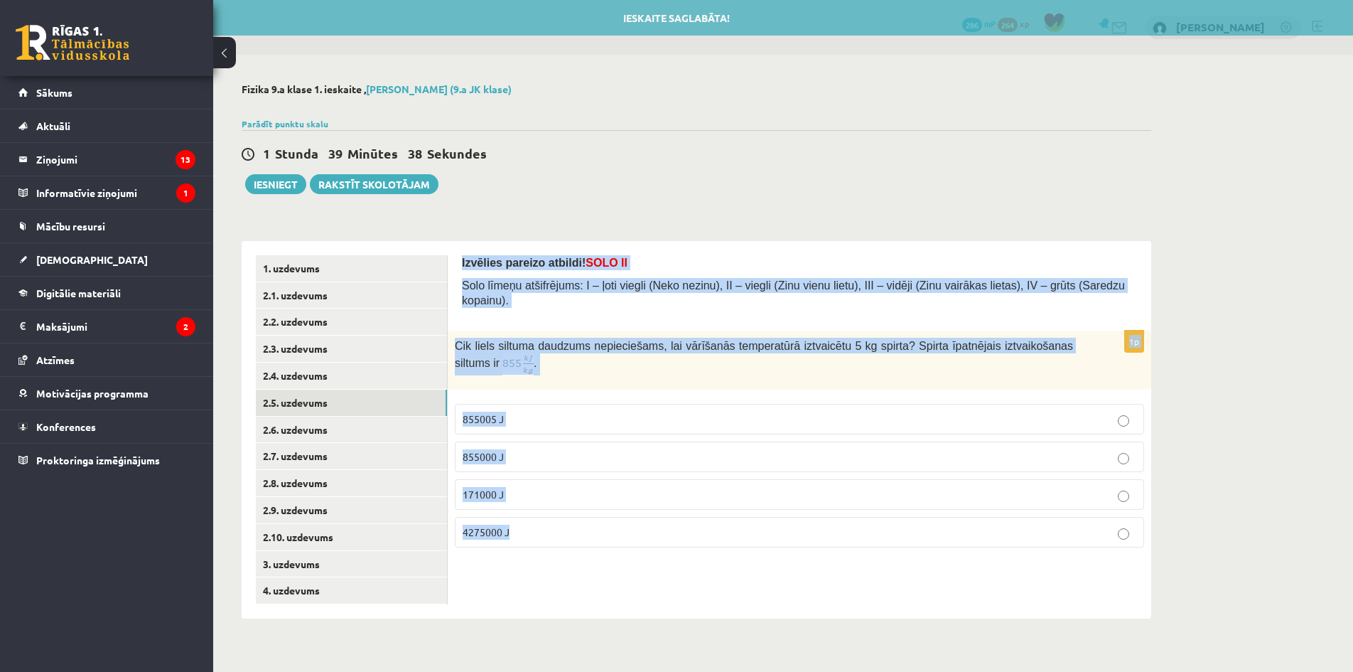
drag, startPoint x: 463, startPoint y: 254, endPoint x: 554, endPoint y: 652, distance: 408.9
click at [554, 652] on body "0 Dāvanas 286 mP 264 xp Una Heislere Sākums Aktuāli Kā mācīties eSKOLĀ Kontakti…" at bounding box center [676, 336] width 1353 height 672
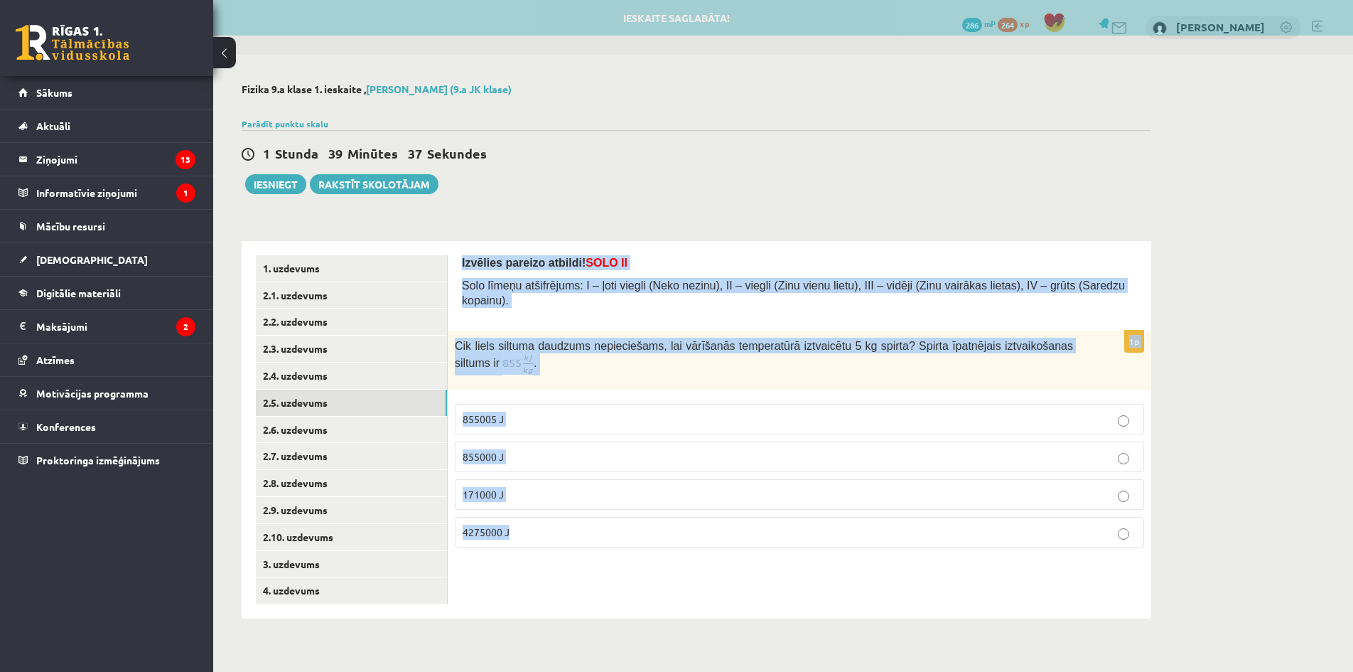
copy form "Izvēlies pareizo atbildi! SOLO II Solo līmeņu atšifrējums: I – ļoti viegli (Nek…"
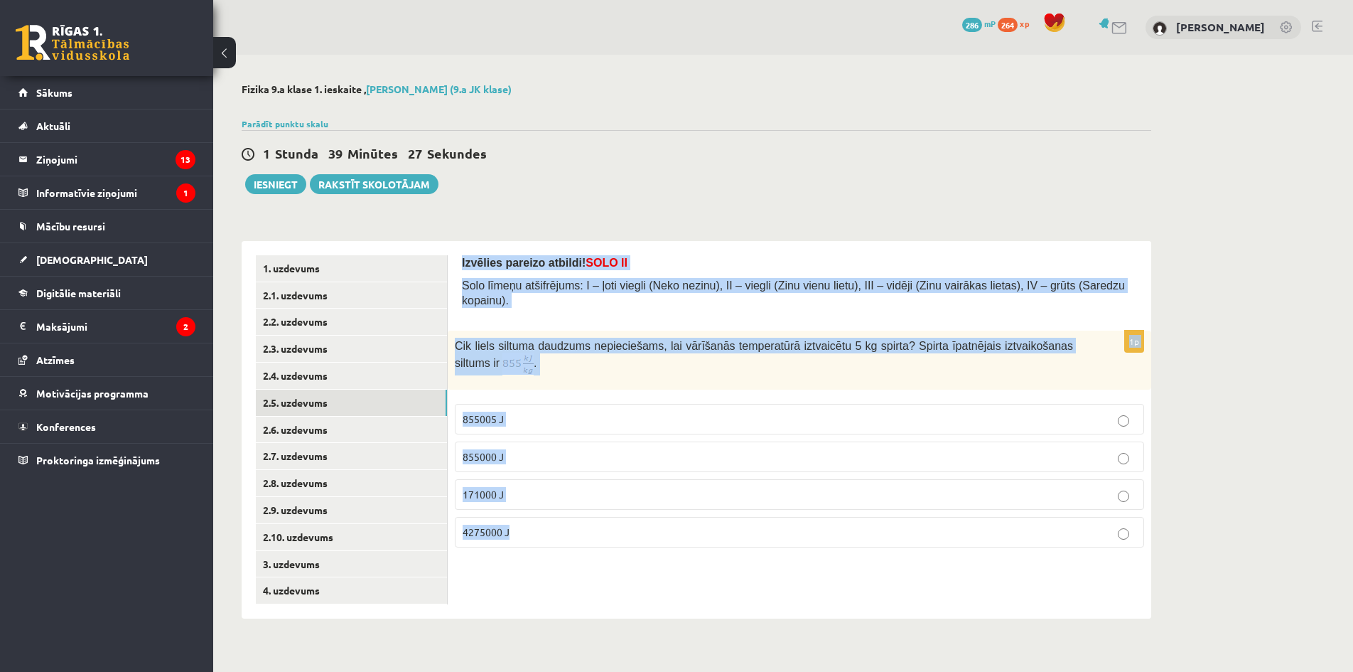
click at [566, 613] on div "Izvēlies pareizo atbildi! SOLO II Solo līmeņu atšifrējums: I – ļoti viegli (Nek…" at bounding box center [800, 429] width 704 height 377
click at [557, 449] on p "855000 J" at bounding box center [800, 456] width 674 height 15
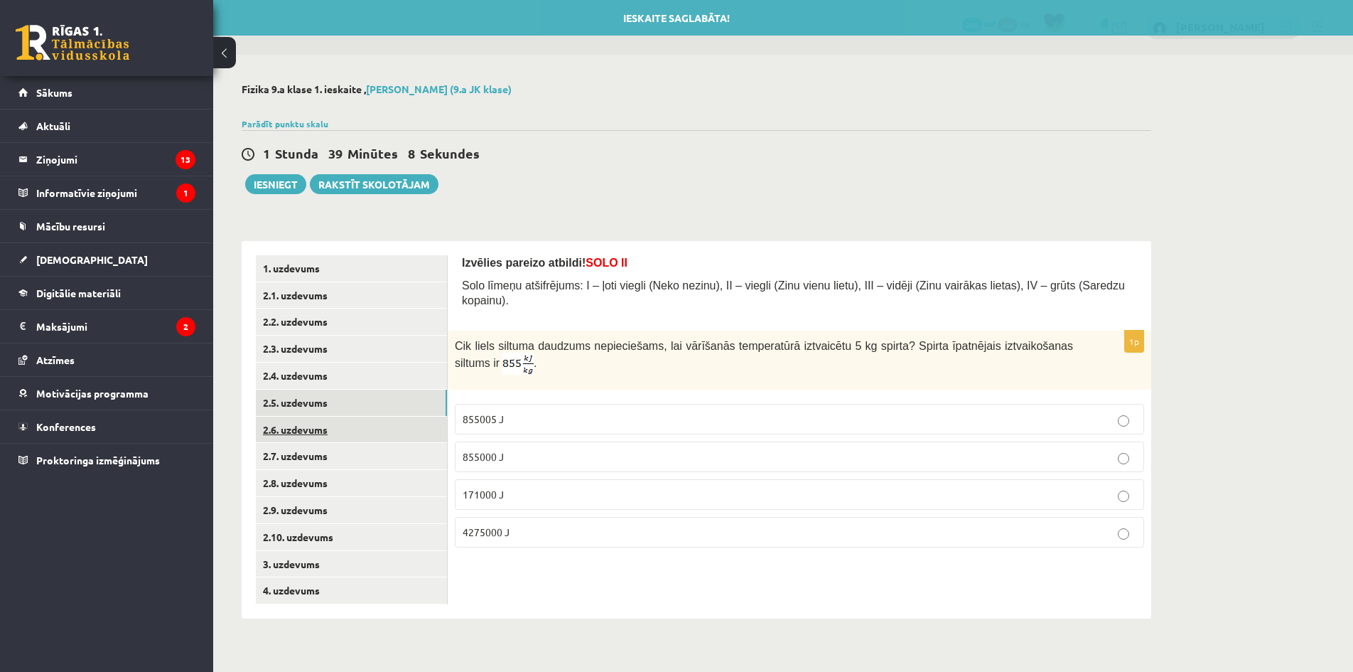
click at [355, 423] on link "2.6. uzdevums" at bounding box center [351, 429] width 191 height 26
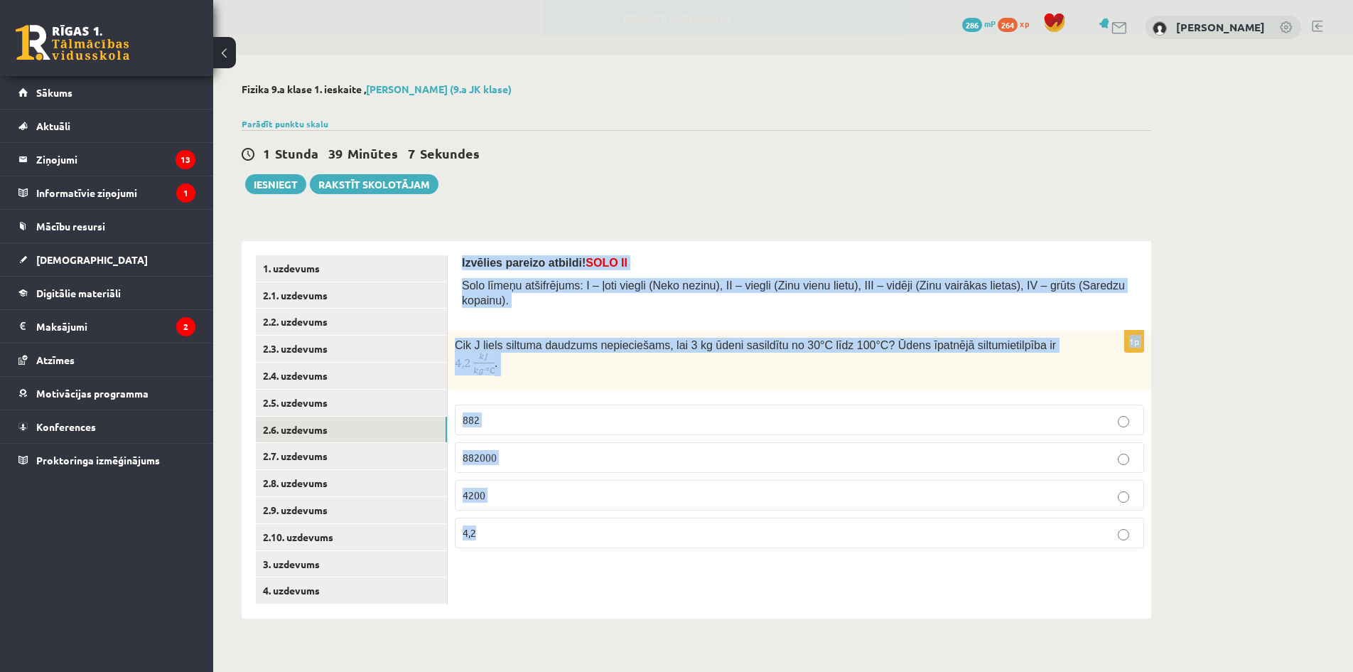
drag, startPoint x: 461, startPoint y: 255, endPoint x: 538, endPoint y: 541, distance: 296.0
click at [538, 541] on div "Izvēlies pareizo atbildi! SOLO II Solo līmeņu atšifrējums: I – ļoti viegli (Nek…" at bounding box center [800, 429] width 704 height 377
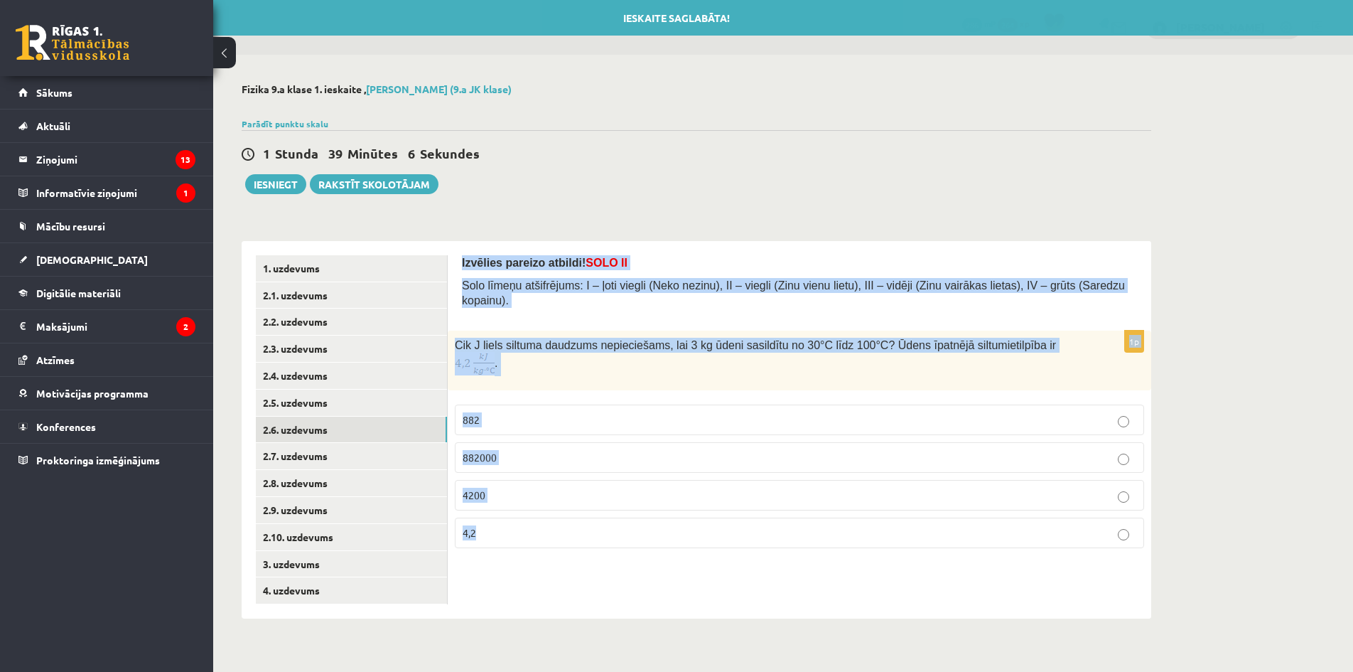
copy form "Izvēlies pareizo atbildi! SOLO II Solo līmeņu atšifrējums: I – ļoti viegli (Nek…"
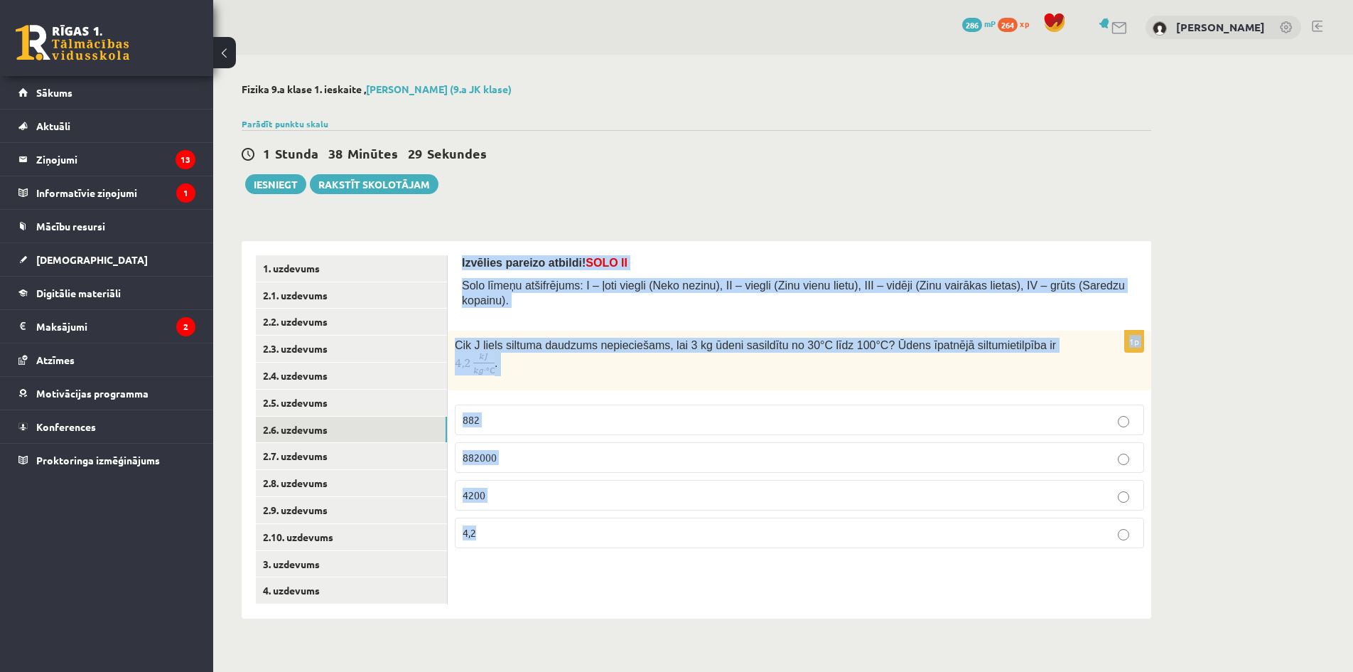
click at [525, 450] on p "882000" at bounding box center [800, 457] width 674 height 15
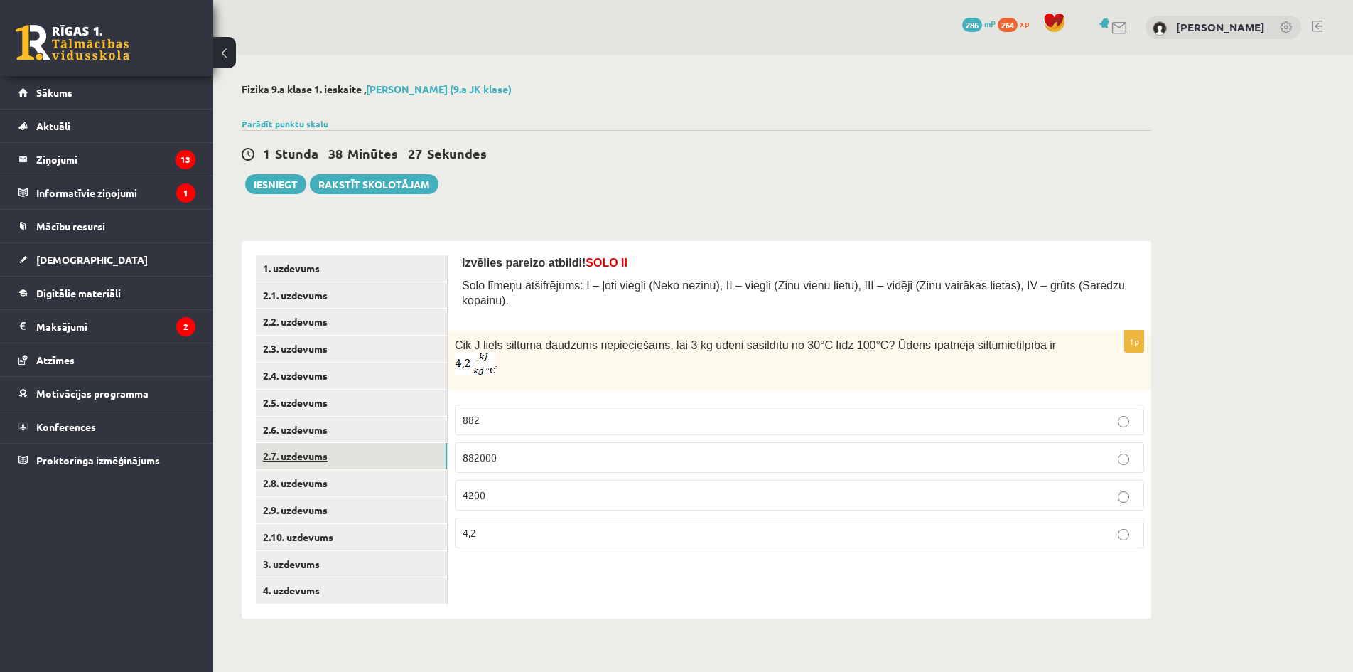
click at [357, 451] on link "2.7. uzdevums" at bounding box center [351, 456] width 191 height 26
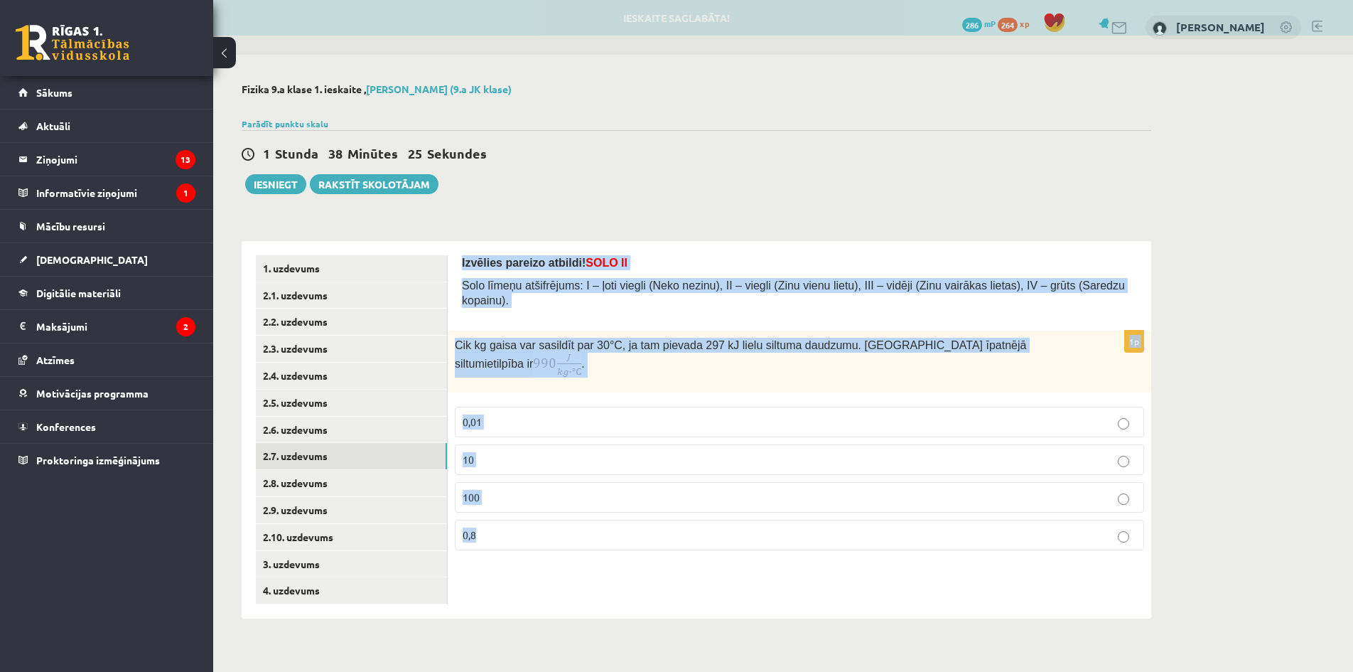
drag, startPoint x: 458, startPoint y: 257, endPoint x: 512, endPoint y: 530, distance: 278.1
click at [511, 530] on div "Izvēlies pareizo atbildi! SOLO II Solo līmeņu atšifrējums: I – ļoti viegli (Nek…" at bounding box center [800, 429] width 704 height 377
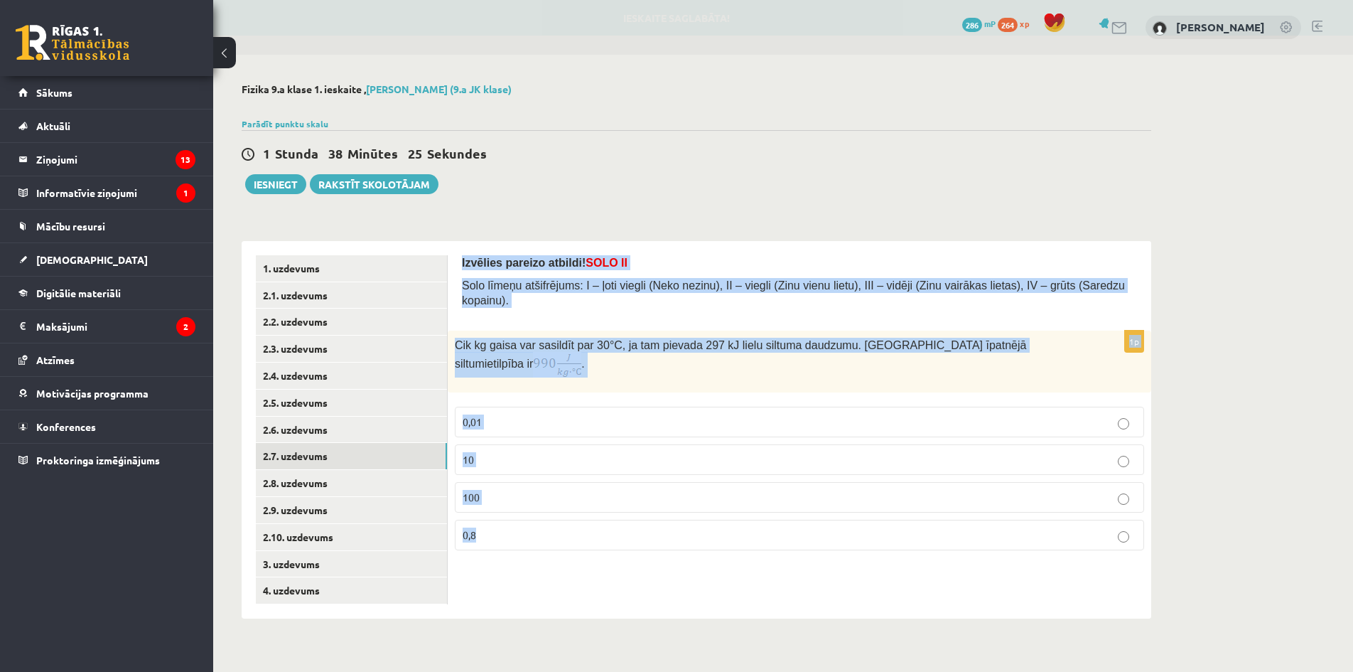
copy form "Izvēlies pareizo atbildi! SOLO II Solo līmeņu atšifrējums: I – ļoti viegli (Nek…"
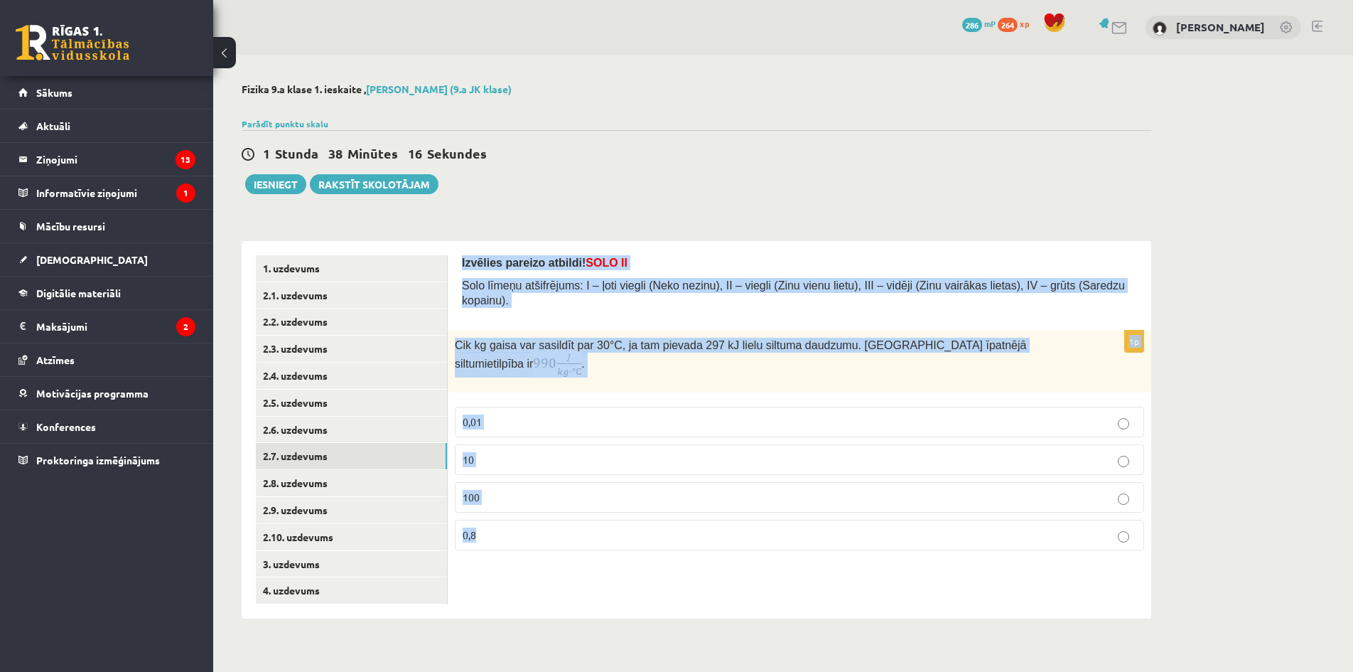
click at [510, 452] on p "10" at bounding box center [800, 459] width 674 height 15
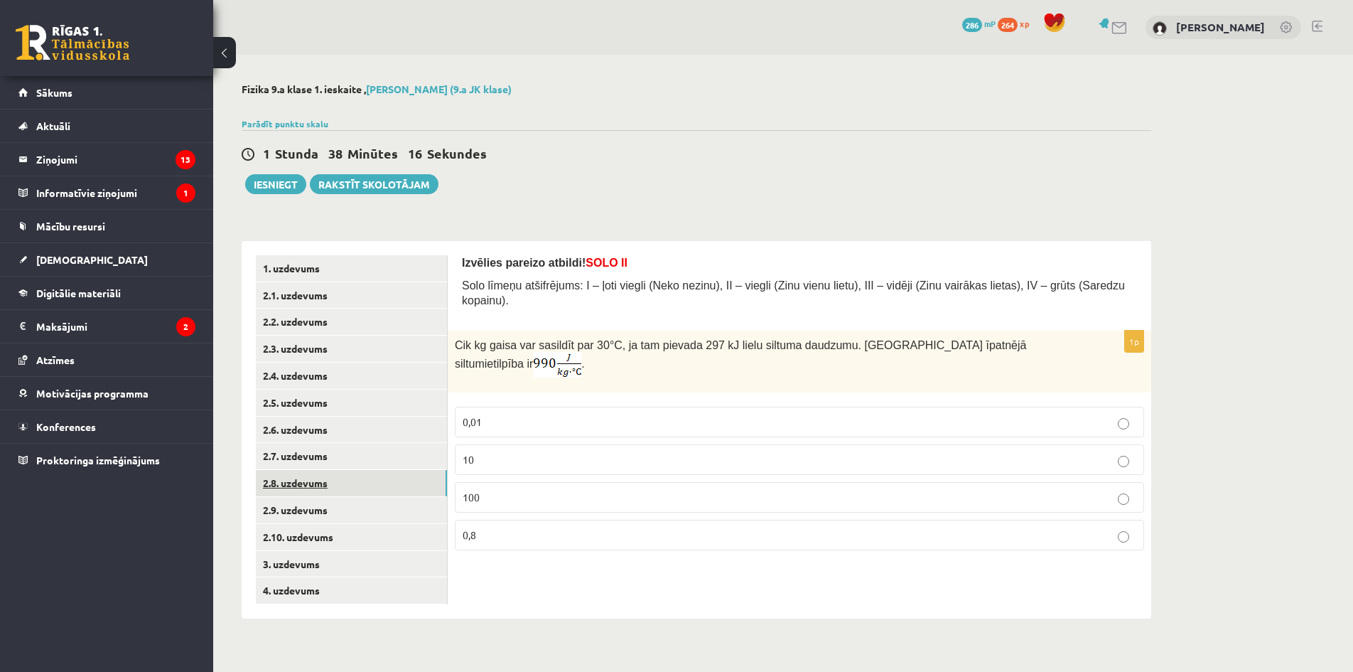
click at [372, 484] on link "2.8. uzdevums" at bounding box center [351, 483] width 191 height 26
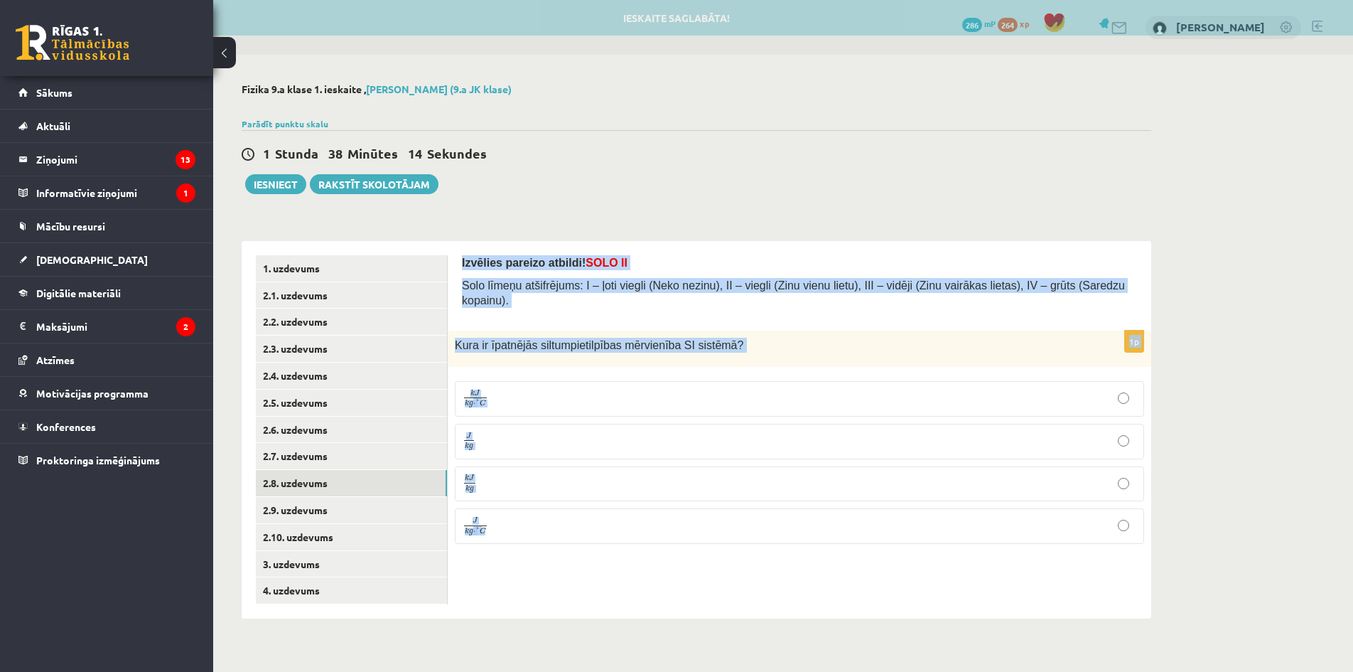
drag, startPoint x: 464, startPoint y: 253, endPoint x: 516, endPoint y: 573, distance: 324.0
click at [516, 573] on div "Izvēlies pareizo atbildi! SOLO II Solo līmeņu atšifrējums: I – ļoti viegli (Nek…" at bounding box center [800, 429] width 704 height 377
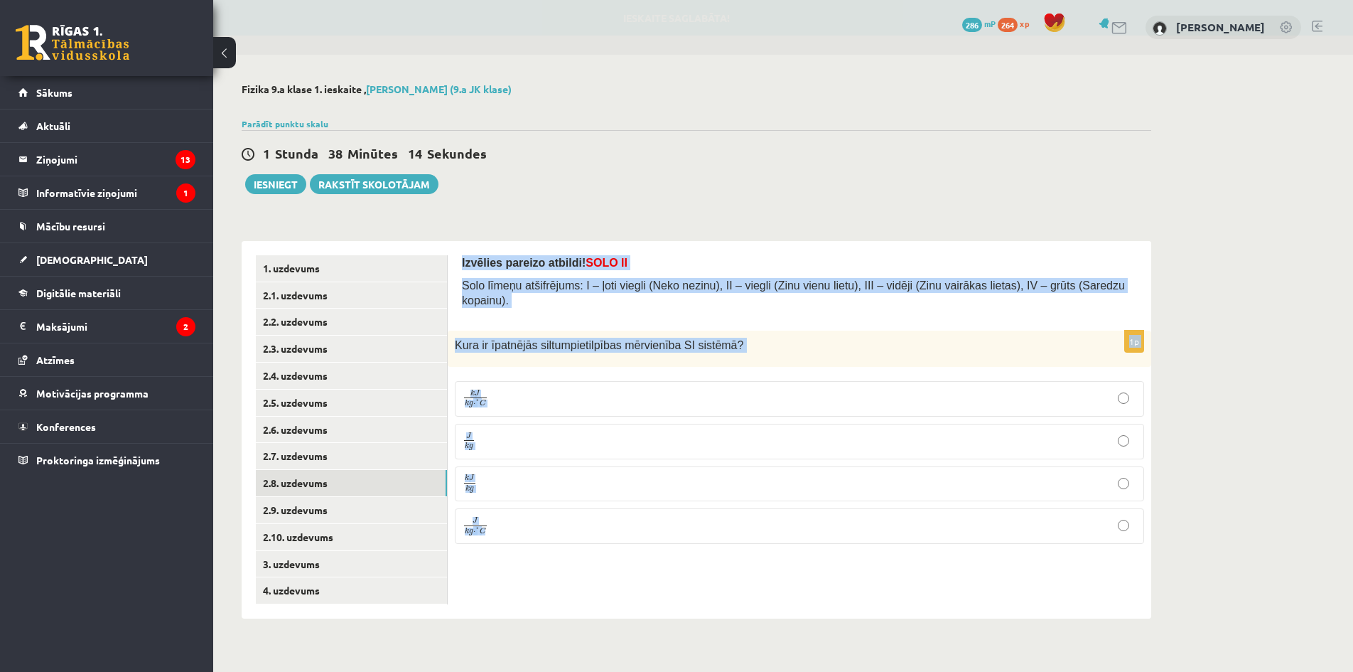
copy form "Izvēlies pareizo atbildi! SOLO II Solo līmeņu atšifrējums: I – ļoti viegli (Nek…"
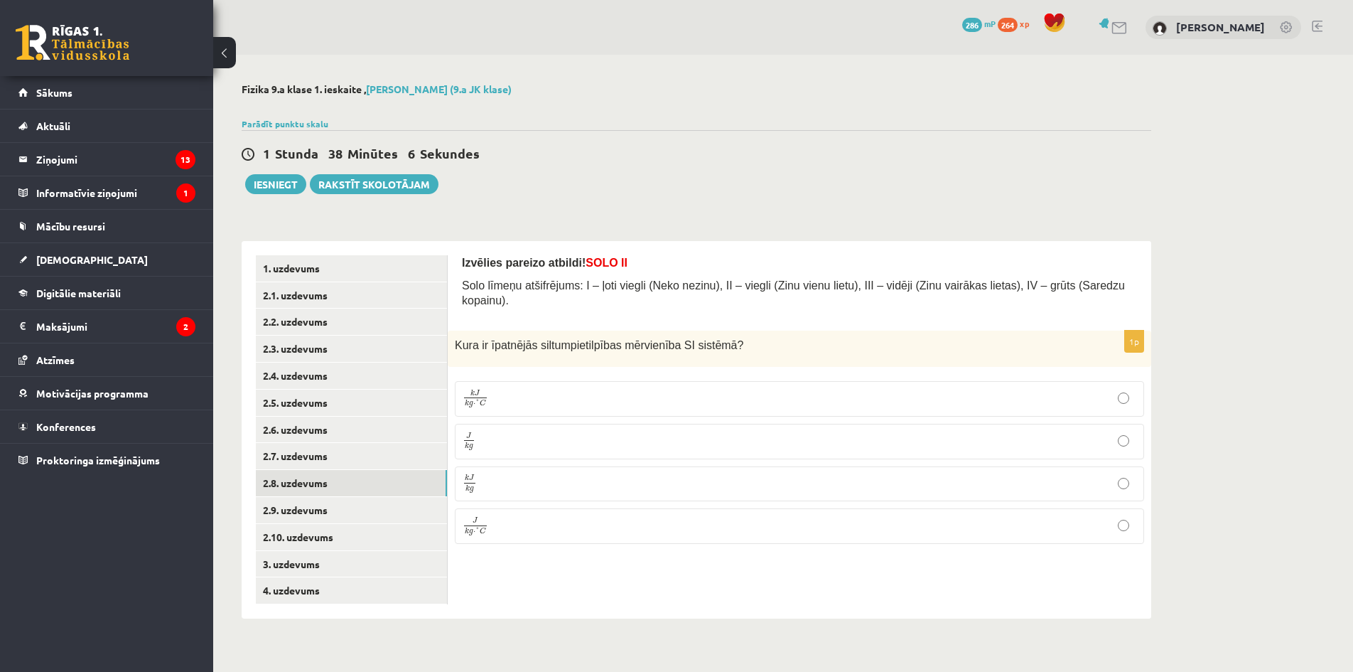
click at [591, 588] on div "Izvēlies pareizo atbildi! SOLO II Solo līmeņu atšifrējums: I – ļoti viegli (Nek…" at bounding box center [800, 429] width 704 height 377
click at [547, 431] on p "J k g J k g" at bounding box center [800, 441] width 674 height 20
click at [342, 507] on link "2.9. uzdevums" at bounding box center [351, 510] width 191 height 26
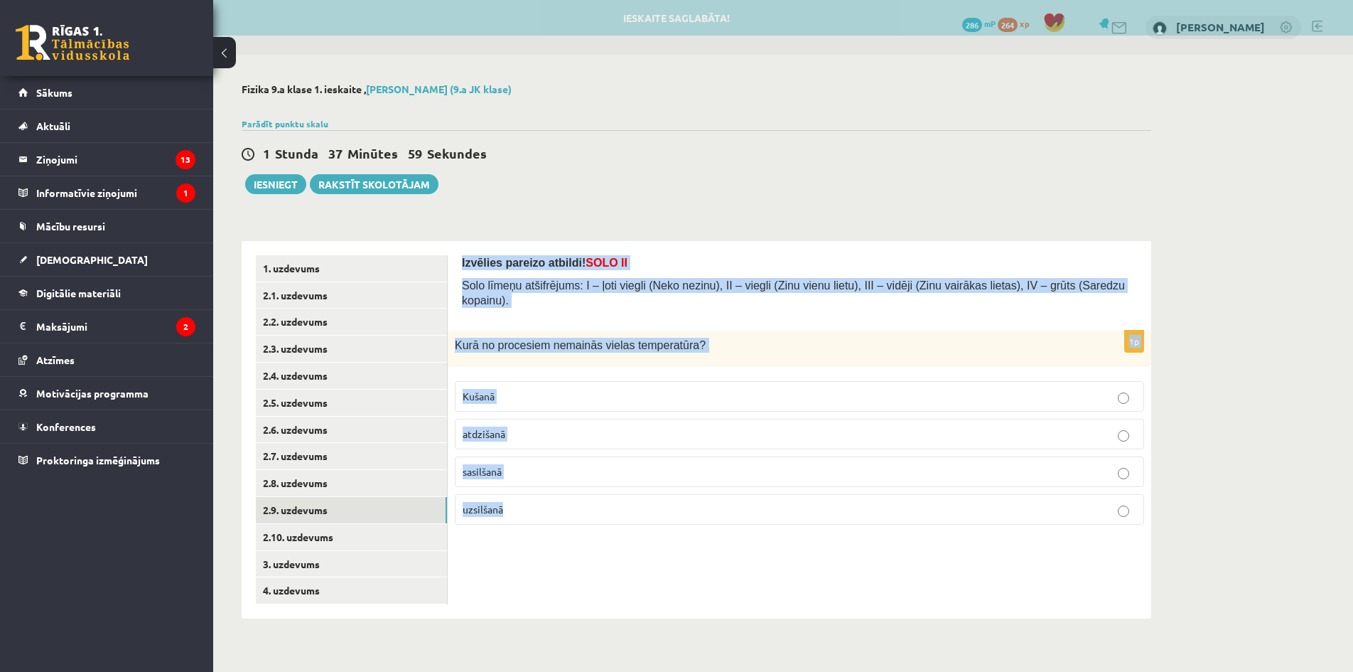
drag, startPoint x: 458, startPoint y: 253, endPoint x: 512, endPoint y: 562, distance: 314.0
click at [512, 562] on div "Izvēlies pareizo atbildi! SOLO II Solo līmeņu atšifrējums: I – ļoti viegli (Nek…" at bounding box center [800, 429] width 704 height 377
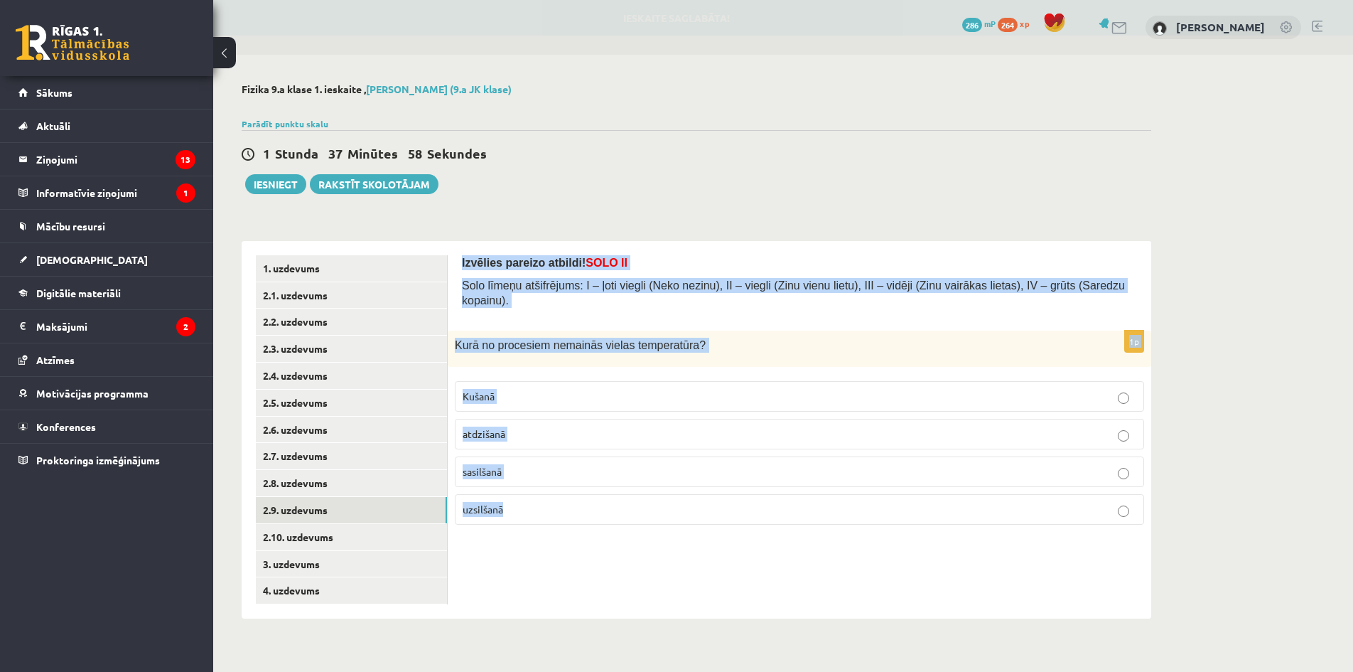
copy form "Izvēlies pareizo atbildi! SOLO II Solo līmeņu atšifrējums: I – ļoti viegli (Nek…"
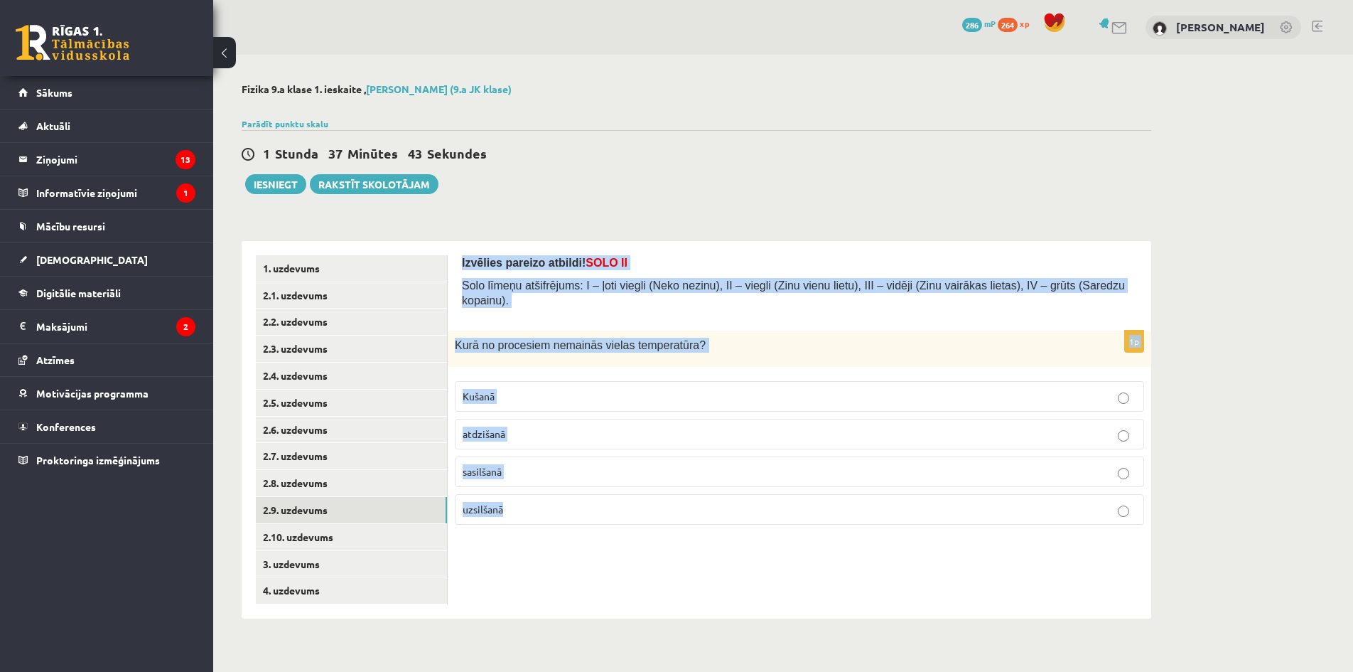
click at [529, 389] on p "Kušanā" at bounding box center [800, 396] width 674 height 15
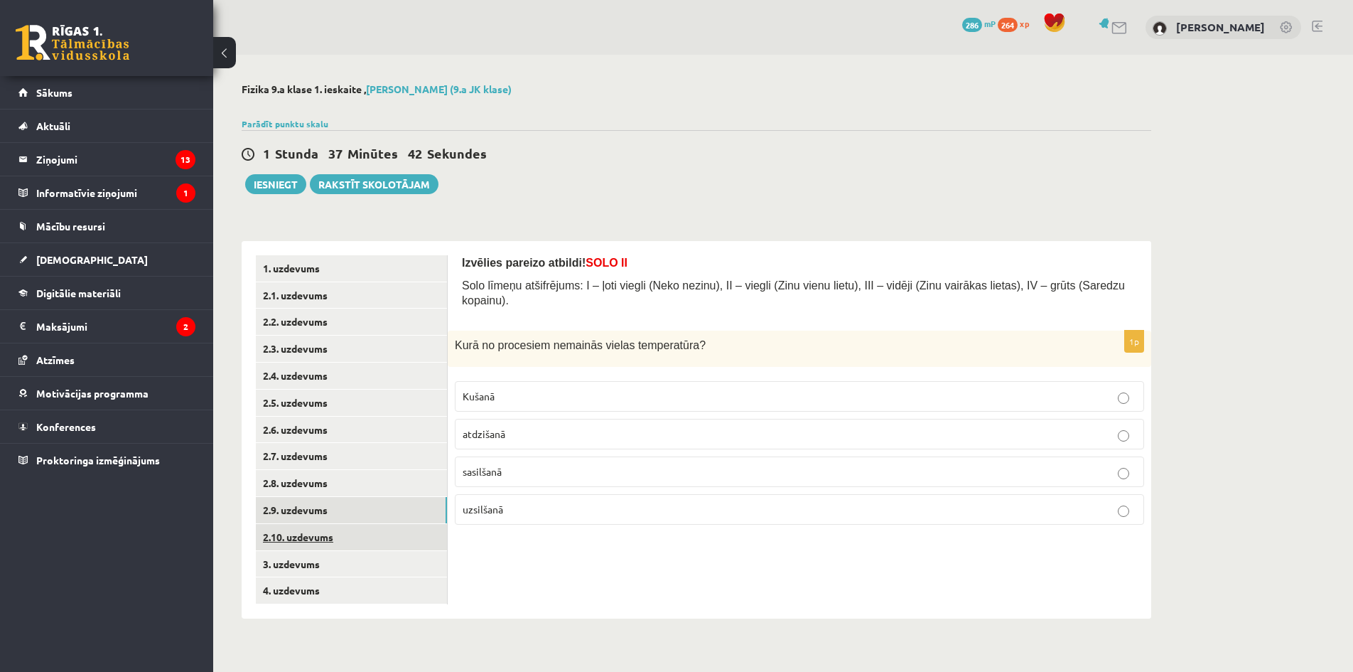
click at [345, 541] on link "2.10. uzdevums" at bounding box center [351, 537] width 191 height 26
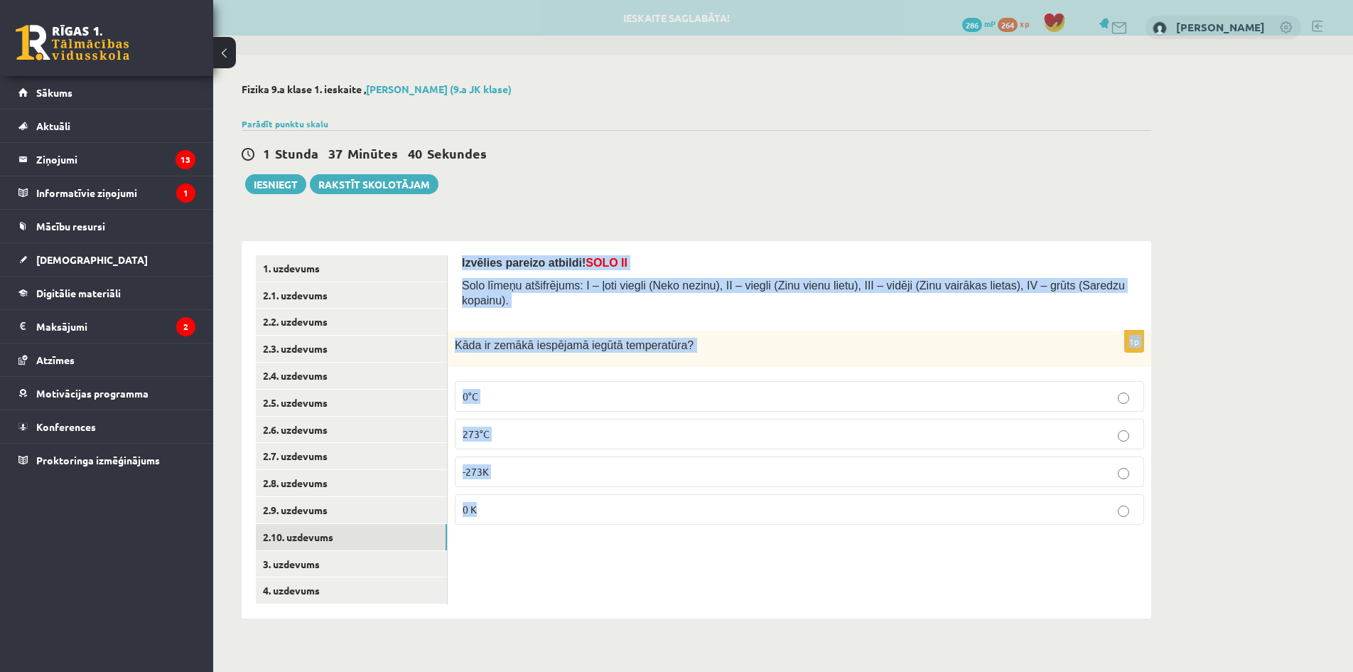
drag, startPoint x: 461, startPoint y: 257, endPoint x: 487, endPoint y: 566, distance: 309.6
click at [487, 566] on div "Izvēlies pareizo atbildi! SOLO II Solo līmeņu atšifrējums: I – ļoti viegli (Nek…" at bounding box center [800, 429] width 704 height 377
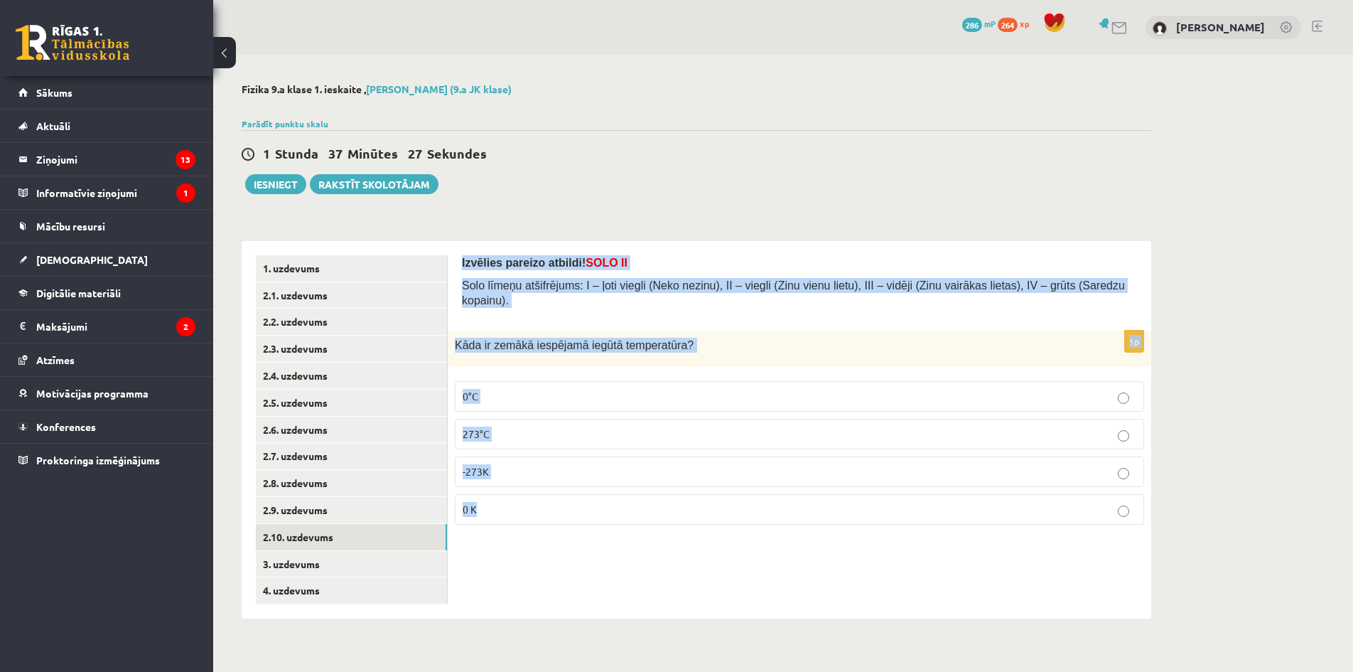
click at [511, 502] on p "0 K" at bounding box center [800, 509] width 674 height 15
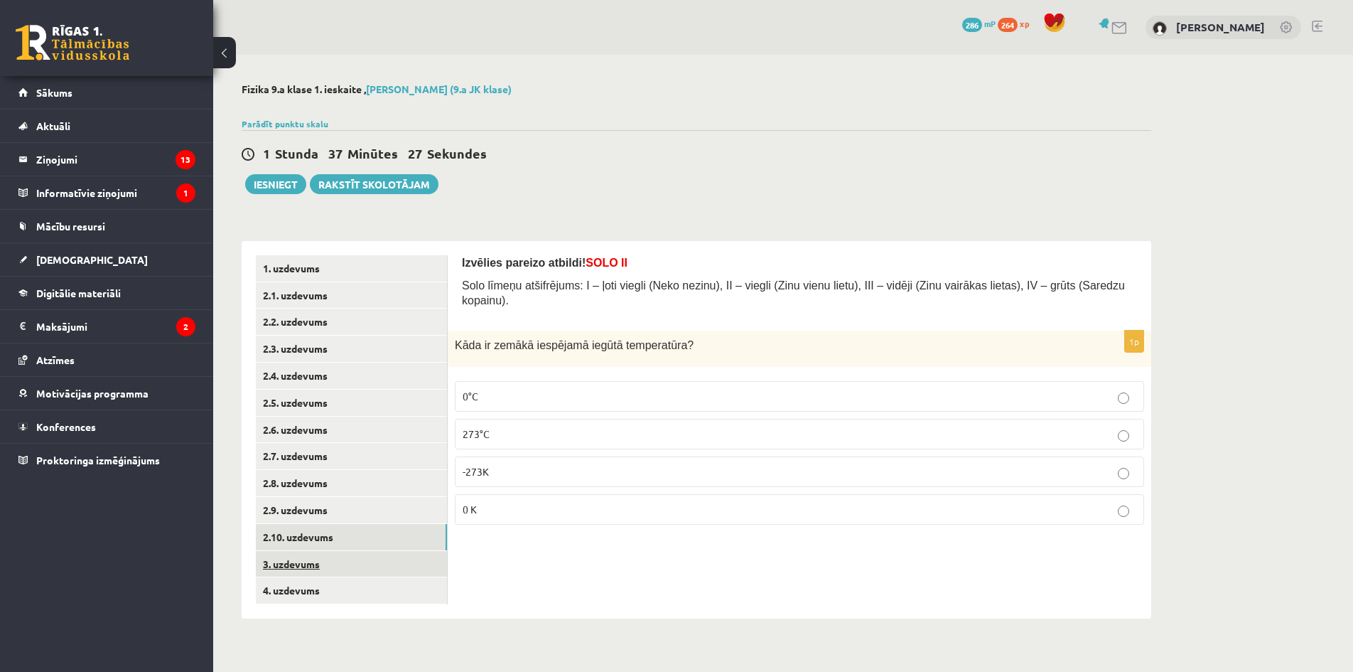
click at [327, 566] on link "3. uzdevums" at bounding box center [351, 564] width 191 height 26
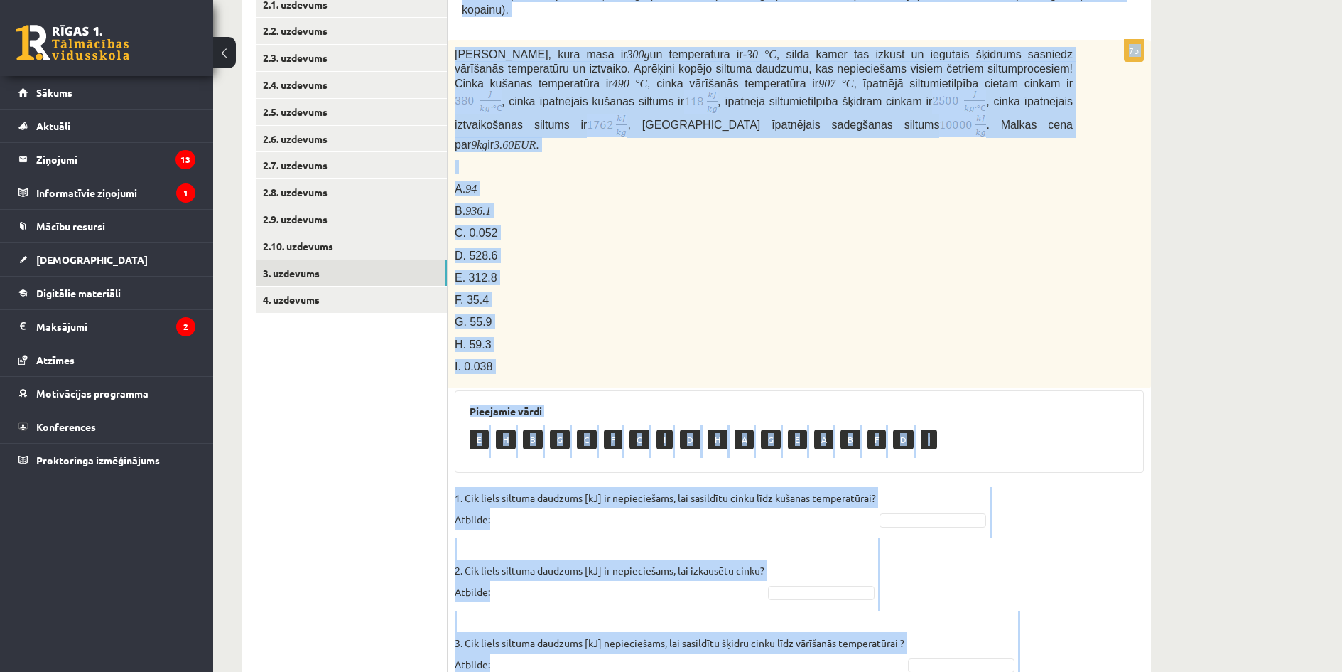
scroll to position [623, 0]
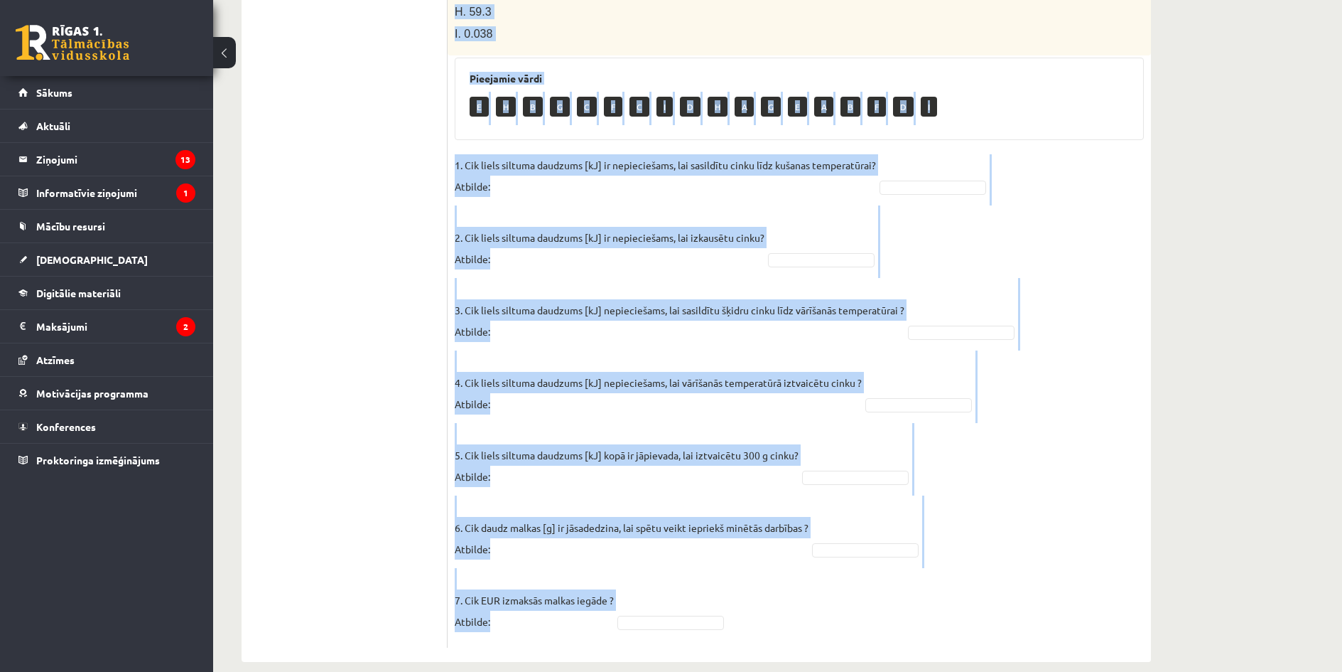
drag, startPoint x: 459, startPoint y: 250, endPoint x: 533, endPoint y: 657, distance: 413.9
click at [533, 657] on div "**********" at bounding box center [696, 60] width 967 height 1259
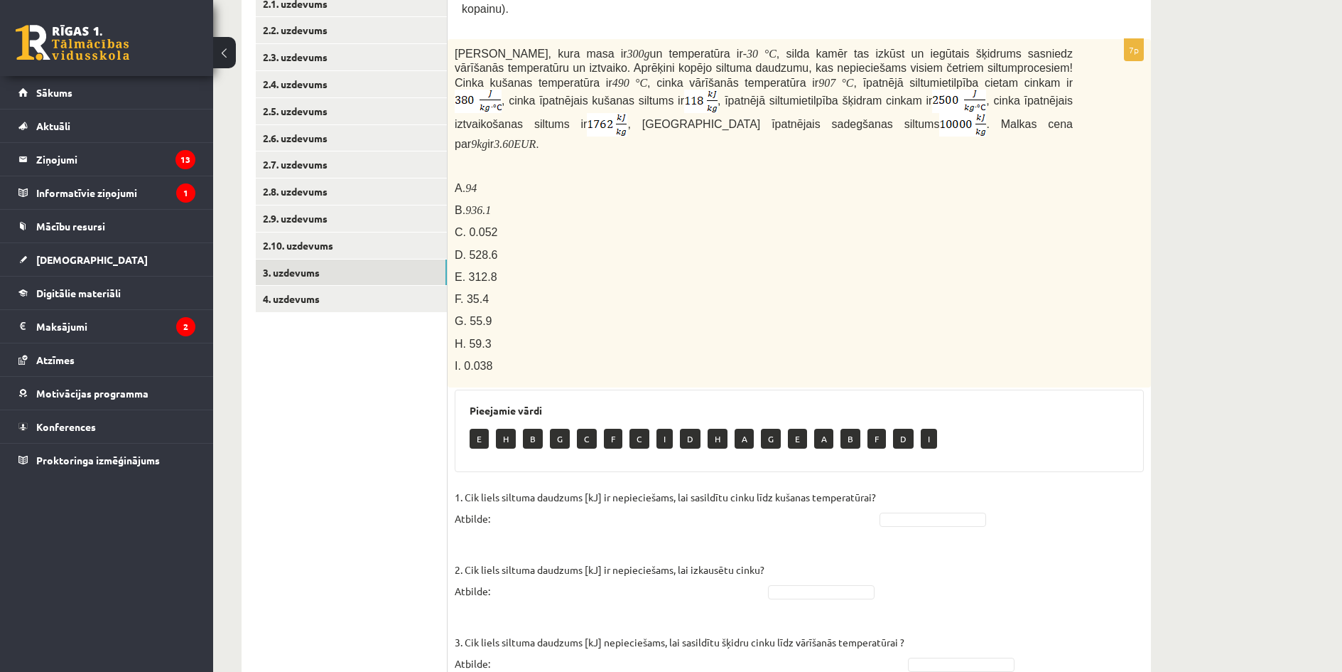
click at [377, 460] on ul "1. uzdevums 2.1. uzdevums 2.2. uzdevums 2.3. uzdevums 2.4. uzdevums 2.5. uzdevu…" at bounding box center [352, 472] width 192 height 1016
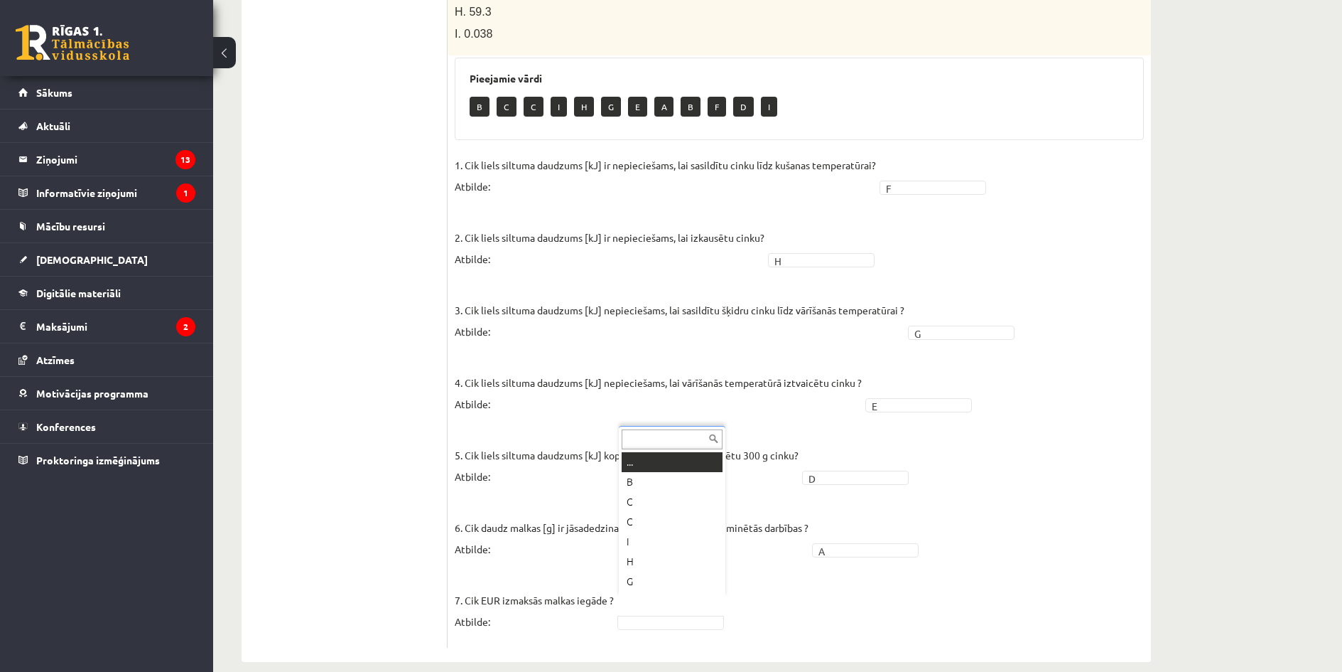
scroll to position [17, 0]
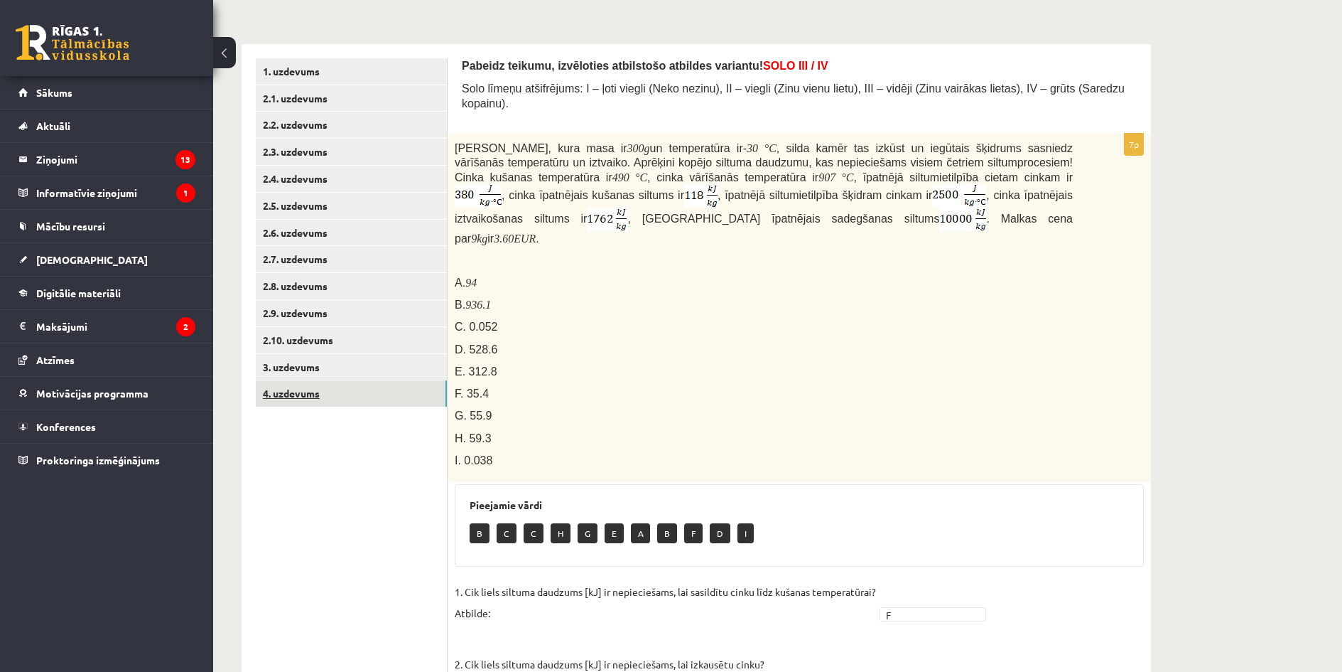
click at [360, 388] on link "4. uzdevums" at bounding box center [351, 393] width 191 height 26
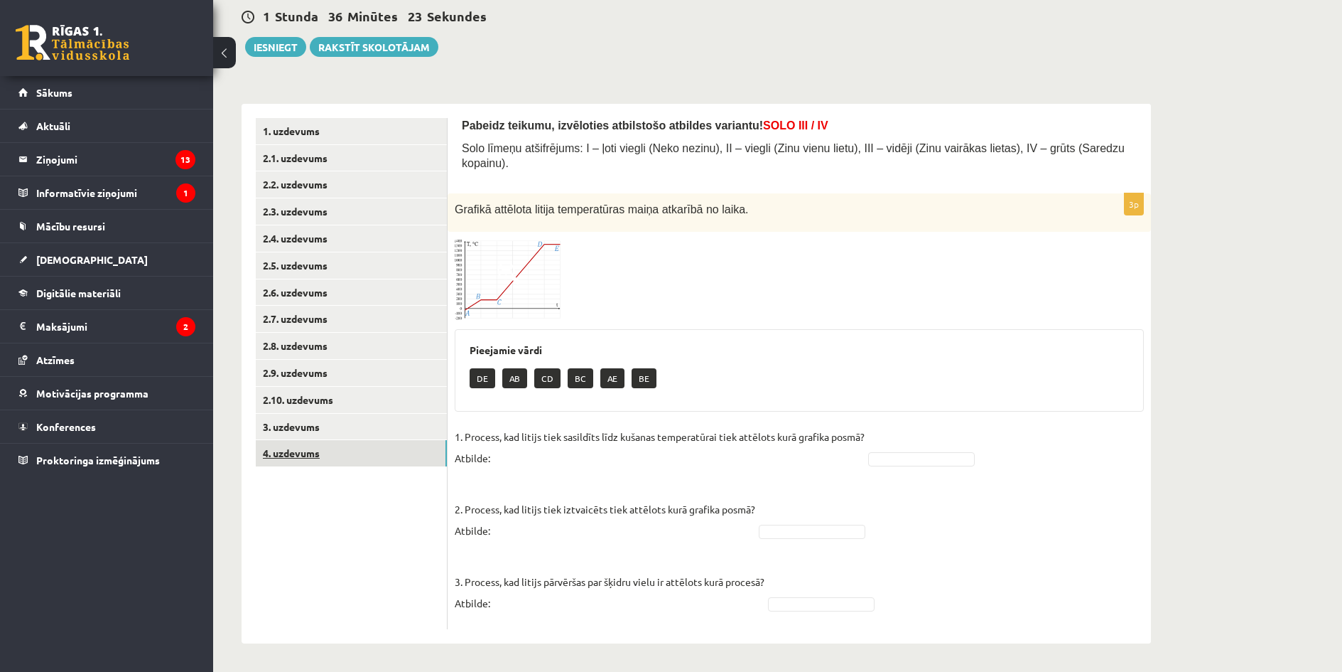
scroll to position [123, 0]
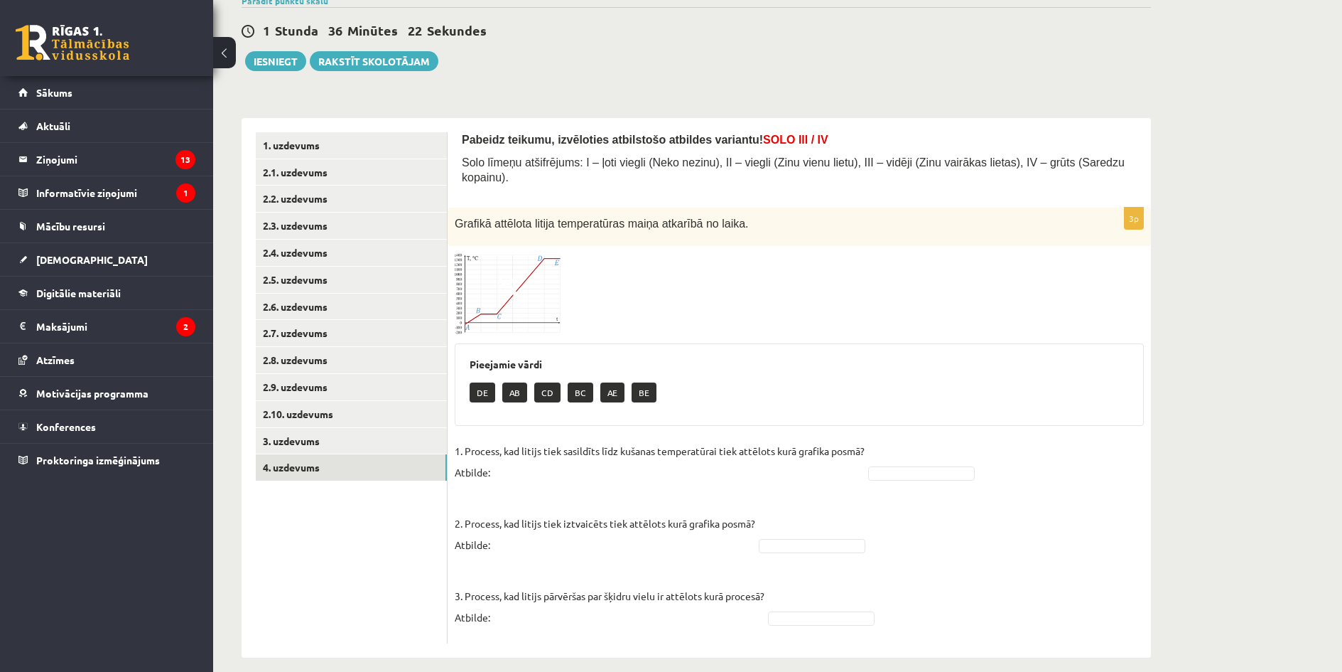
click at [533, 272] on img at bounding box center [508, 293] width 107 height 81
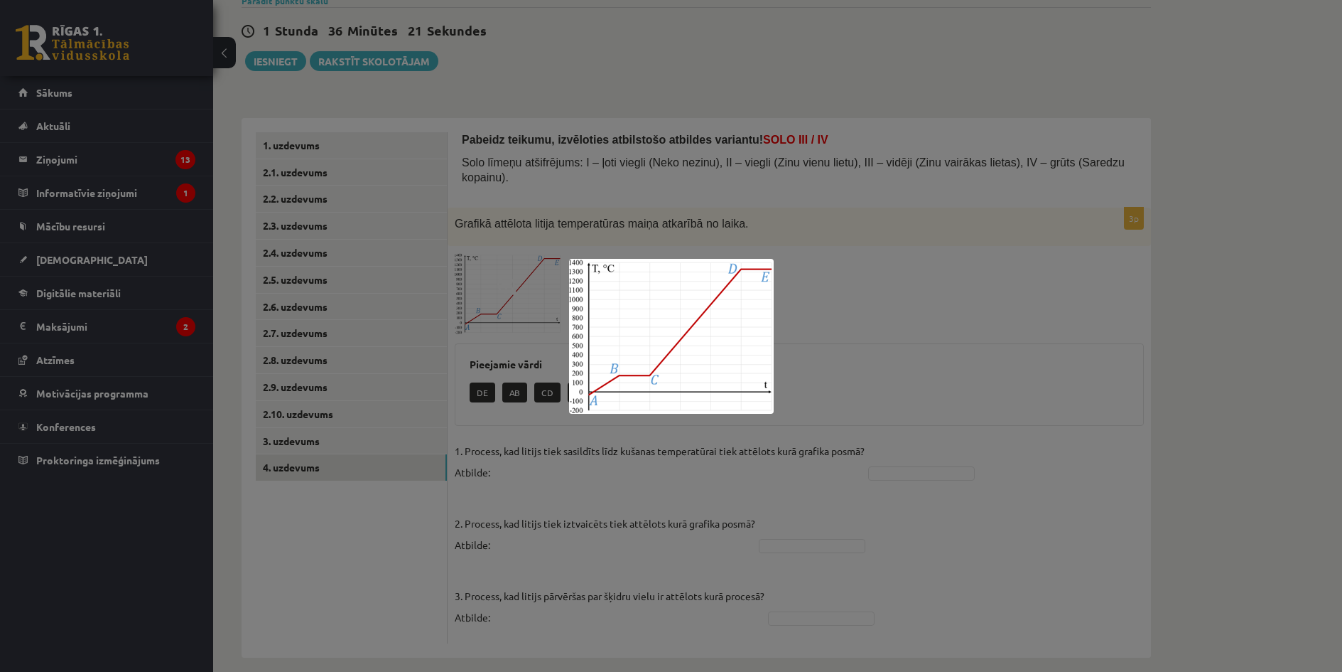
click at [533, 272] on div at bounding box center [671, 336] width 1342 height 672
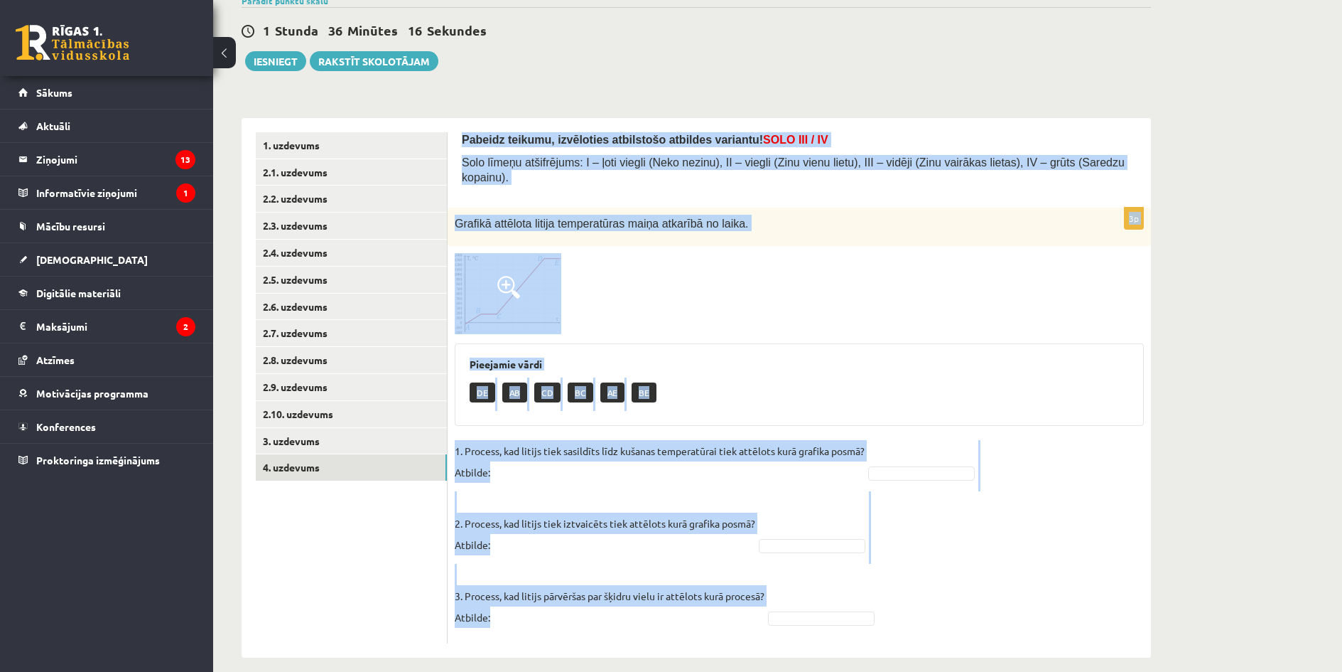
drag, startPoint x: 461, startPoint y: 139, endPoint x: 957, endPoint y: 610, distance: 683.6
click at [957, 610] on div "Pabeidz teikumu, izvēloties atbilstošo atbildes variantu! SOLO III / IV Solo lī…" at bounding box center [800, 387] width 704 height 539
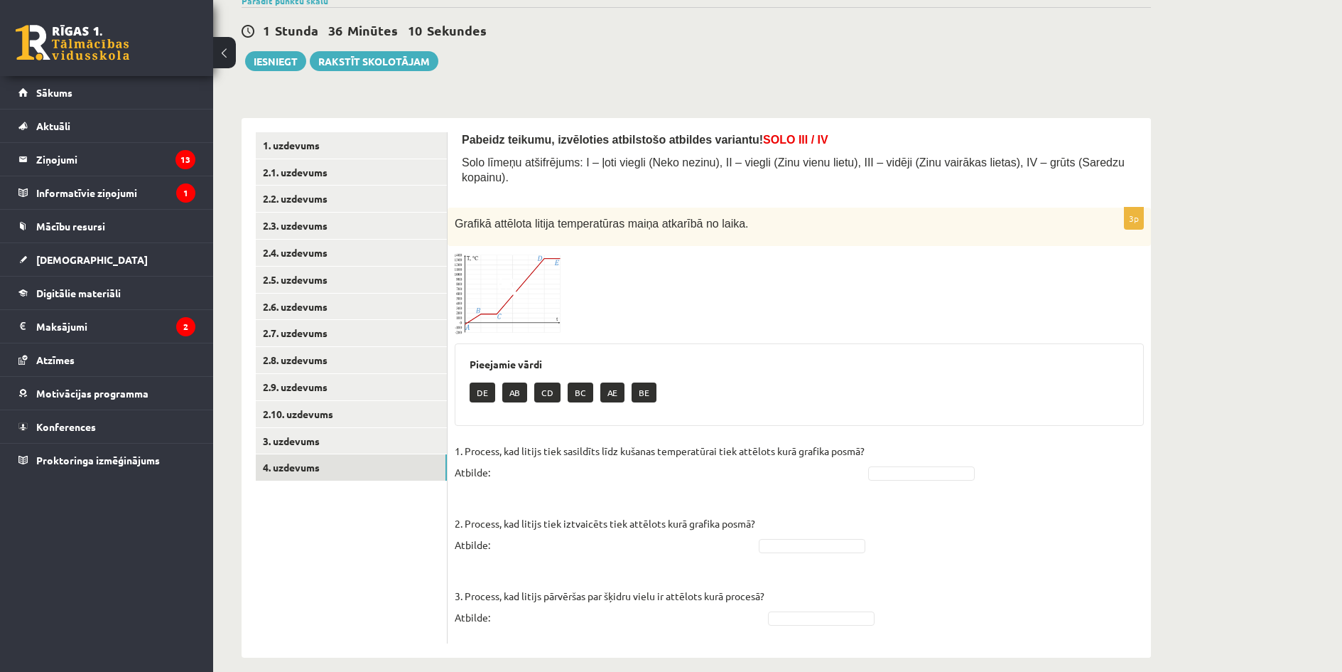
click at [395, 560] on ul "1. uzdevums 2.1. uzdevums 2.2. uzdevums 2.3. uzdevums 2.4. uzdevums 2.5. uzdevu…" at bounding box center [352, 387] width 192 height 511
click at [520, 276] on span at bounding box center [508, 287] width 23 height 23
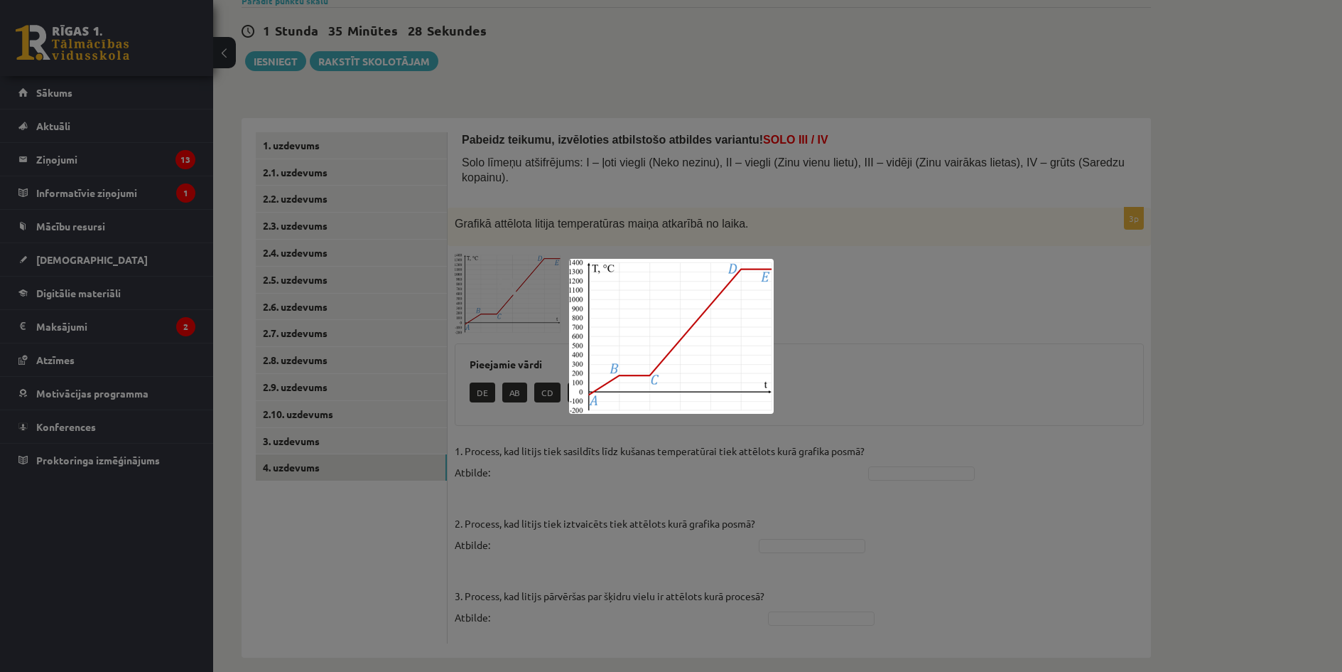
click at [478, 458] on div at bounding box center [671, 336] width 1342 height 672
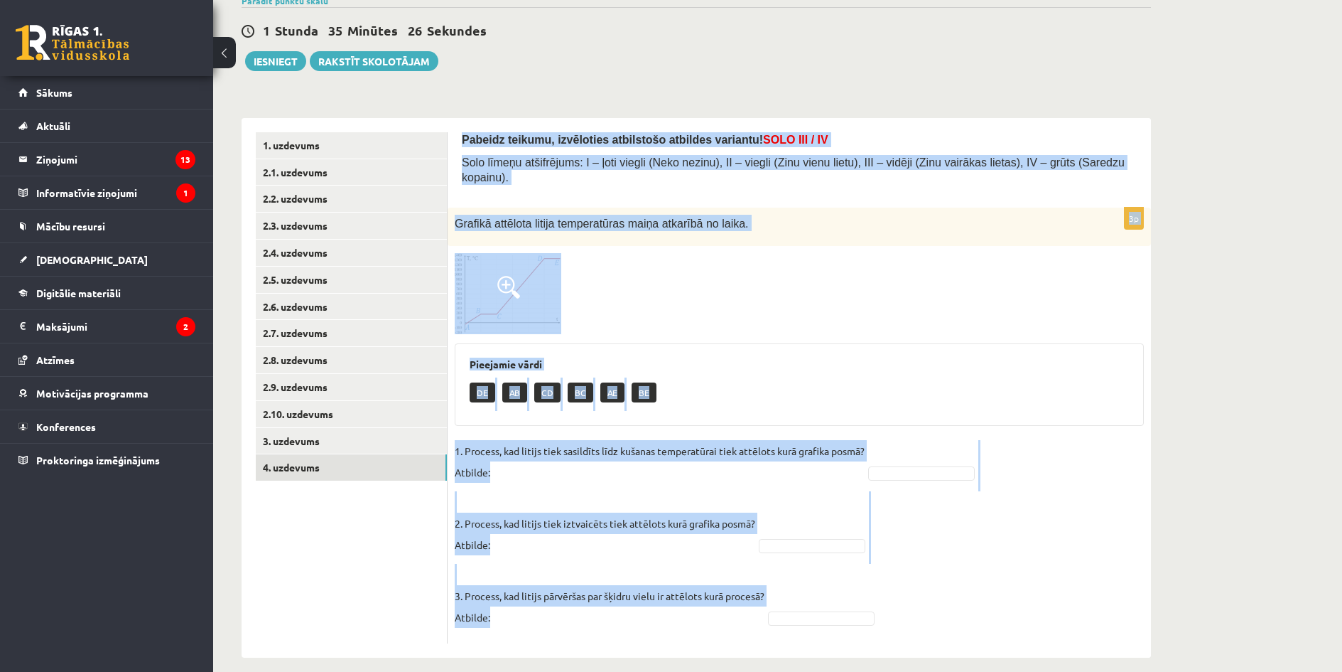
drag, startPoint x: 461, startPoint y: 132, endPoint x: 739, endPoint y: 637, distance: 576.0
click at [739, 637] on div "Pabeidz teikumu, izvēloties atbilstošo atbildes variantu! SOLO III / IV Solo lī…" at bounding box center [800, 387] width 704 height 539
click at [971, 358] on div "Pieejamie vārdi DE AB CD BC AE BE" at bounding box center [799, 384] width 689 height 82
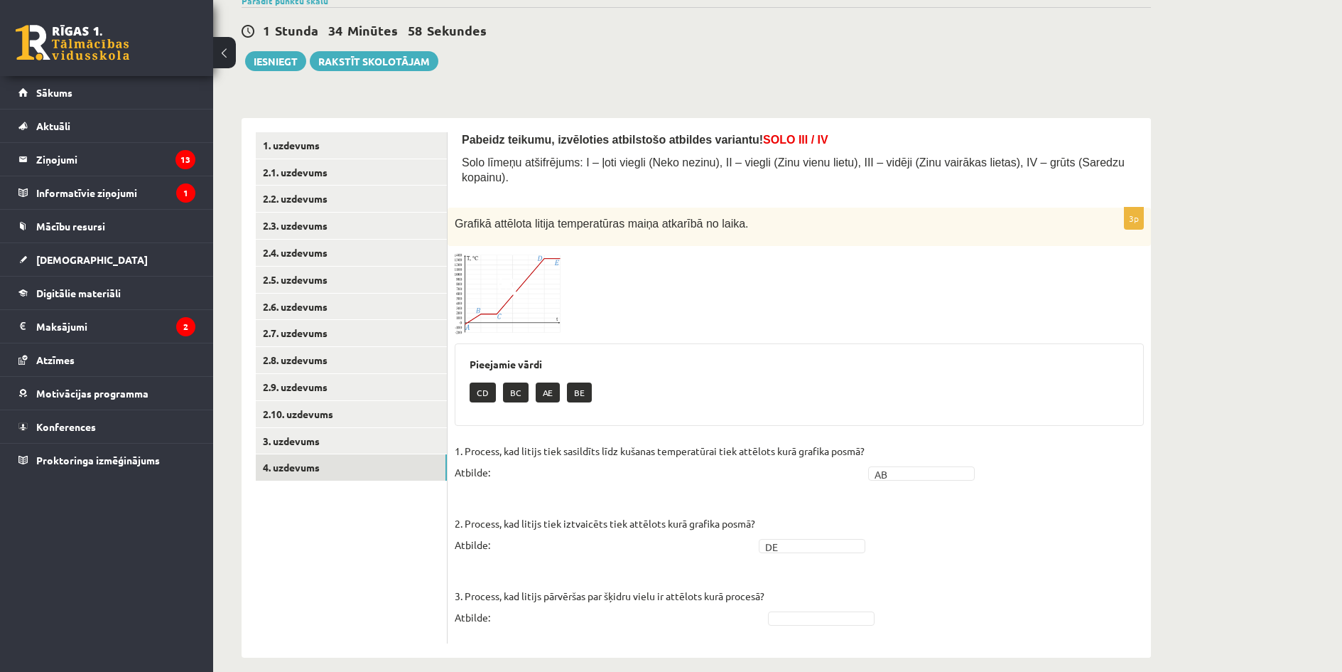
click at [829, 588] on fieldset "1. Process, kad litijs tiek sasildīts līdz kušanas temperatūrai tiek attēlots k…" at bounding box center [799, 538] width 689 height 196
click at [284, 63] on button "Iesniegt" at bounding box center [275, 61] width 61 height 20
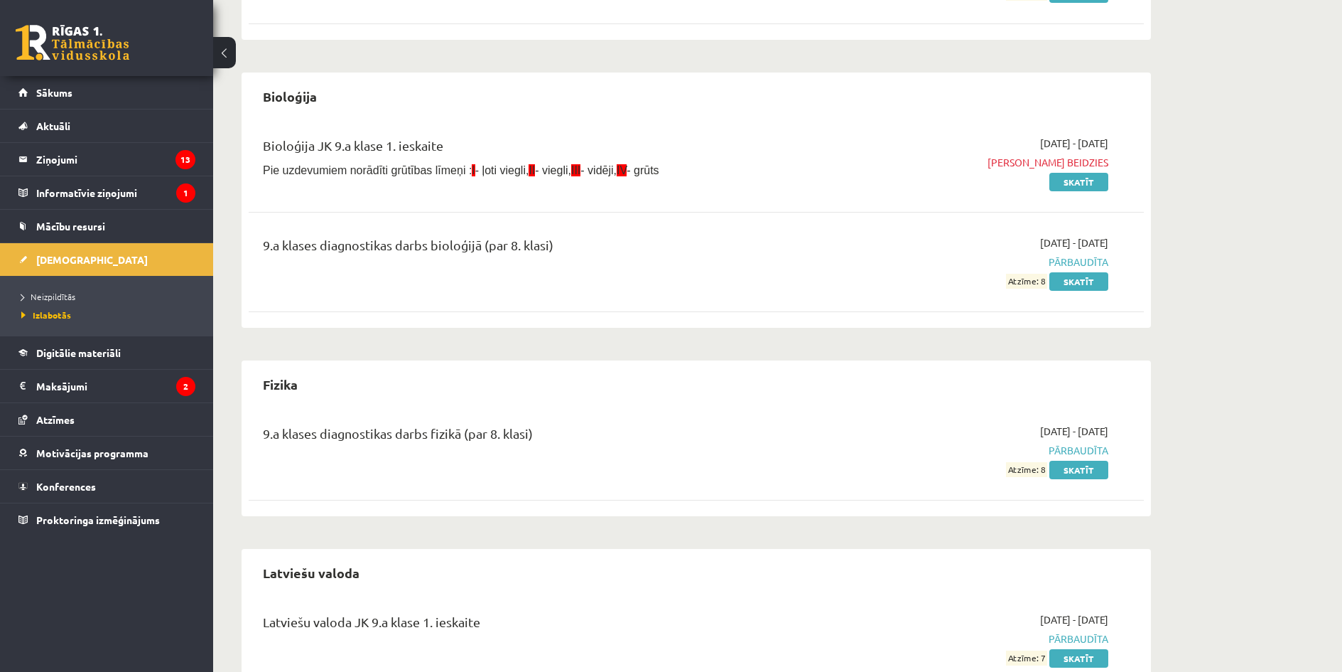
scroll to position [379, 0]
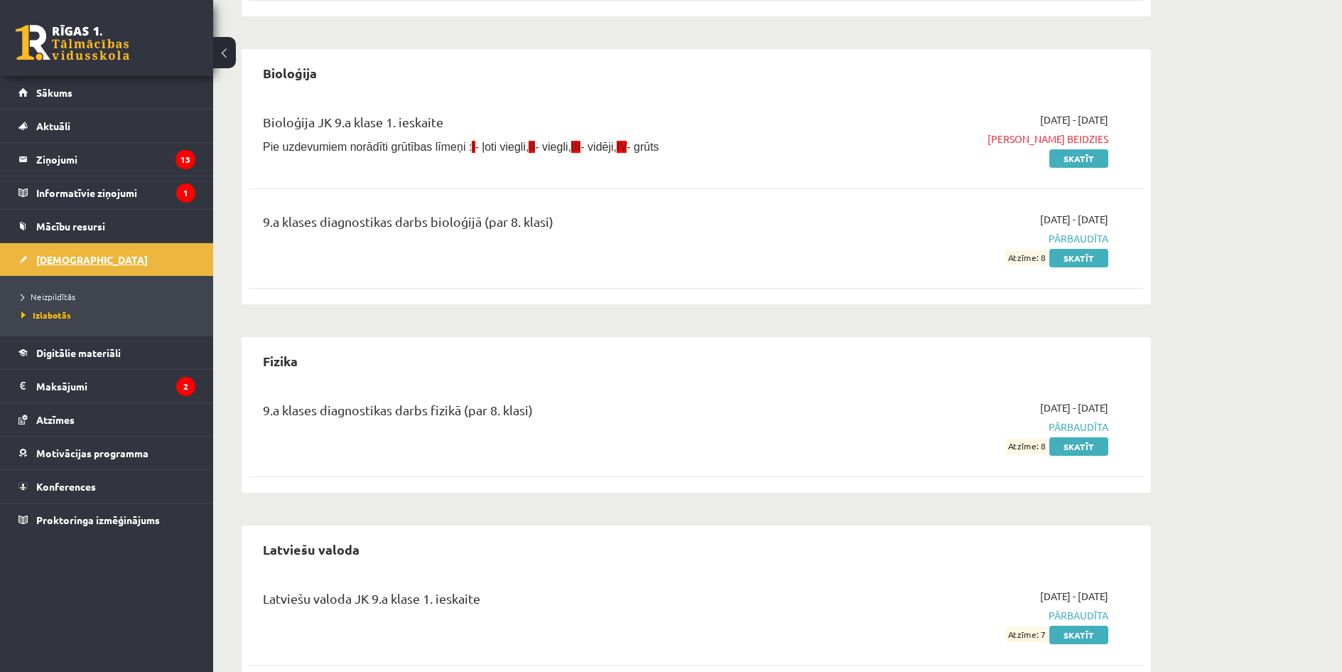
click at [140, 254] on link "[DEMOGRAPHIC_DATA]" at bounding box center [106, 259] width 177 height 33
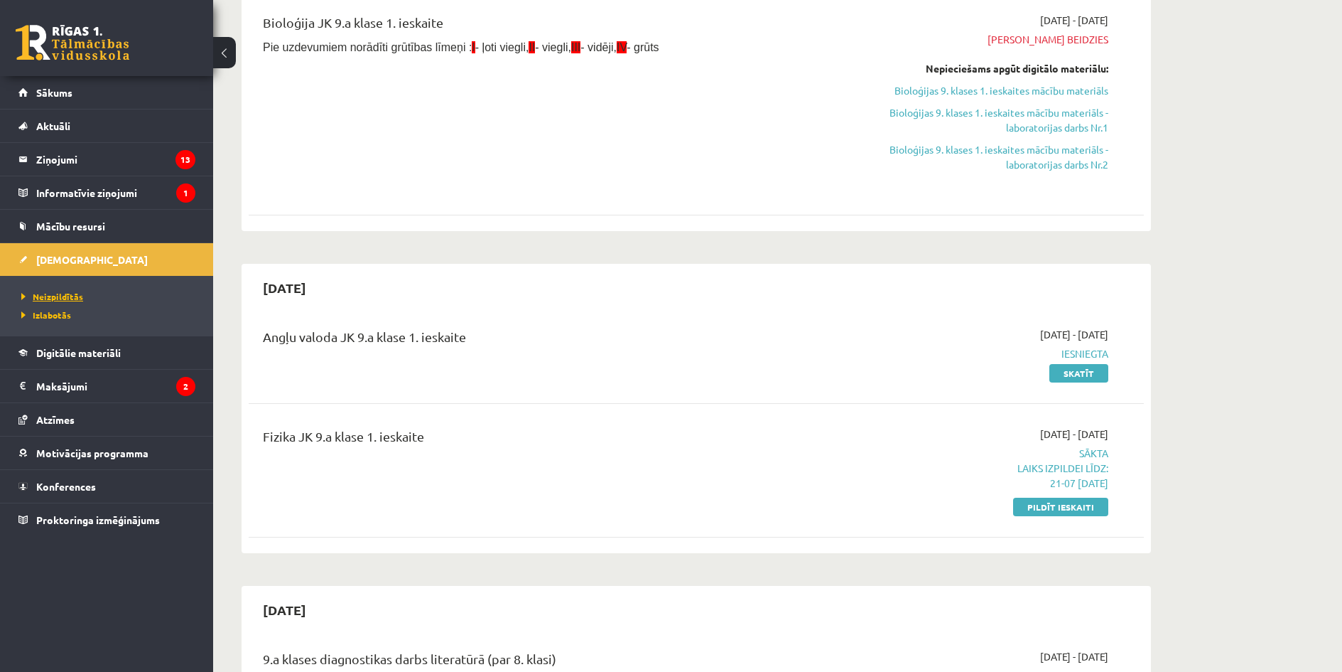
click at [122, 292] on link "Neizpildītās" at bounding box center [110, 296] width 178 height 13
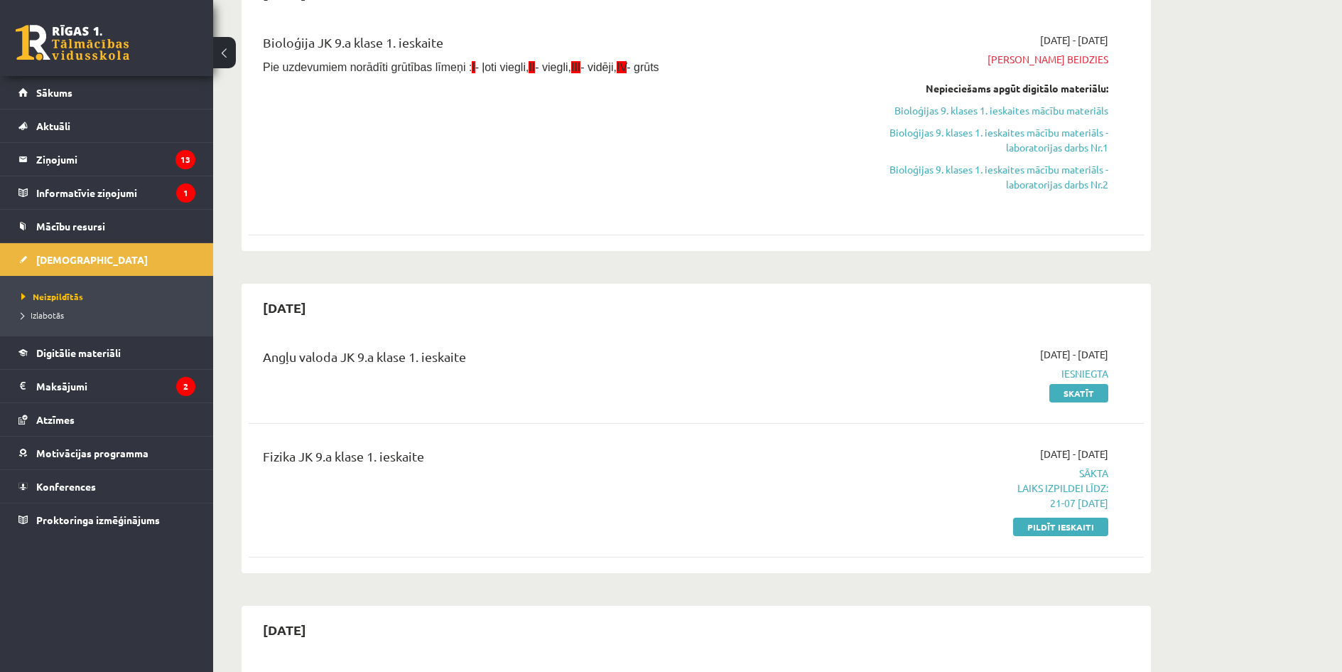
scroll to position [375, 0]
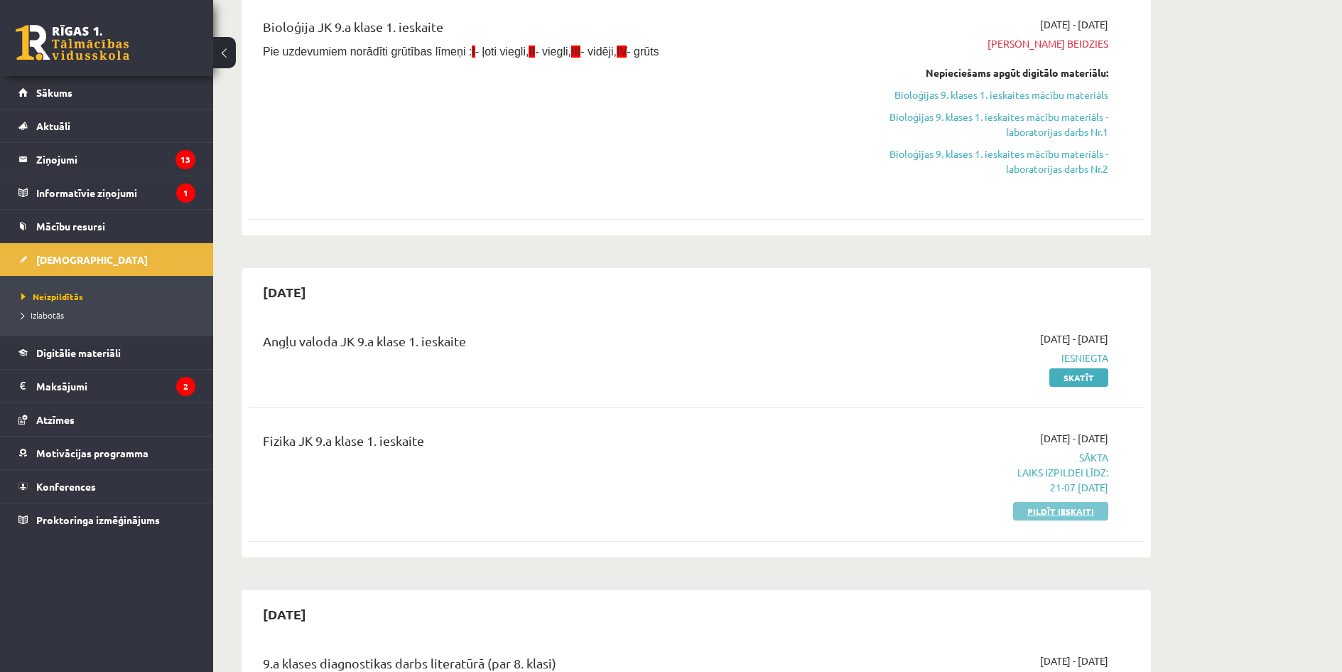
click at [1068, 507] on link "Pildīt ieskaiti" at bounding box center [1060, 511] width 95 height 18
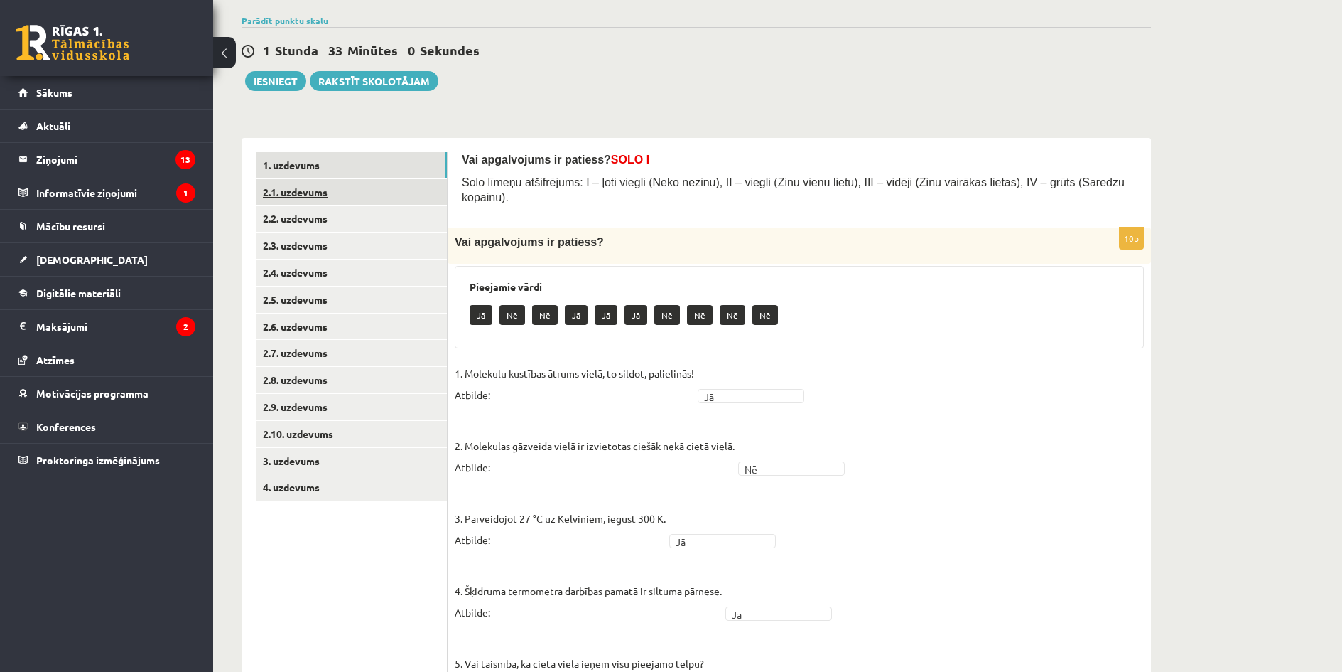
scroll to position [119, 0]
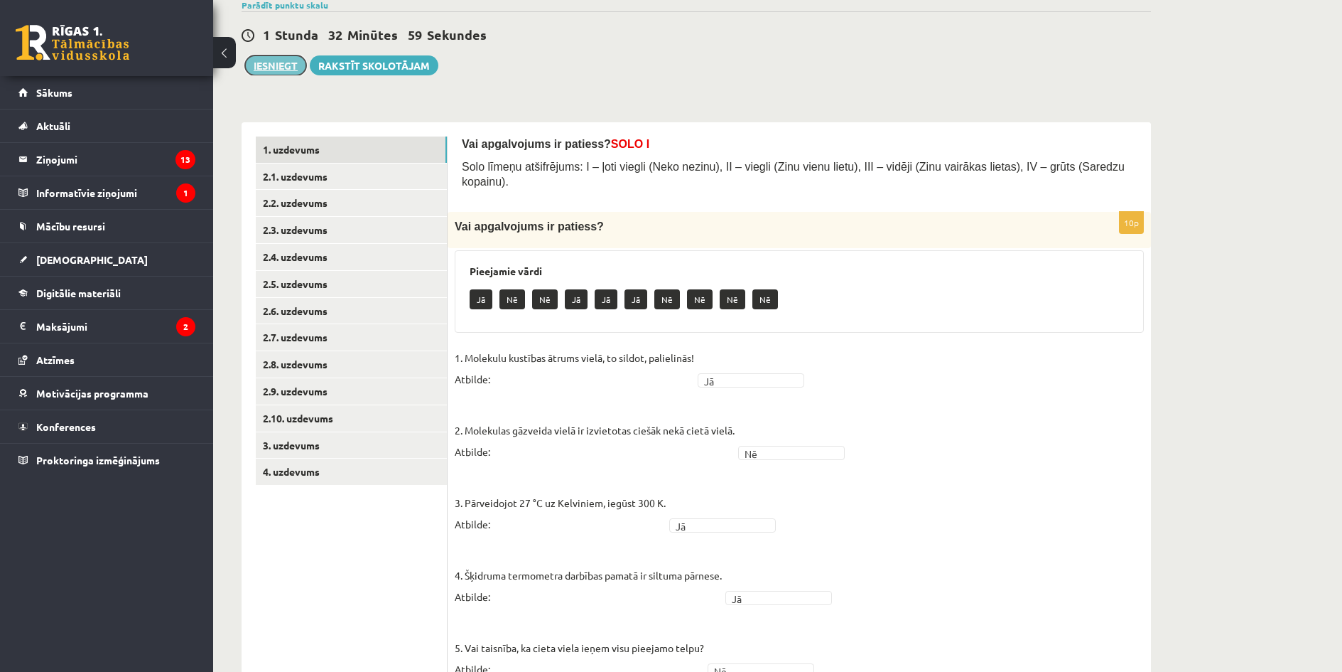
click at [285, 63] on button "Iesniegt" at bounding box center [275, 65] width 61 height 20
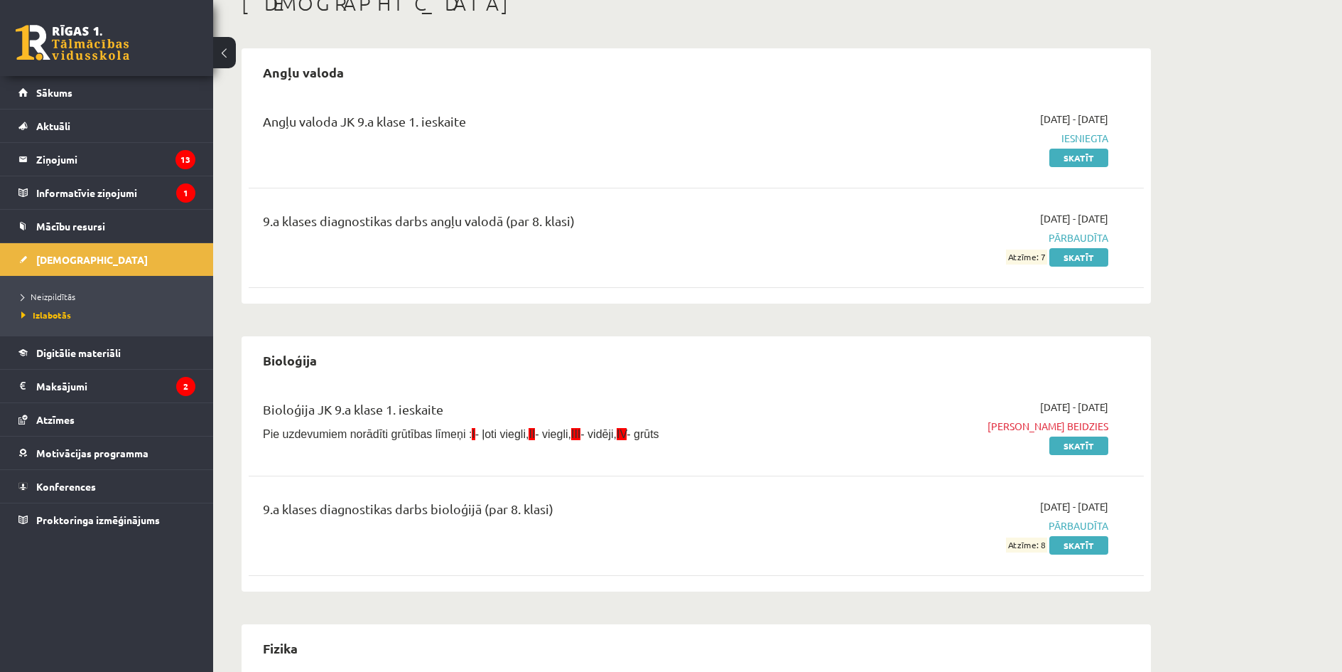
scroll to position [119, 0]
